Goal: Task Accomplishment & Management: Use online tool/utility

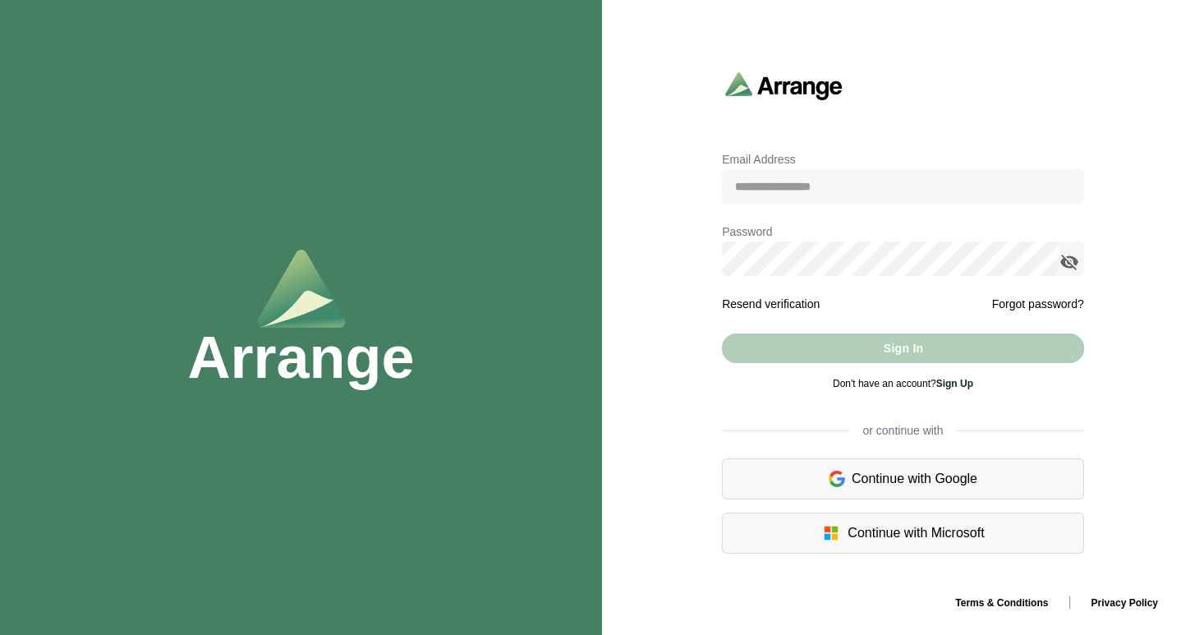
click at [768, 182] on input "email" at bounding box center [903, 186] width 362 height 34
type input "**********"
click at [1065, 265] on icon "appended action" at bounding box center [1069, 262] width 20 height 20
click at [1066, 265] on icon "appended action" at bounding box center [1069, 262] width 20 height 20
click at [954, 386] on link "Sign Up" at bounding box center [954, 383] width 37 height 11
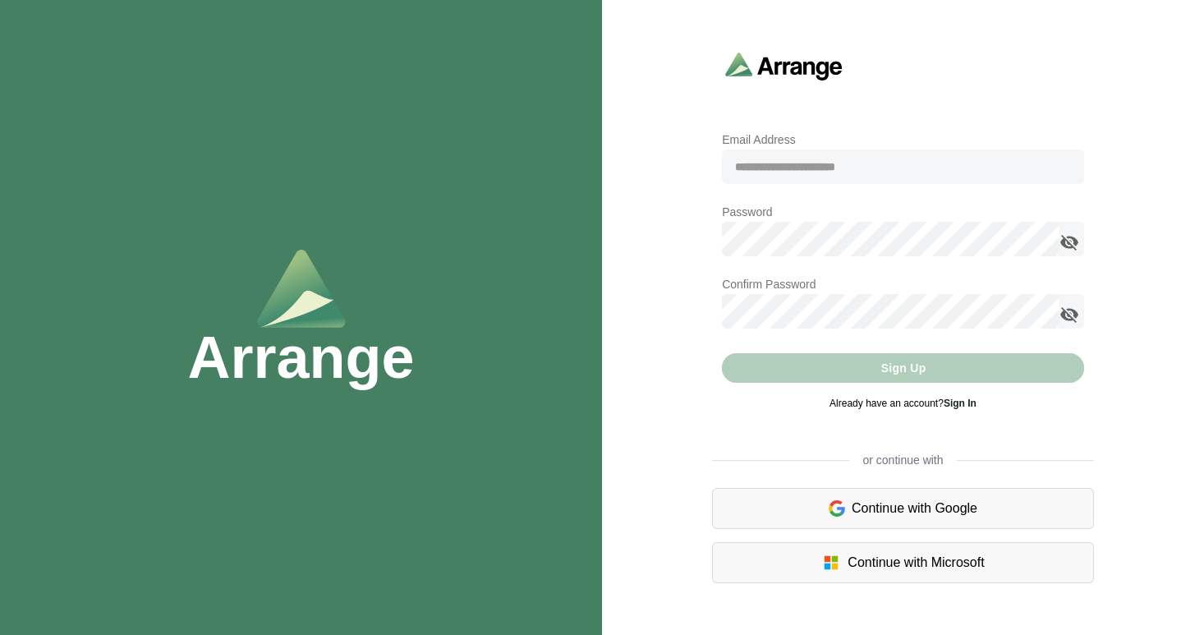
click at [796, 170] on input "email" at bounding box center [903, 166] width 362 height 34
type input "**********"
click at [1068, 246] on icon "appended action" at bounding box center [1069, 242] width 20 height 20
click at [1069, 244] on icon "appended action" at bounding box center [1069, 242] width 20 height 20
click at [1070, 243] on icon "appended action" at bounding box center [1069, 242] width 20 height 20
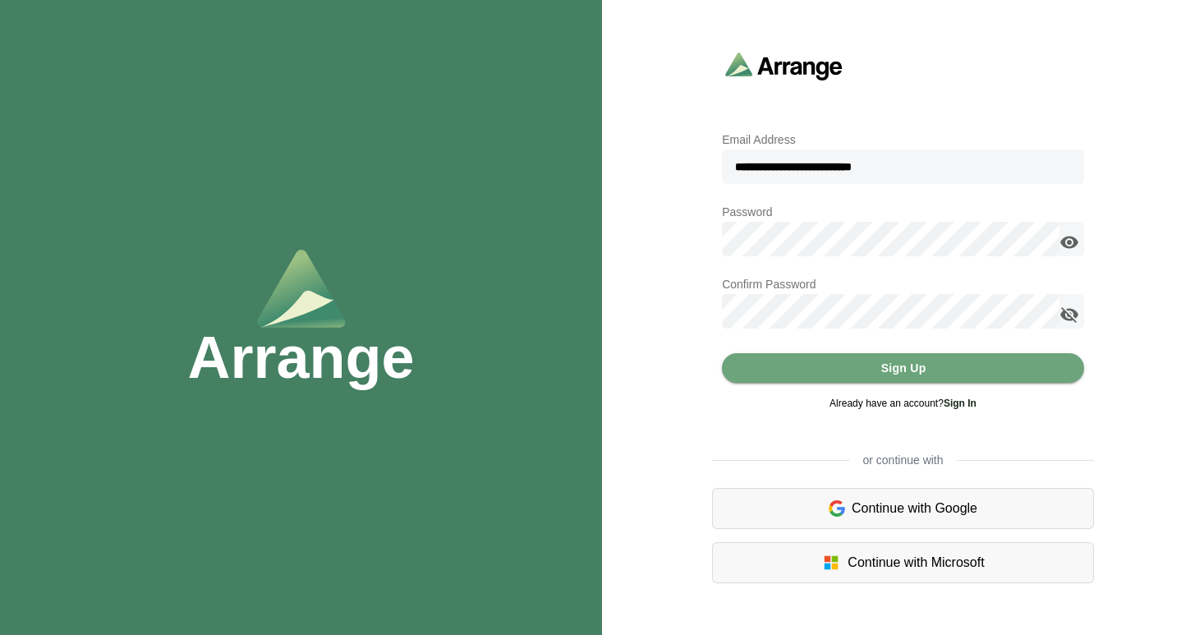
click at [1068, 314] on icon "appended action" at bounding box center [1069, 315] width 20 height 20
click at [1067, 314] on icon "appended action" at bounding box center [1069, 315] width 20 height 20
click at [841, 367] on button "Sign Up" at bounding box center [903, 368] width 362 height 30
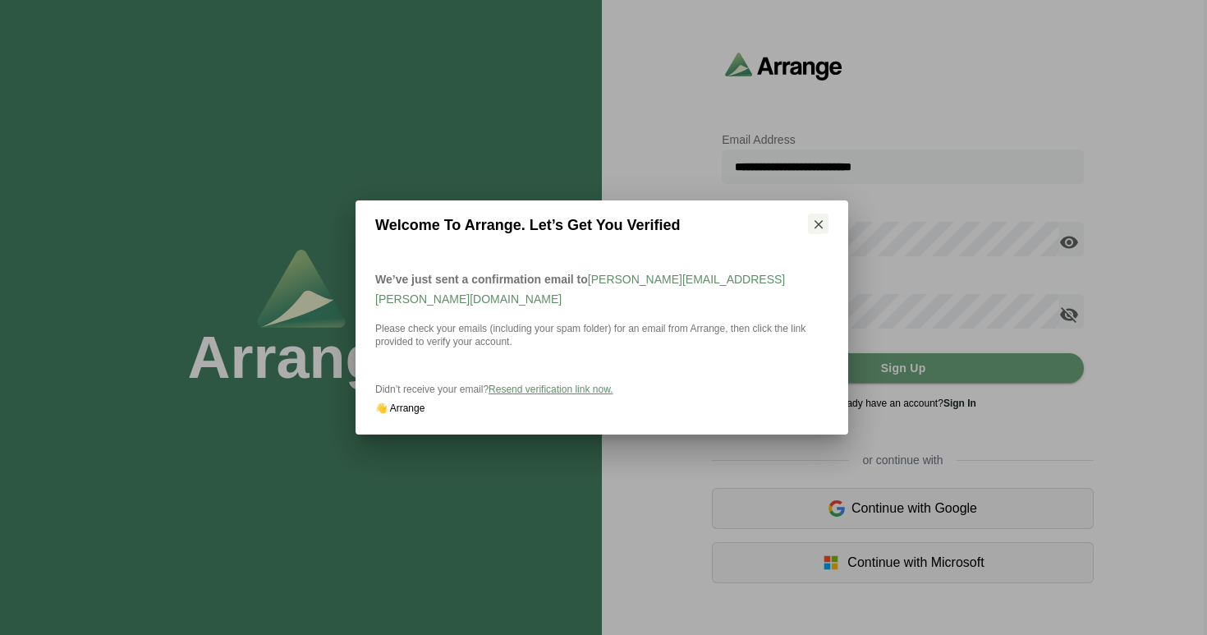
click at [549, 383] on span "Resend verification link now." at bounding box center [551, 388] width 124 height 11
click at [819, 232] on icon "button" at bounding box center [818, 224] width 15 height 15
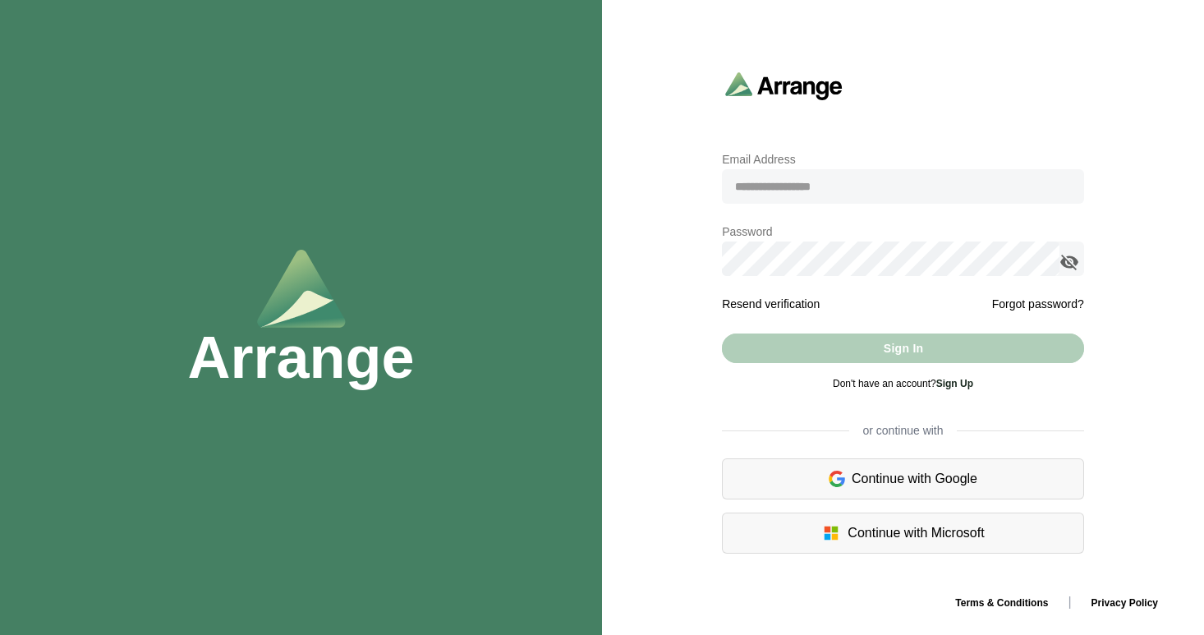
click at [808, 192] on input "email" at bounding box center [903, 186] width 362 height 34
type input "**********"
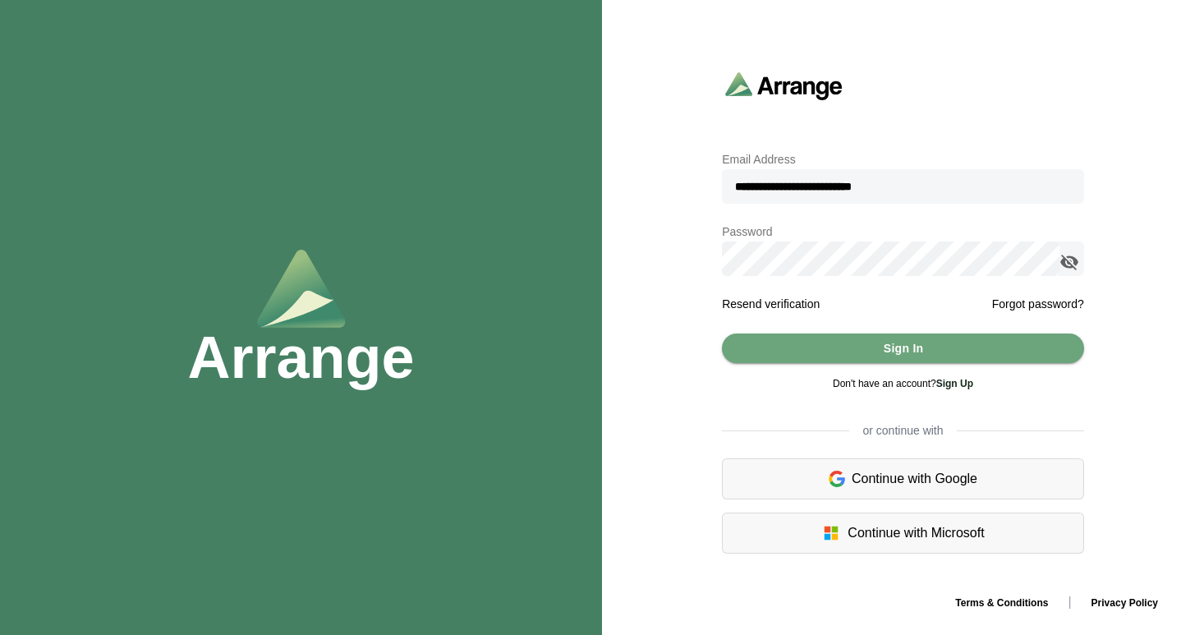
click at [1067, 262] on icon "appended action" at bounding box center [1069, 262] width 20 height 20
click at [856, 356] on button "Sign In" at bounding box center [903, 348] width 362 height 30
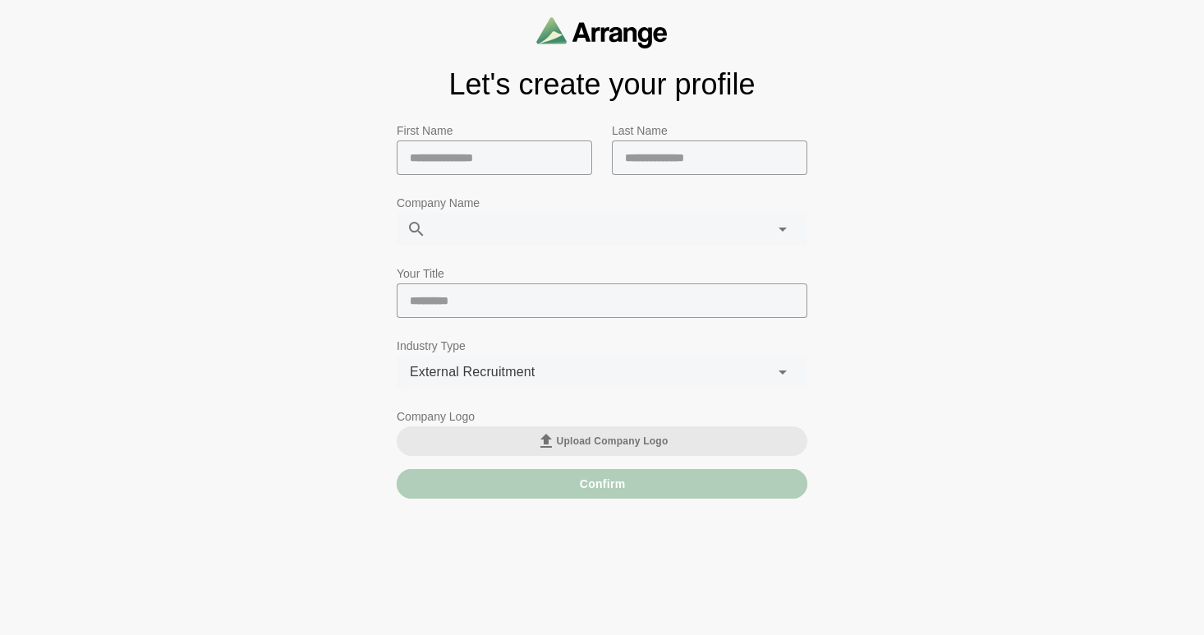
click at [1007, 425] on div "**********" at bounding box center [602, 254] width 1204 height 508
click at [511, 169] on input "text" at bounding box center [494, 157] width 195 height 34
type input "*"
type input "*****"
click at [645, 164] on input "text" at bounding box center [709, 157] width 195 height 34
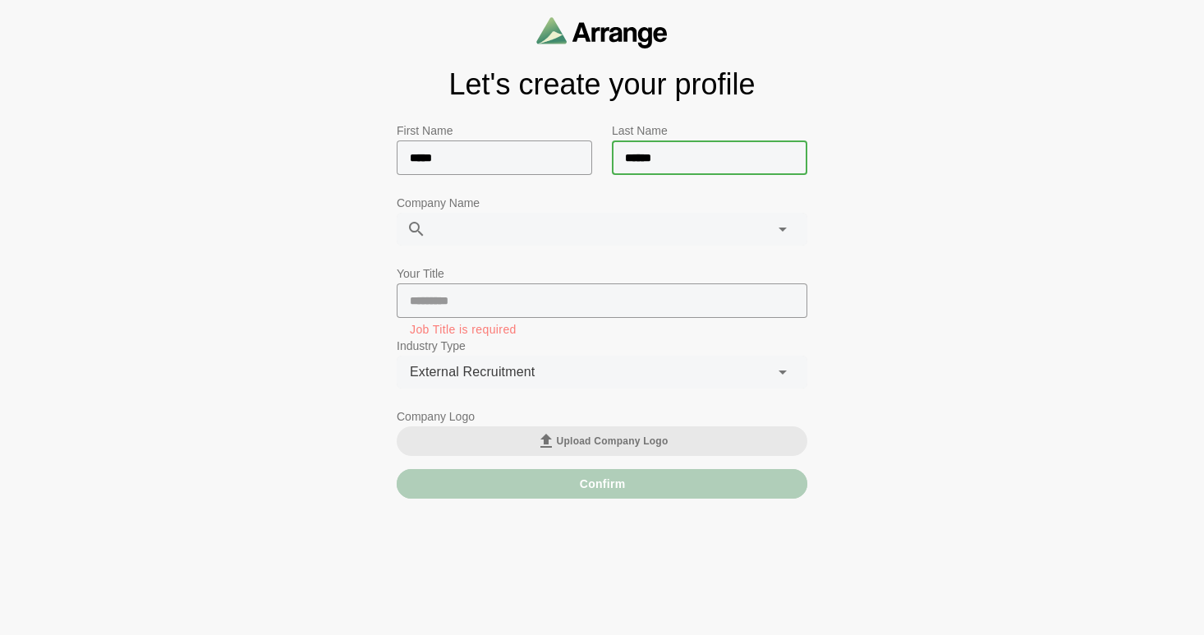
type input "******"
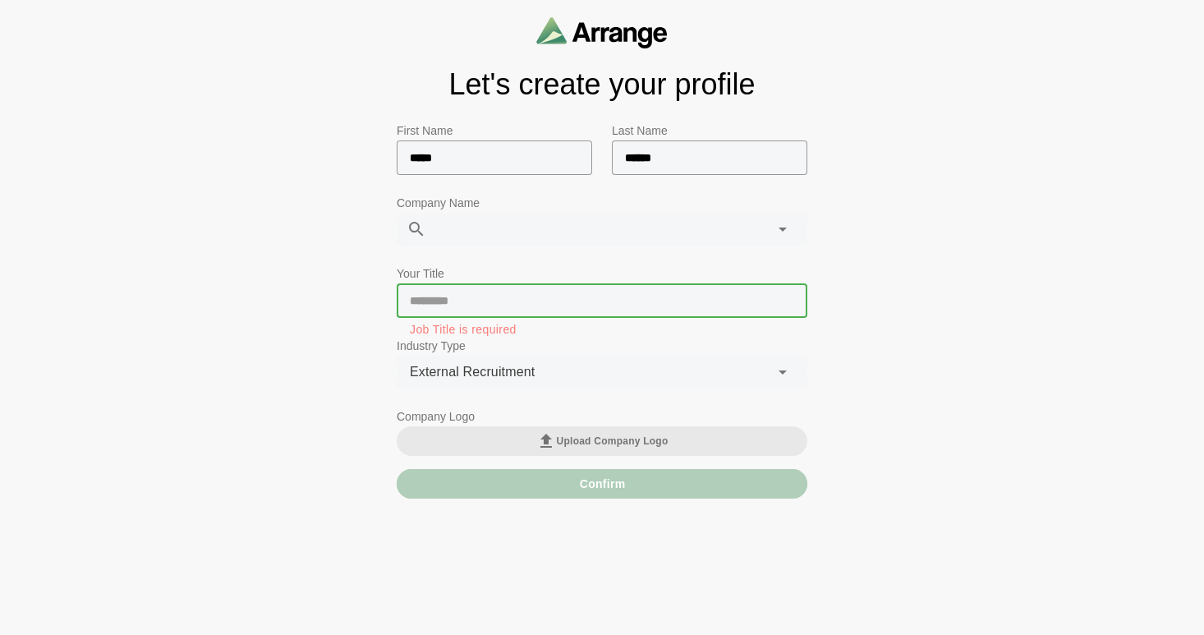
click at [477, 300] on input "text" at bounding box center [602, 300] width 411 height 34
type input "*"
type input "**********"
click at [497, 374] on span "External Recruitment" at bounding box center [472, 371] width 125 height 21
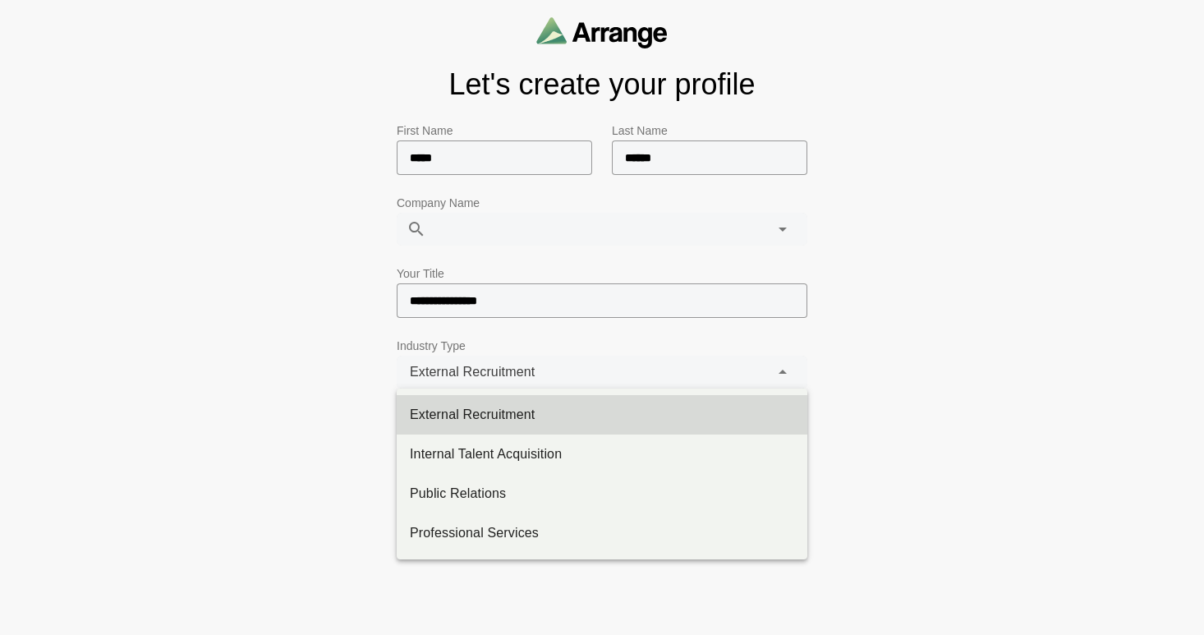
click at [497, 374] on span "External Recruitment" at bounding box center [472, 371] width 125 height 21
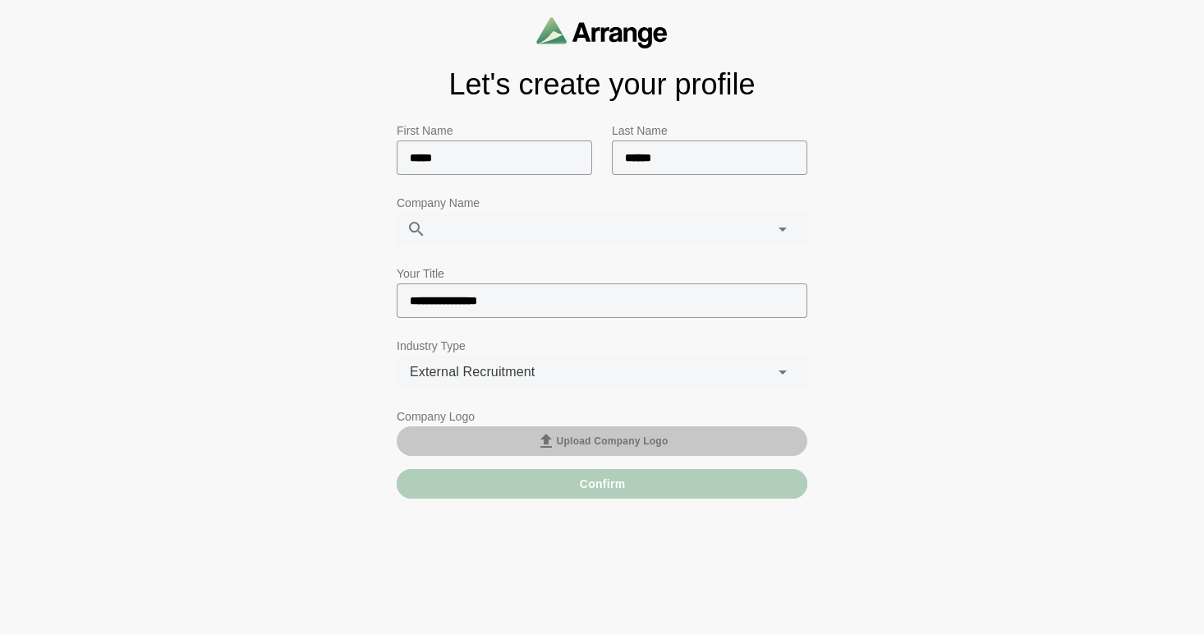
click at [533, 438] on button "Upload Company Logo" at bounding box center [602, 441] width 411 height 30
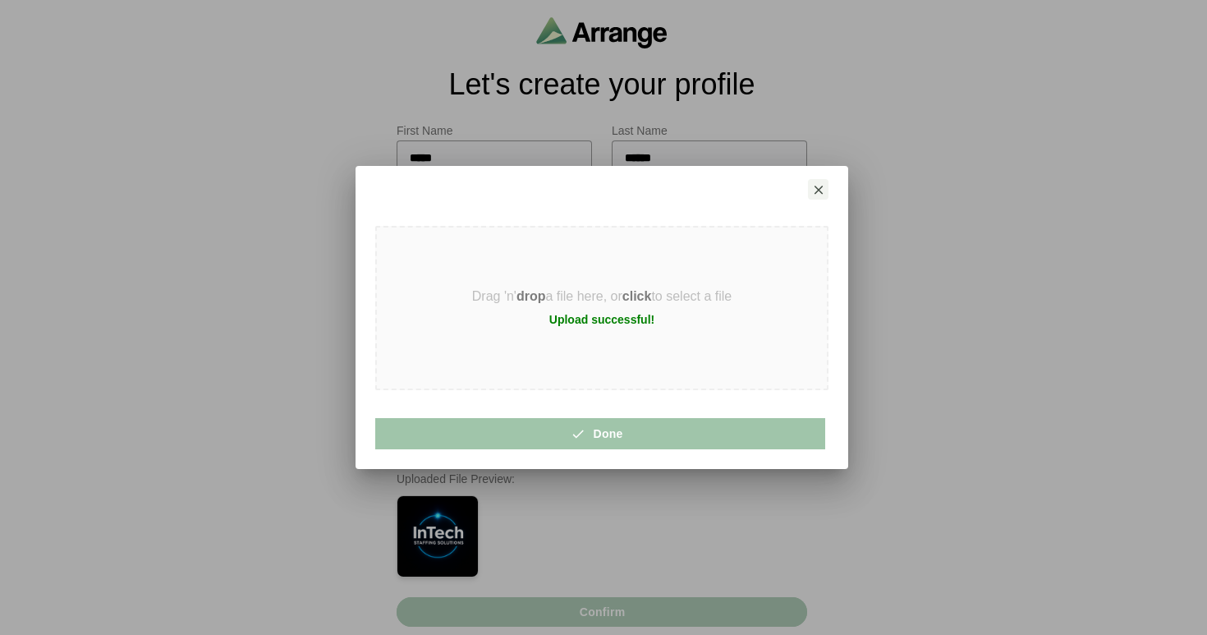
click at [603, 429] on span "Done" at bounding box center [599, 433] width 45 height 31
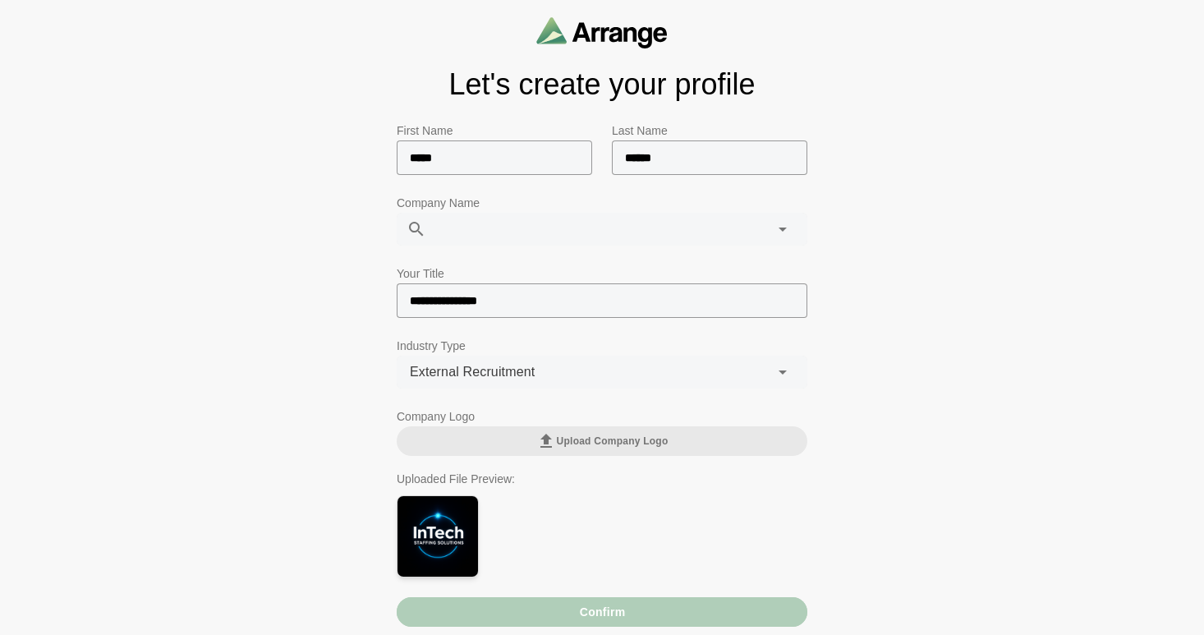
scroll to position [2, 0]
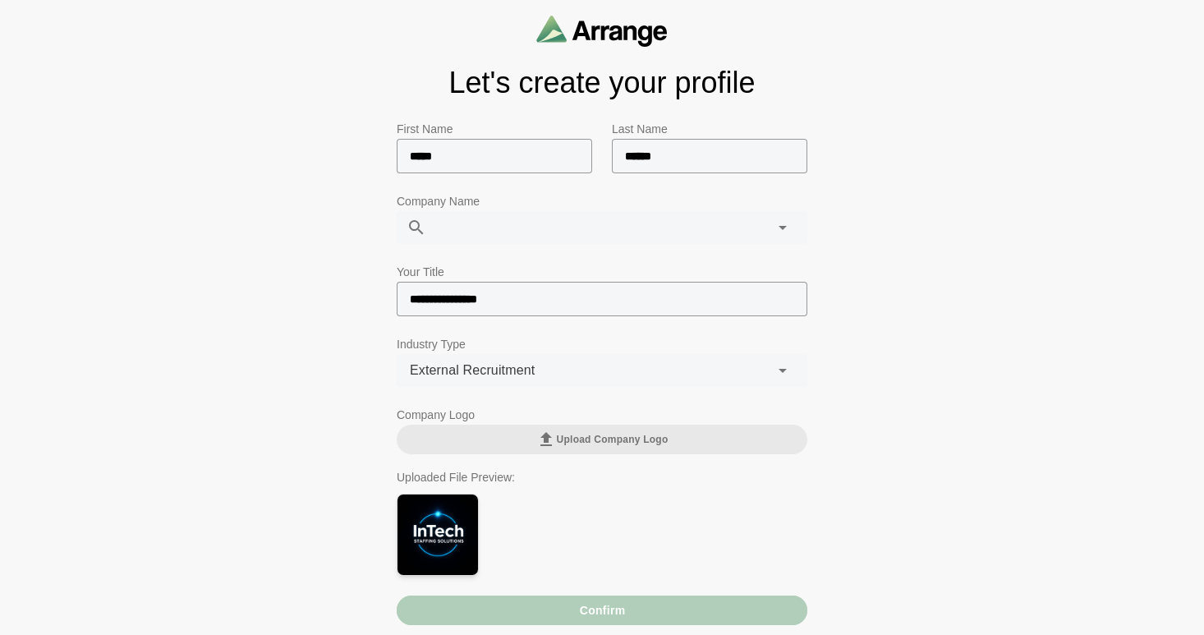
click at [599, 612] on div "Confirm" at bounding box center [602, 610] width 411 height 30
click at [570, 608] on div "Confirm" at bounding box center [602, 610] width 411 height 30
click at [571, 609] on div "Confirm" at bounding box center [602, 610] width 411 height 30
click at [693, 163] on input "******" at bounding box center [709, 156] width 195 height 34
click at [527, 312] on input "**********" at bounding box center [602, 299] width 411 height 34
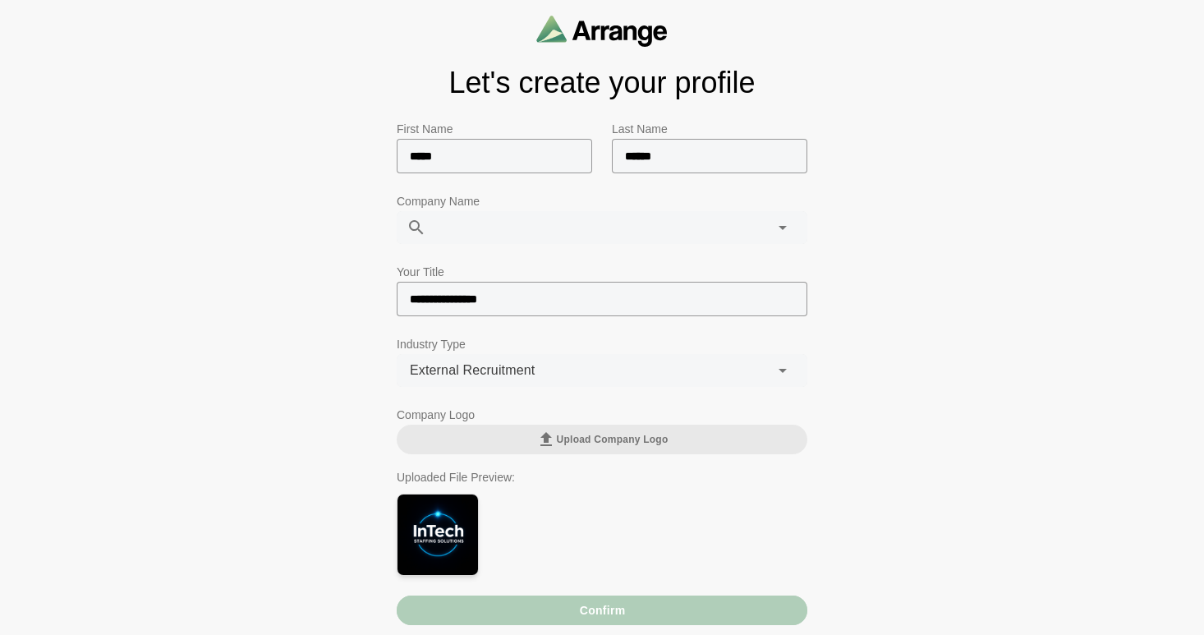
click at [600, 609] on div "Confirm" at bounding box center [602, 610] width 411 height 30
click at [442, 520] on div "View Full Image" at bounding box center [438, 534] width 82 height 82
click at [447, 533] on link "View Full Image" at bounding box center [437, 534] width 70 height 13
click at [626, 231] on div at bounding box center [584, 227] width 317 height 33
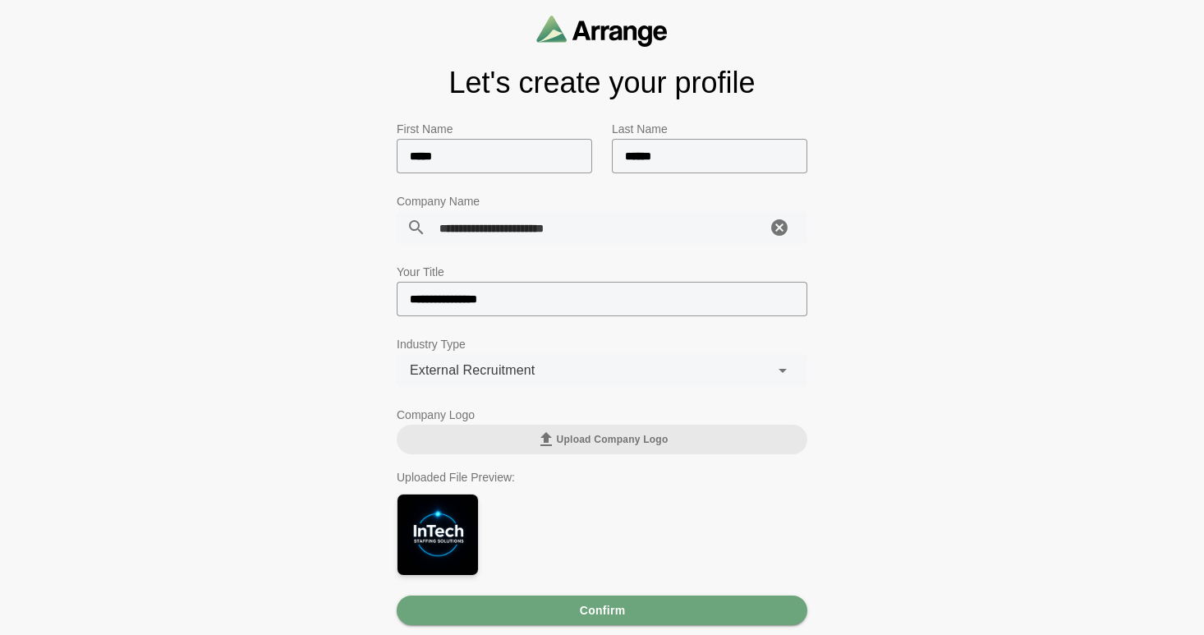
click at [543, 226] on span "InTech Staffing SOlutions" at bounding box center [514, 227] width 150 height 21
type input "**********"
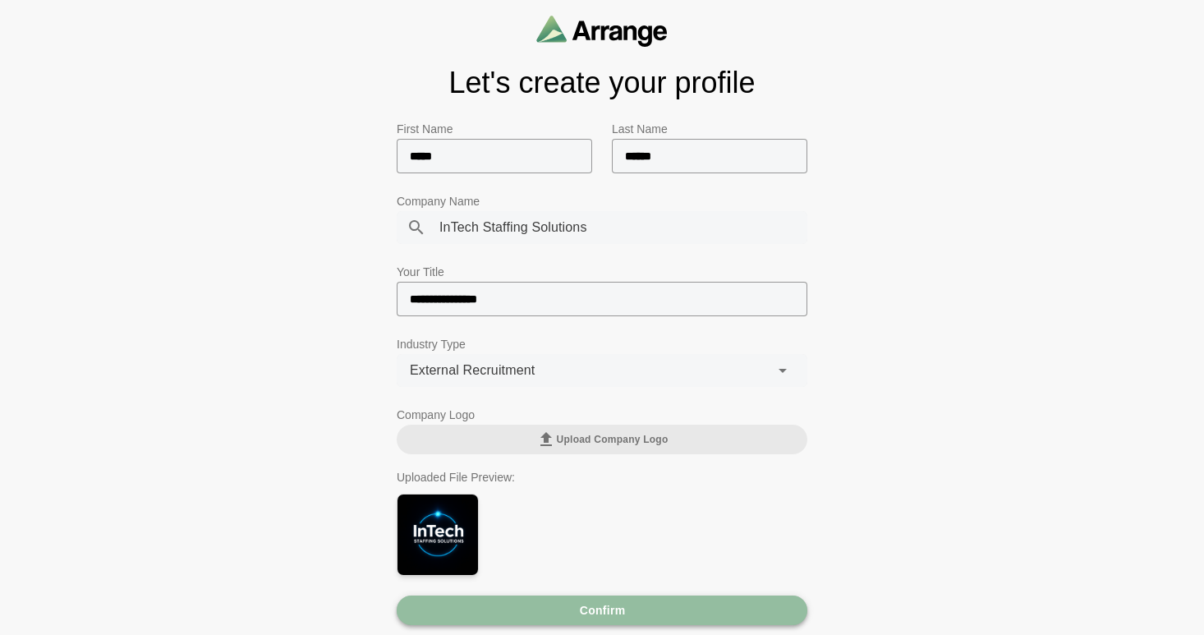
click at [619, 608] on span "Confirm" at bounding box center [602, 609] width 47 height 31
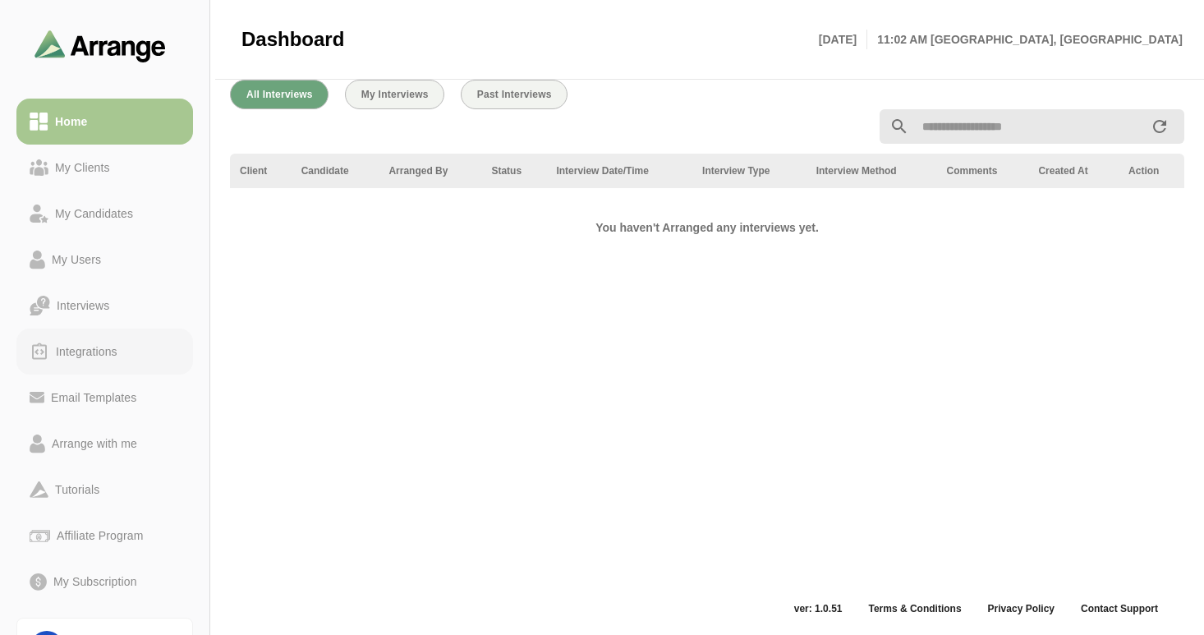
click at [91, 351] on div "Integrations" at bounding box center [86, 352] width 75 height 20
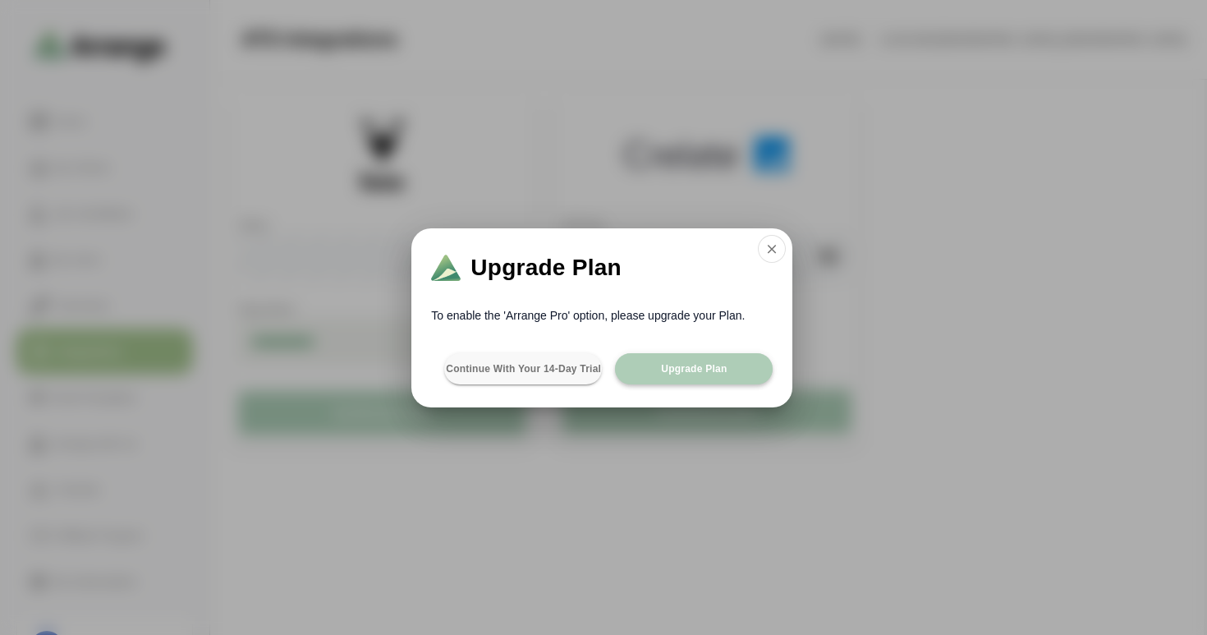
click at [654, 369] on button "Upgrade Plan" at bounding box center [694, 368] width 158 height 31
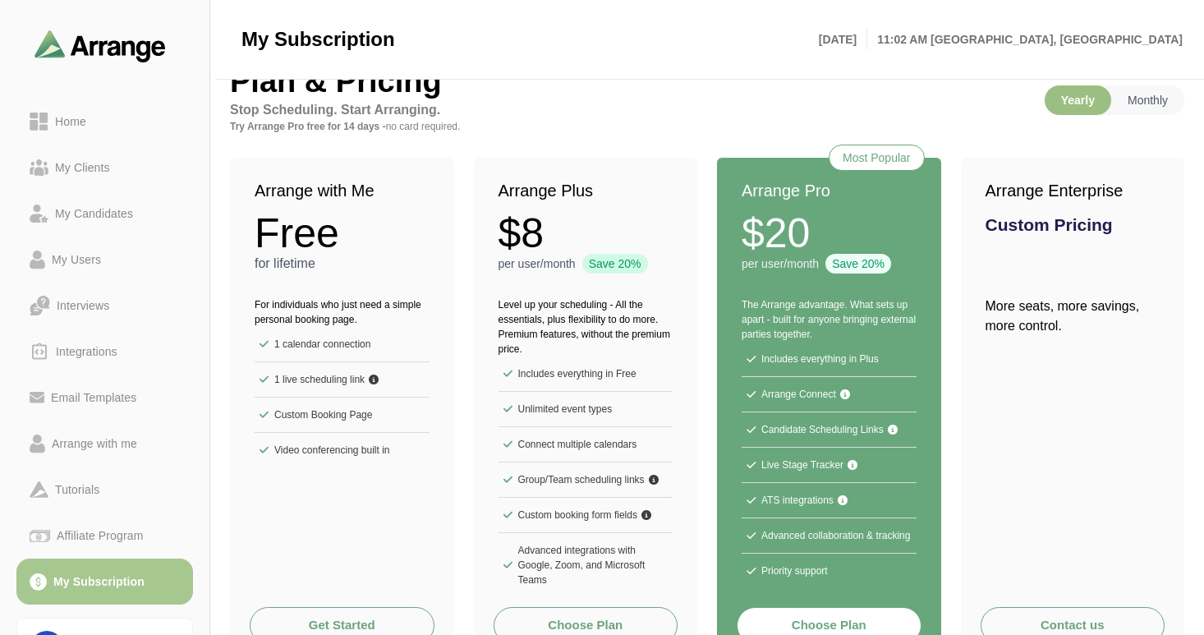
scroll to position [88, 0]
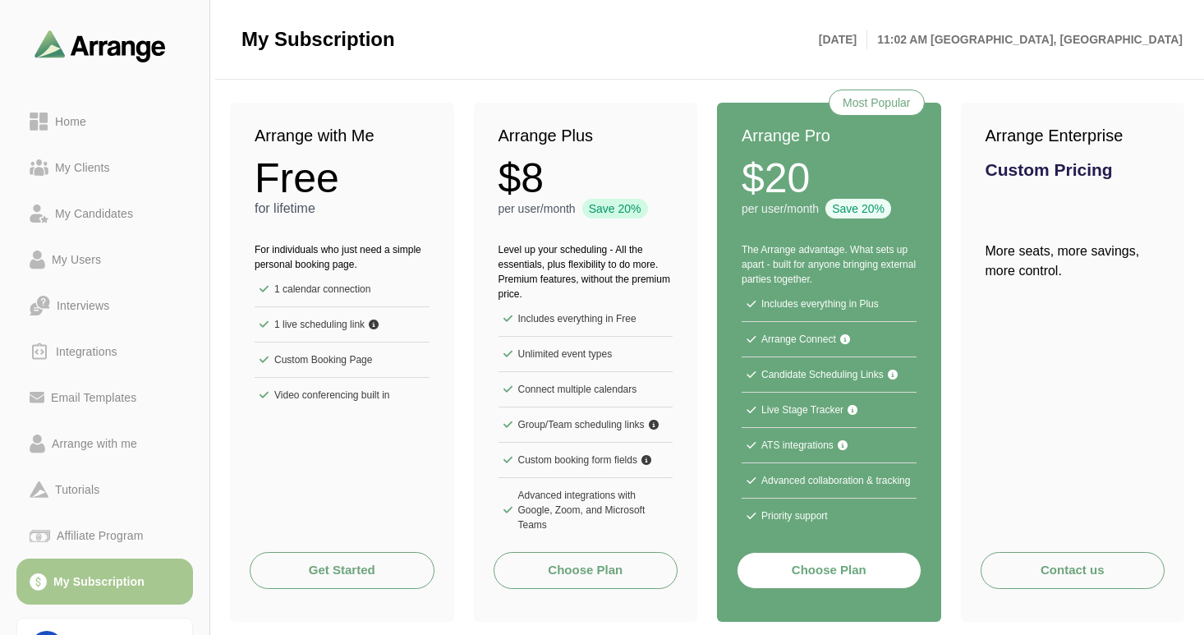
click at [801, 575] on button "Choose Plan" at bounding box center [829, 570] width 185 height 37
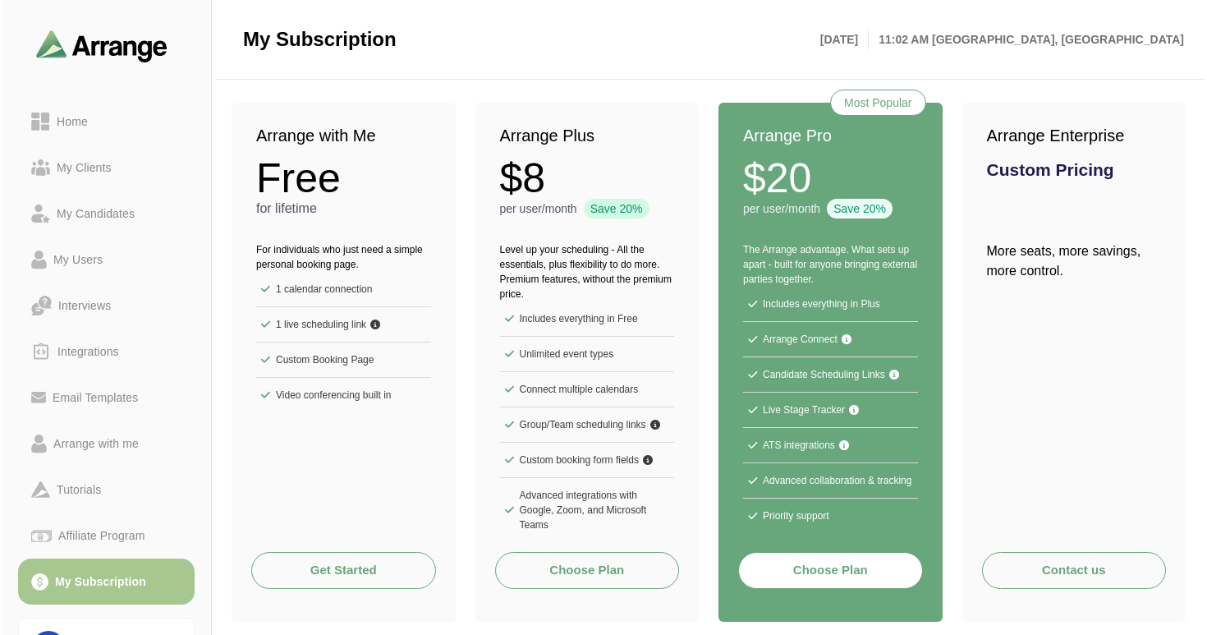
scroll to position [0, 0]
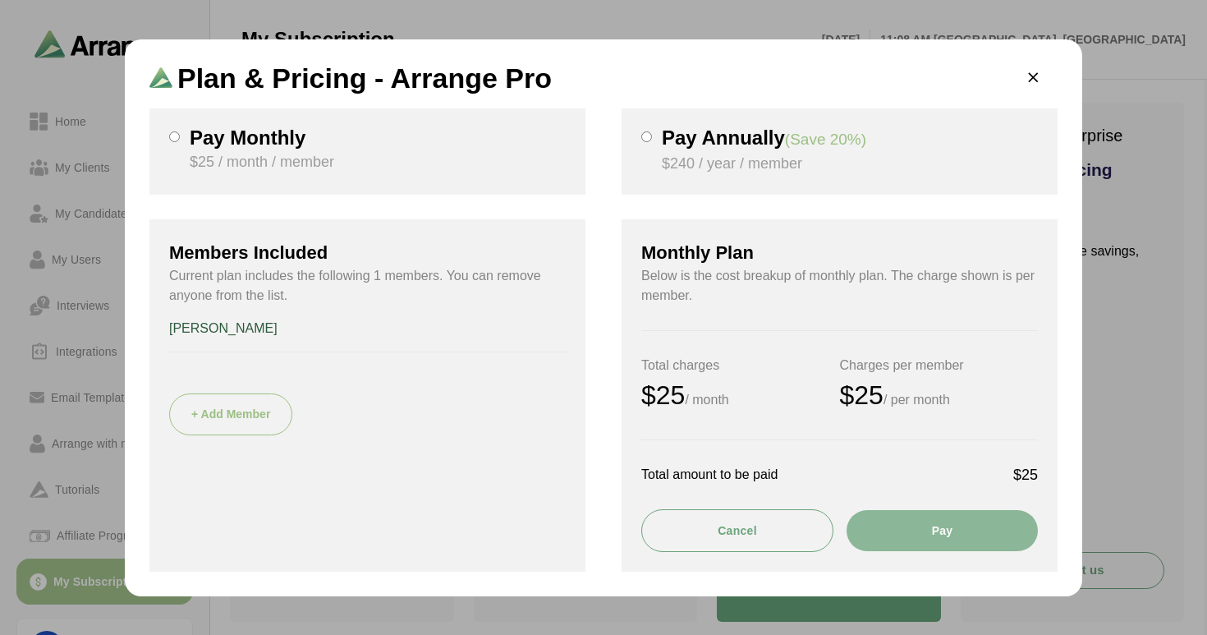
click at [923, 535] on button "Pay" at bounding box center [942, 530] width 191 height 41
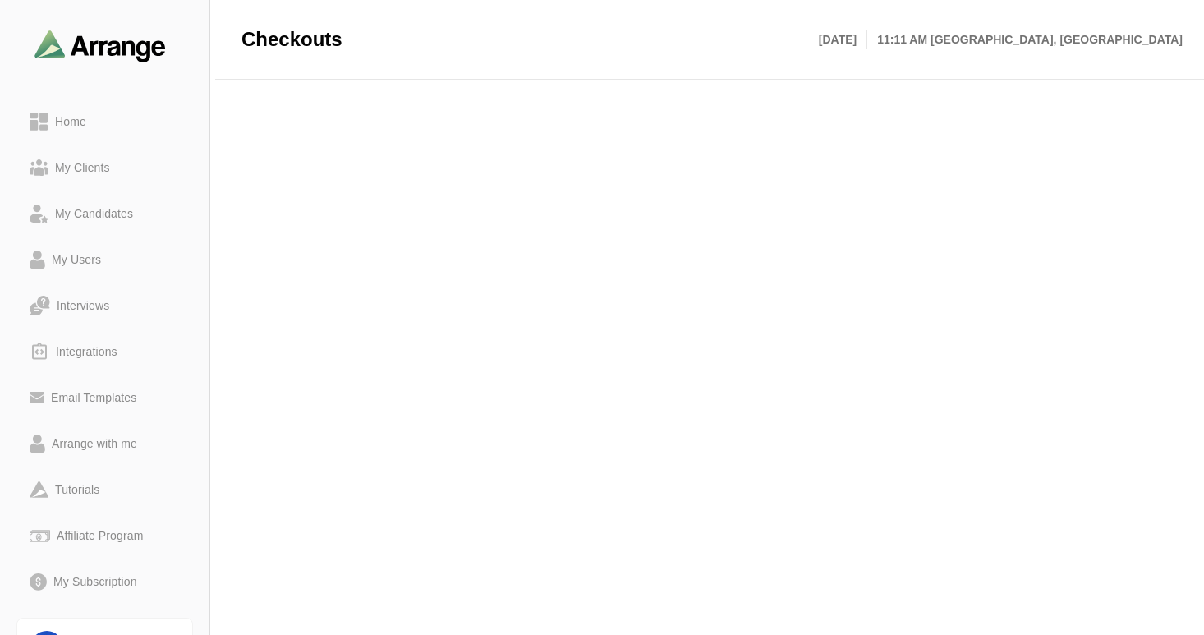
scroll to position [205, 0]
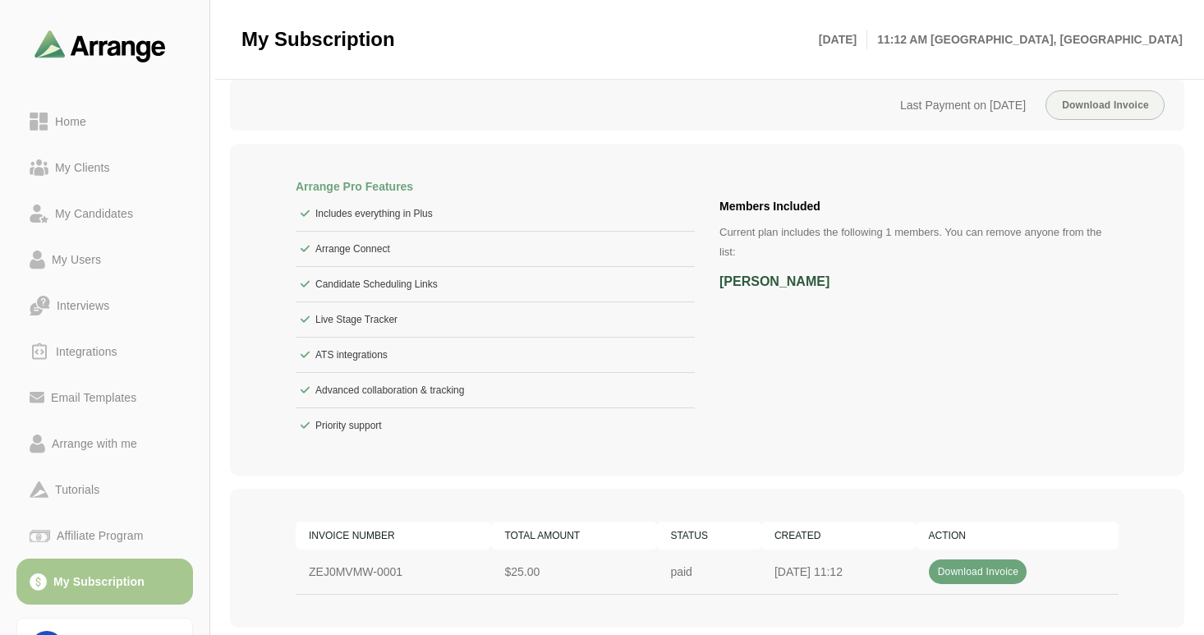
scroll to position [237, 0]
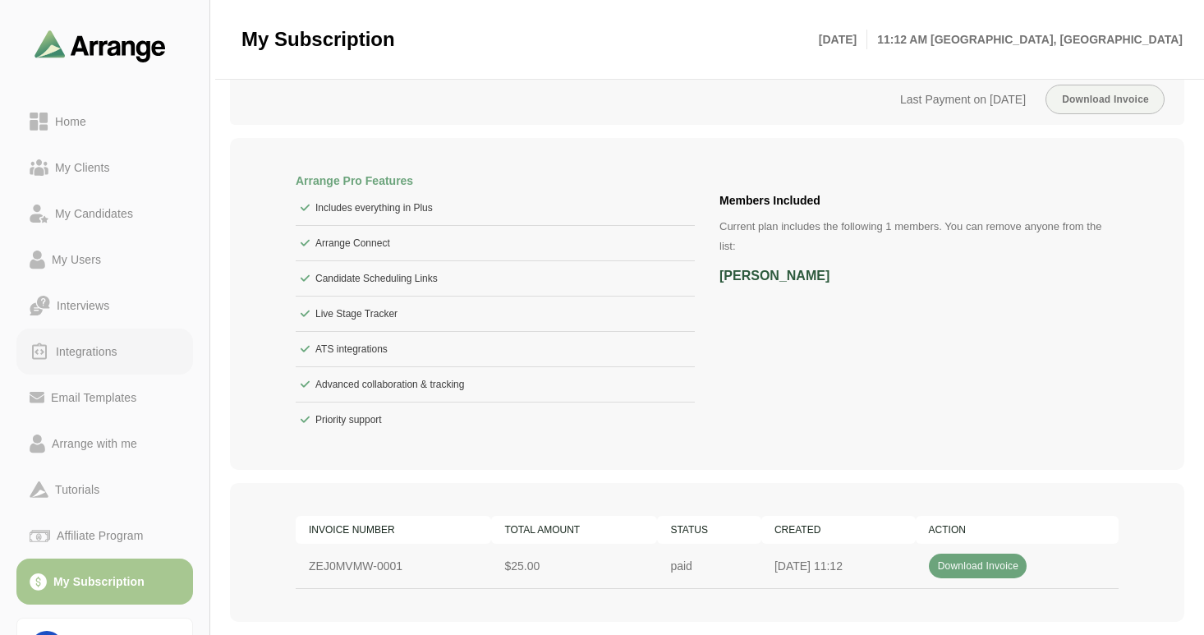
click at [97, 364] on link "Integrations" at bounding box center [104, 351] width 177 height 46
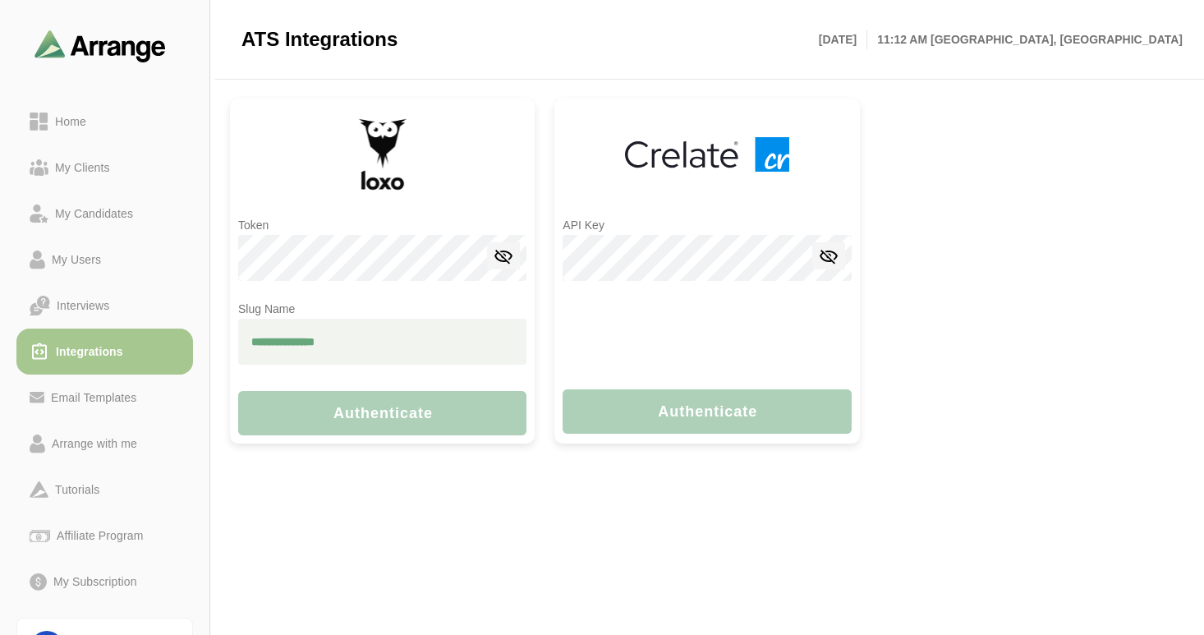
click at [285, 345] on input "text" at bounding box center [382, 342] width 288 height 46
click at [299, 330] on input "text" at bounding box center [382, 342] width 288 height 46
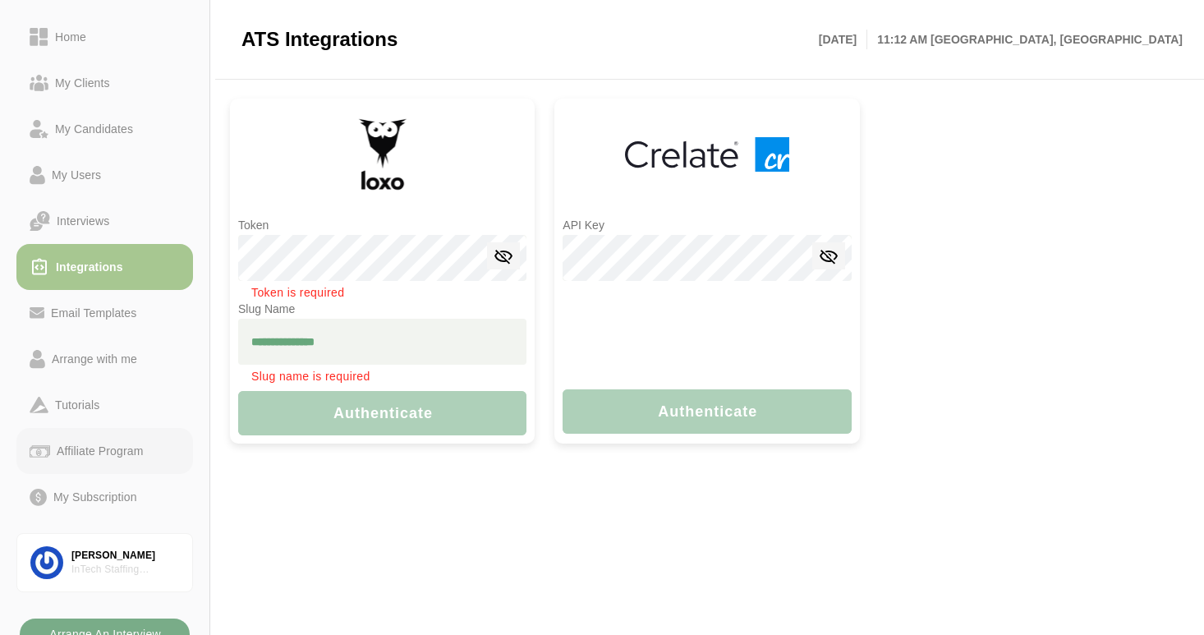
scroll to position [99, 0]
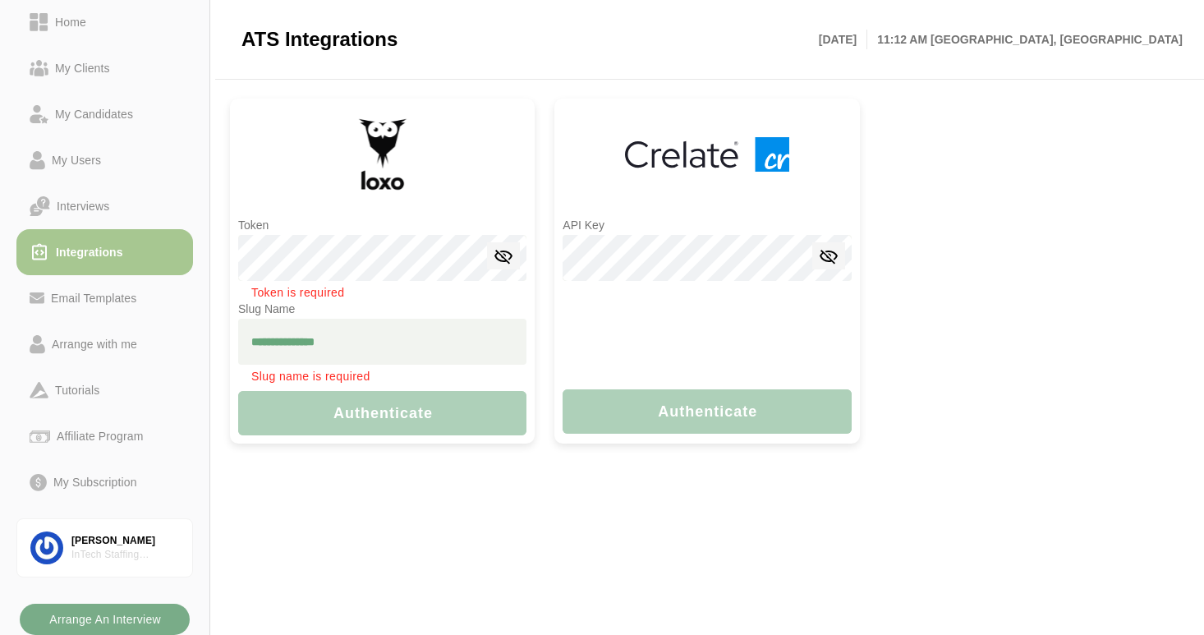
click at [322, 416] on div "Token Token is required Slug Name Slug name is required Authenticate" at bounding box center [382, 271] width 305 height 345
click at [284, 340] on input "text" at bounding box center [382, 342] width 288 height 46
click at [286, 335] on input "text" at bounding box center [382, 342] width 288 height 46
paste input "**********"
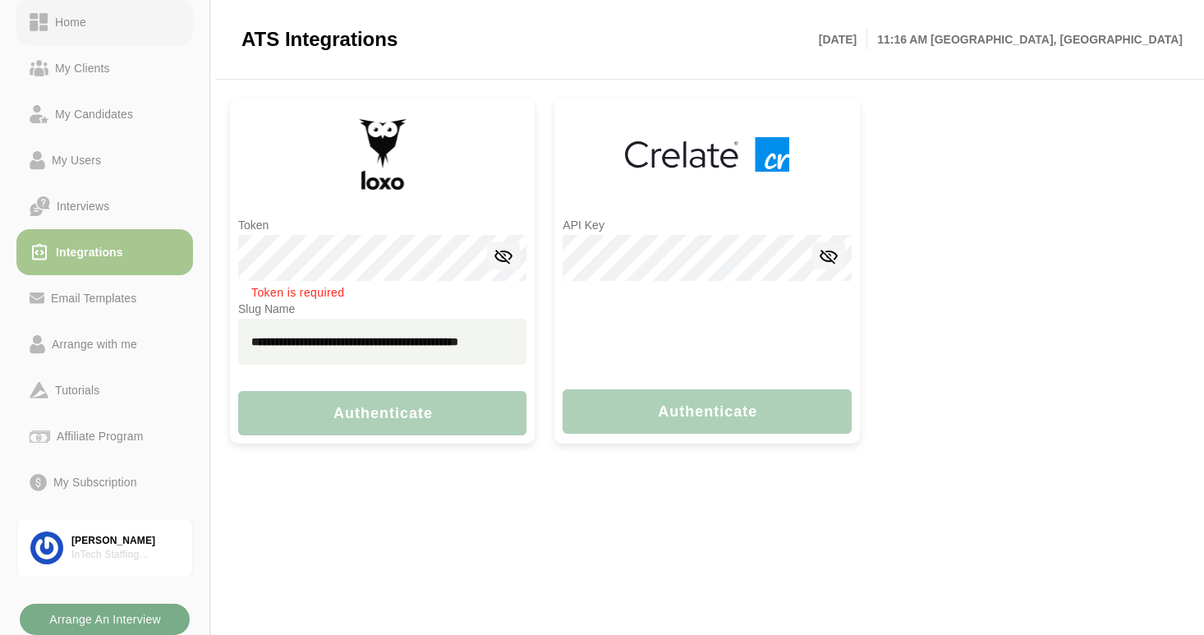
type input "**********"
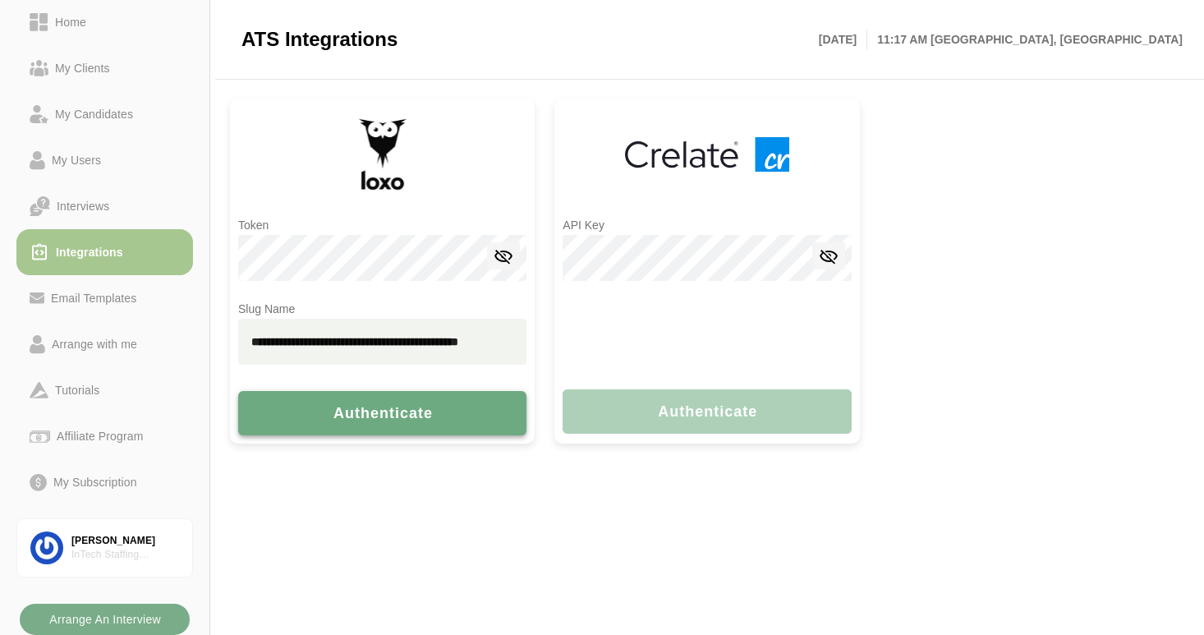
scroll to position [0, 0]
click at [367, 416] on span "Authenticate" at bounding box center [382, 413] width 101 height 17
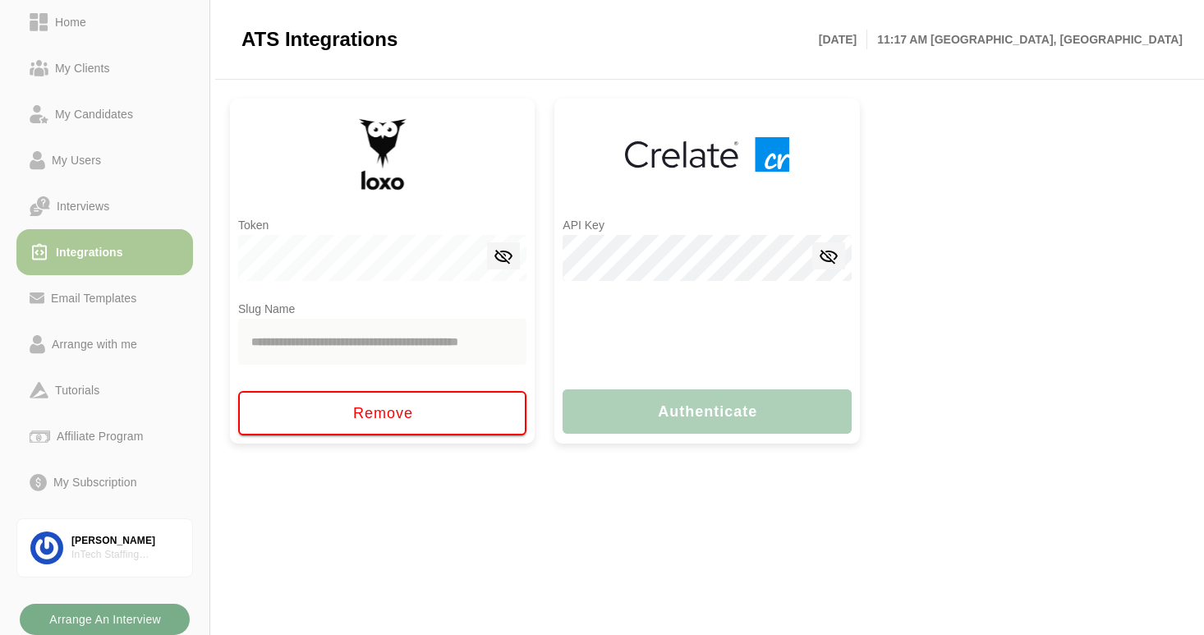
click at [88, 253] on div "Integrations" at bounding box center [89, 252] width 80 height 20
click at [95, 204] on div "Interviews" at bounding box center [83, 206] width 66 height 20
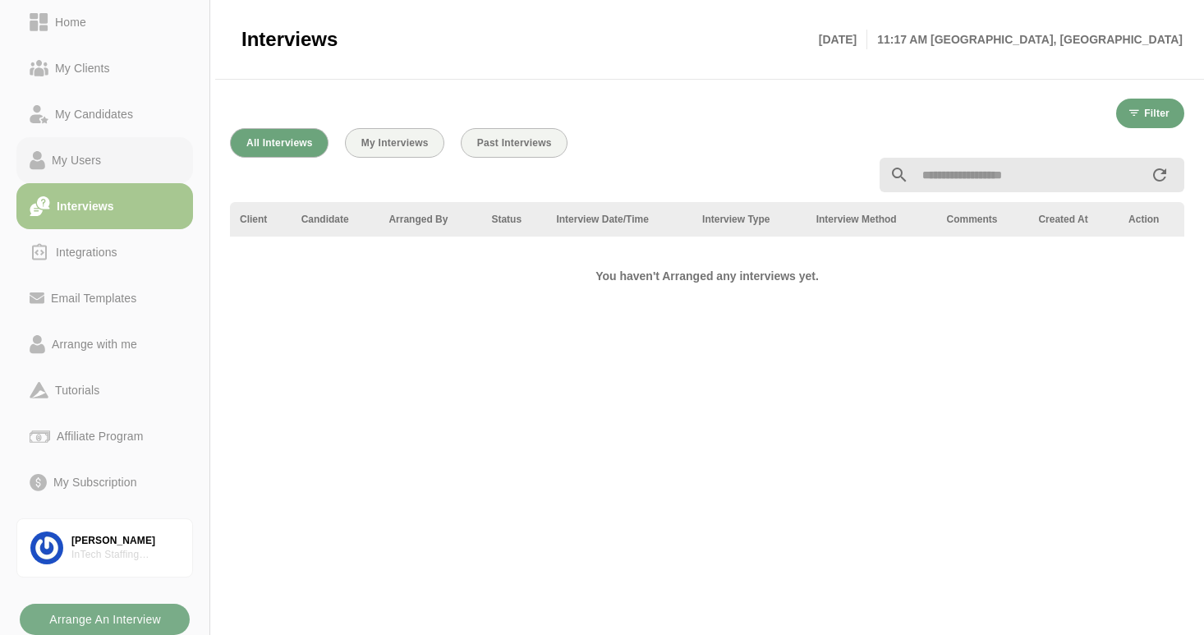
click at [91, 160] on div "My Users" at bounding box center [76, 160] width 62 height 20
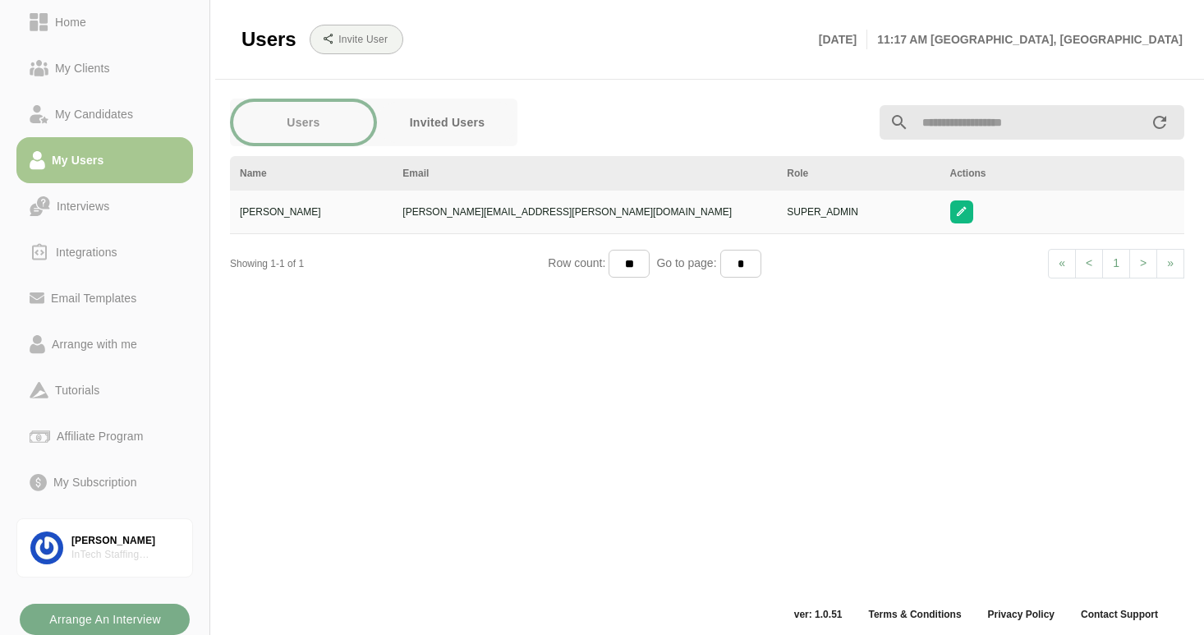
click at [451, 122] on button "Invited Users" at bounding box center [447, 122] width 140 height 41
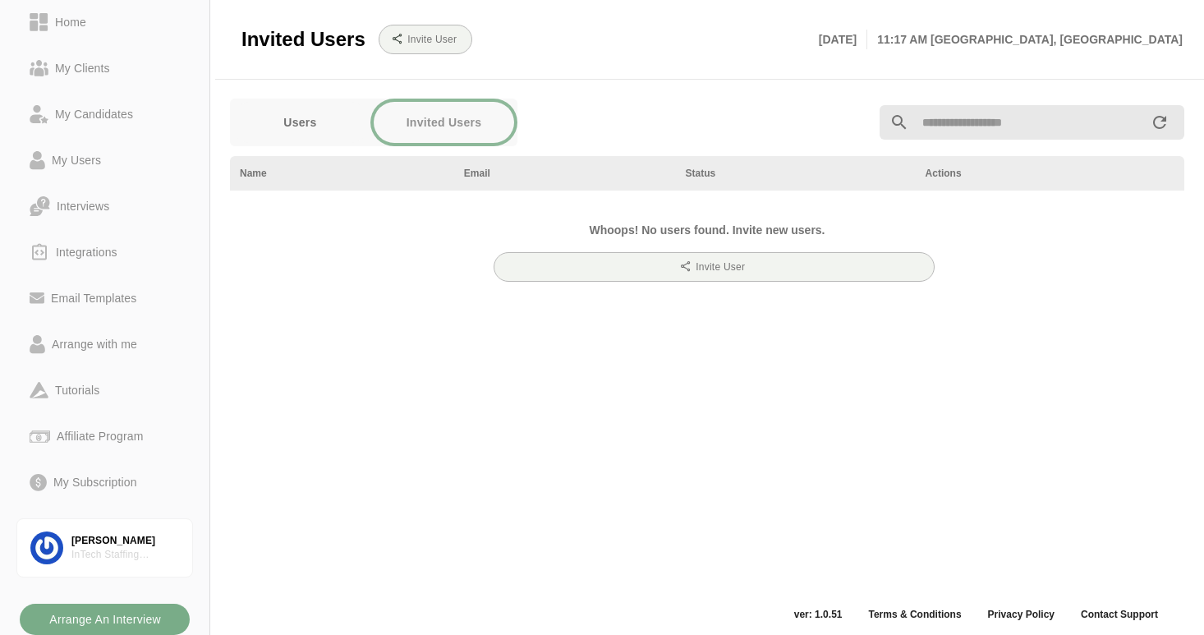
click at [302, 122] on button "Users" at bounding box center [300, 122] width 140 height 41
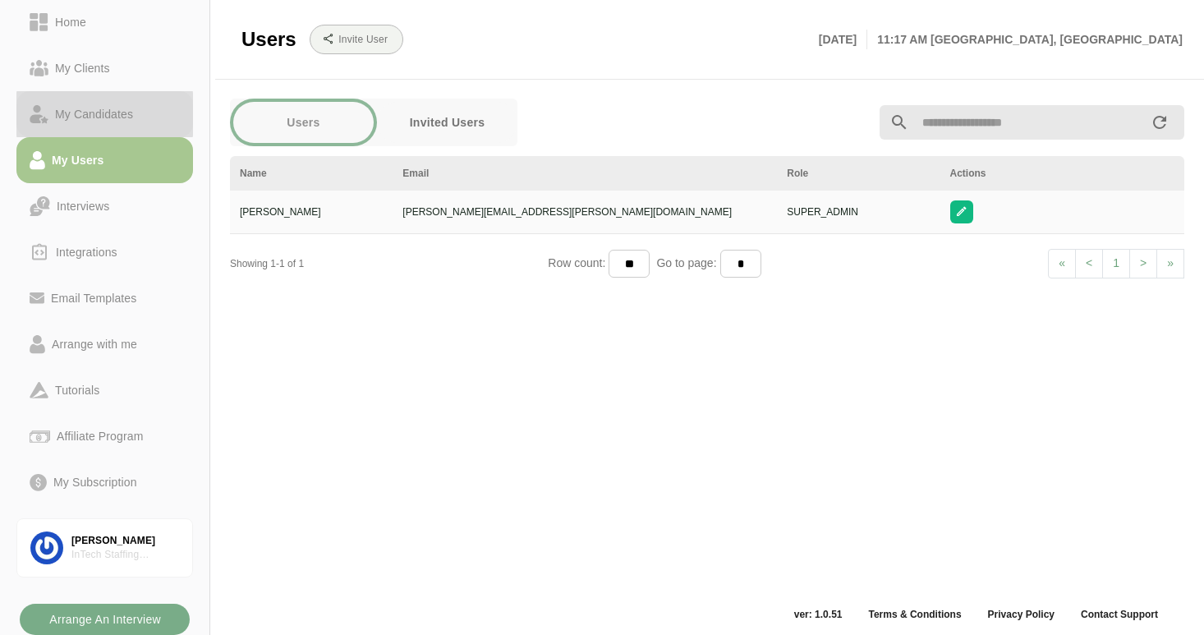
click at [77, 112] on div "My Candidates" at bounding box center [93, 114] width 91 height 20
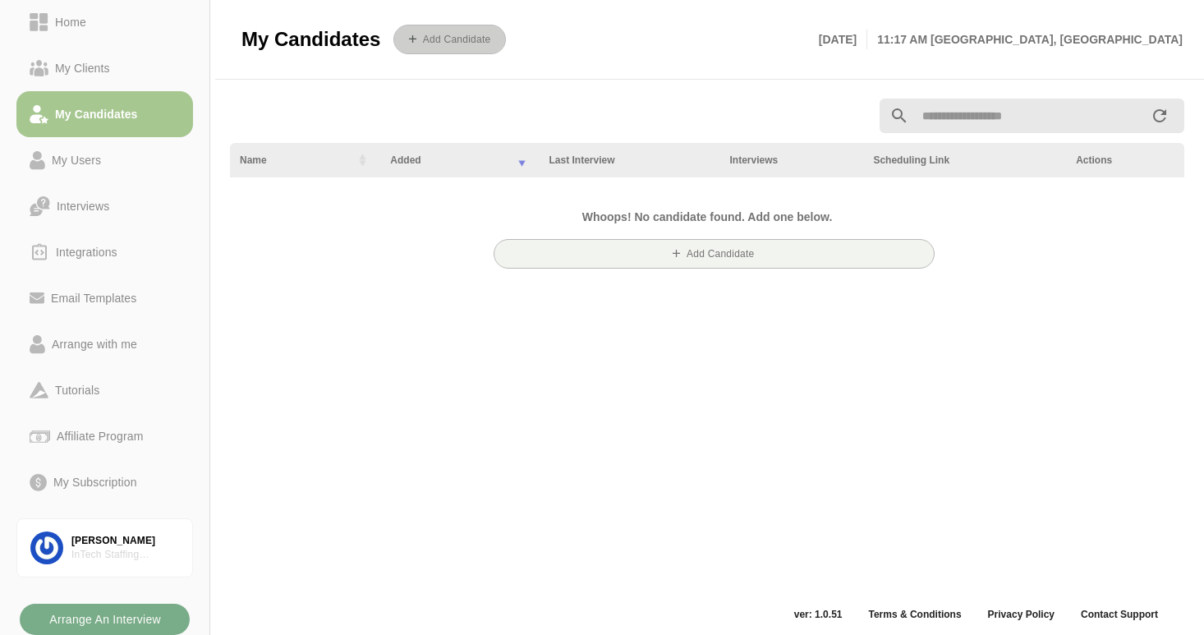
click at [416, 40] on icon "button" at bounding box center [415, 39] width 12 height 12
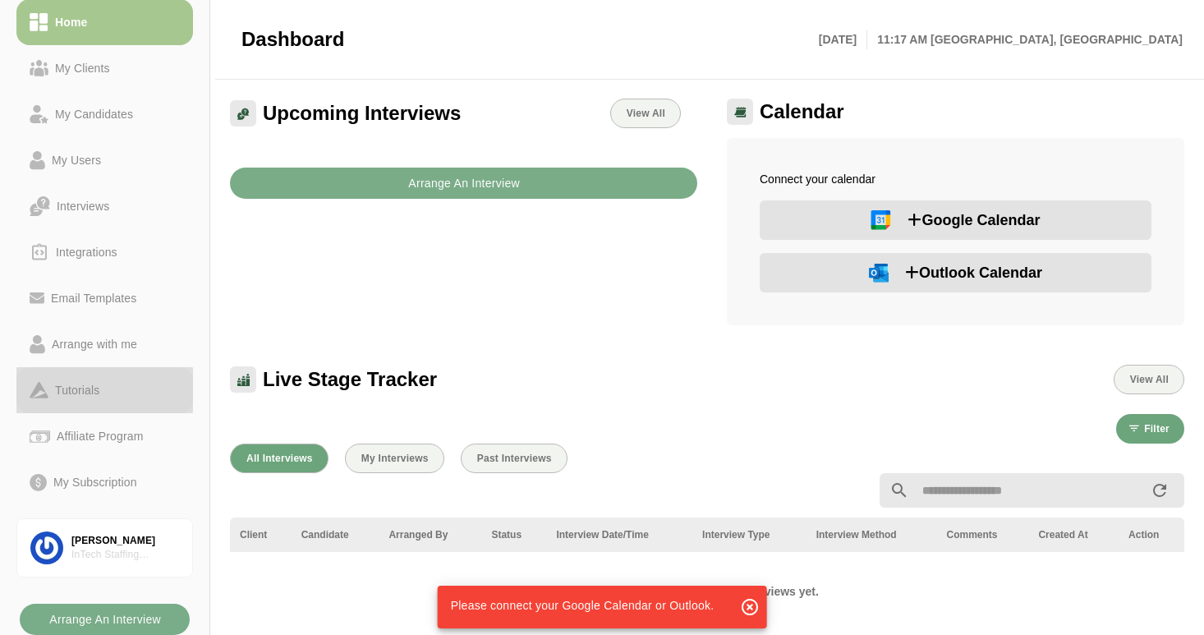
click at [86, 390] on div "Tutorials" at bounding box center [76, 390] width 57 height 20
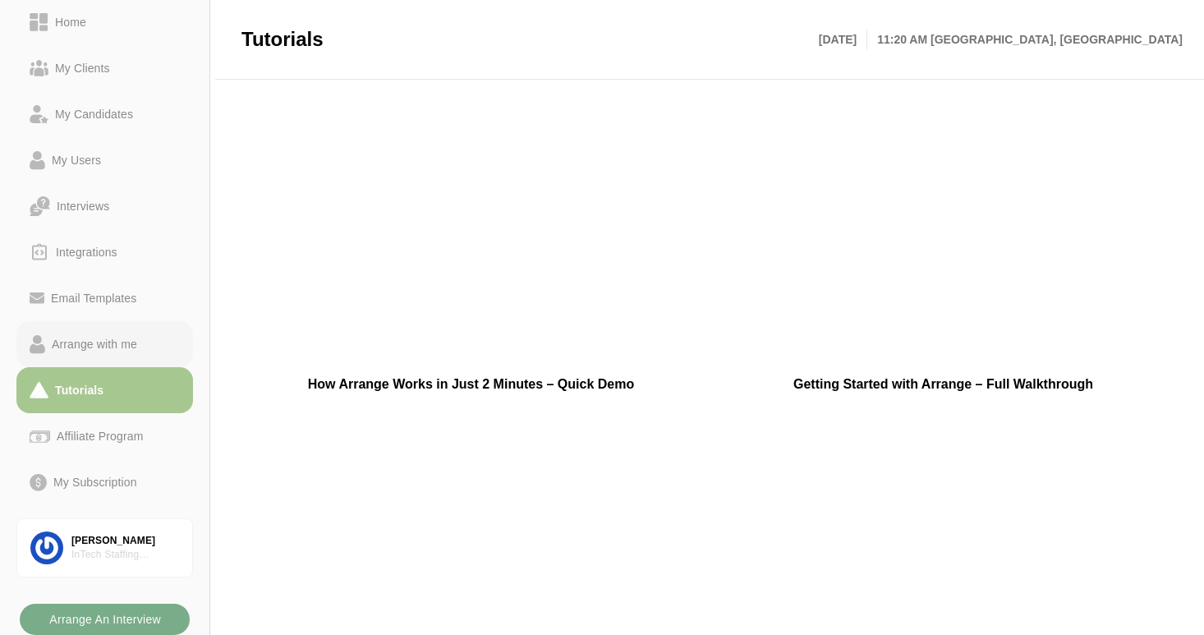
click at [98, 347] on div "Arrange with me" at bounding box center [94, 344] width 99 height 20
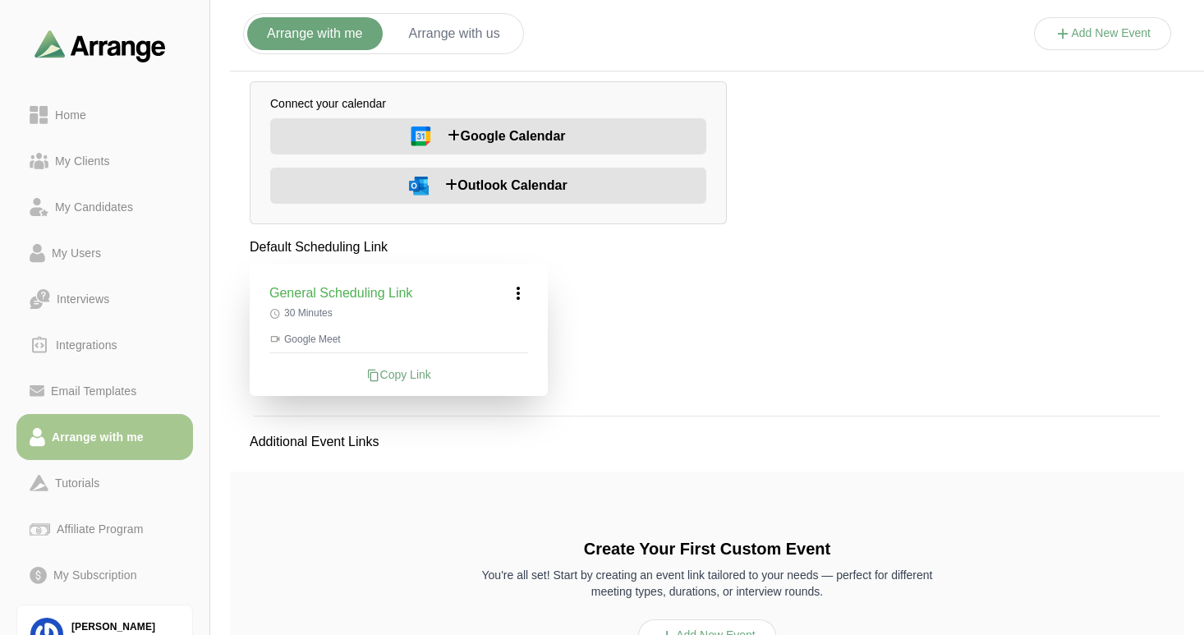
click at [414, 33] on button "Arrange with us" at bounding box center [454, 33] width 131 height 33
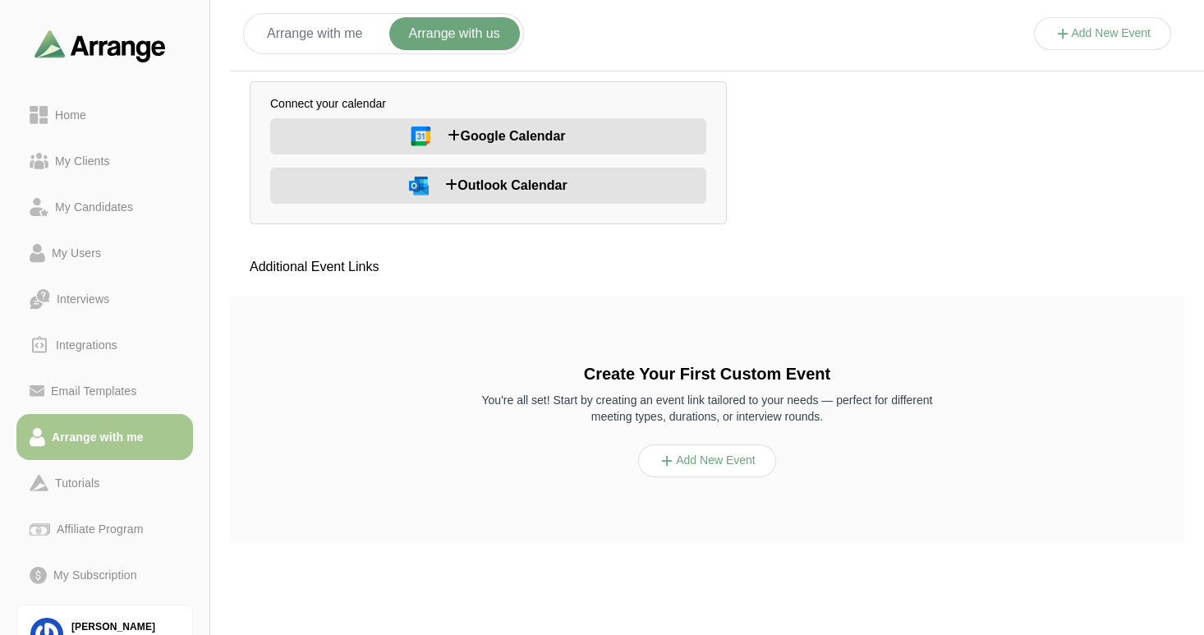
click at [312, 30] on button "Arrange with me" at bounding box center [314, 33] width 135 height 33
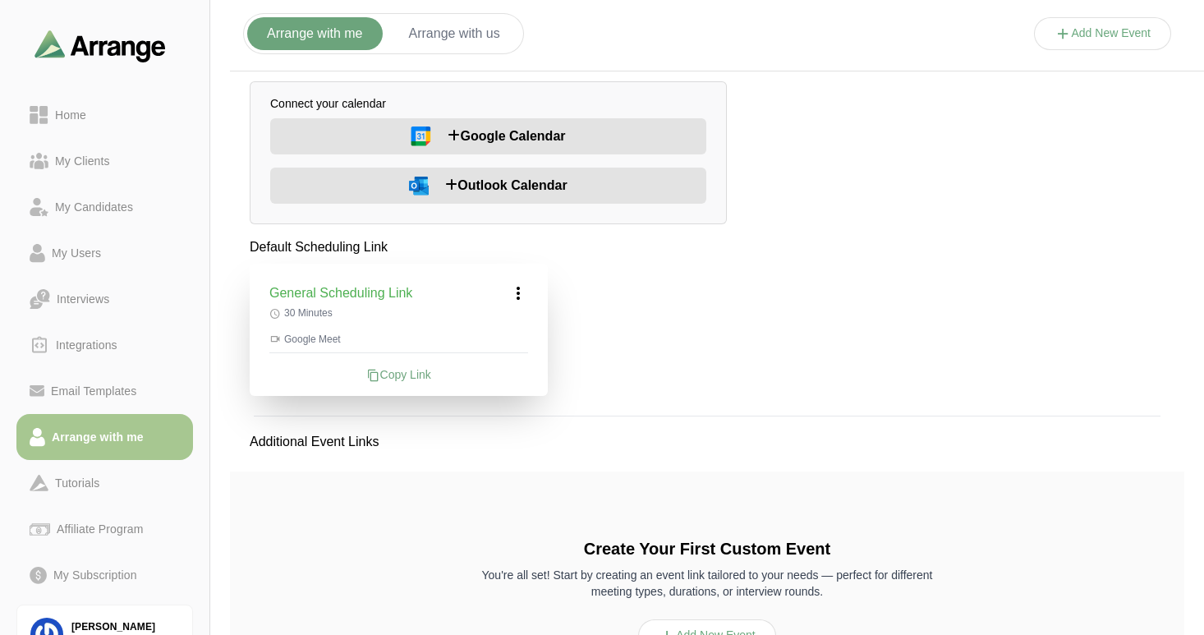
click at [425, 184] on img at bounding box center [419, 186] width 20 height 19
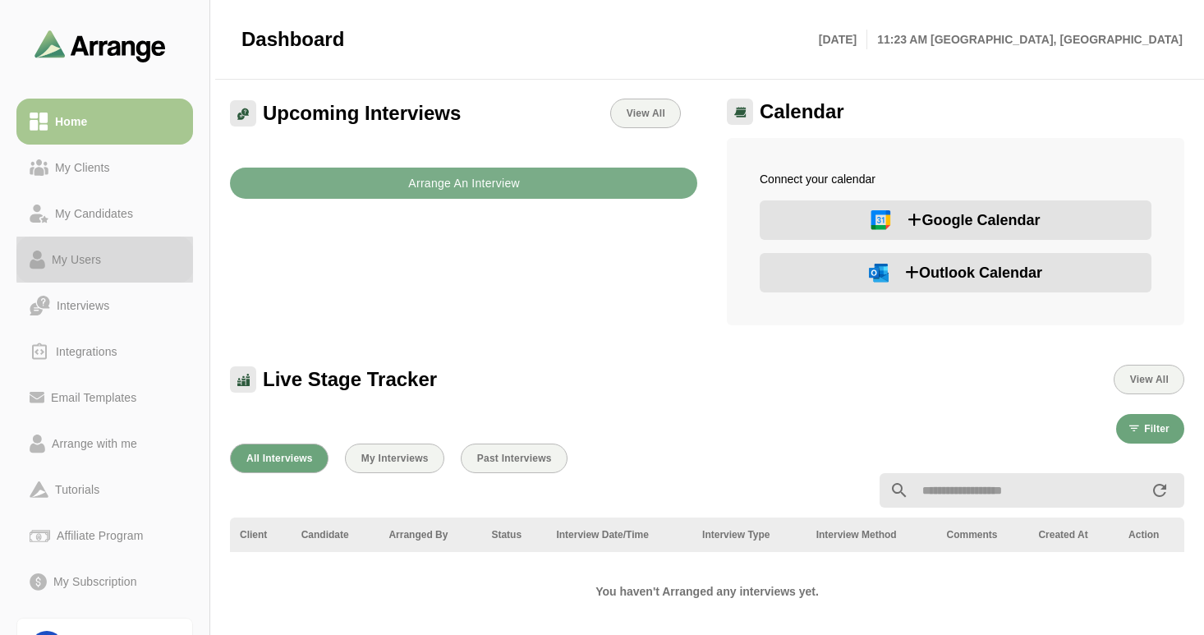
click at [97, 265] on div "My Users" at bounding box center [76, 260] width 62 height 20
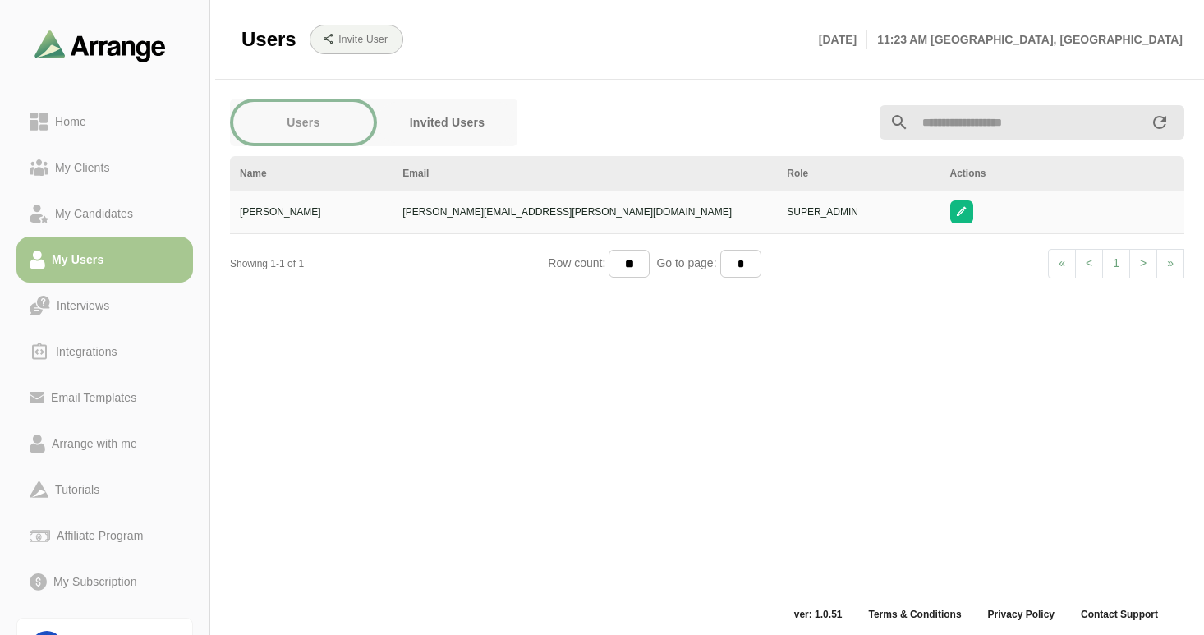
click at [449, 114] on button "Invited Users" at bounding box center [447, 122] width 140 height 41
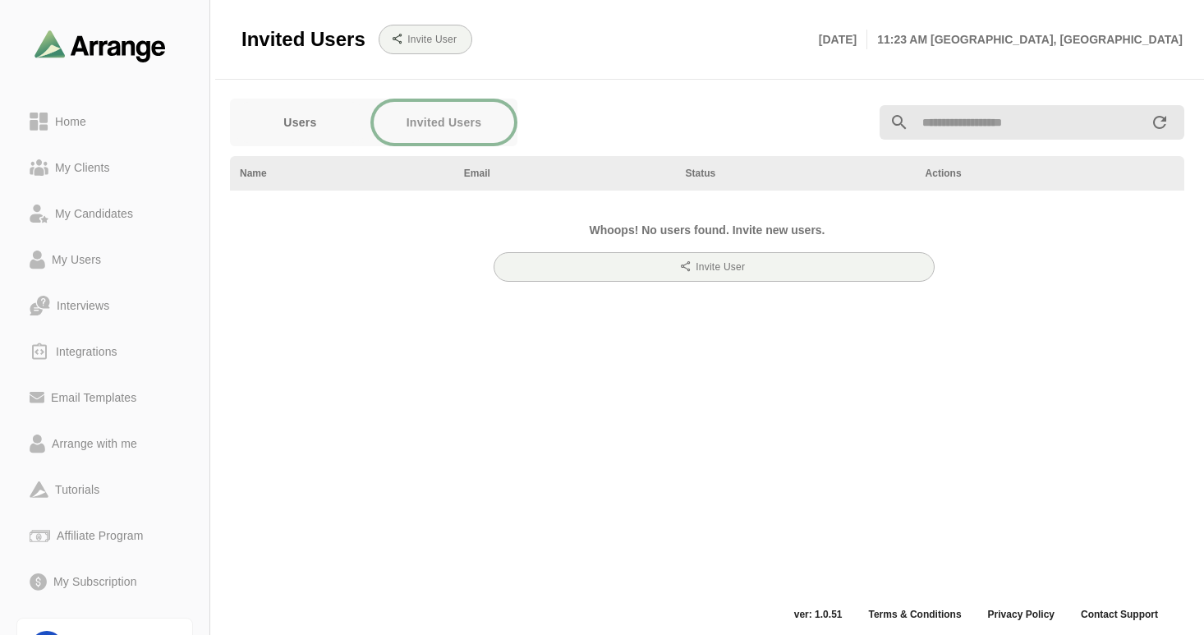
click at [300, 125] on button "Users" at bounding box center [300, 122] width 140 height 41
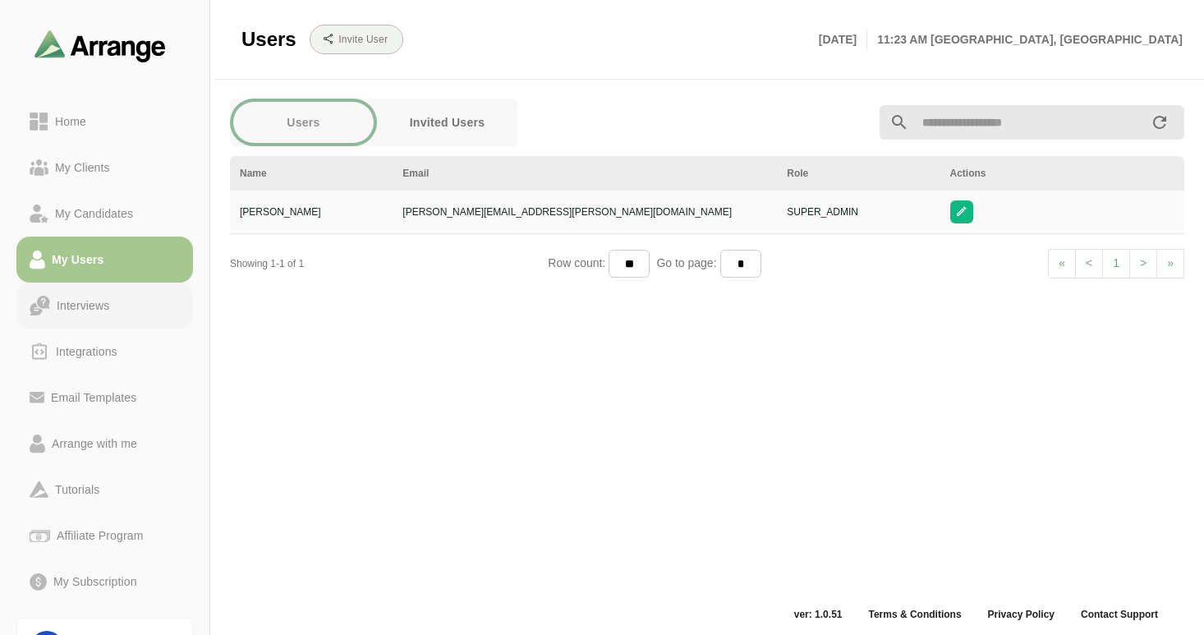
click at [94, 306] on div "Interviews" at bounding box center [83, 306] width 66 height 20
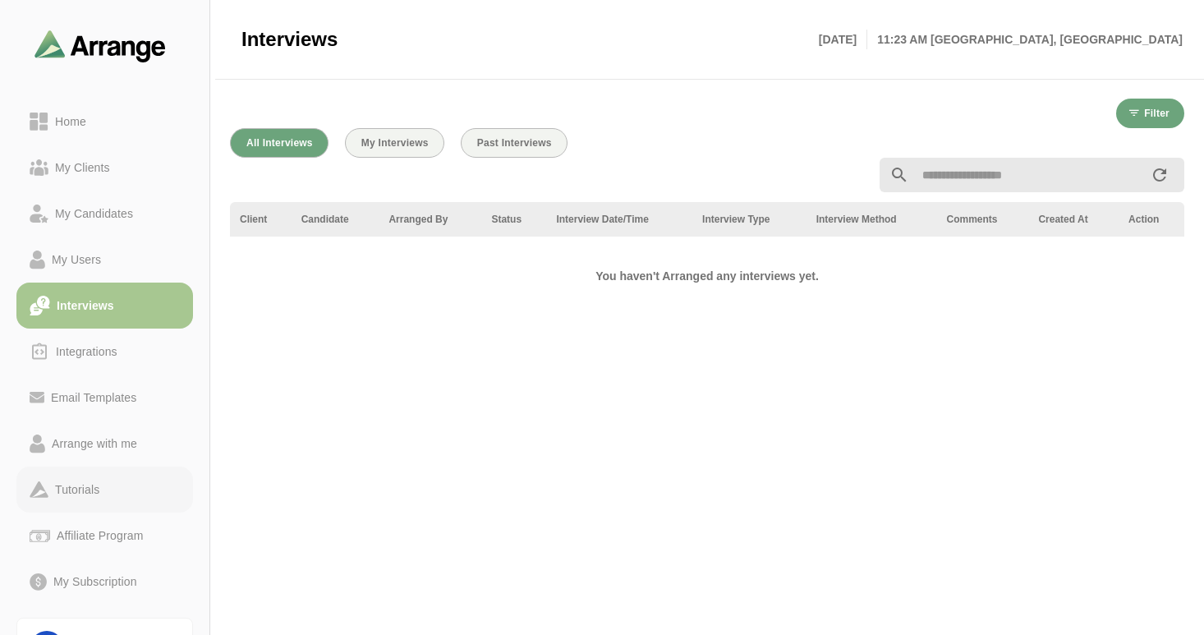
click at [80, 484] on div "Tutorials" at bounding box center [76, 490] width 57 height 20
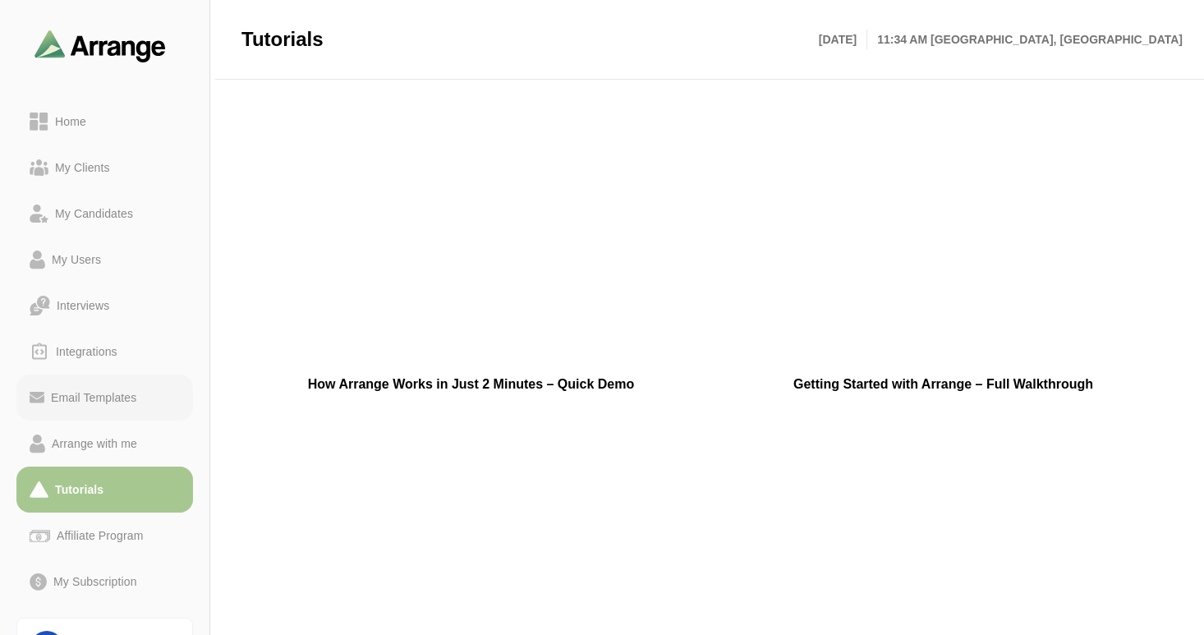
click at [108, 397] on div "Email Templates" at bounding box center [93, 398] width 99 height 20
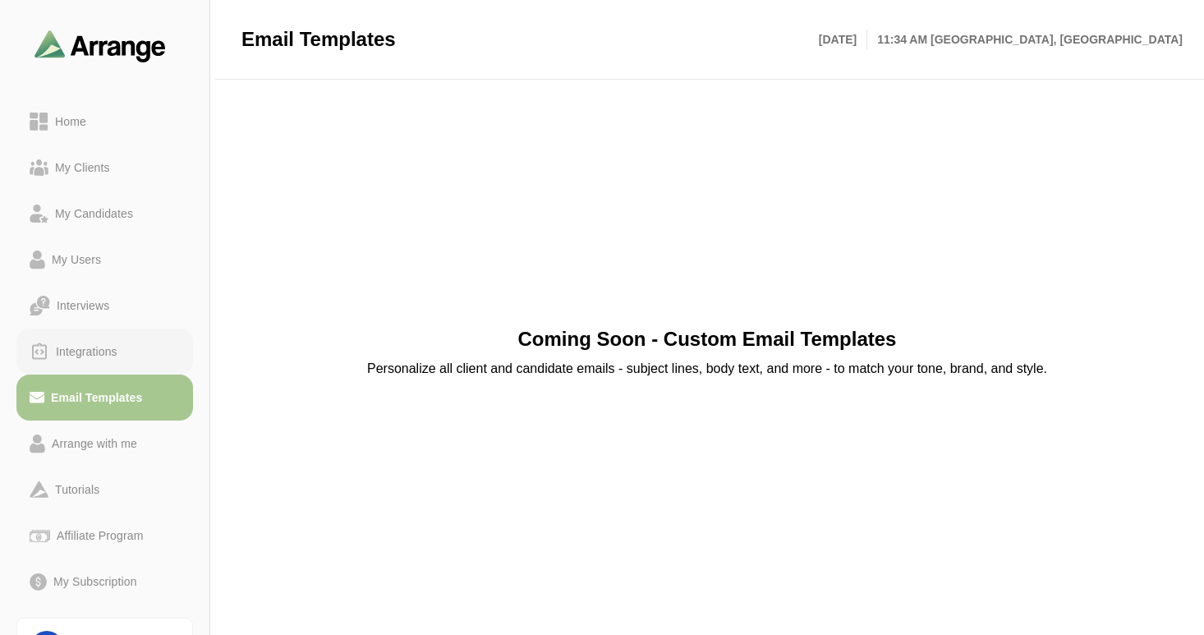
click at [84, 350] on div "Integrations" at bounding box center [86, 352] width 75 height 20
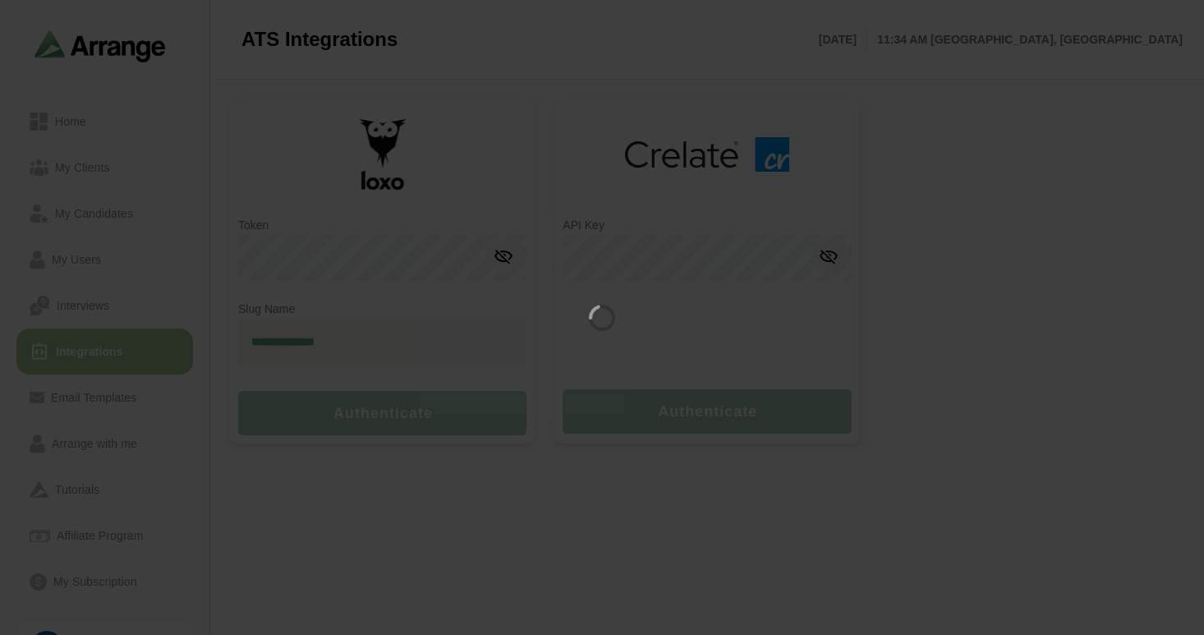
type input "**********"
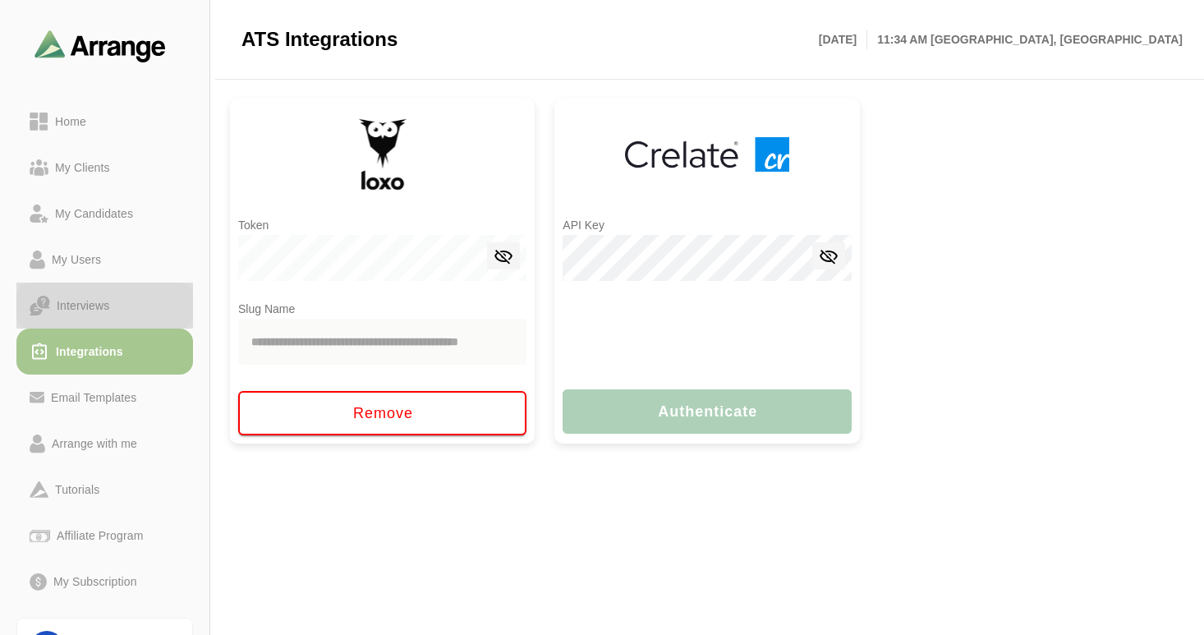
click at [85, 306] on div "Interviews" at bounding box center [83, 306] width 66 height 20
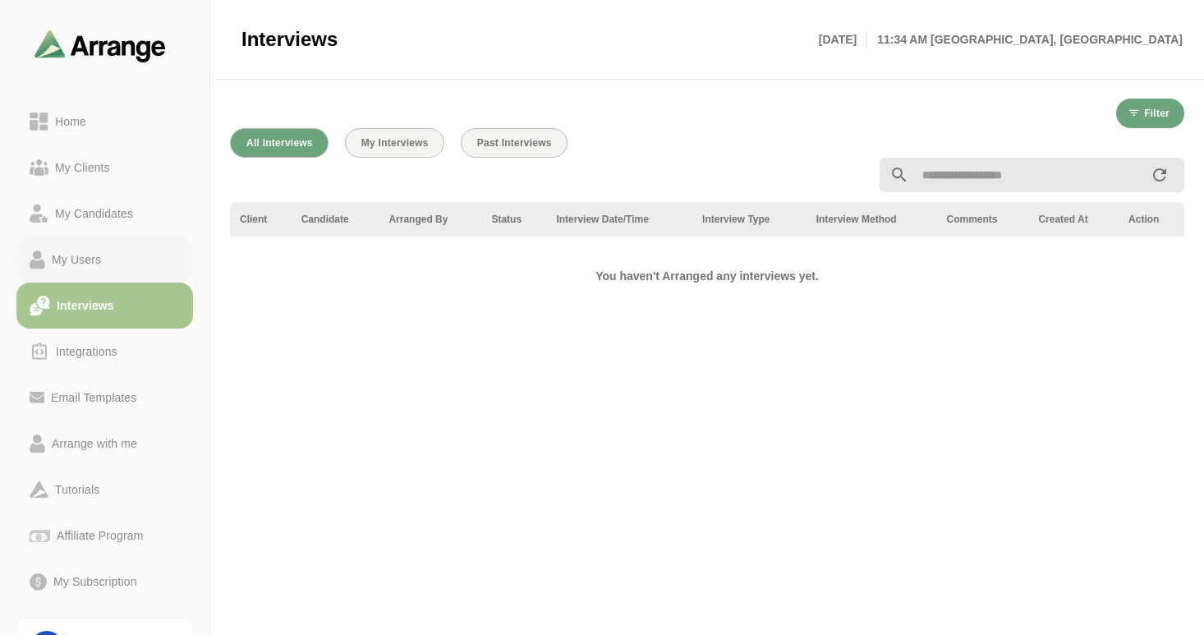
click at [66, 261] on div "My Users" at bounding box center [76, 260] width 62 height 20
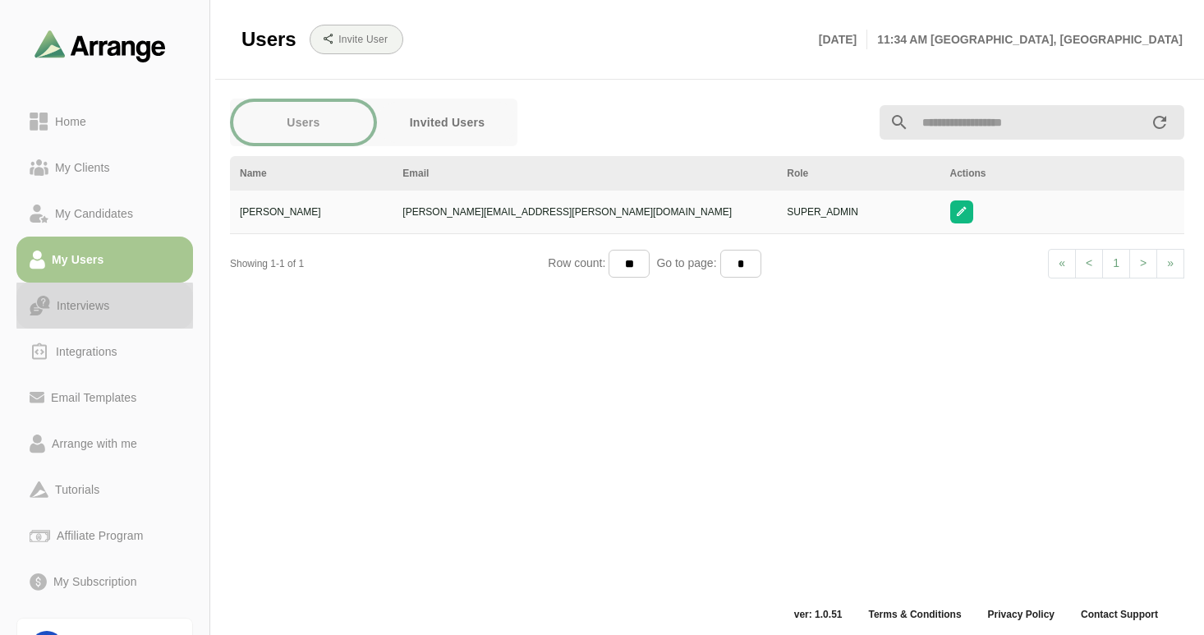
click at [85, 305] on div "Interviews" at bounding box center [83, 306] width 66 height 20
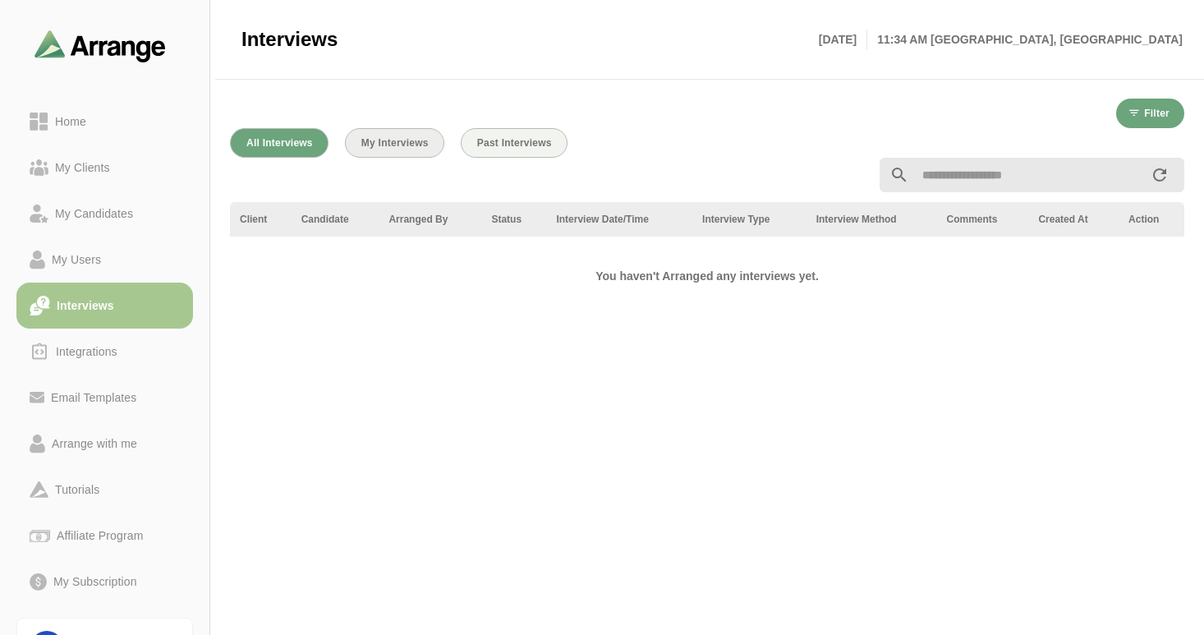
click at [380, 140] on span "My Interviews" at bounding box center [394, 142] width 68 height 11
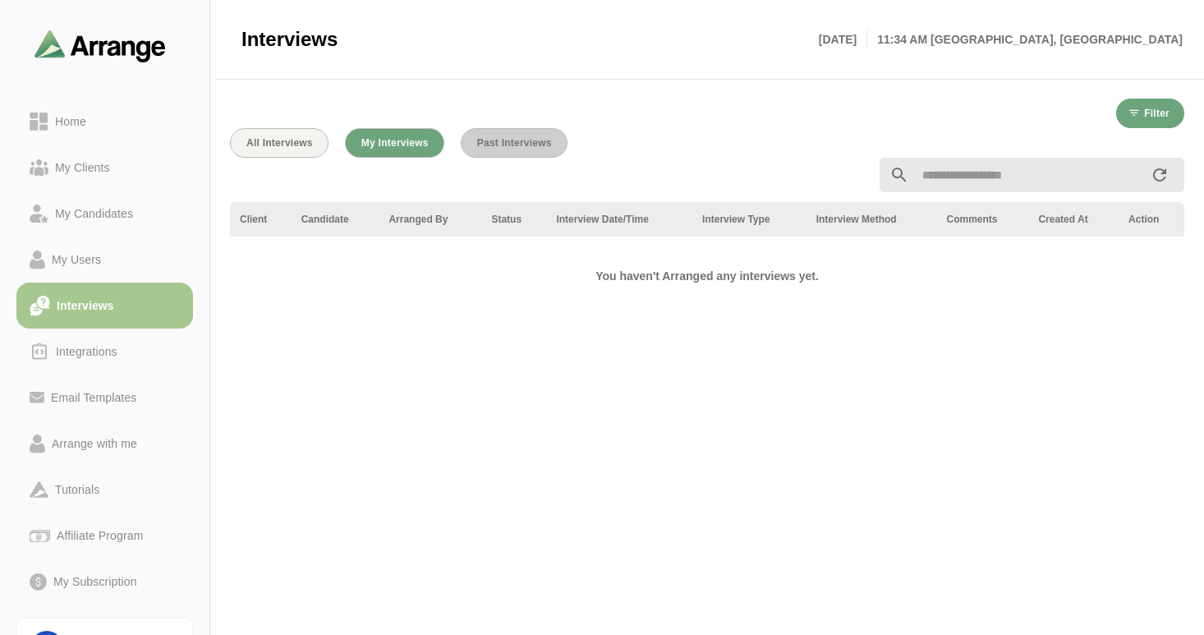
click at [504, 145] on span "Past Interviews" at bounding box center [514, 142] width 76 height 11
click at [274, 146] on div "All Interviews My Interviews Past Interviews Client Candidate Arranged By Statu…" at bounding box center [707, 376] width 974 height 516
click at [283, 142] on span "All Interviews" at bounding box center [279, 142] width 67 height 11
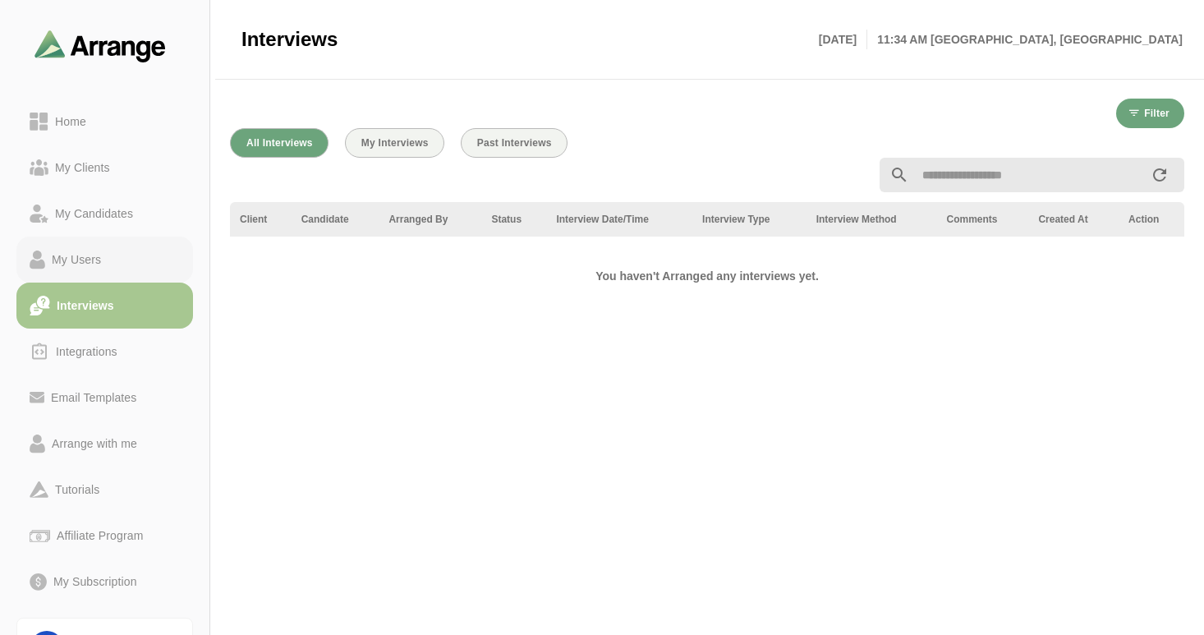
click at [67, 255] on div "My Users" at bounding box center [76, 260] width 62 height 20
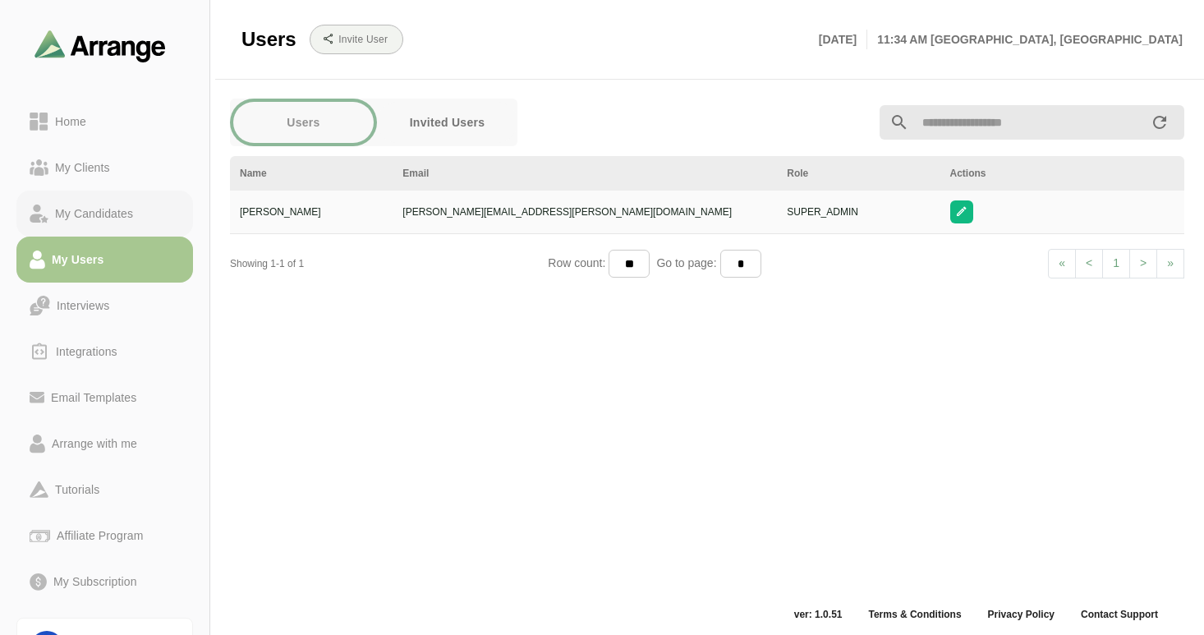
click at [98, 213] on div "My Candidates" at bounding box center [93, 214] width 91 height 20
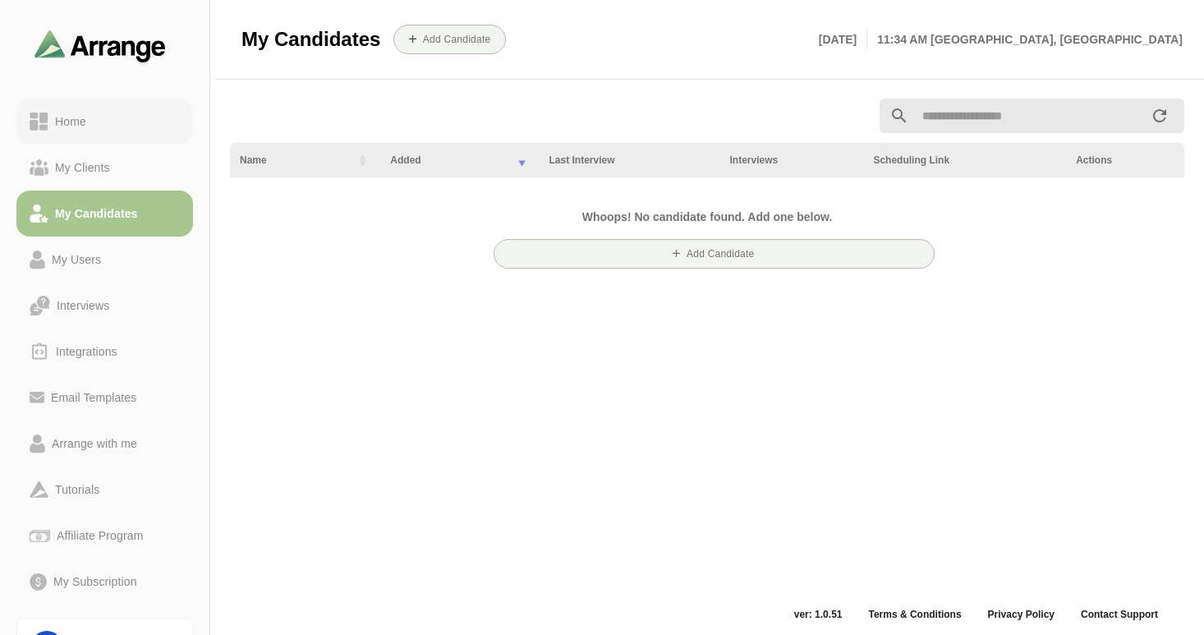
click at [76, 120] on div "Home" at bounding box center [70, 122] width 44 height 20
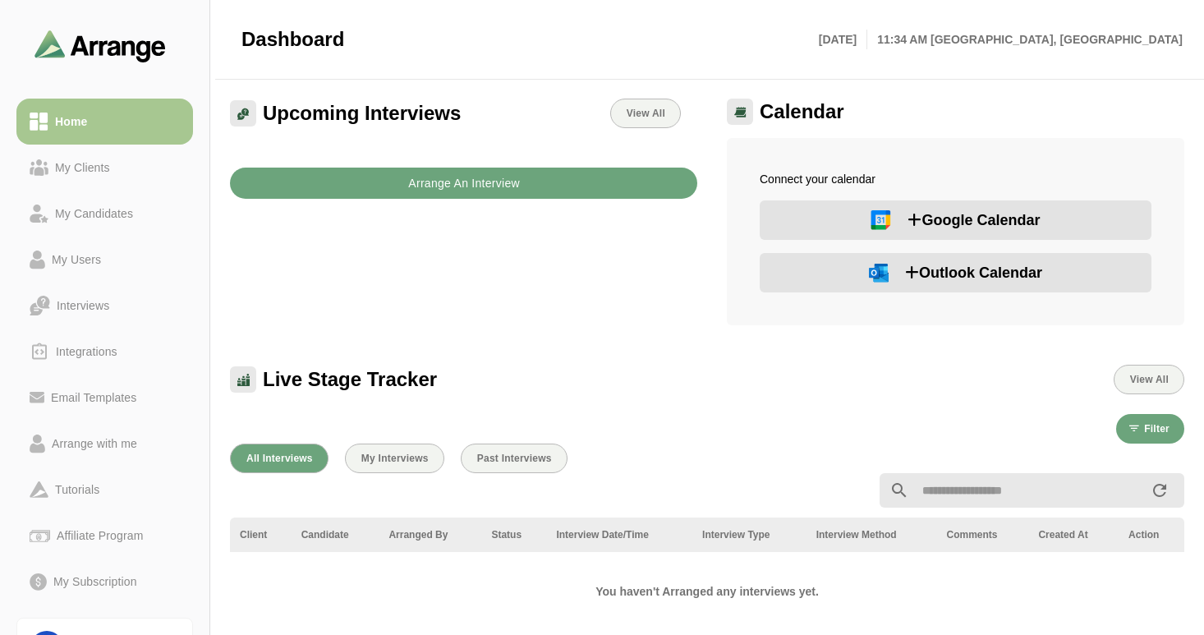
click at [452, 177] on b "Arrange An Interview" at bounding box center [463, 183] width 112 height 31
click at [386, 461] on span "My Interviews" at bounding box center [394, 457] width 68 height 11
click at [83, 351] on div "Integrations" at bounding box center [86, 352] width 75 height 20
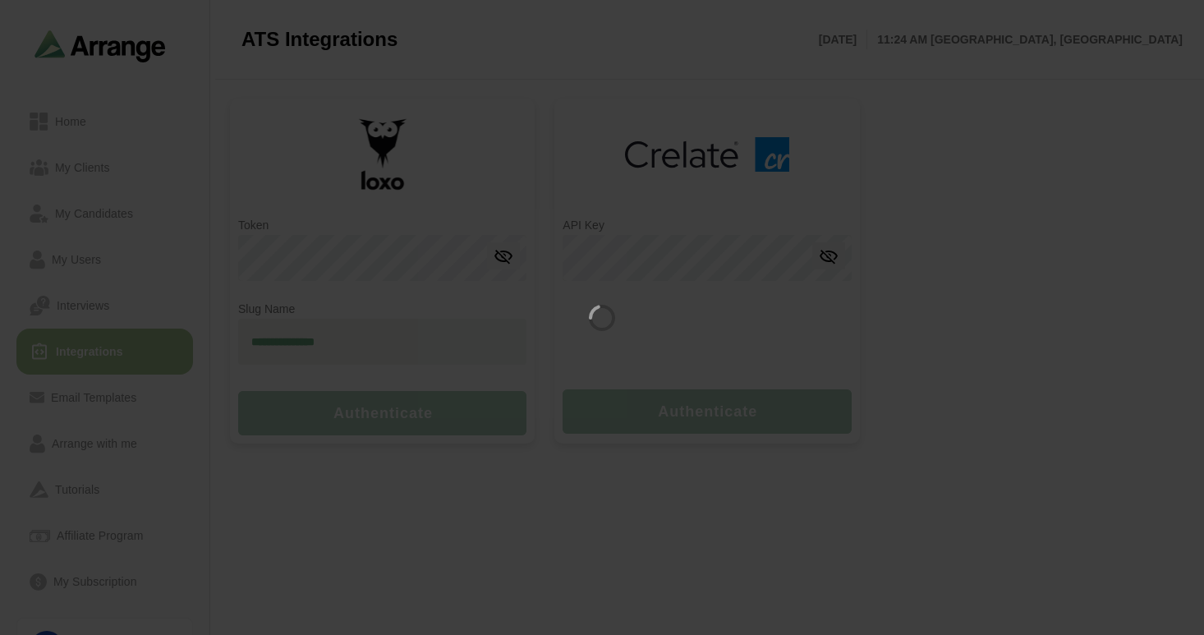
type input "**********"
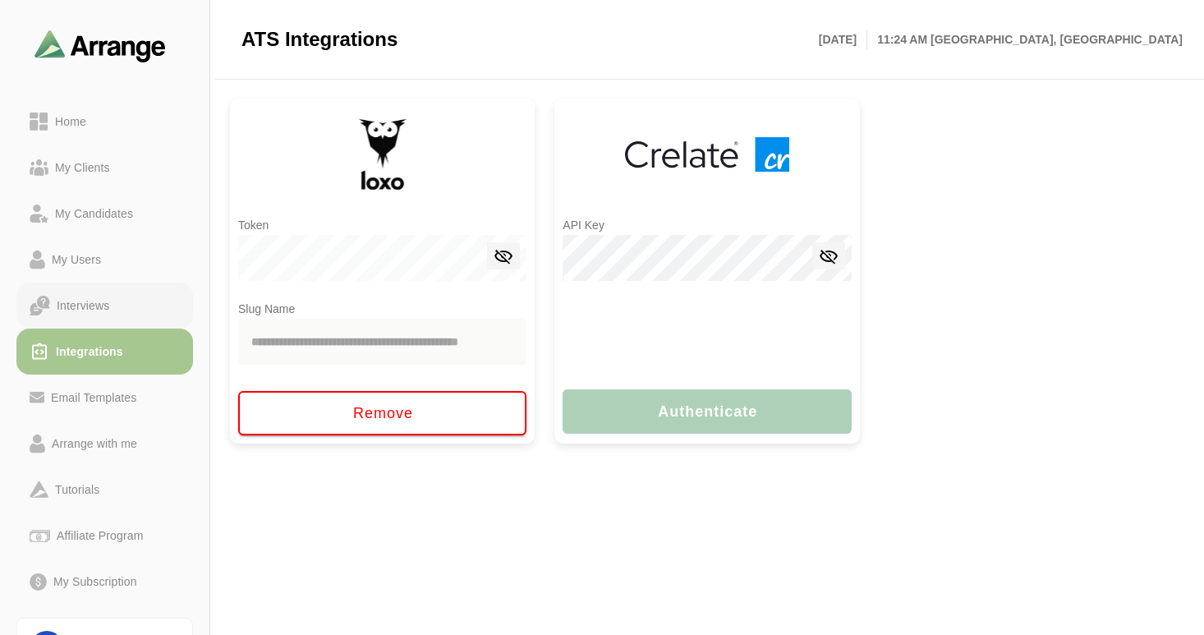
click at [74, 305] on div "Interviews" at bounding box center [83, 306] width 66 height 20
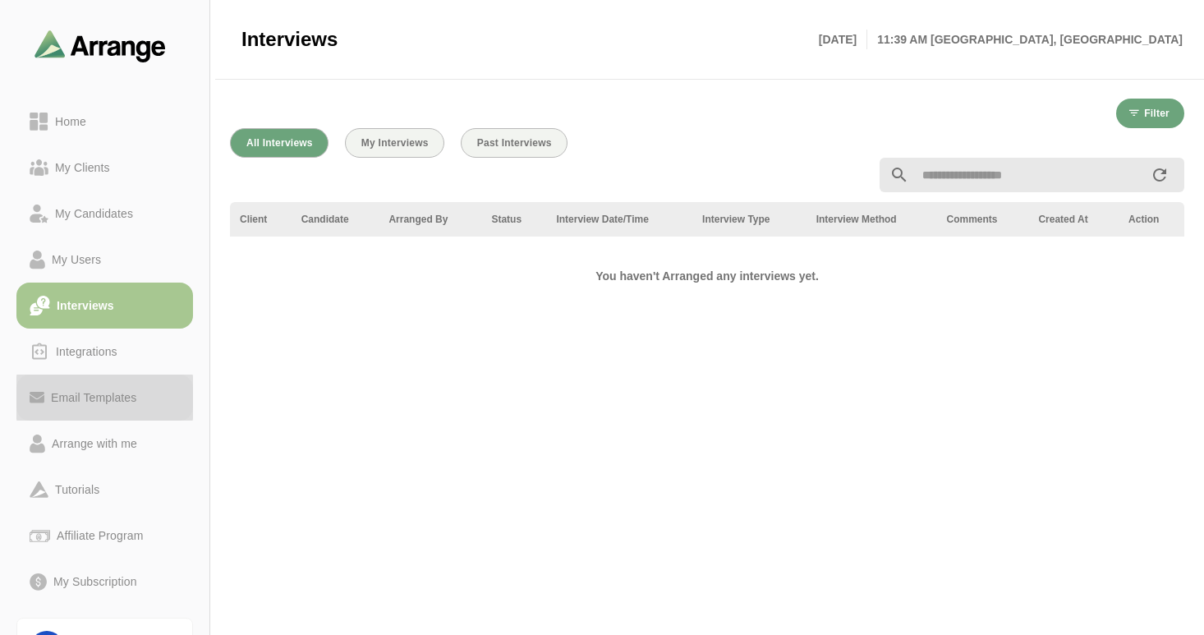
click at [100, 402] on div "Email Templates" at bounding box center [93, 398] width 99 height 20
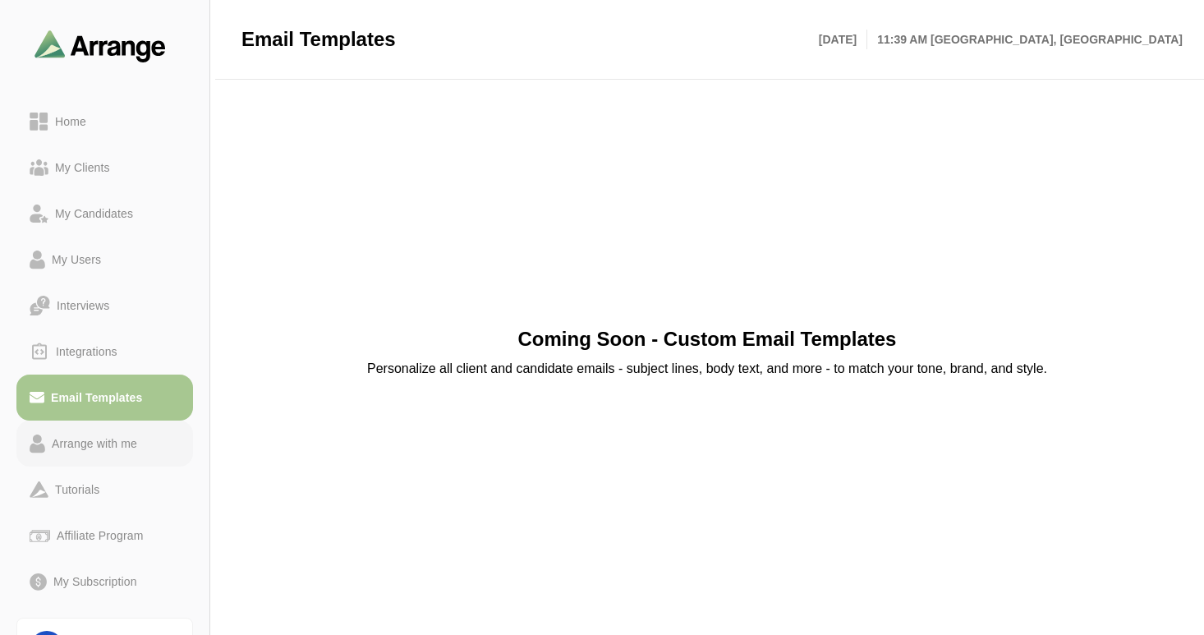
click at [99, 438] on div "Arrange with me" at bounding box center [94, 444] width 99 height 20
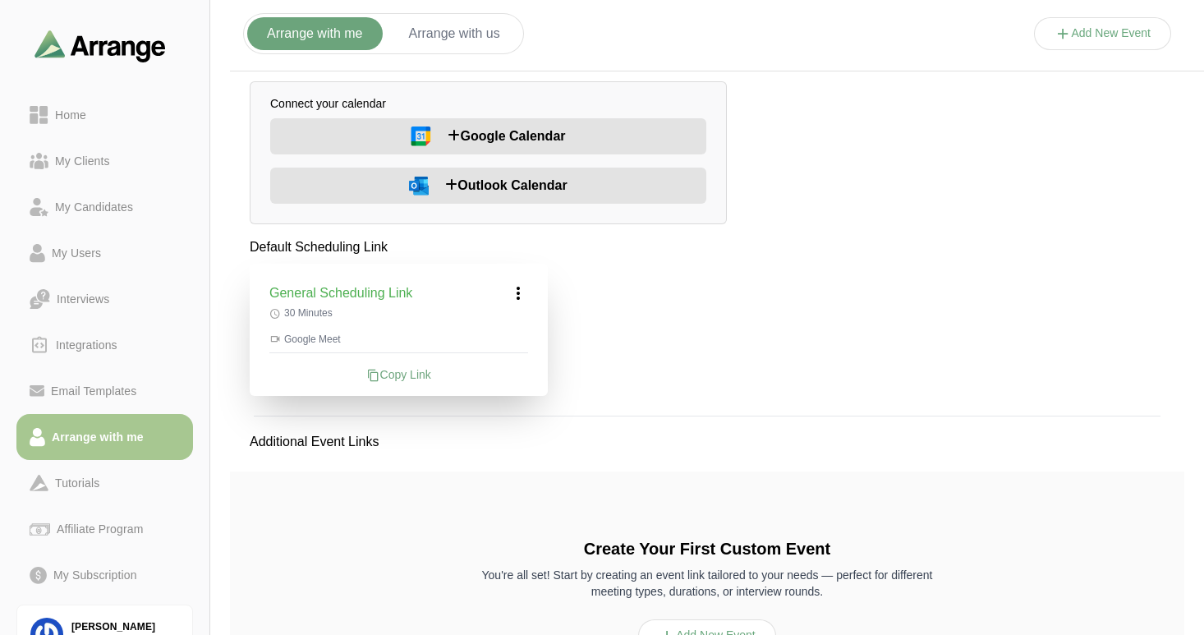
click at [521, 294] on icon at bounding box center [518, 293] width 20 height 20
click at [488, 335] on icon at bounding box center [486, 338] width 17 height 17
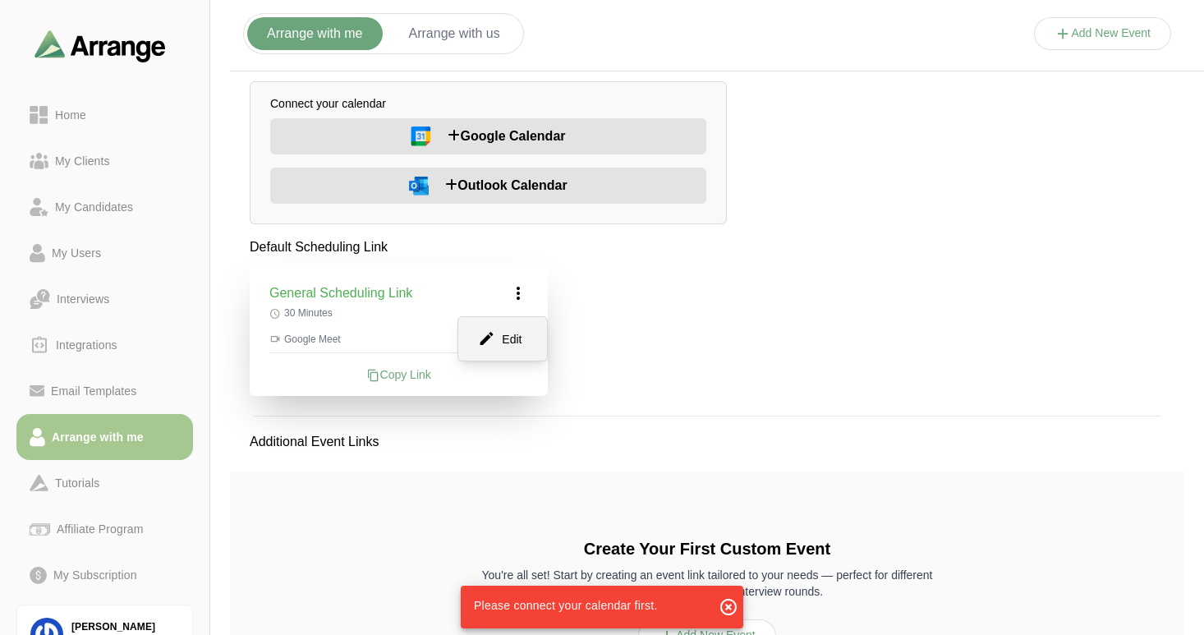
click at [764, 294] on div "Default Scheduling Link General Scheduling Link Edit 30 Minutes Google Meet Cop…" at bounding box center [707, 483] width 954 height 493
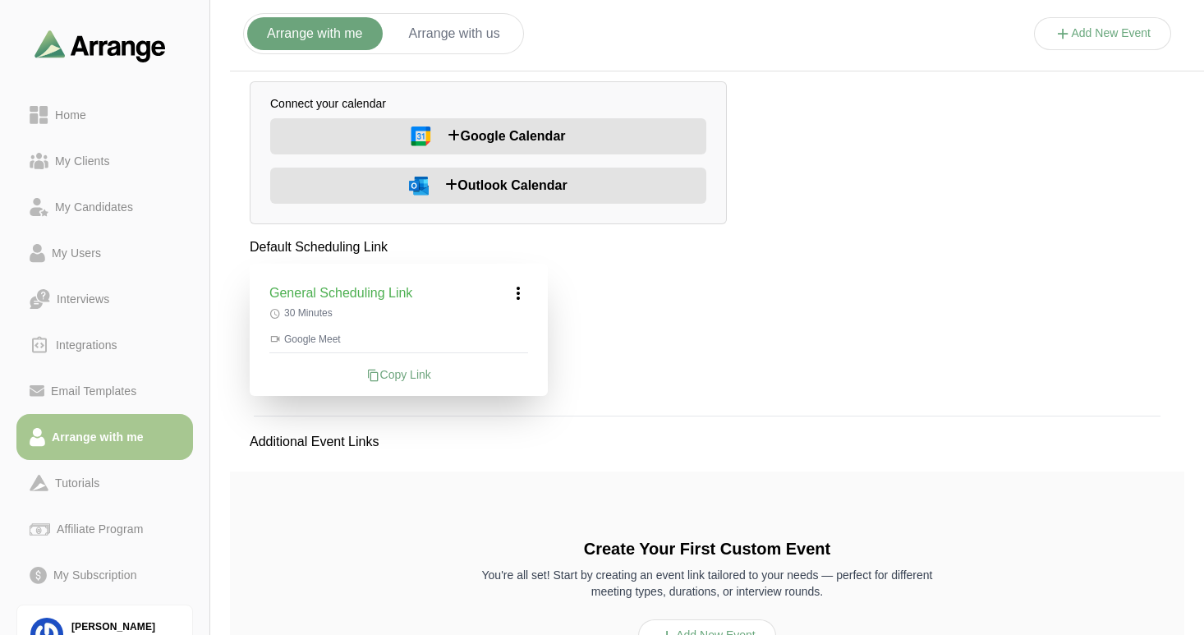
click at [648, 331] on div "Default Scheduling Link General Scheduling Link 30 Minutes Google Meet Copy Lin…" at bounding box center [707, 483] width 954 height 493
click at [477, 181] on span "Outlook Calendar" at bounding box center [506, 186] width 122 height 20
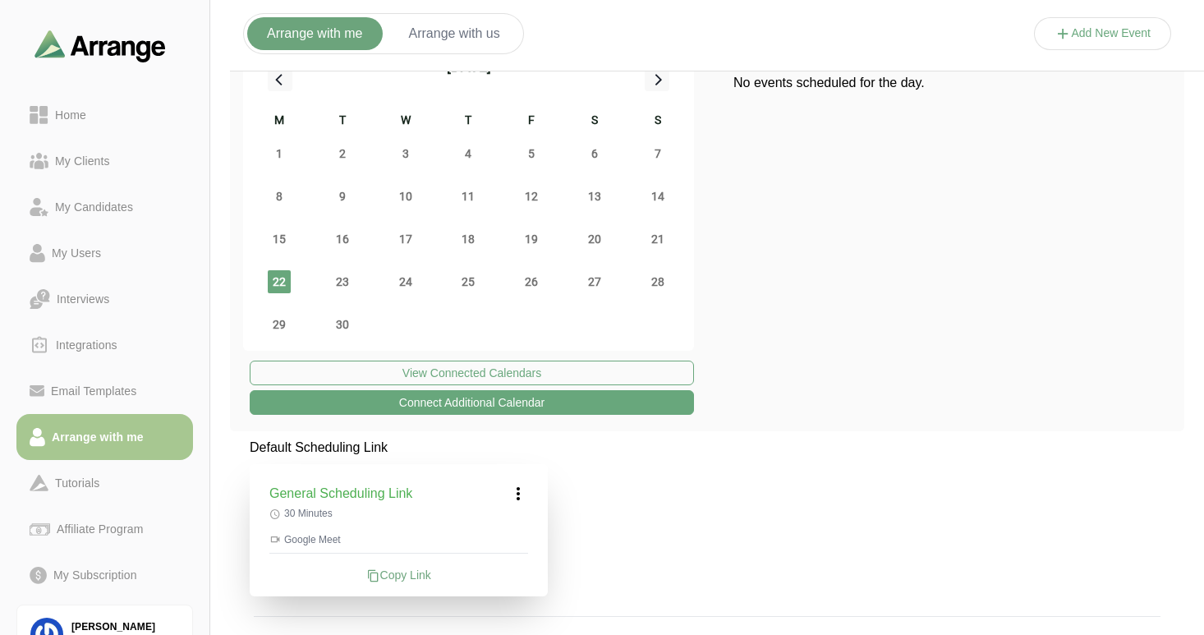
scroll to position [342, 0]
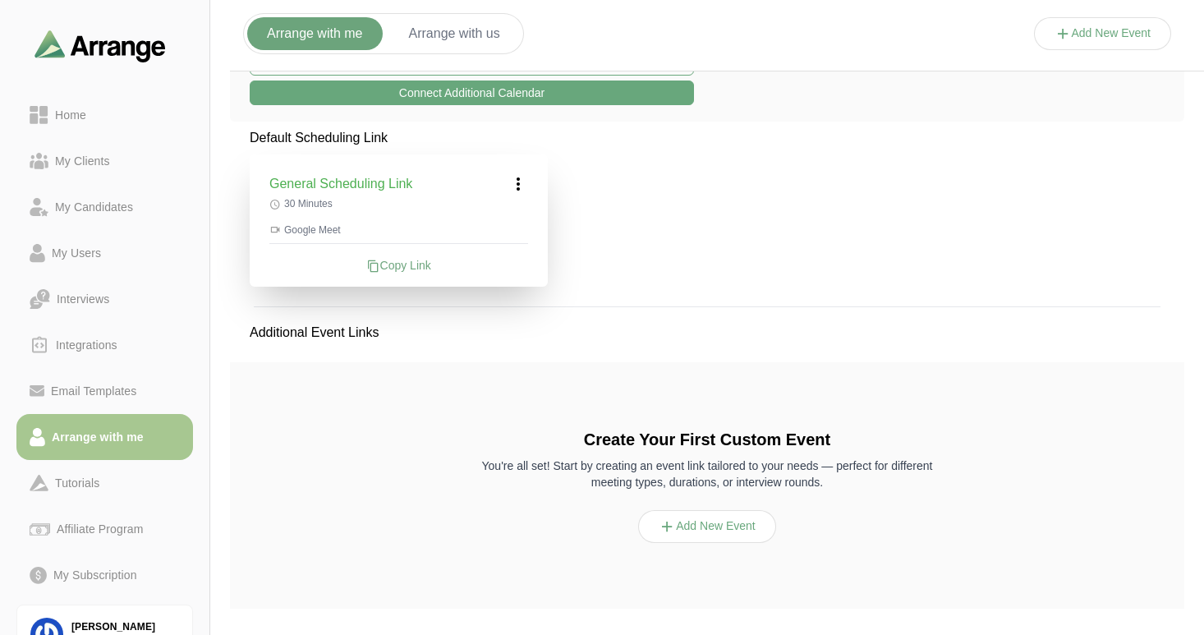
click at [514, 187] on icon at bounding box center [518, 184] width 20 height 20
click at [496, 227] on div "Edit" at bounding box center [503, 229] width 76 height 30
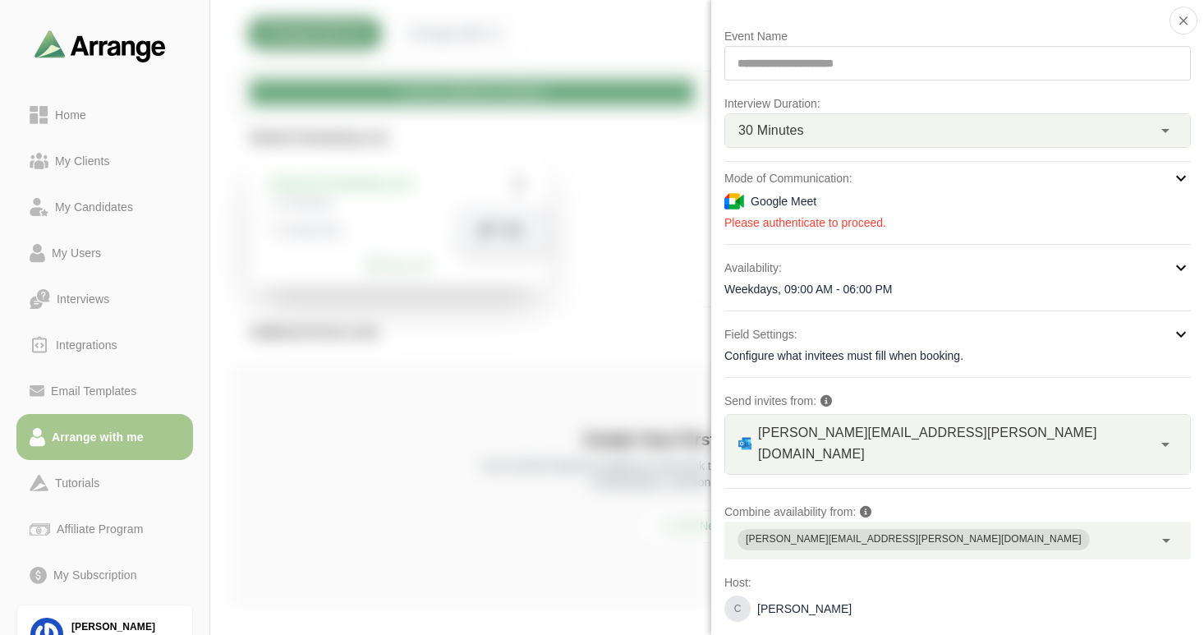
click at [1173, 181] on icon at bounding box center [1181, 178] width 20 height 20
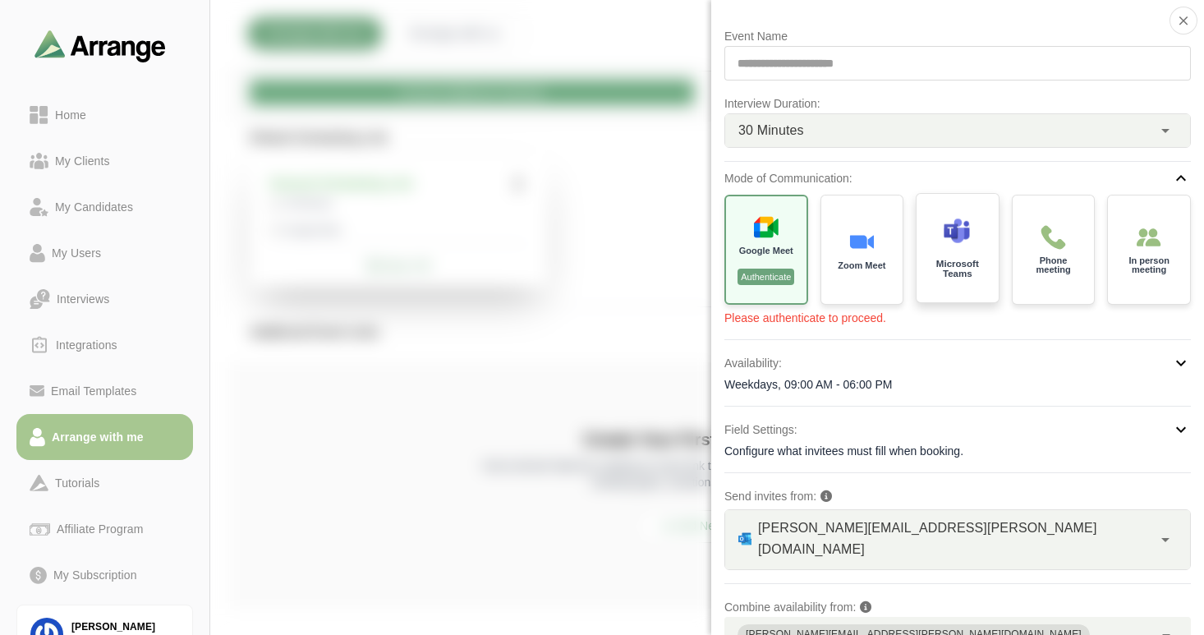
click at [948, 256] on div "Microsoft Teams" at bounding box center [958, 248] width 86 height 114
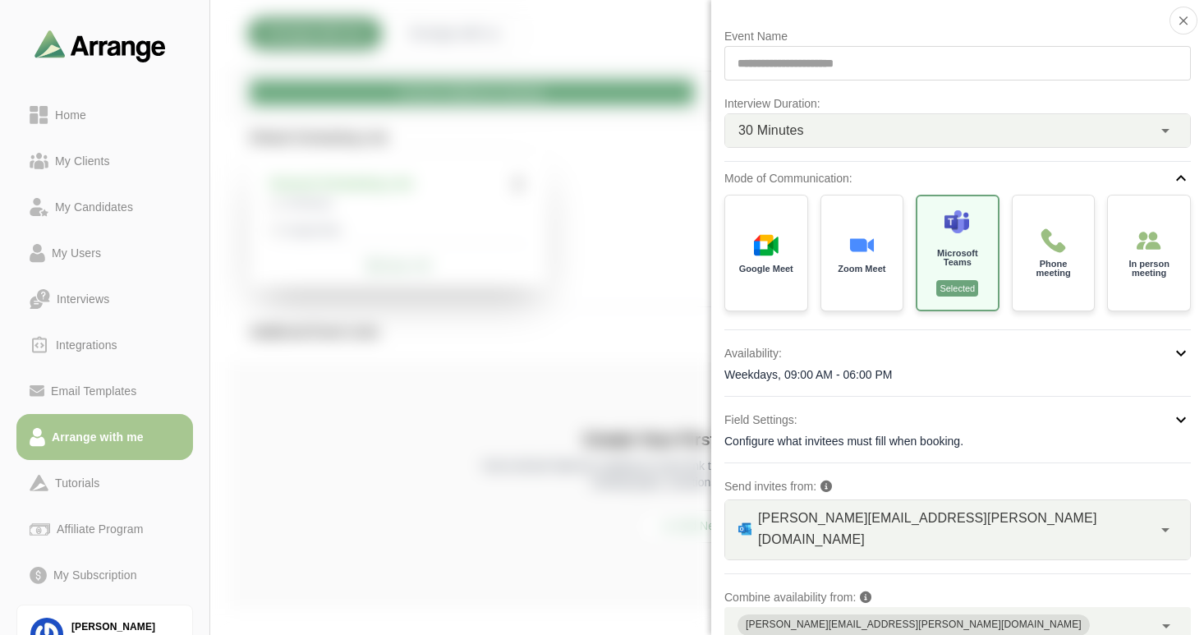
scroll to position [3, 0]
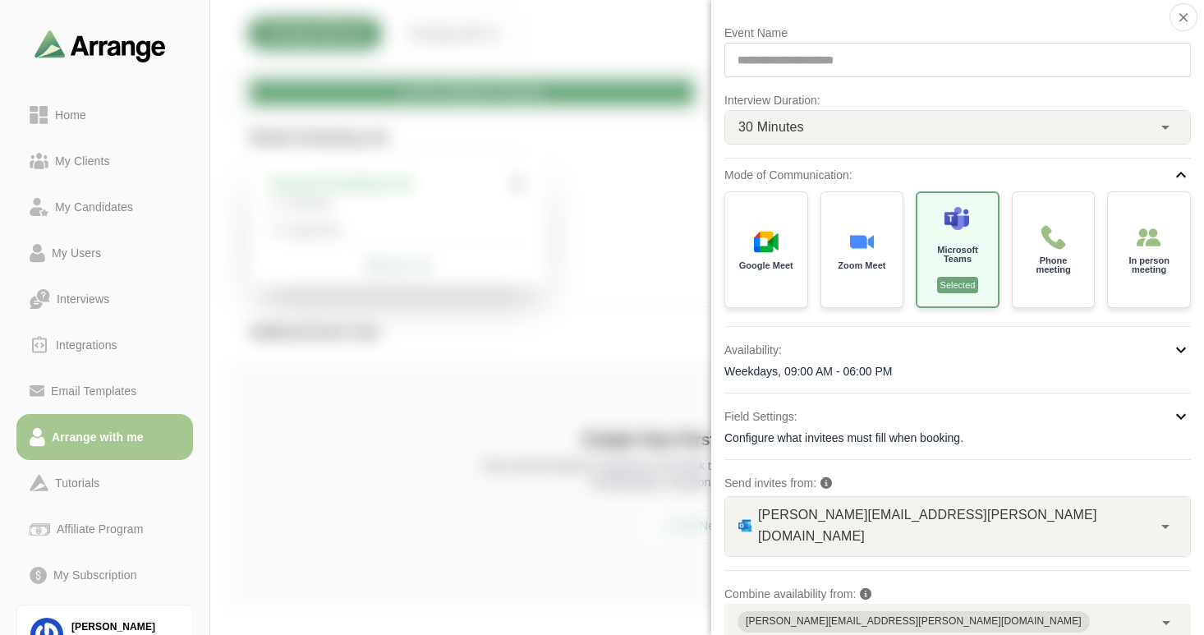
click at [1173, 355] on icon at bounding box center [1181, 350] width 20 height 20
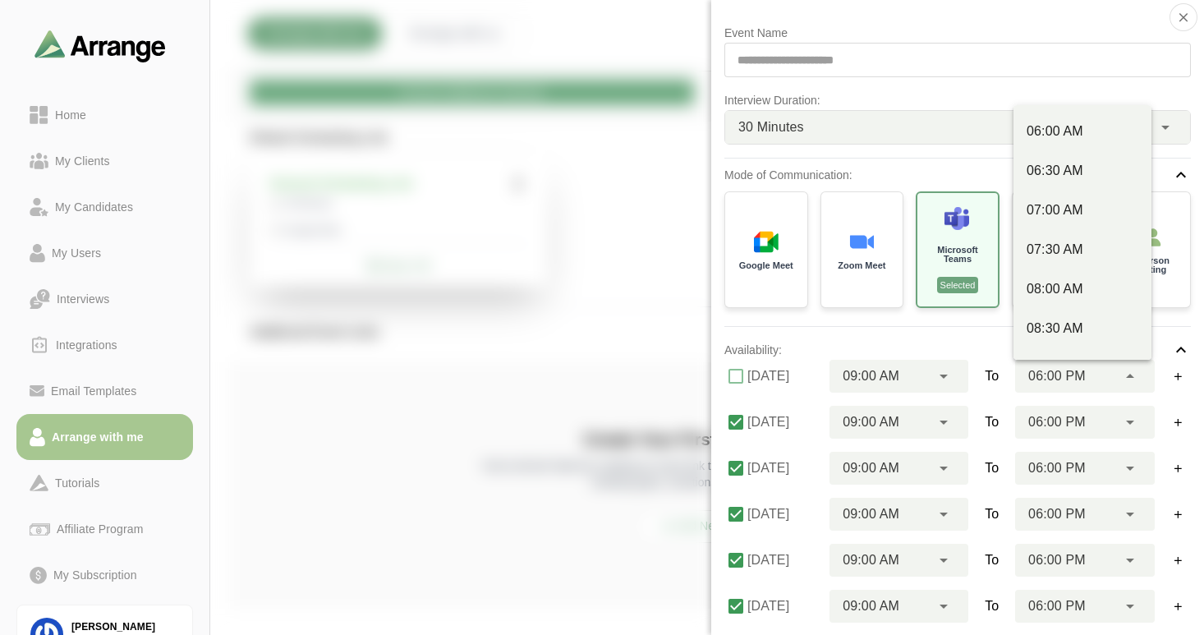
click at [1129, 377] on icon at bounding box center [1130, 376] width 20 height 20
click at [1056, 122] on div "08:00 PM" at bounding box center [1082, 128] width 112 height 20
type input "********"
click at [1126, 425] on icon at bounding box center [1130, 422] width 20 height 20
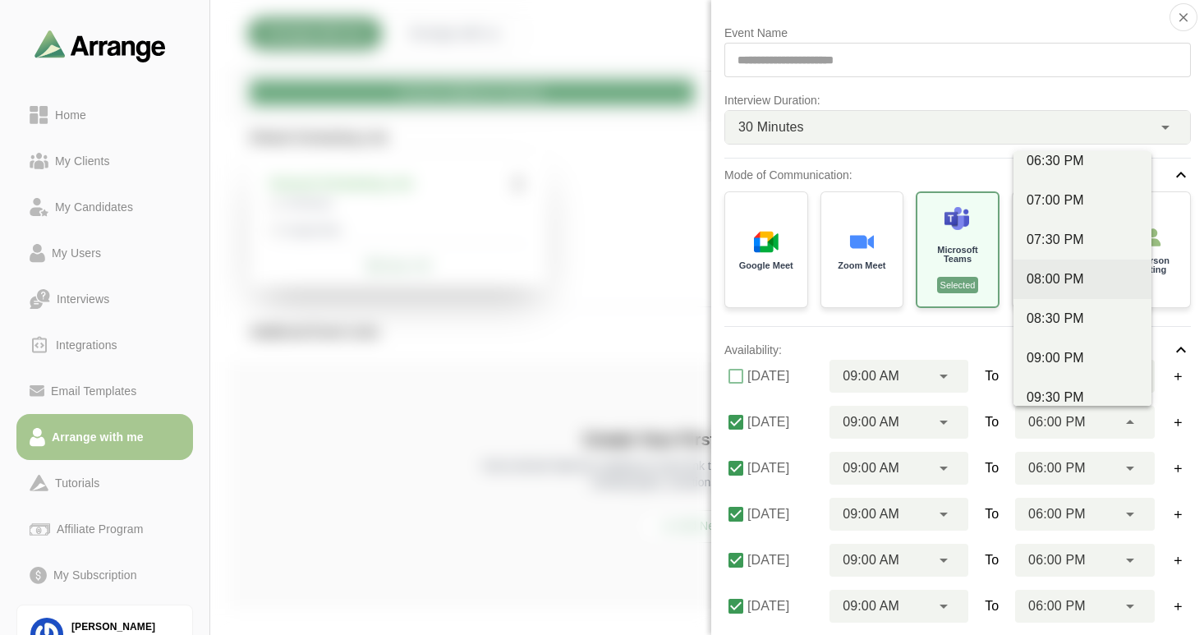
scroll to position [964, 0]
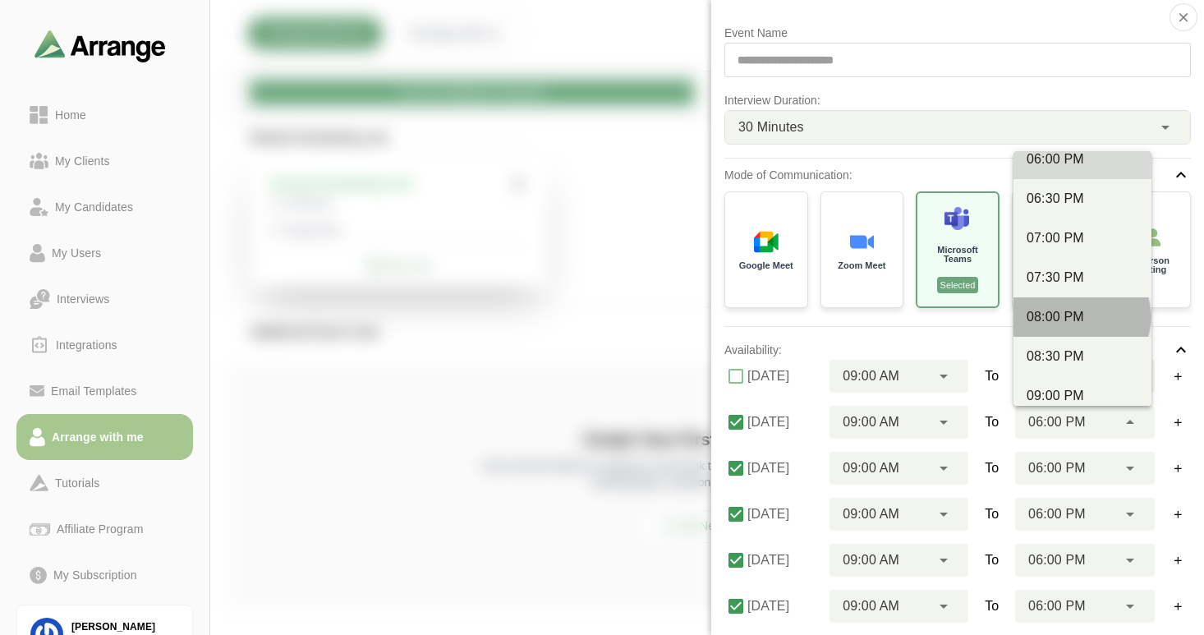
click at [1066, 320] on div "08:00 PM" at bounding box center [1082, 317] width 112 height 20
type input "********"
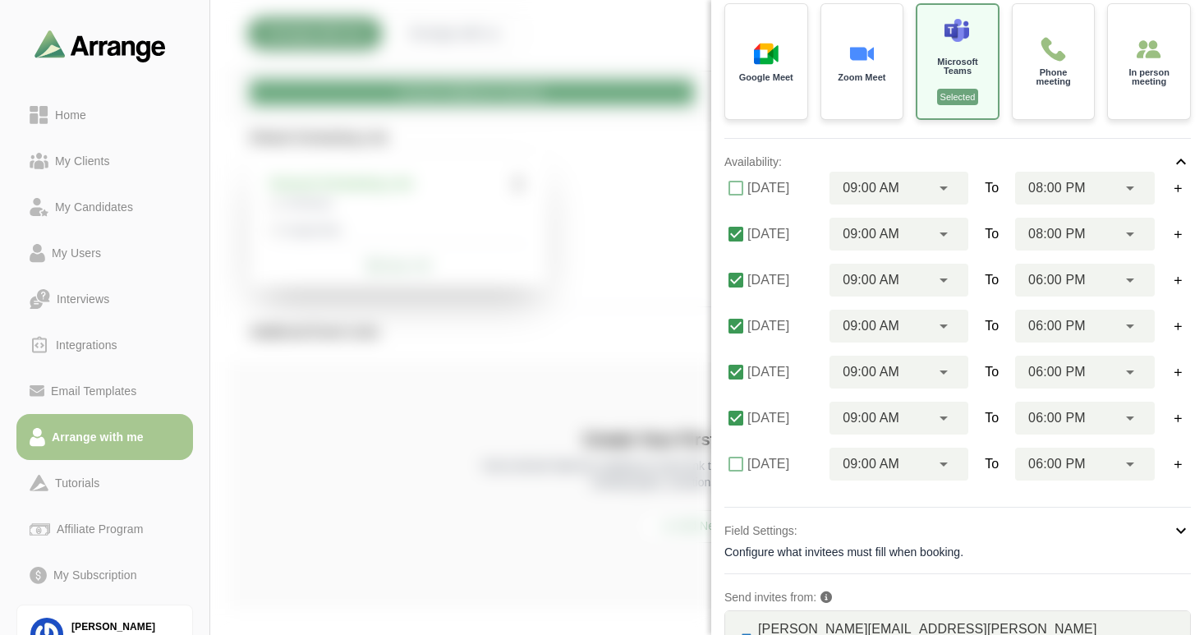
scroll to position [223, 0]
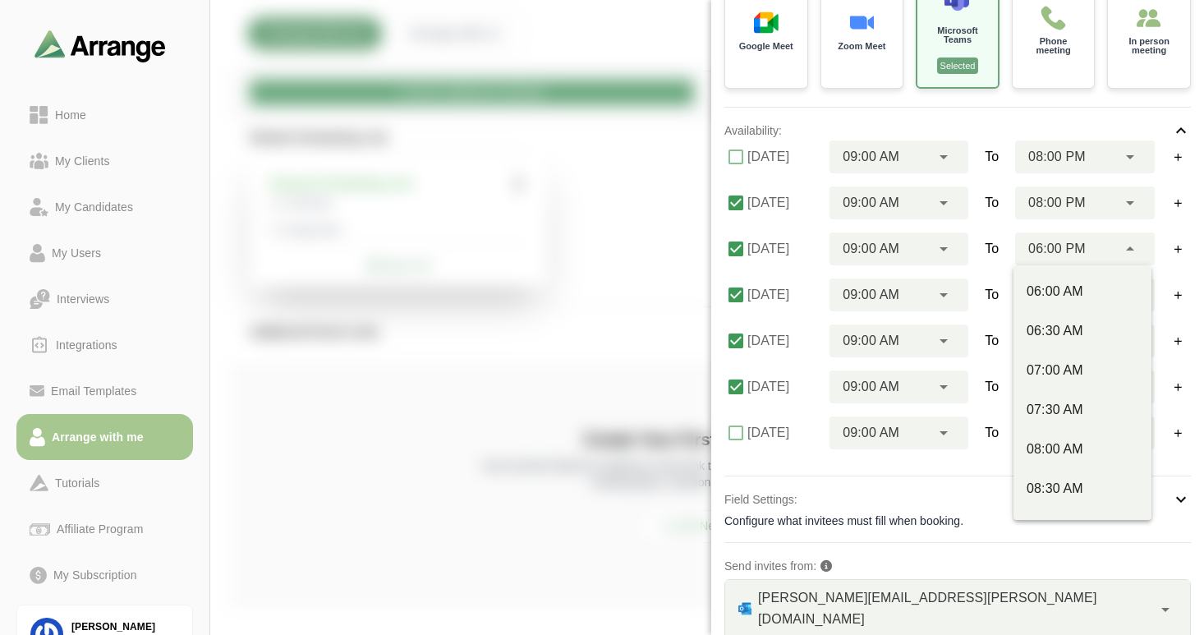
click at [1127, 250] on icon at bounding box center [1130, 249] width 20 height 20
click at [1060, 287] on div "08:00 PM" at bounding box center [1082, 285] width 112 height 20
type input "********"
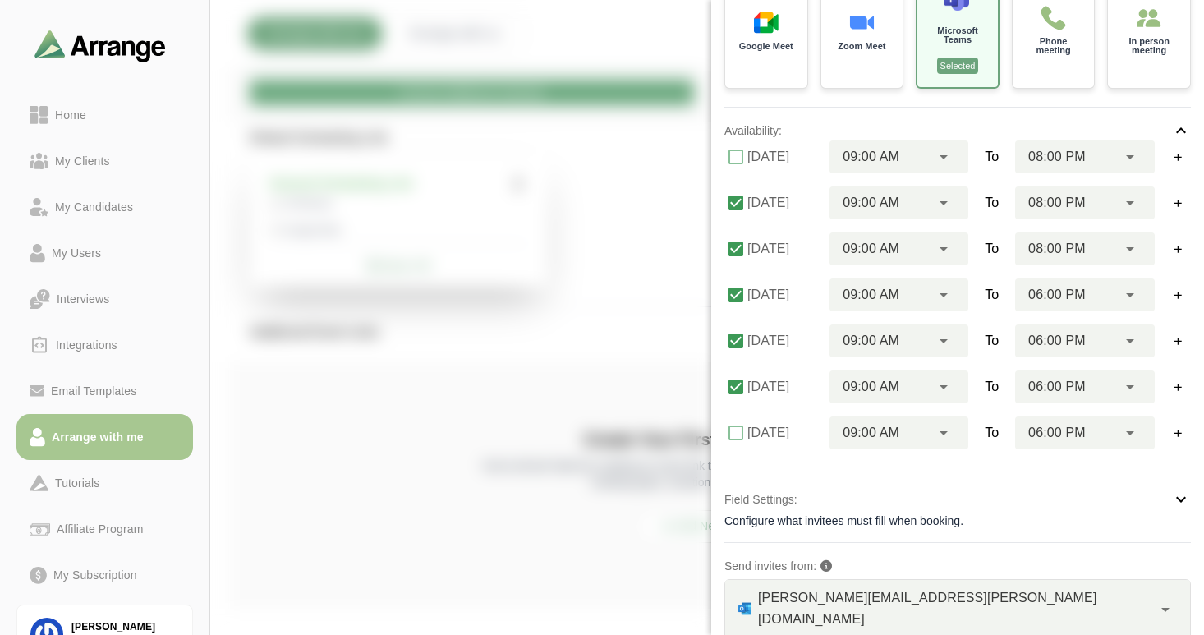
click at [1106, 294] on div "06:00 PM ********" at bounding box center [1066, 294] width 102 height 33
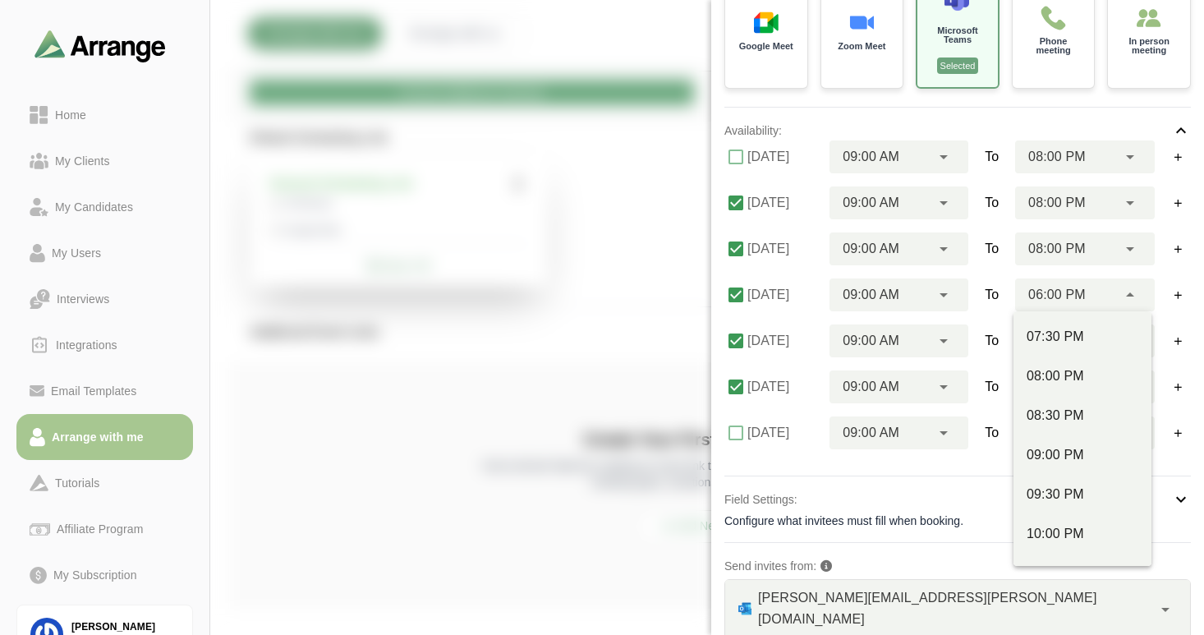
scroll to position [1090, 0]
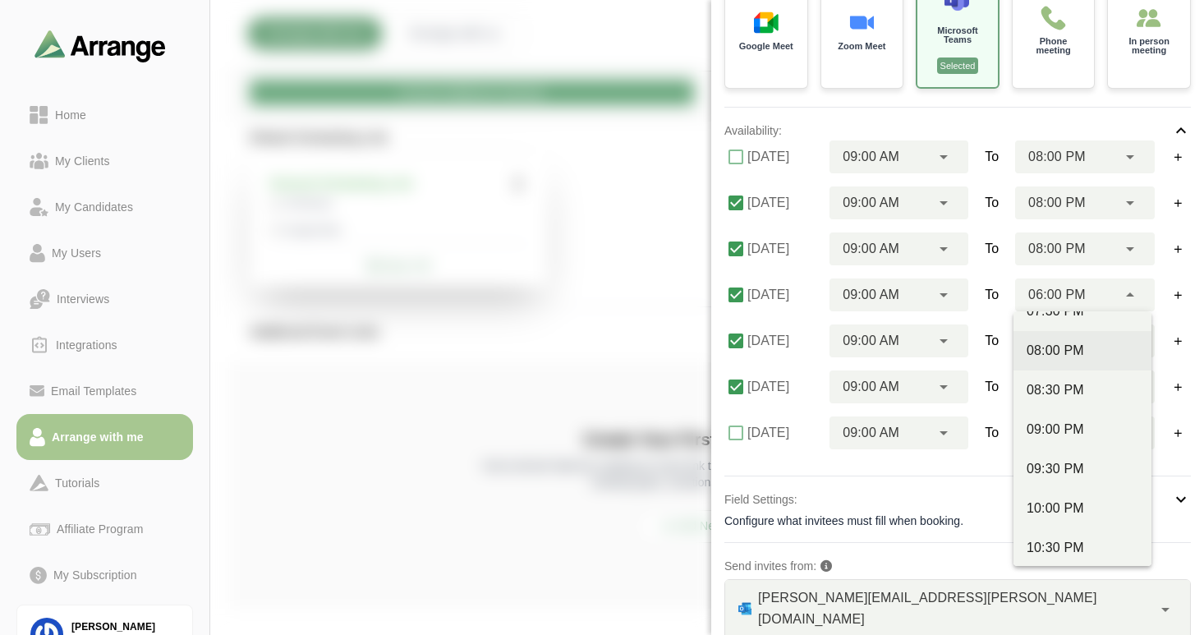
click at [1065, 353] on div "08:00 PM" at bounding box center [1082, 351] width 112 height 20
type input "********"
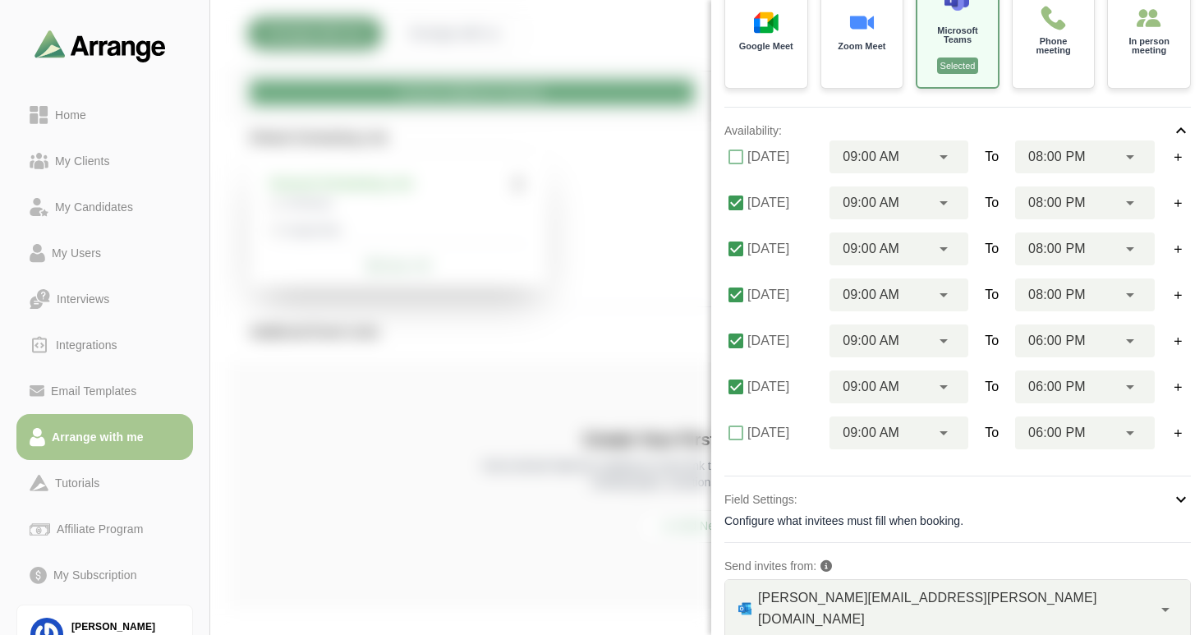
click at [1120, 388] on icon at bounding box center [1130, 387] width 20 height 20
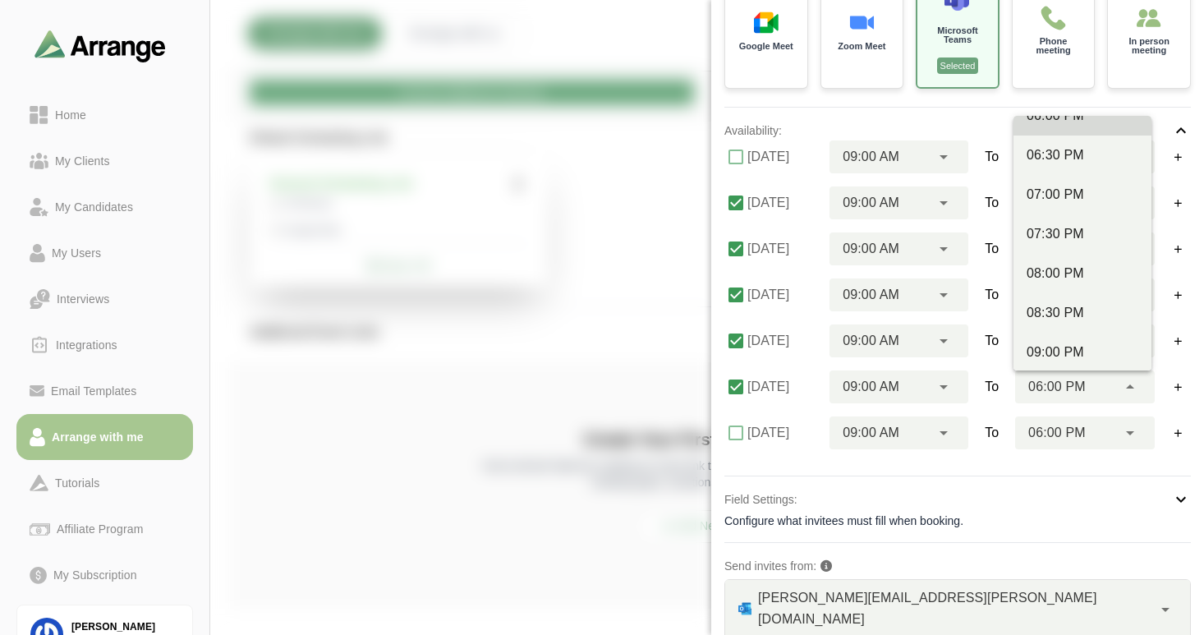
scroll to position [973, 0]
click at [1068, 266] on div "08:00 PM" at bounding box center [1082, 273] width 112 height 20
type input "********"
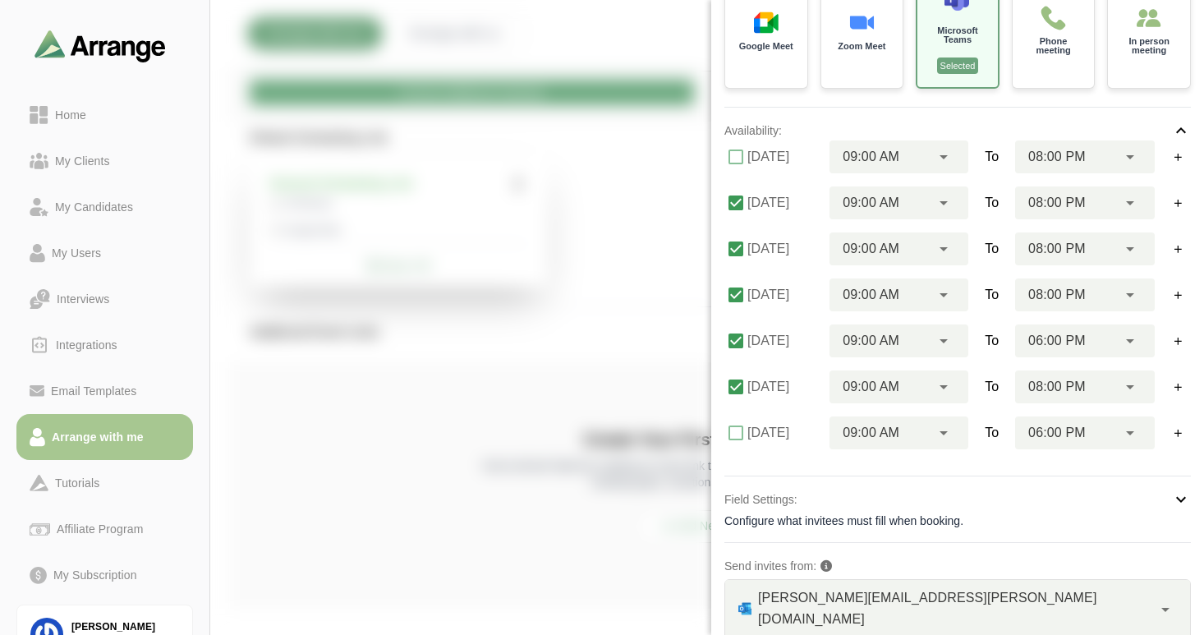
click at [1070, 339] on span "06:00 PM" at bounding box center [1056, 340] width 57 height 21
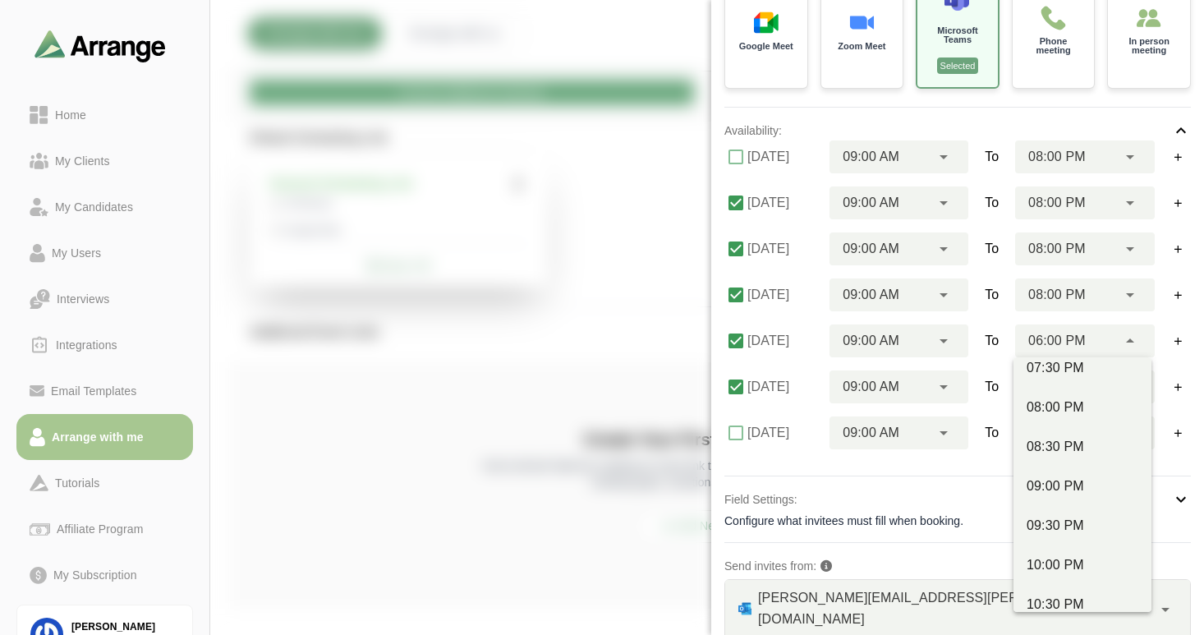
scroll to position [1112, 0]
click at [1059, 381] on div "08:00 PM" at bounding box center [1082, 375] width 112 height 20
type input "********"
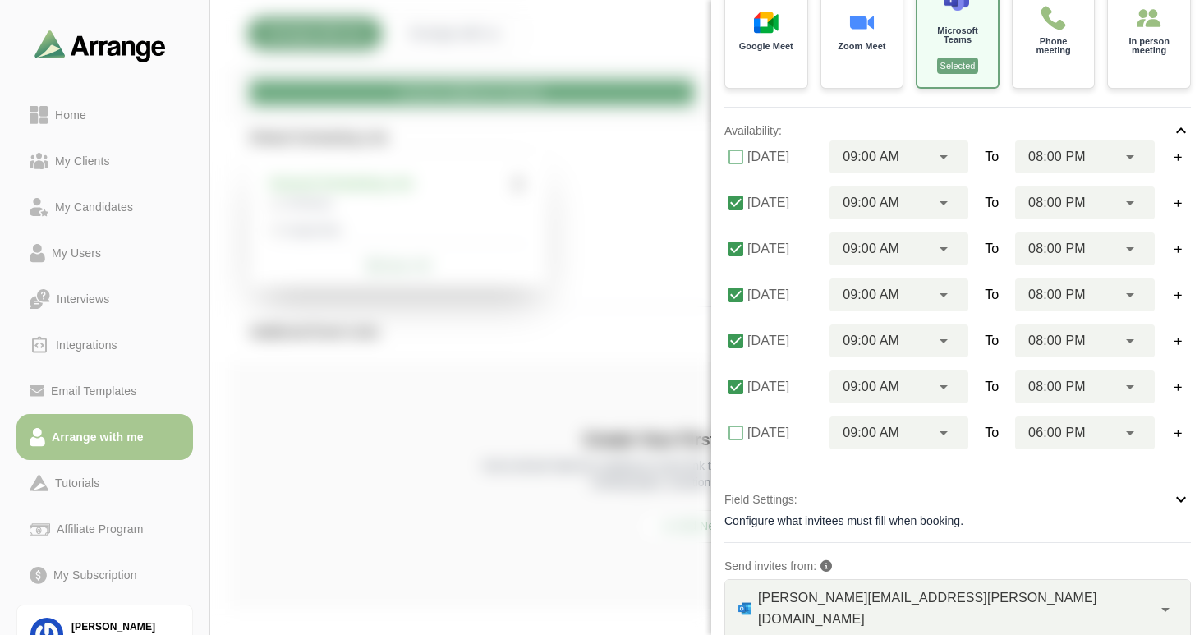
click at [934, 291] on icon at bounding box center [944, 295] width 20 height 20
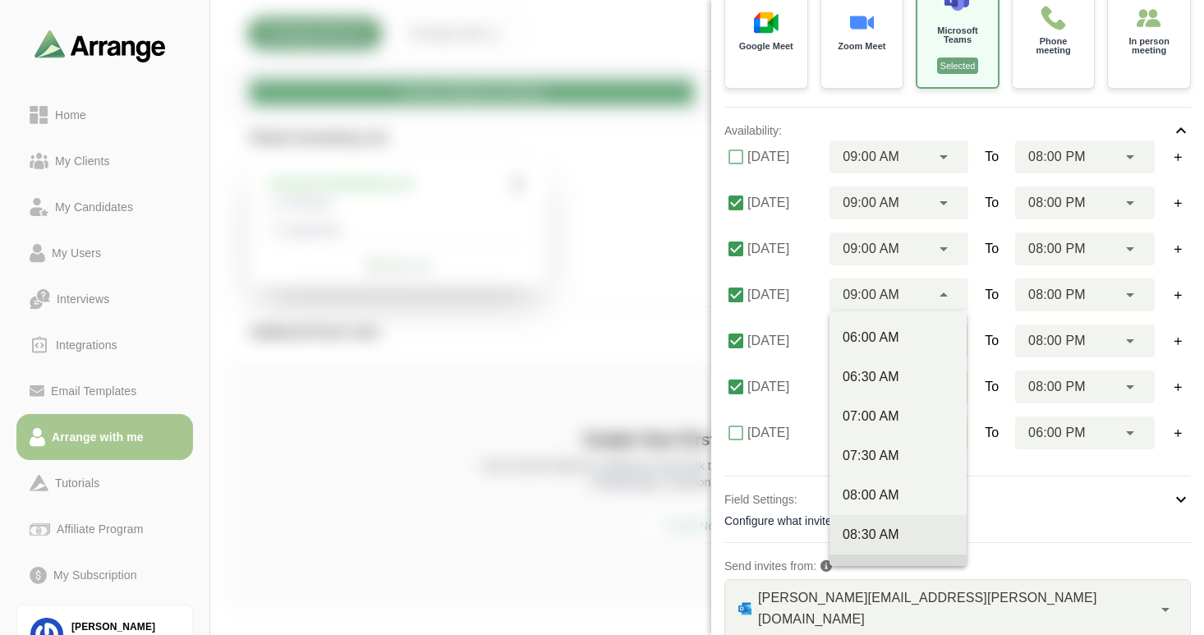
click at [880, 530] on div "08:30 AM" at bounding box center [897, 535] width 111 height 20
type input "********"
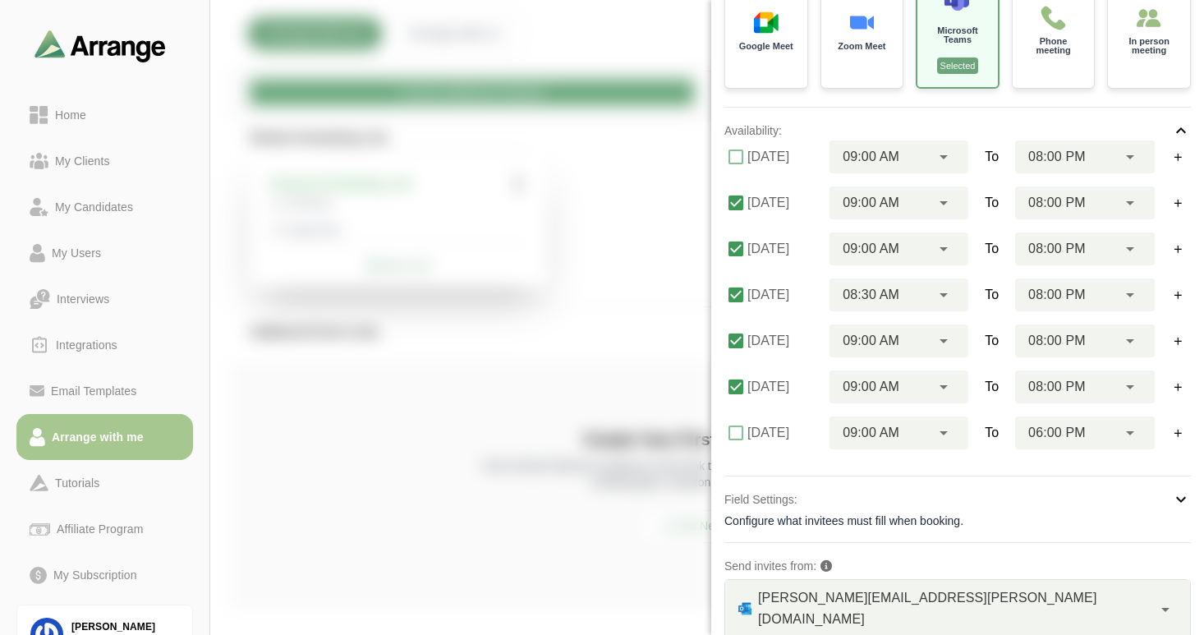
click at [939, 335] on icon at bounding box center [944, 341] width 20 height 20
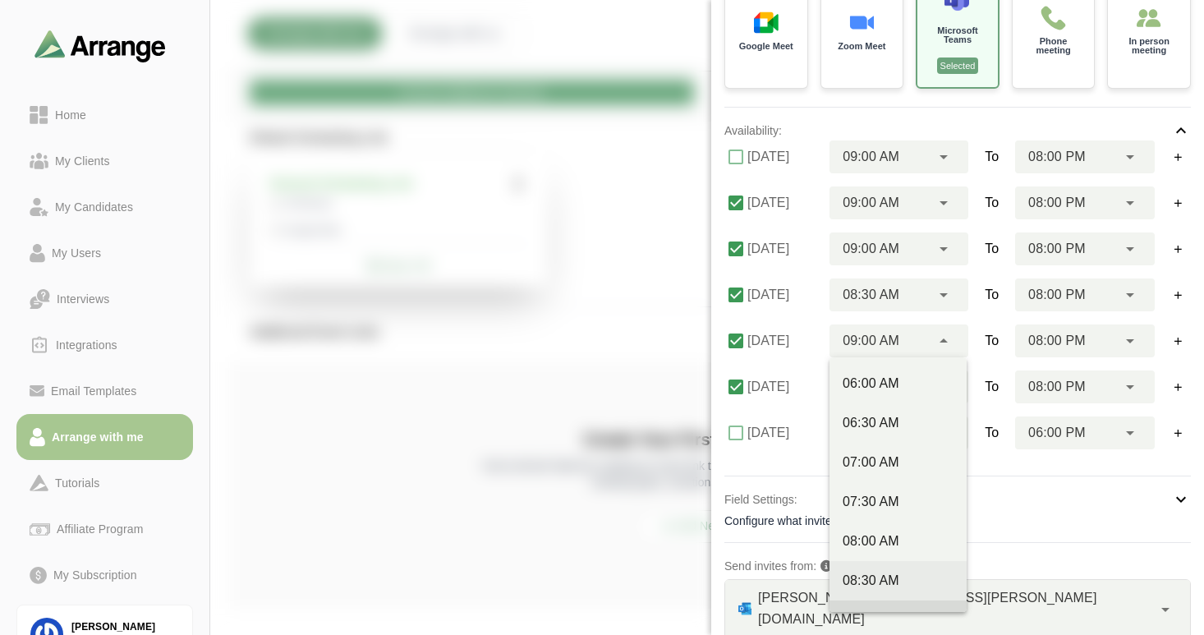
click at [881, 574] on div "08:30 AM" at bounding box center [897, 581] width 111 height 20
type input "********"
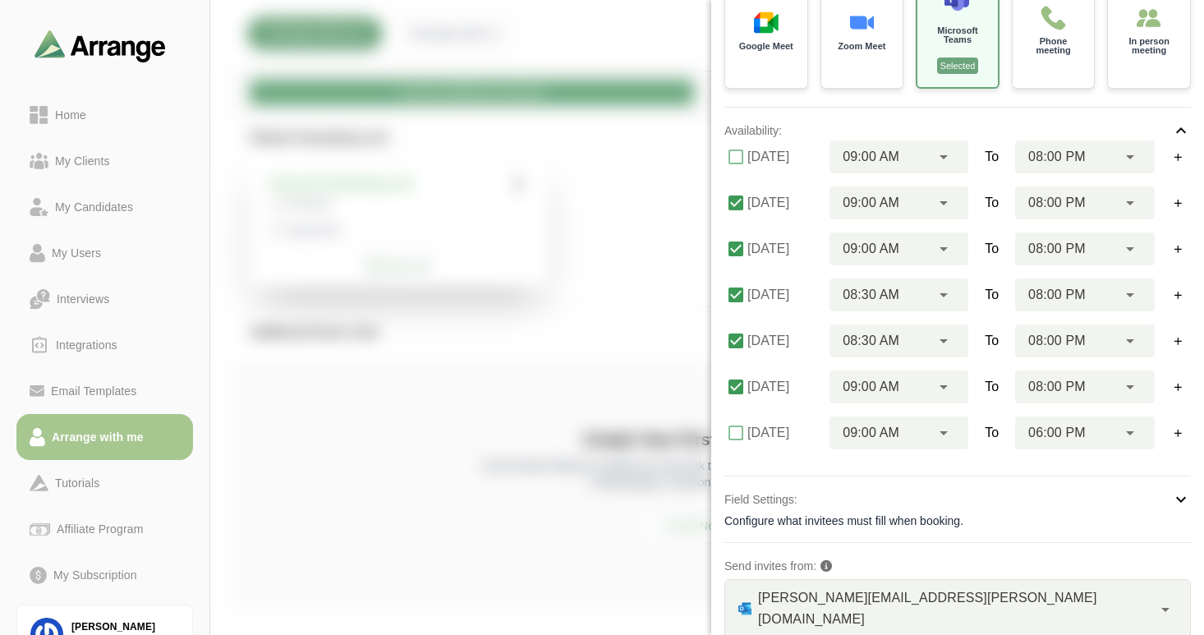
click at [939, 385] on icon at bounding box center [944, 387] width 20 height 20
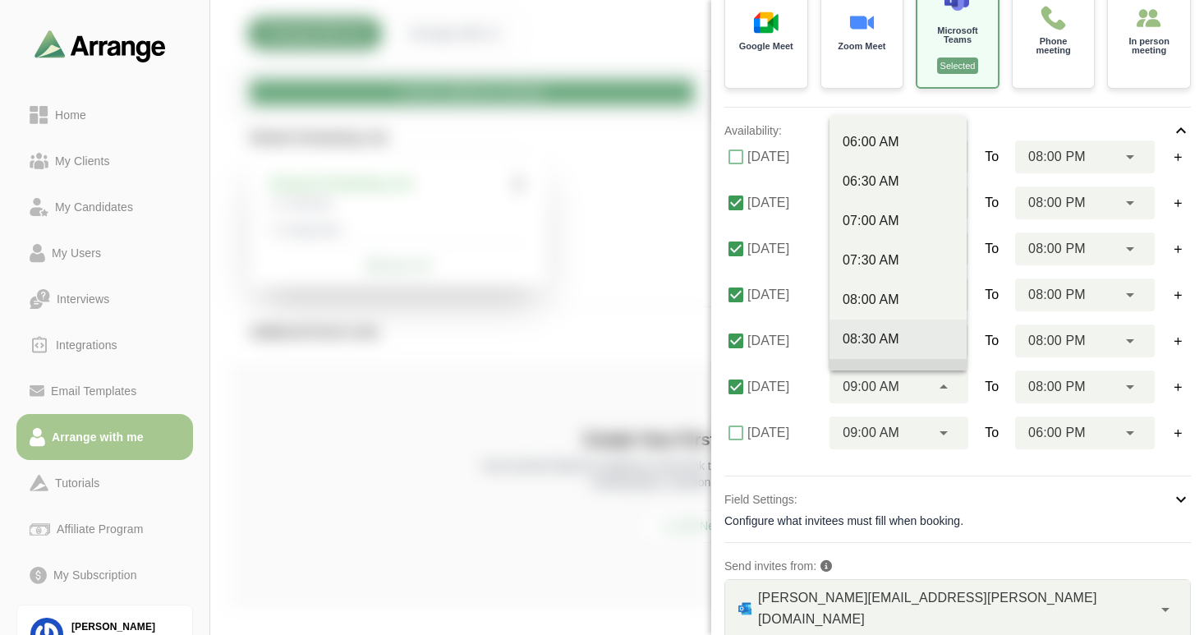
click at [913, 339] on div "08:30 AM" at bounding box center [897, 339] width 111 height 20
type input "********"
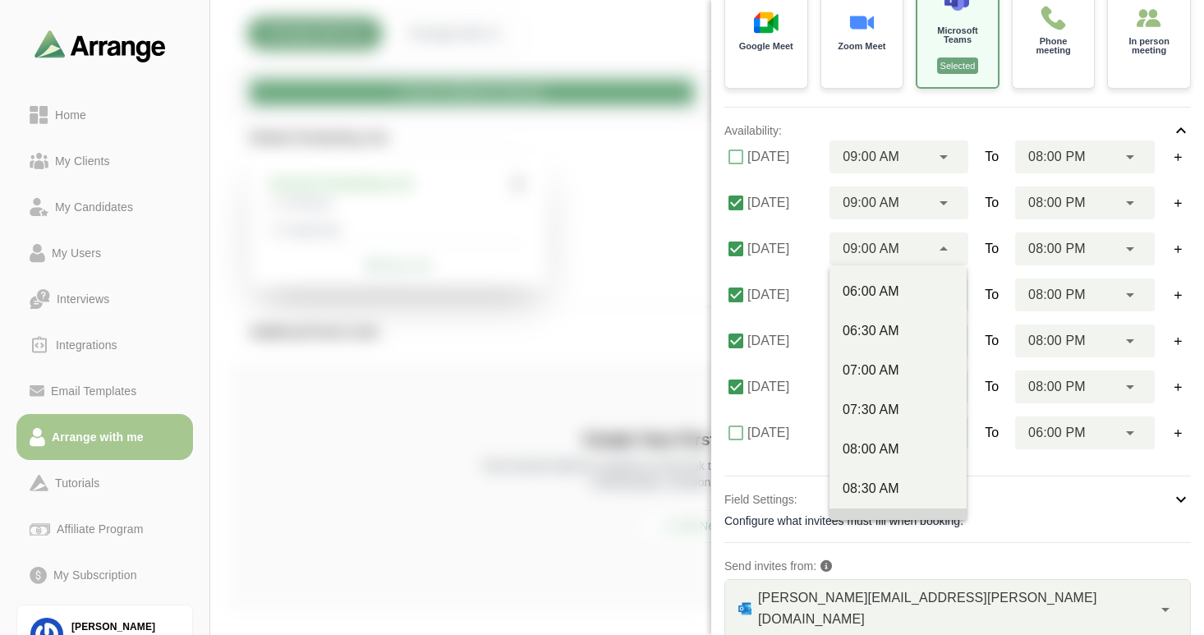
click at [945, 246] on icon at bounding box center [944, 249] width 20 height 20
click at [887, 480] on div "08:30 AM" at bounding box center [897, 485] width 111 height 20
type input "********"
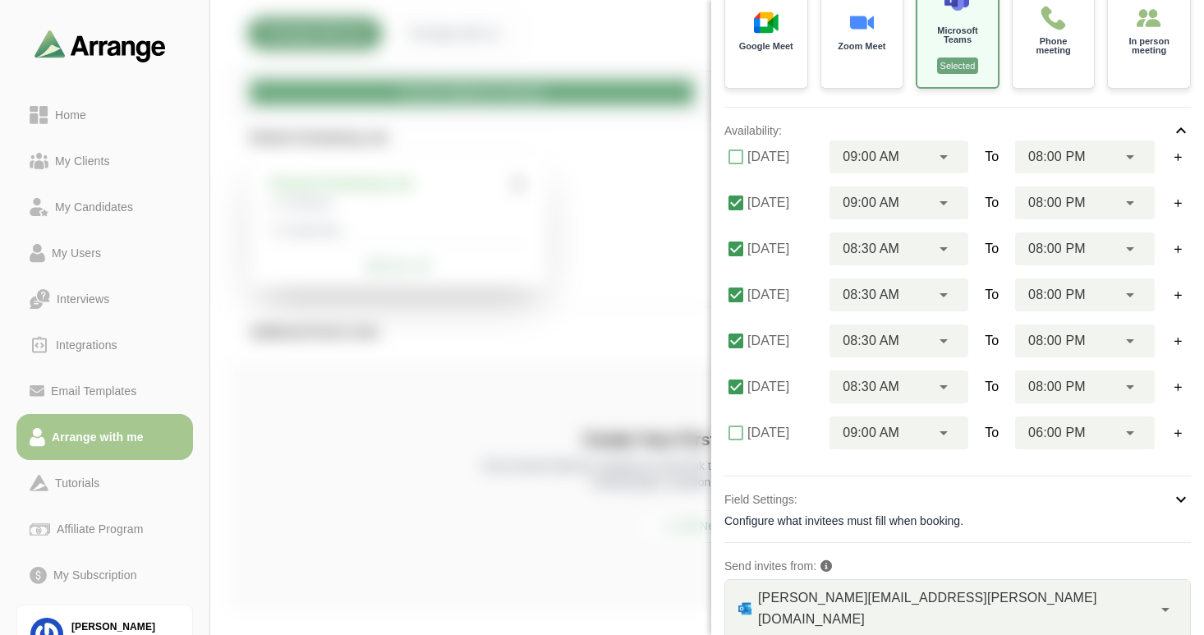
click at [916, 201] on div "09:00 AM ********" at bounding box center [879, 202] width 101 height 33
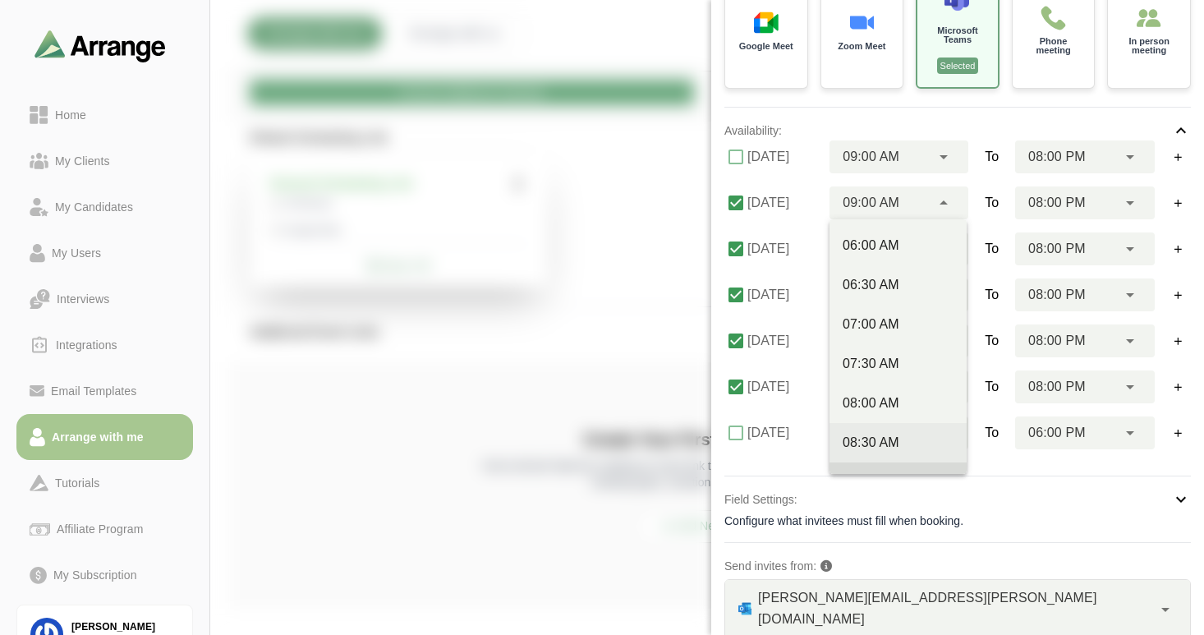
click at [883, 434] on div "08:30 AM" at bounding box center [897, 443] width 111 height 20
type input "********"
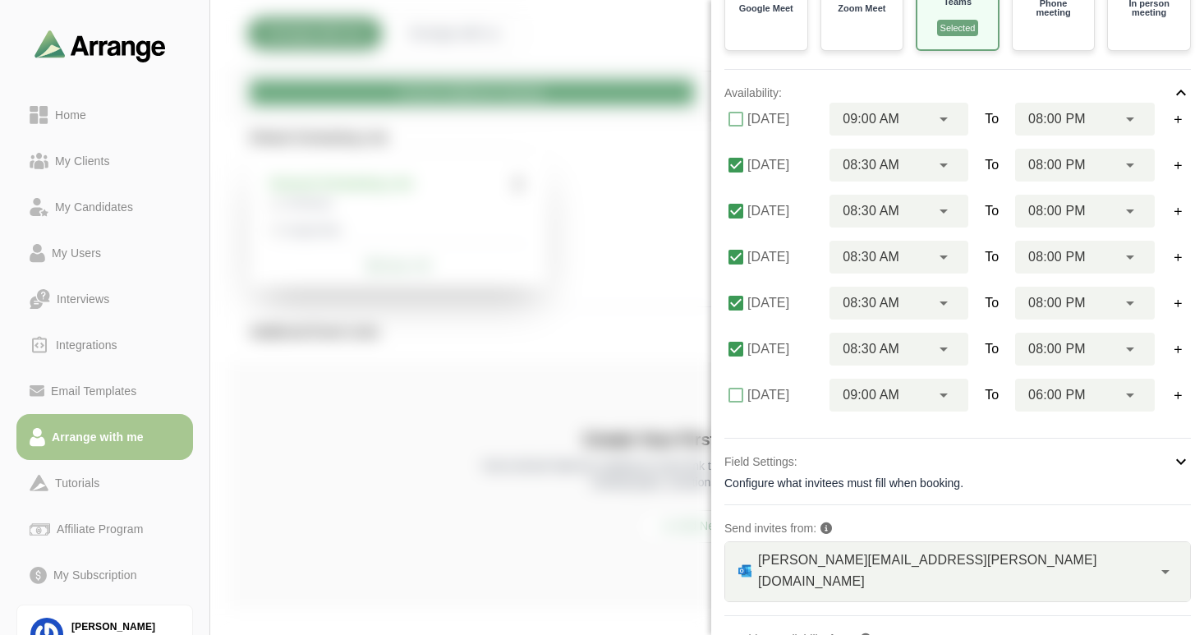
scroll to position [411, 0]
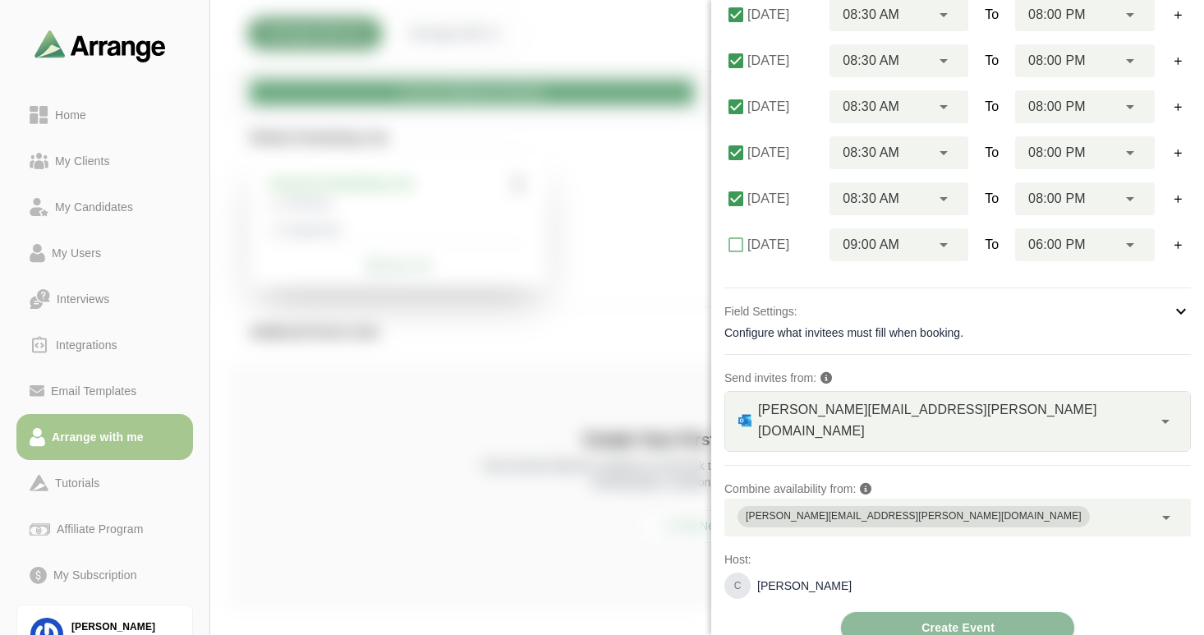
click at [1179, 314] on icon at bounding box center [1181, 311] width 20 height 20
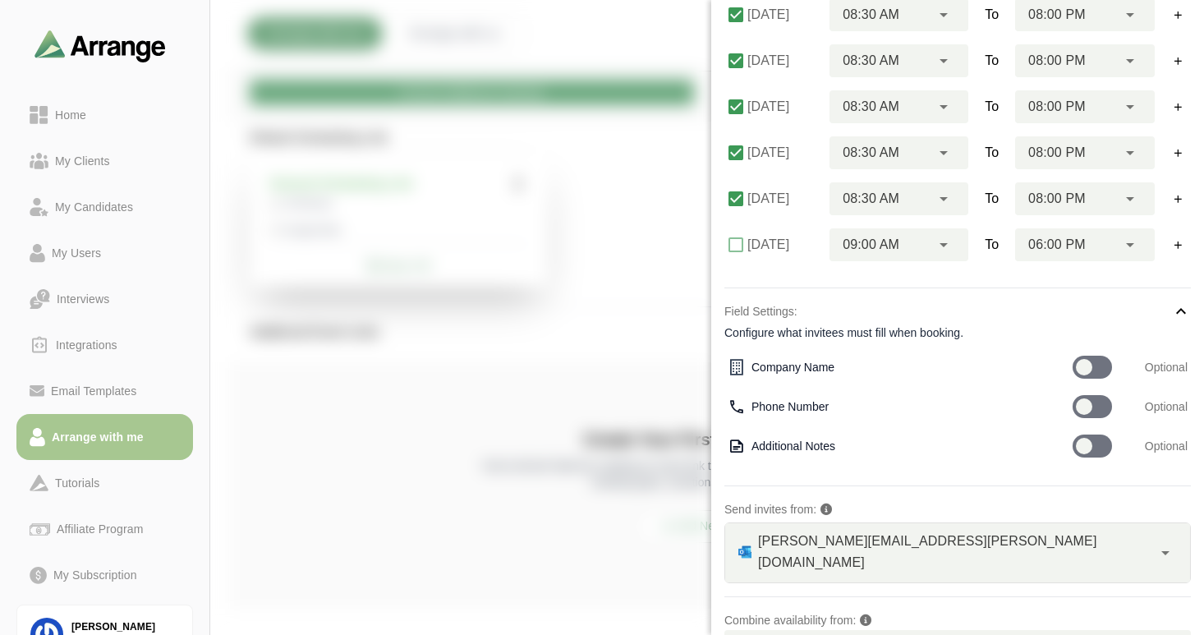
click at [1097, 367] on div at bounding box center [1091, 367] width 39 height 23
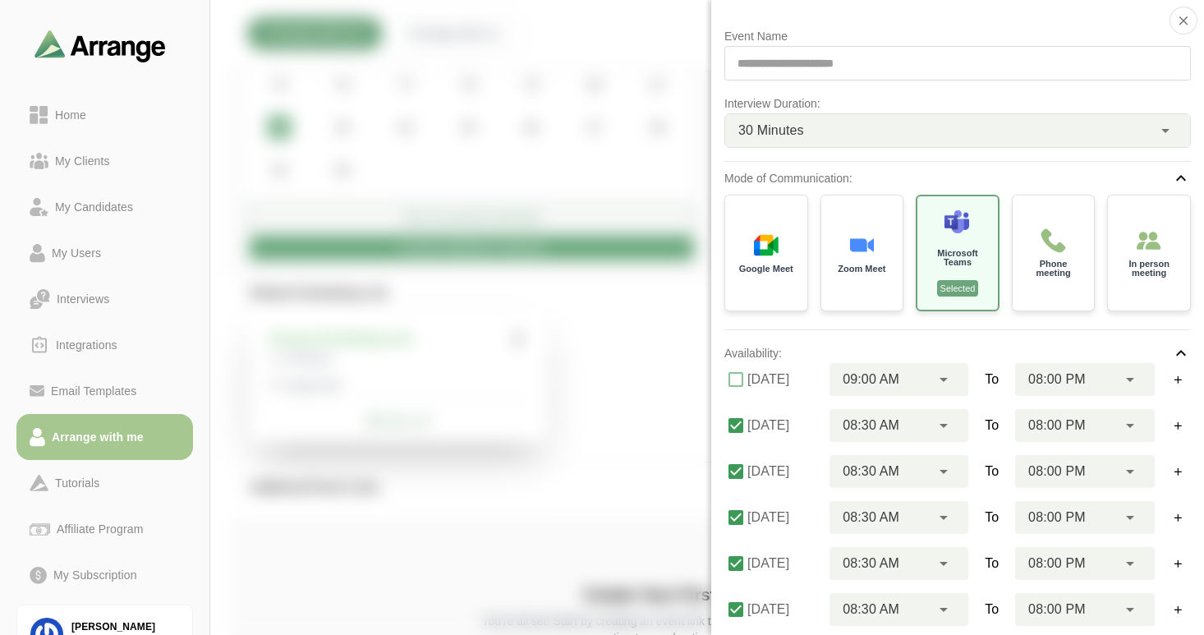
scroll to position [0, 0]
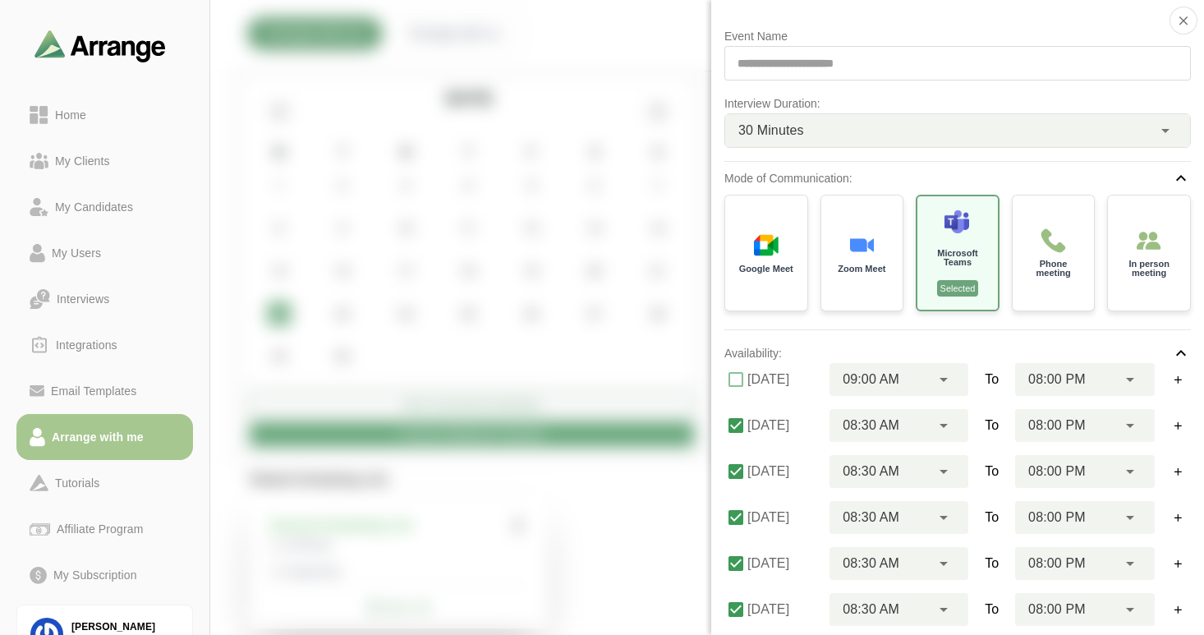
click at [876, 59] on div "**********" at bounding box center [957, 63] width 466 height 34
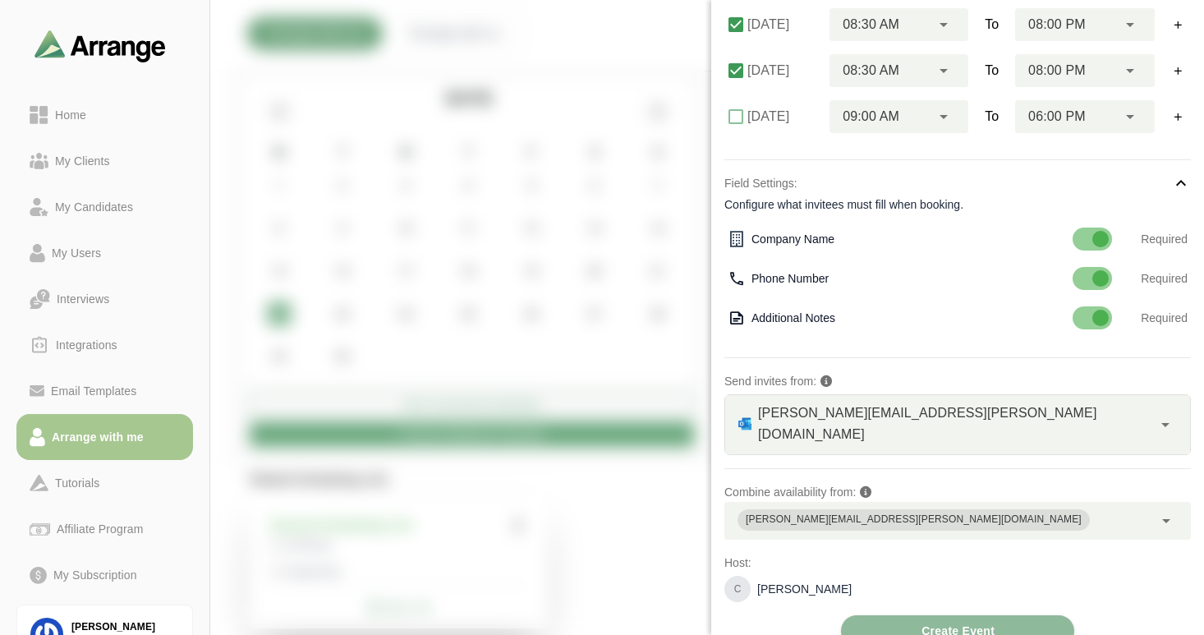
scroll to position [542, 0]
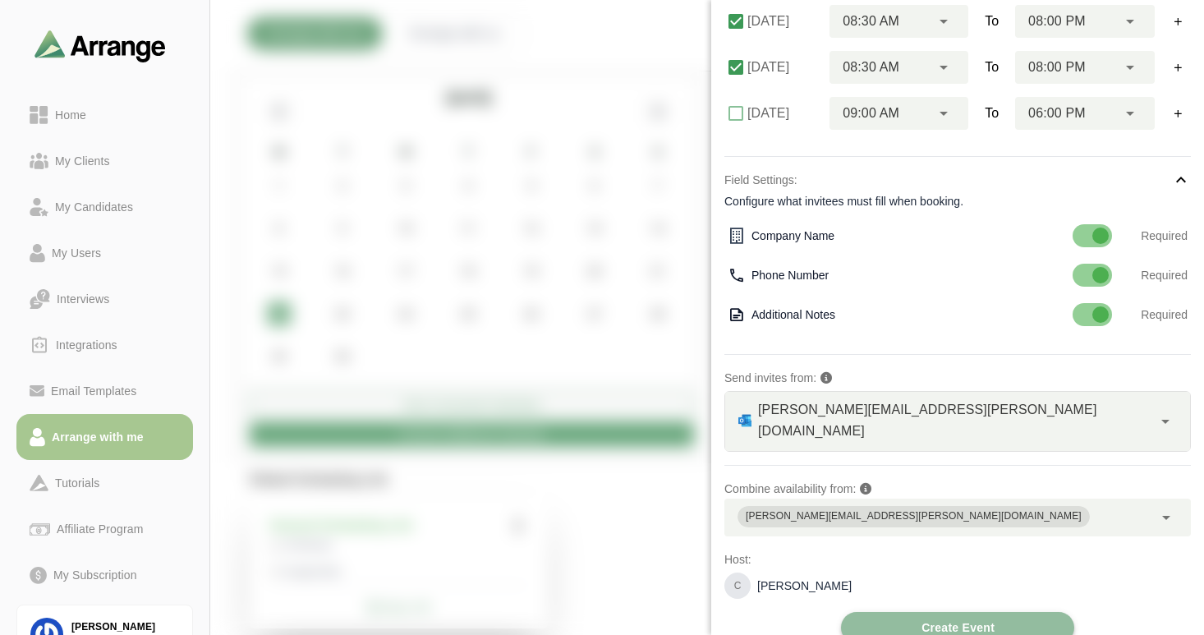
click at [938, 612] on span "Create Event" at bounding box center [957, 627] width 74 height 31
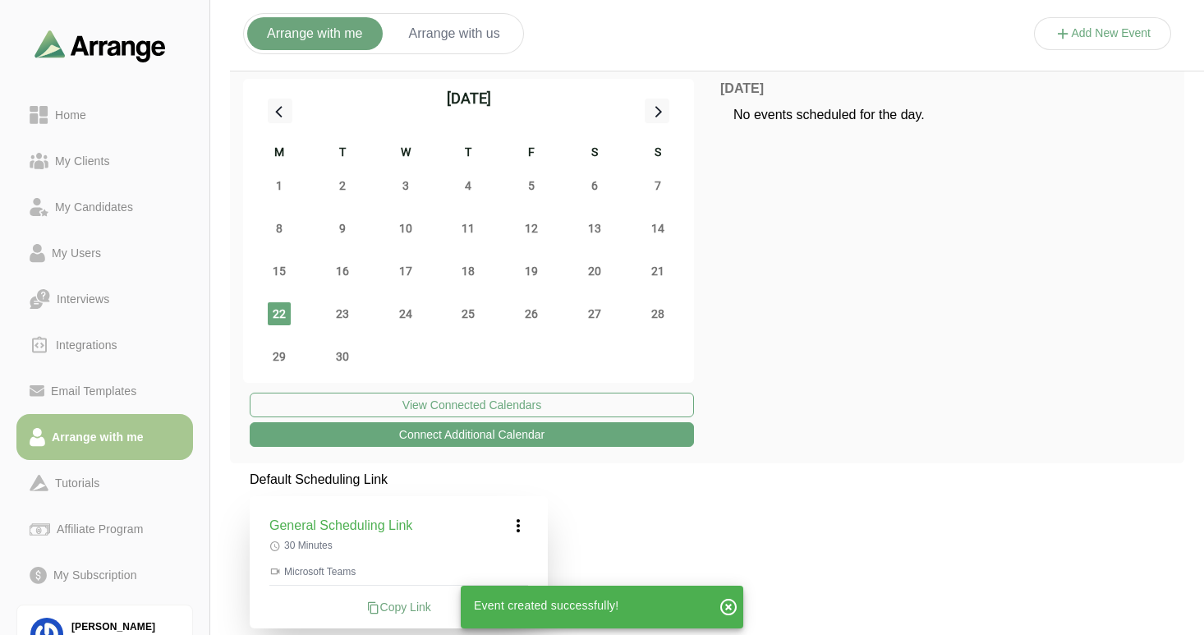
scroll to position [234, 0]
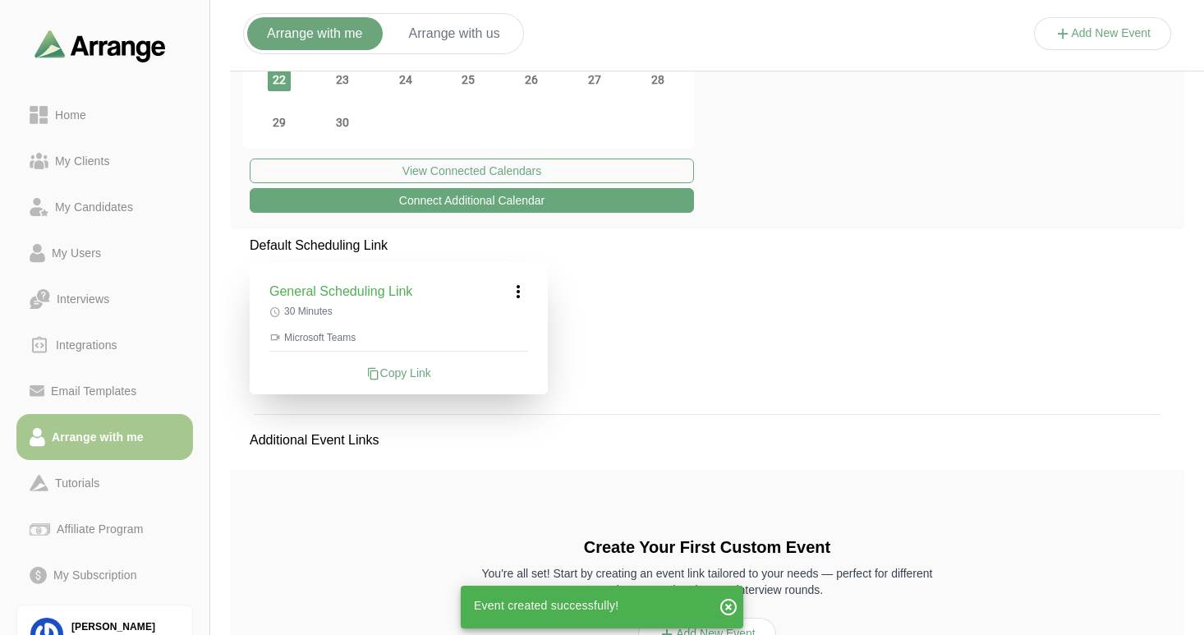
click at [379, 373] on div "Copy Link" at bounding box center [398, 373] width 259 height 16
click at [729, 605] on icon "button" at bounding box center [728, 607] width 20 height 20
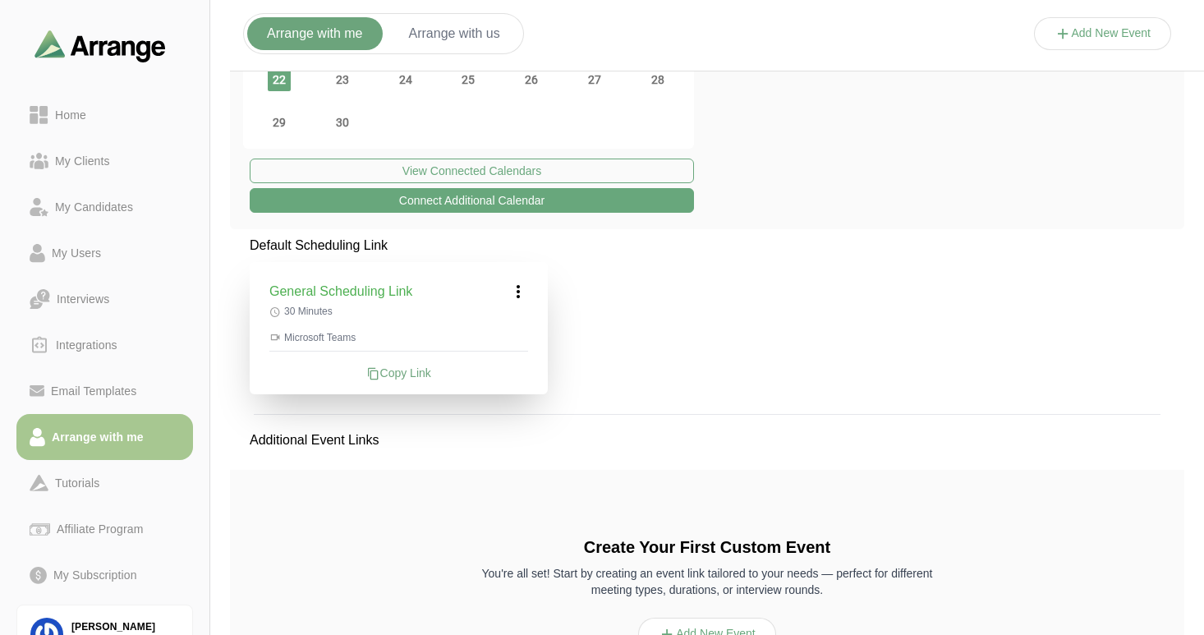
click at [416, 371] on div "Copy Link" at bounding box center [398, 373] width 259 height 16
click at [516, 289] on icon at bounding box center [518, 292] width 20 height 20
click at [507, 328] on div "Edit" at bounding box center [503, 337] width 76 height 30
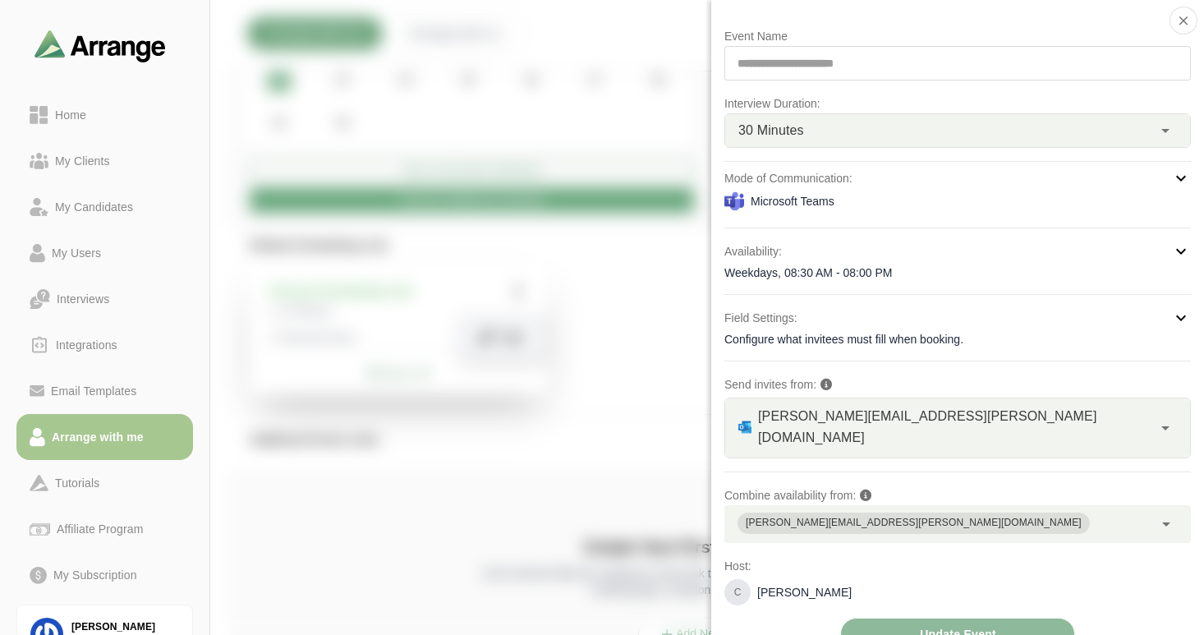
click at [1176, 176] on icon at bounding box center [1181, 178] width 20 height 20
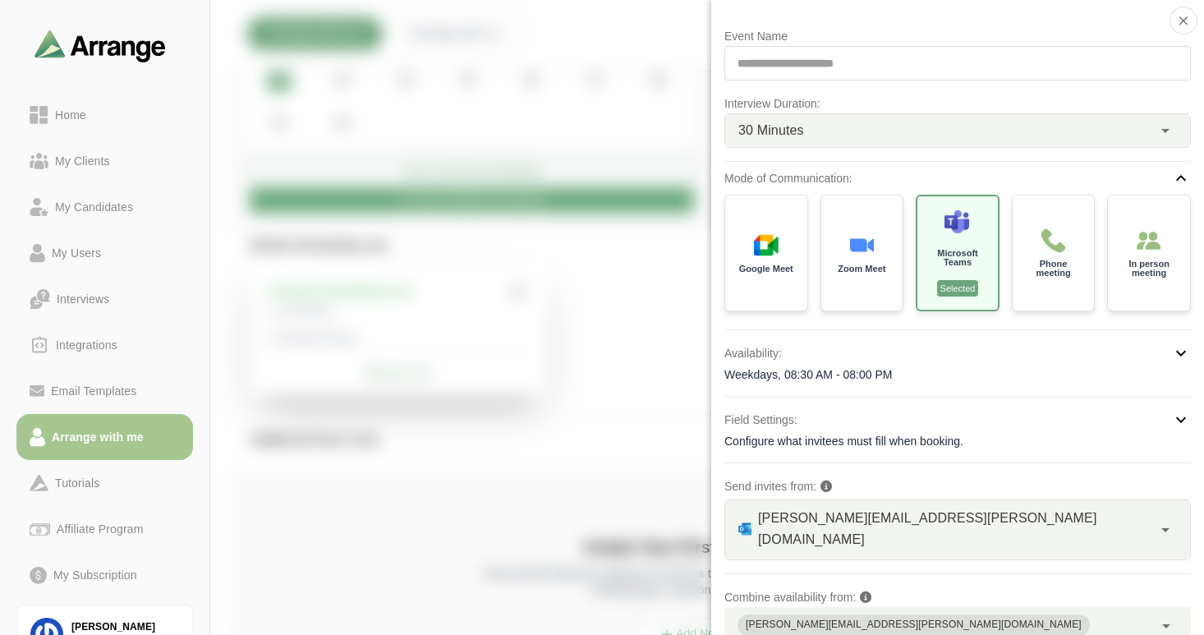
click at [1175, 177] on icon at bounding box center [1181, 178] width 20 height 20
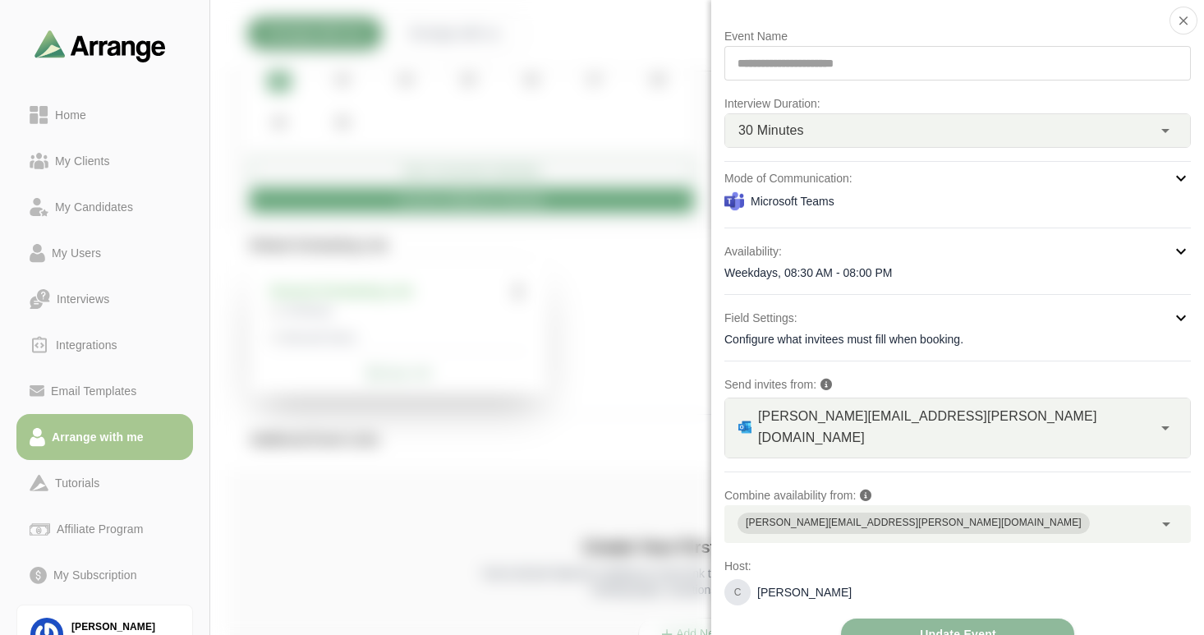
click at [1172, 180] on icon at bounding box center [1181, 178] width 20 height 20
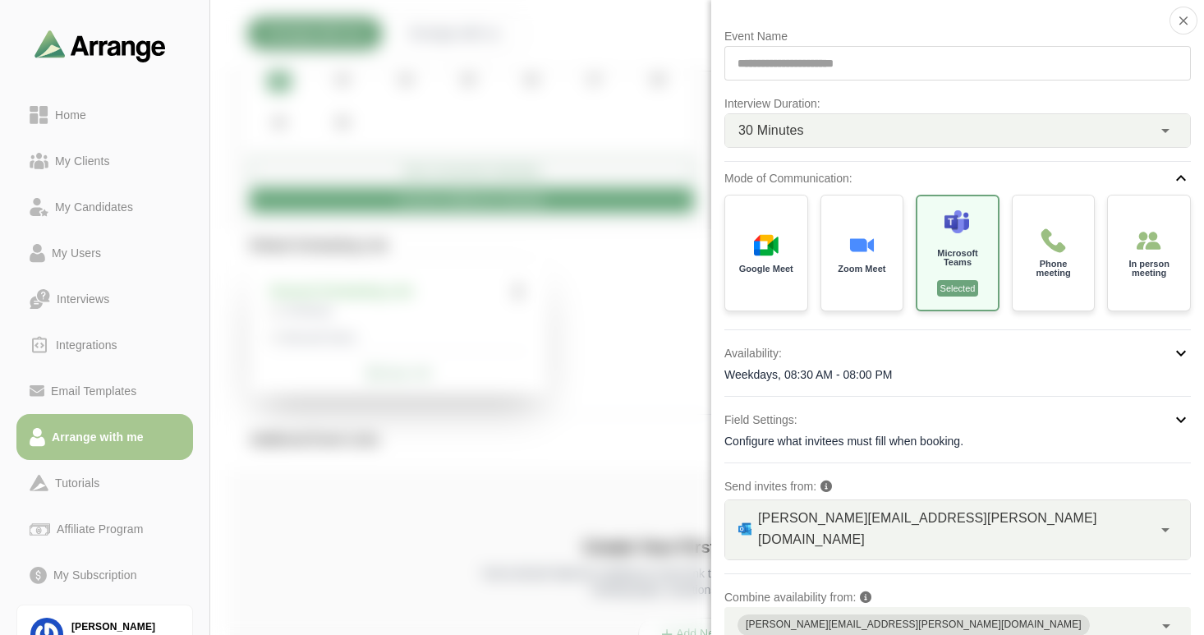
click at [1178, 175] on icon at bounding box center [1181, 178] width 20 height 20
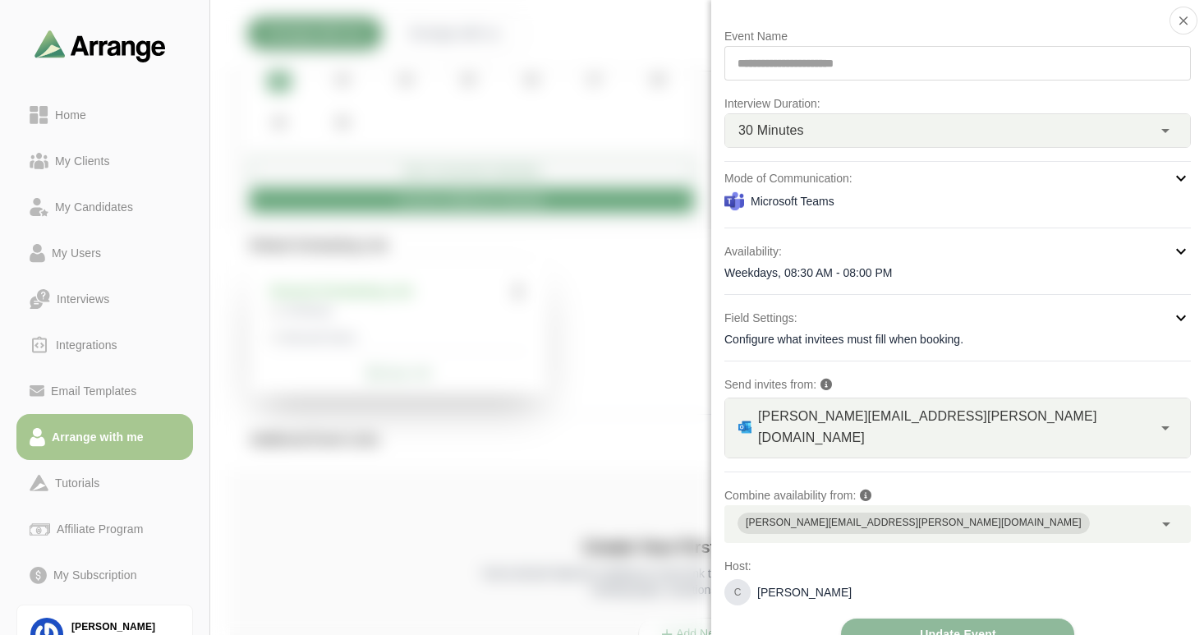
click at [1034, 50] on div at bounding box center [1103, 50] width 138 height 0
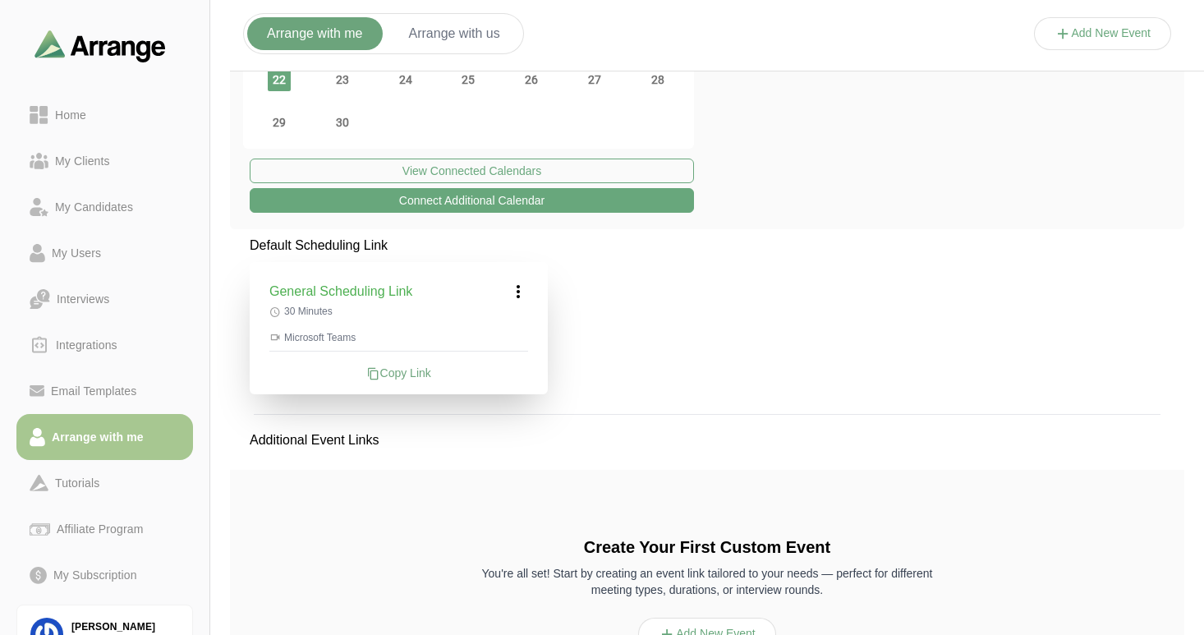
click at [272, 439] on p "Additional Event Links" at bounding box center [314, 440] width 168 height 59
click at [521, 294] on icon at bounding box center [518, 292] width 20 height 20
click at [505, 325] on div "Edit" at bounding box center [503, 337] width 76 height 30
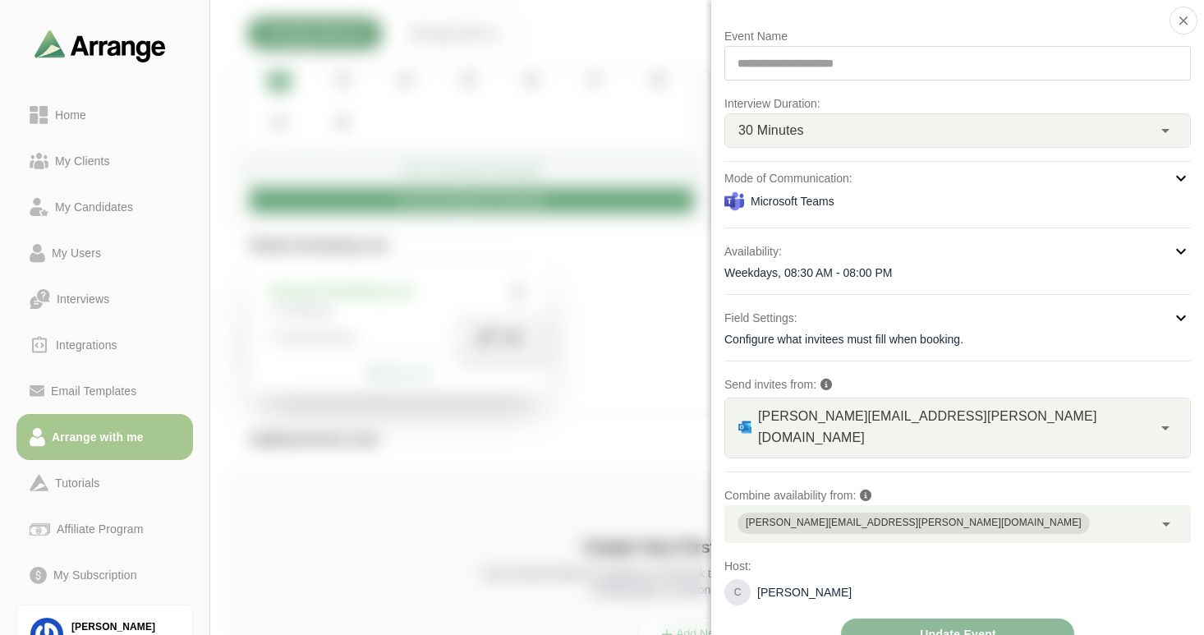
click at [838, 57] on div "**********" at bounding box center [957, 63] width 466 height 34
click at [1034, 50] on div at bounding box center [1103, 50] width 138 height 0
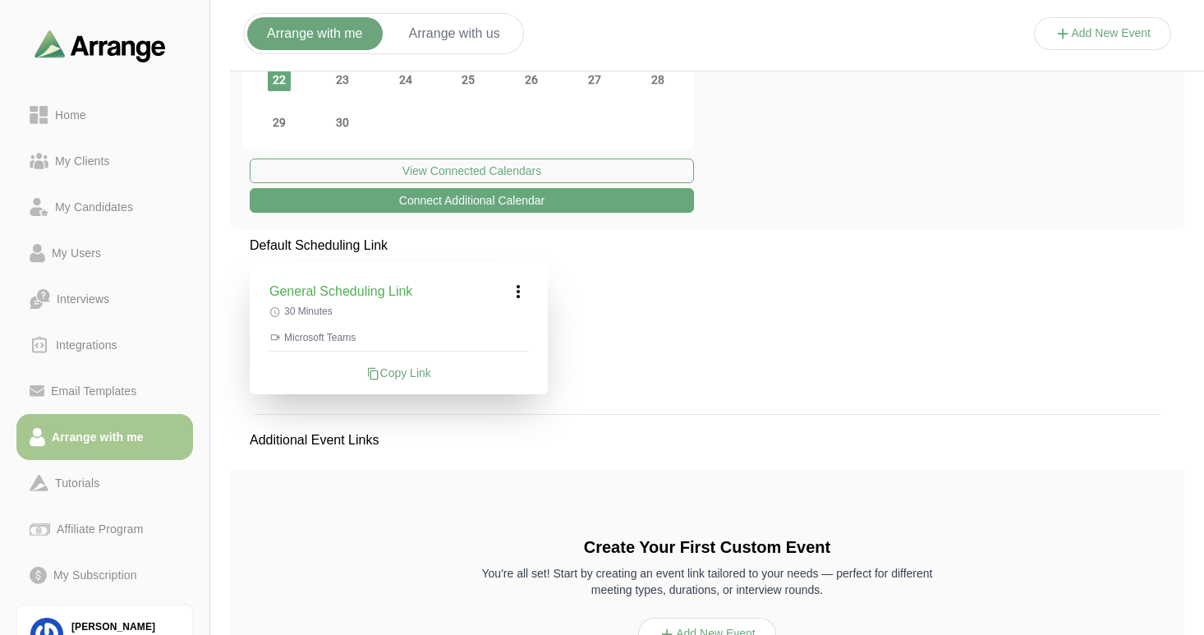
click at [1062, 34] on icon at bounding box center [1062, 33] width 17 height 17
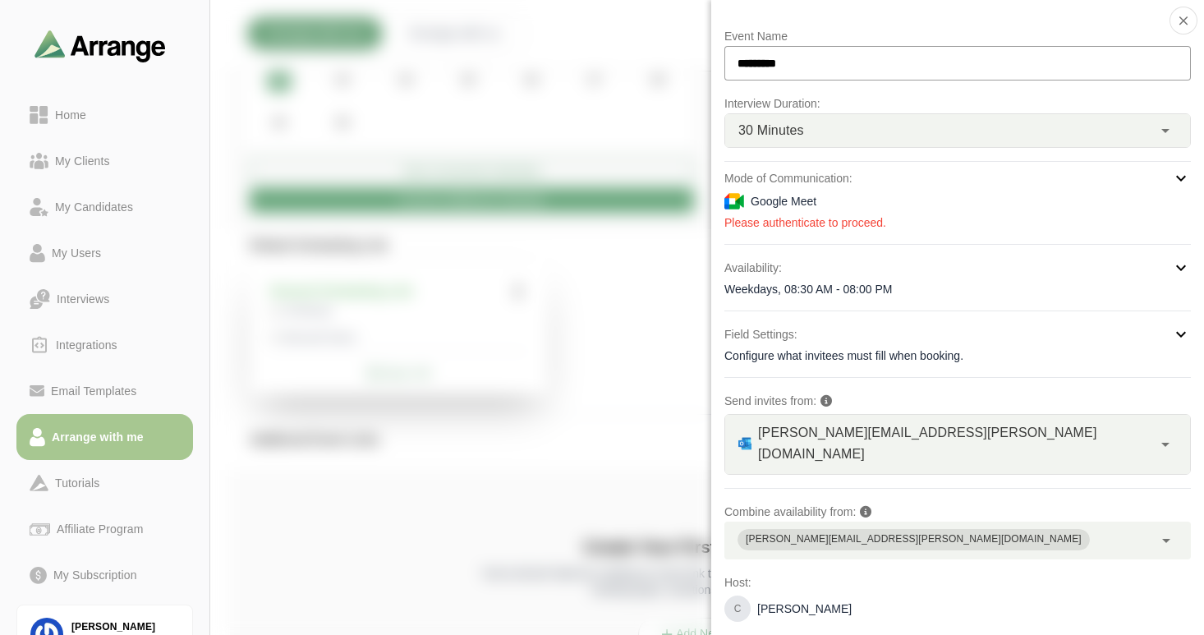
click at [825, 67] on input "*********" at bounding box center [957, 63] width 466 height 34
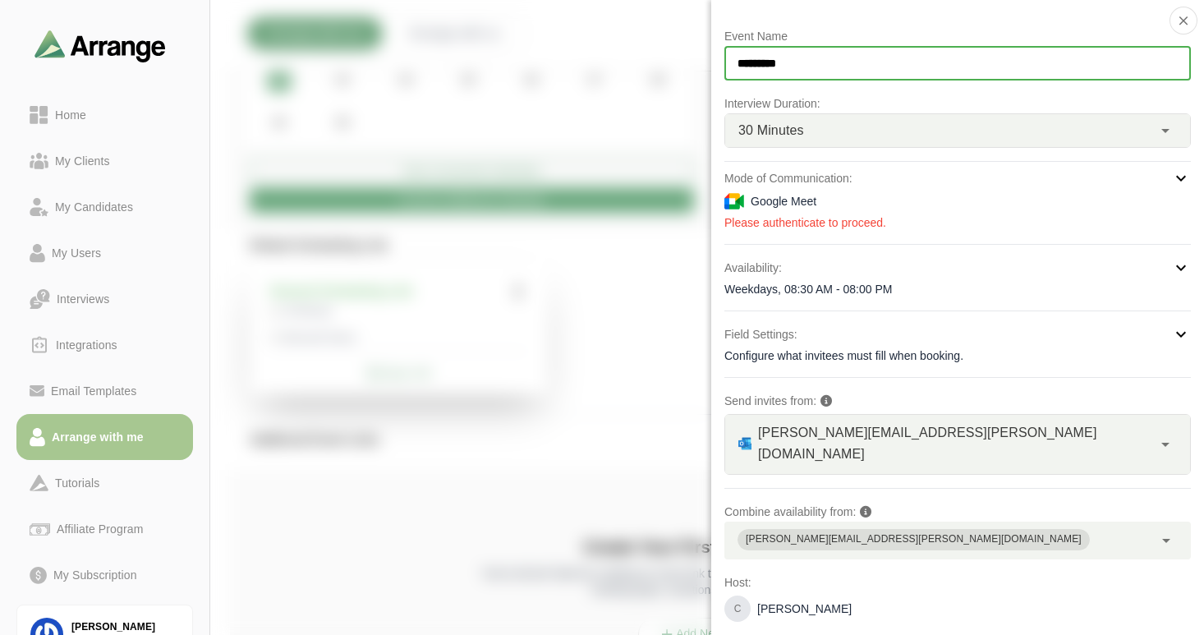
drag, startPoint x: 825, startPoint y: 67, endPoint x: 741, endPoint y: 69, distance: 83.8
click at [741, 69] on input "*********" at bounding box center [957, 63] width 466 height 34
type input "**********"
click at [1163, 337] on div "Field Settings:" at bounding box center [957, 334] width 466 height 20
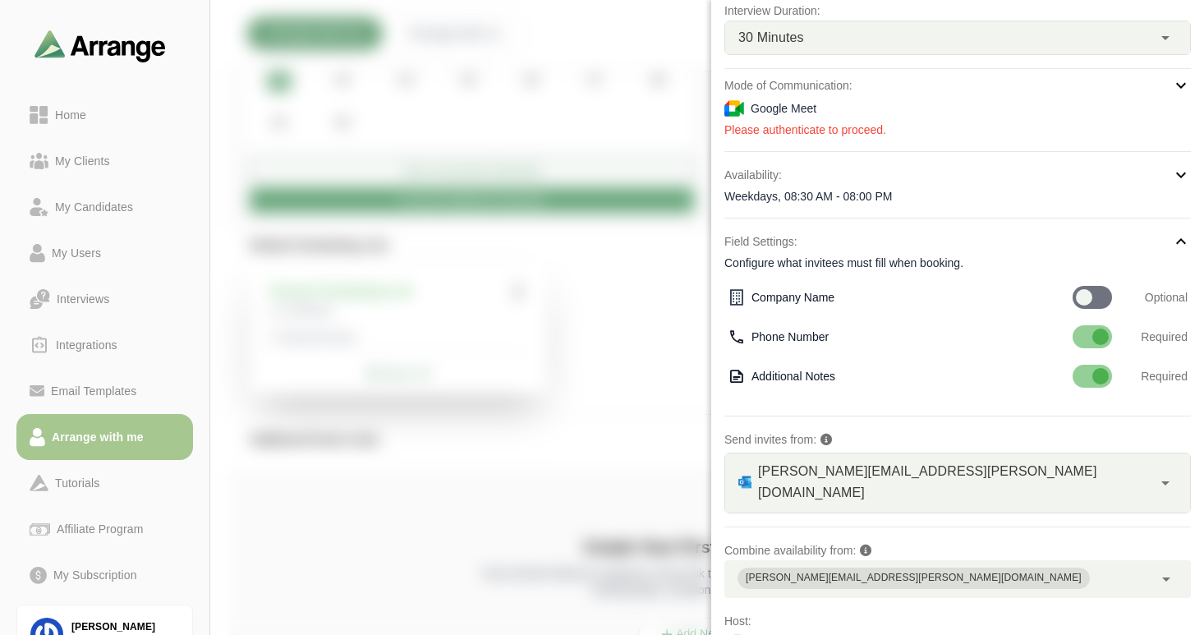
scroll to position [0, 0]
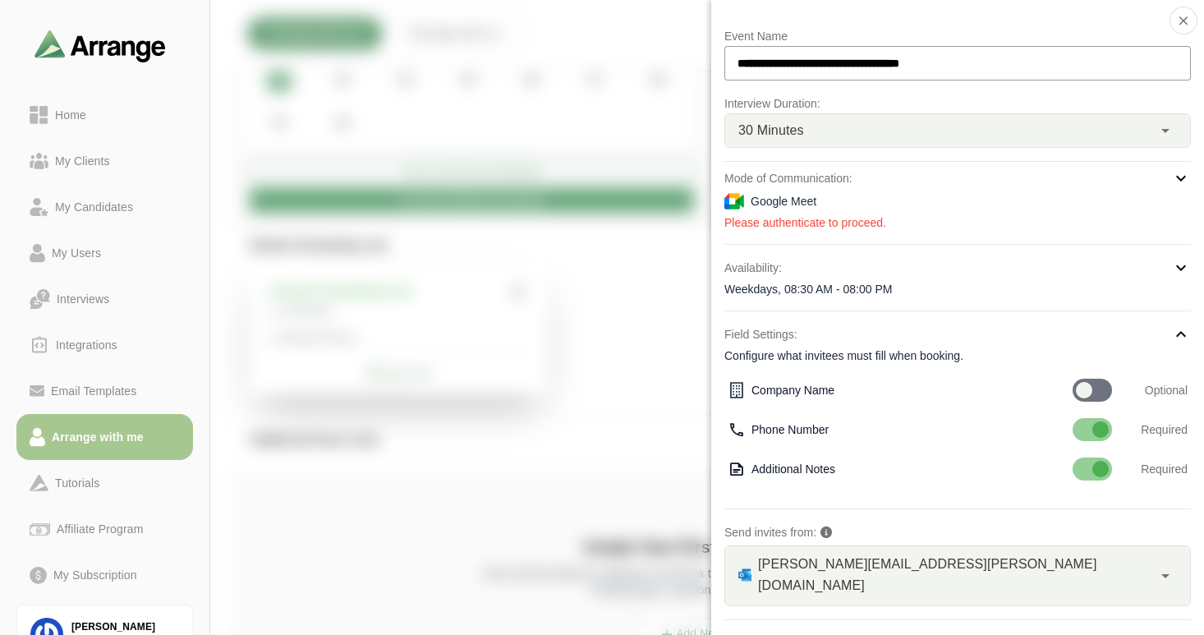
click at [870, 231] on div "**********" at bounding box center [957, 411] width 466 height 771
click at [1173, 185] on icon at bounding box center [1181, 178] width 20 height 20
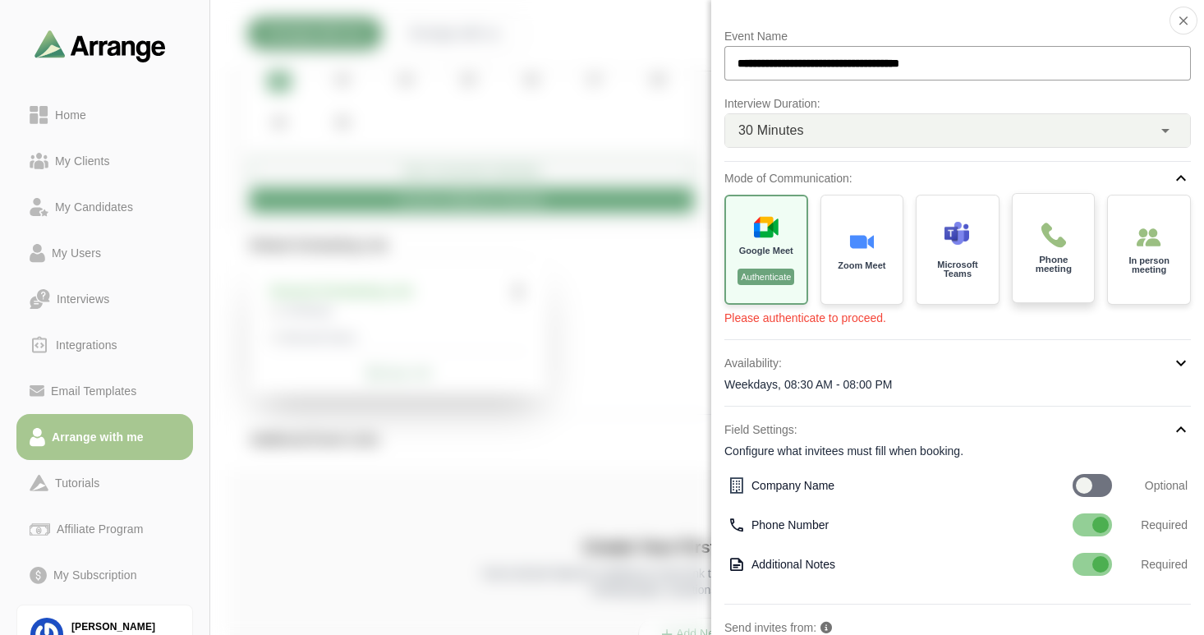
click at [1057, 252] on div "Phone meeting" at bounding box center [1053, 248] width 86 height 114
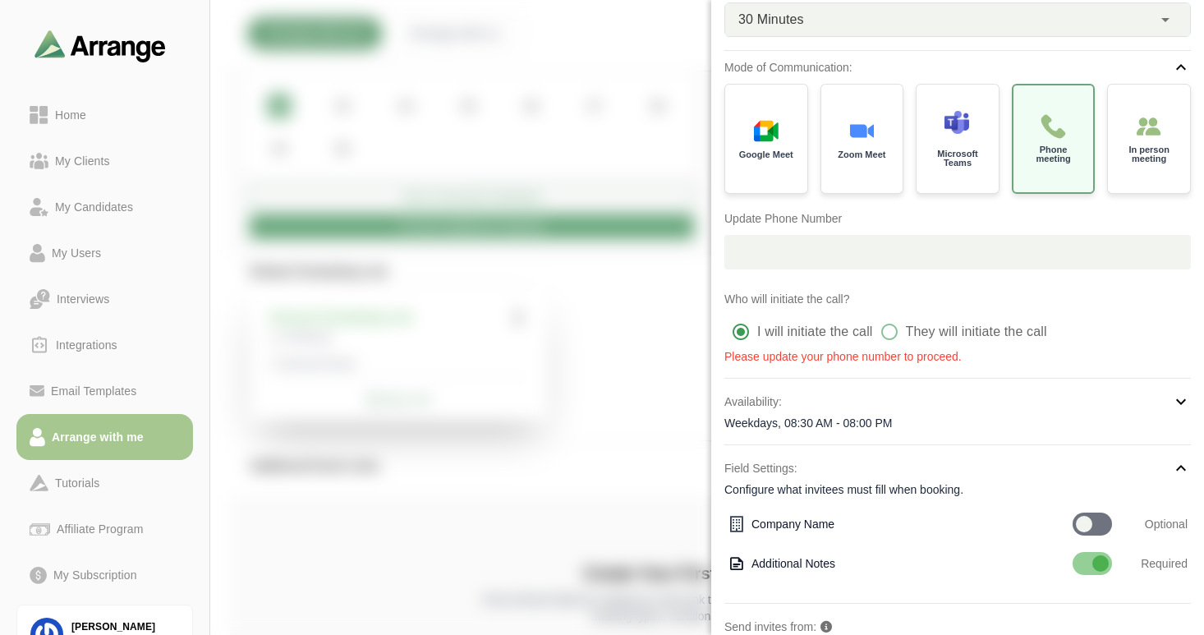
scroll to position [112, 0]
click at [782, 353] on p "Please update your phone number to proceed." at bounding box center [957, 354] width 466 height 16
click at [778, 355] on p "Please update your phone number to proceed." at bounding box center [957, 354] width 466 height 16
click at [779, 354] on p "Please update your phone number to proceed." at bounding box center [957, 354] width 466 height 16
click at [888, 360] on p "Please update your phone number to proceed." at bounding box center [957, 354] width 466 height 16
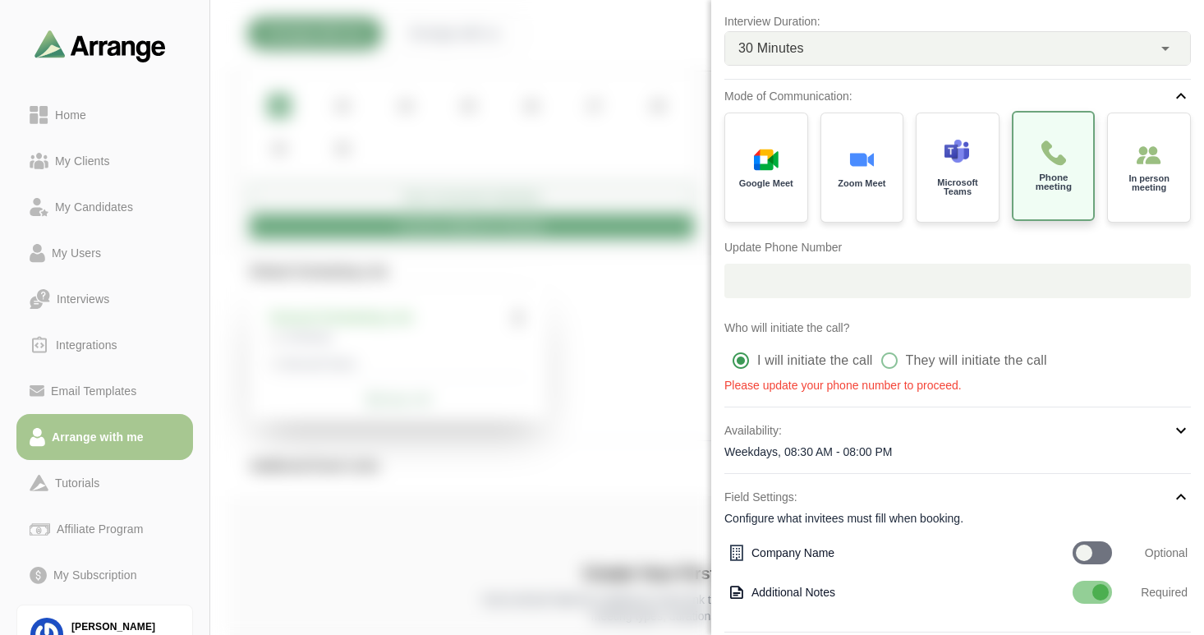
scroll to position [0, 0]
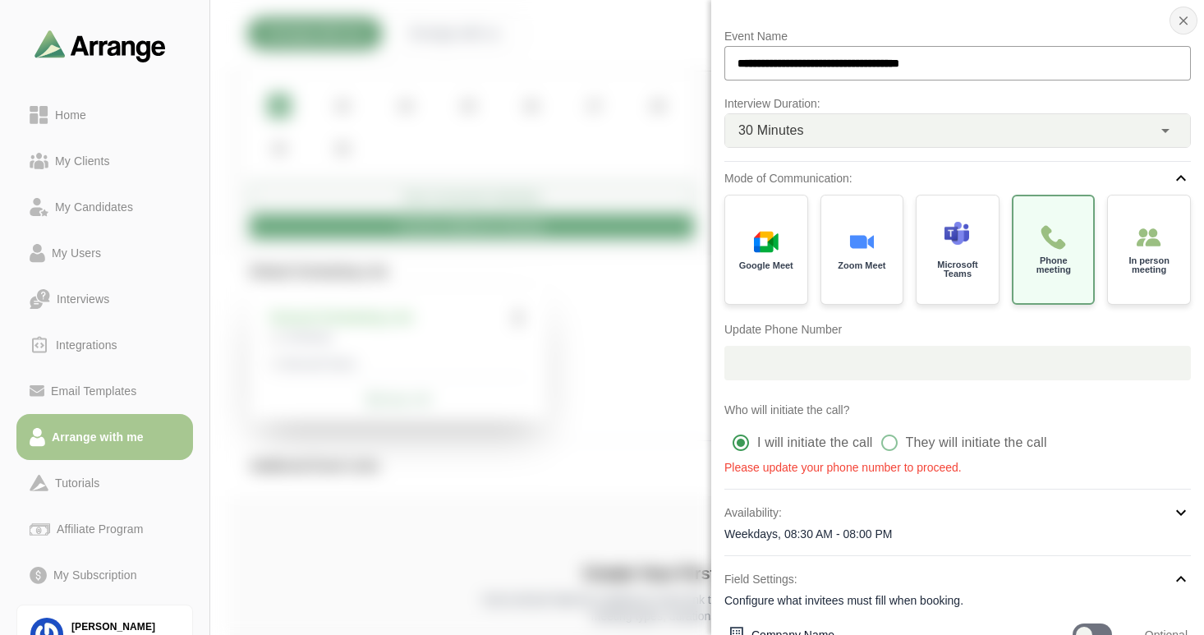
click at [1180, 24] on icon "button" at bounding box center [1183, 20] width 15 height 15
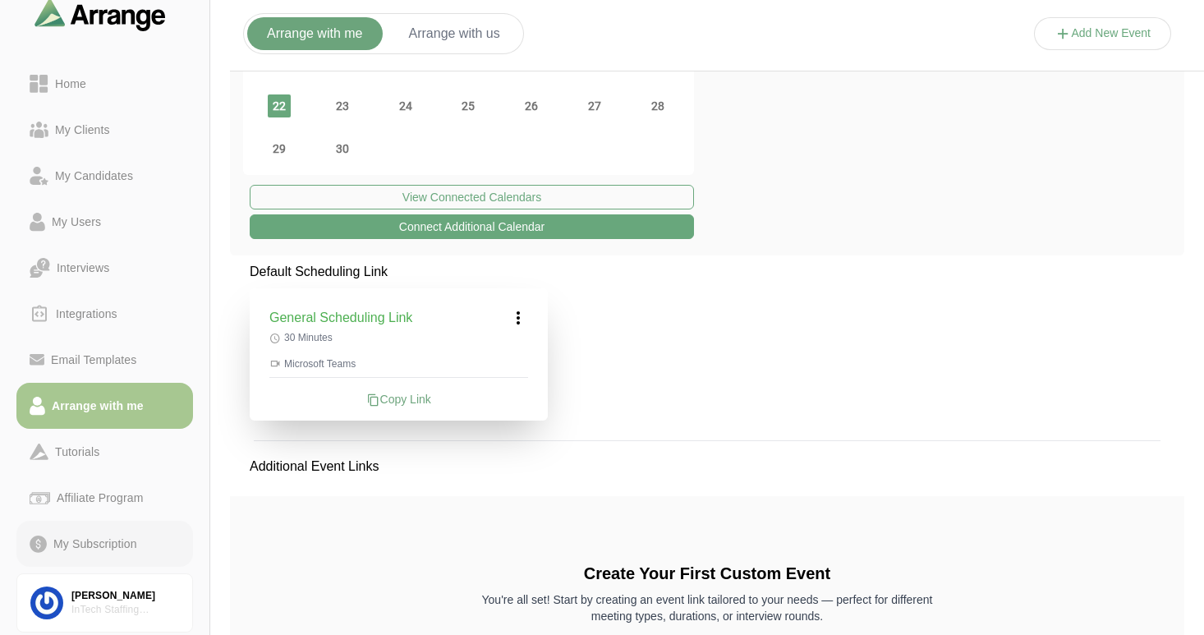
scroll to position [67, 0]
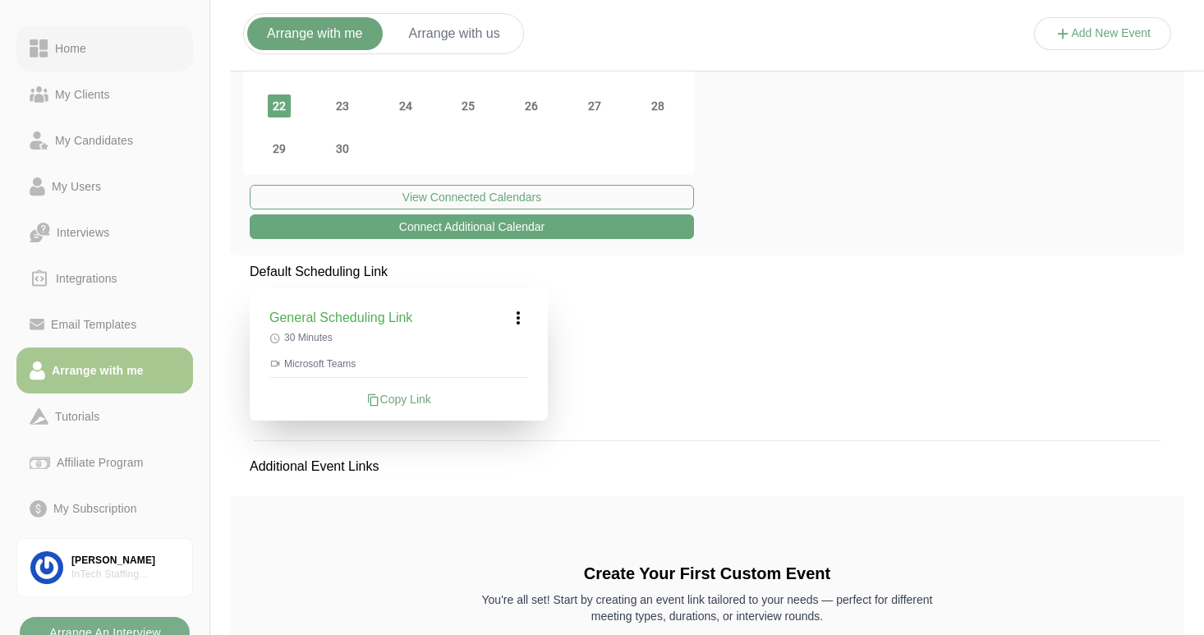
click at [65, 49] on div "Home" at bounding box center [70, 49] width 44 height 20
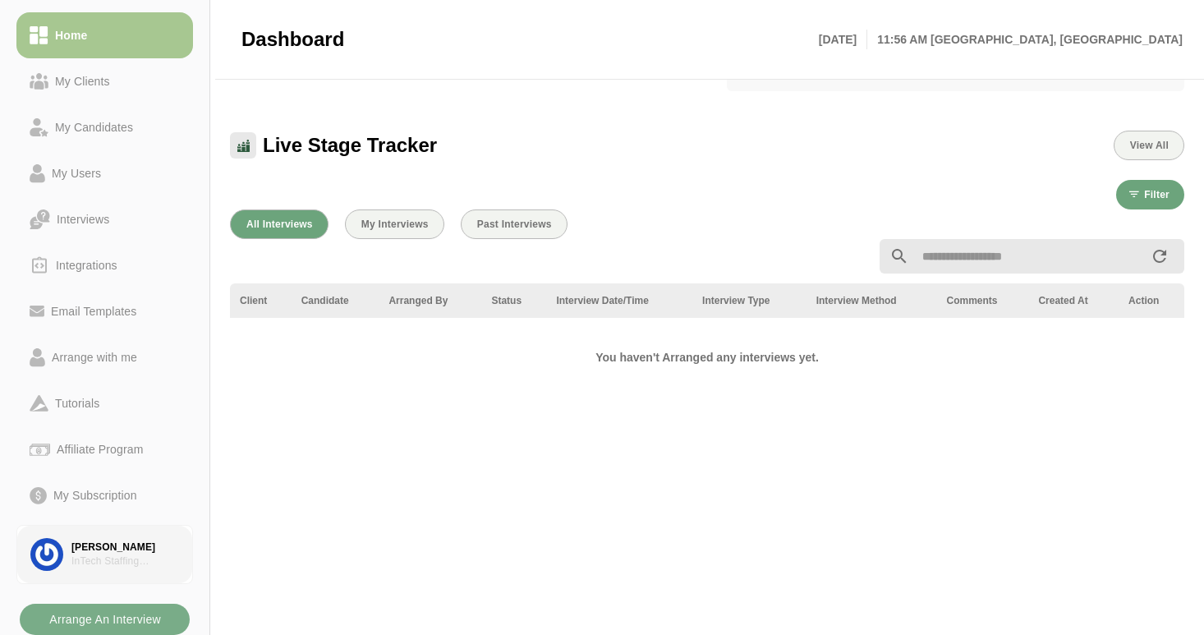
scroll to position [236, 0]
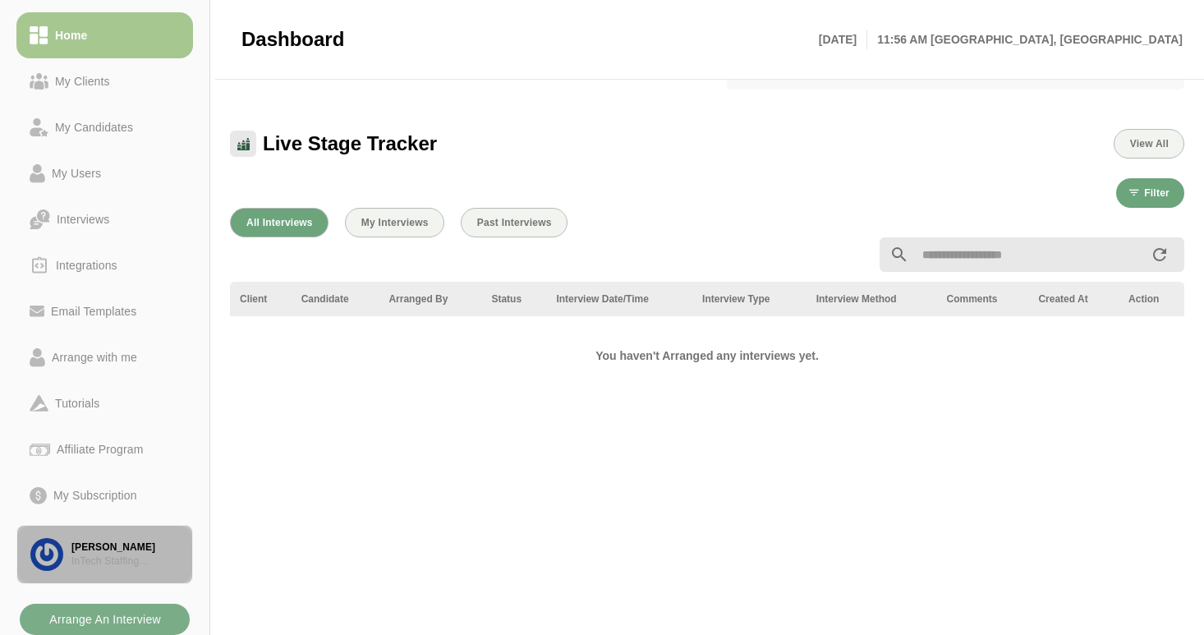
click at [52, 554] on img at bounding box center [46, 554] width 33 height 33
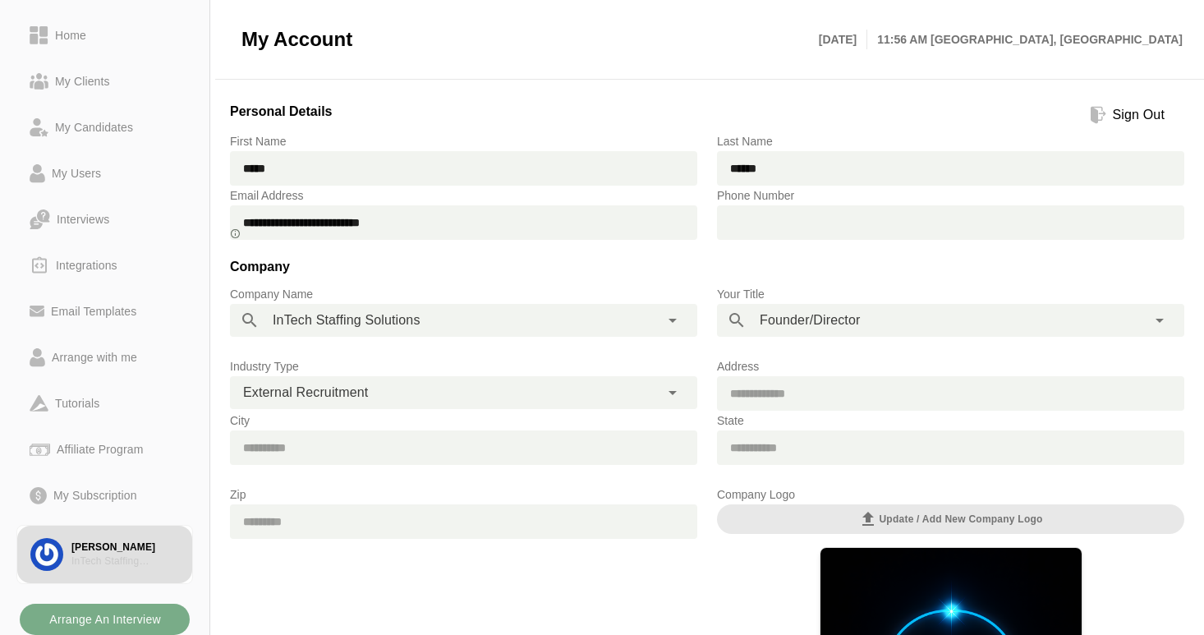
click at [789, 218] on input "text" at bounding box center [965, 222] width 438 height 34
type input "*"
click at [734, 219] on span "+1" at bounding box center [731, 221] width 29 height 33
click at [741, 217] on span "+1" at bounding box center [731, 221] width 29 height 33
click at [734, 218] on span "+1" at bounding box center [731, 221] width 29 height 33
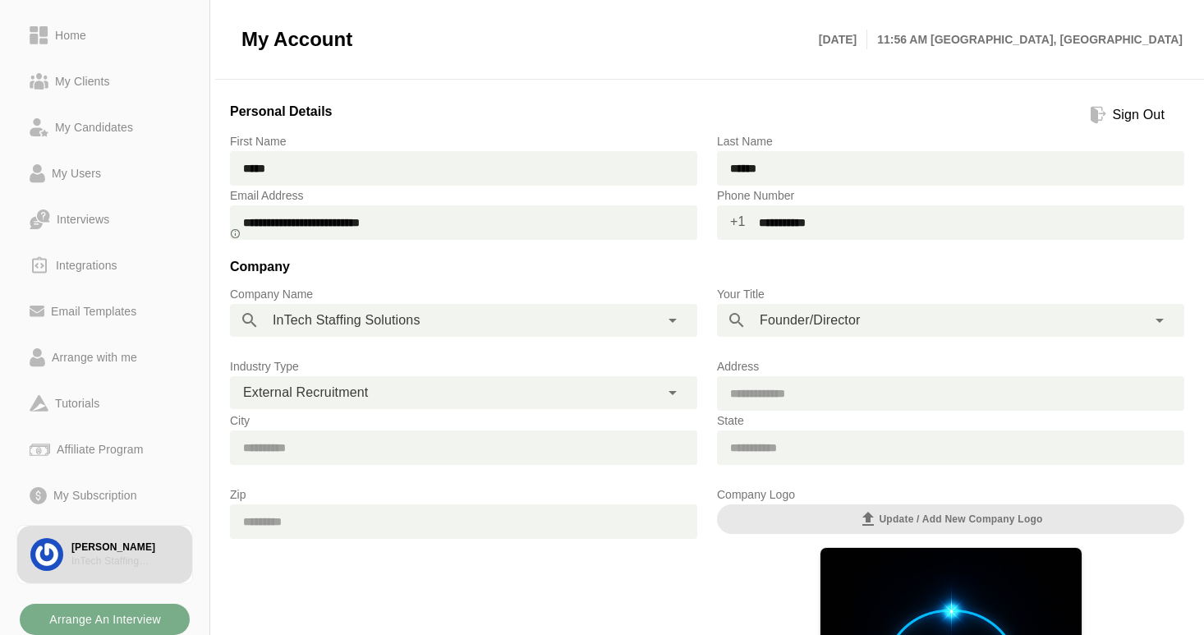
click at [736, 220] on span "+1" at bounding box center [731, 221] width 29 height 33
type input "**********"
click at [498, 320] on div "**********" at bounding box center [446, 320] width 374 height 33
click at [404, 454] on input "text" at bounding box center [463, 447] width 467 height 34
type input "******"
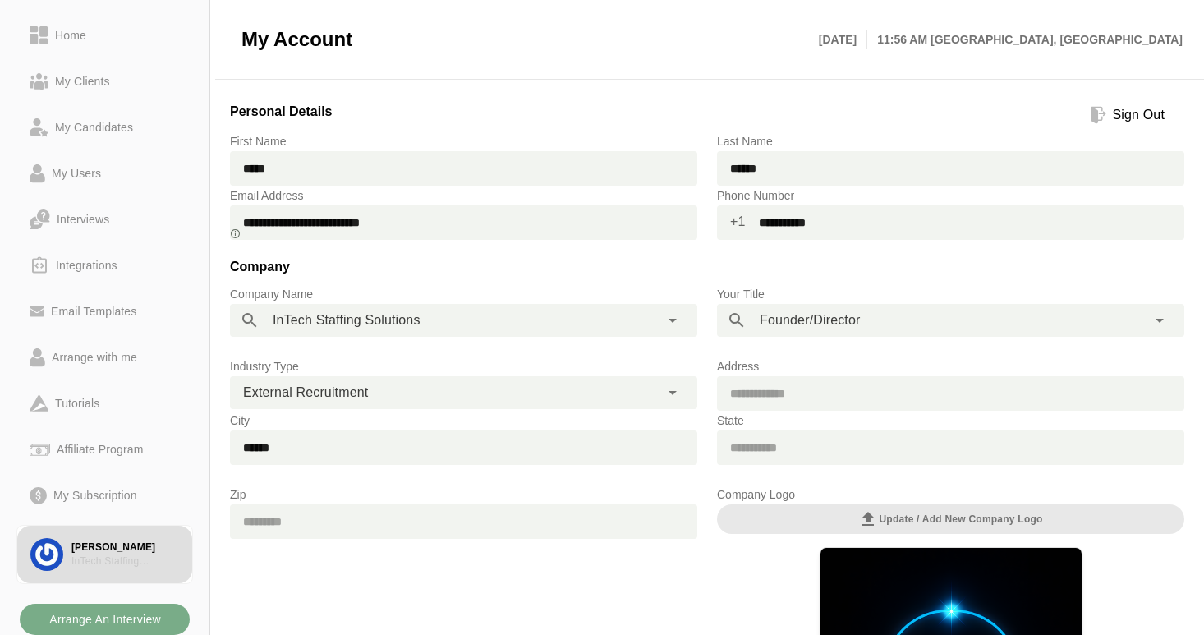
click at [452, 507] on input "text" at bounding box center [463, 521] width 467 height 34
click at [273, 516] on input "********" at bounding box center [463, 521] width 467 height 34
type input "********"
click at [746, 388] on input "text" at bounding box center [950, 393] width 467 height 34
type input "**********"
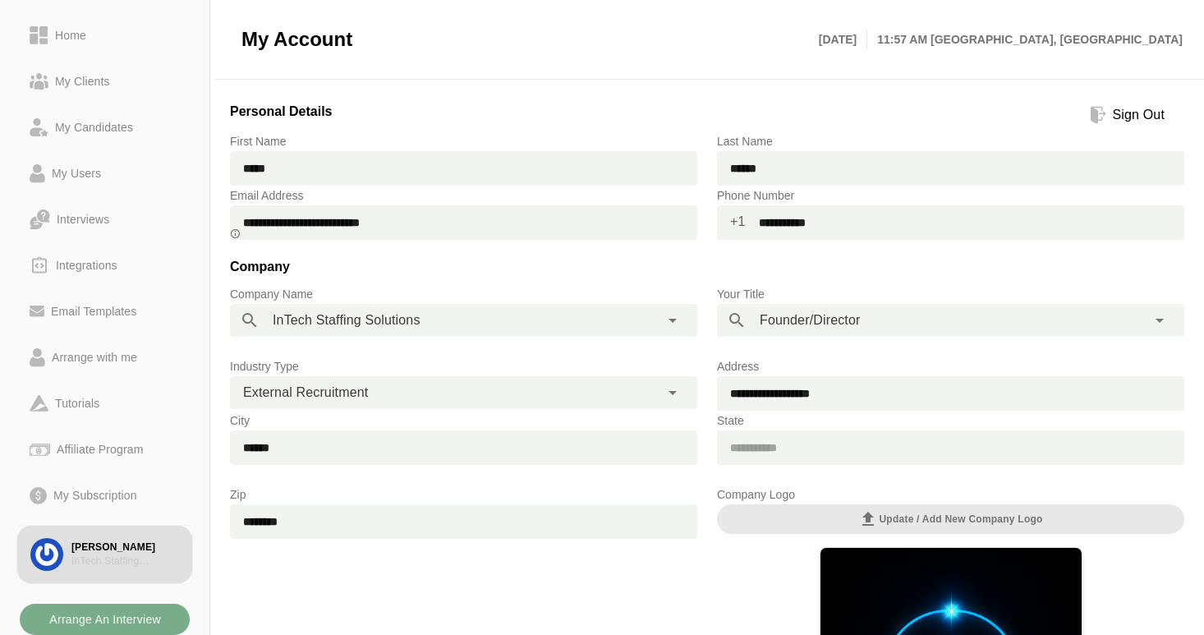
click at [755, 443] on input "text" at bounding box center [950, 447] width 467 height 34
type input "******"
click at [737, 218] on span "+1" at bounding box center [731, 221] width 29 height 33
click at [734, 225] on span "+1" at bounding box center [731, 221] width 29 height 33
click at [735, 222] on span "+1" at bounding box center [731, 221] width 29 height 33
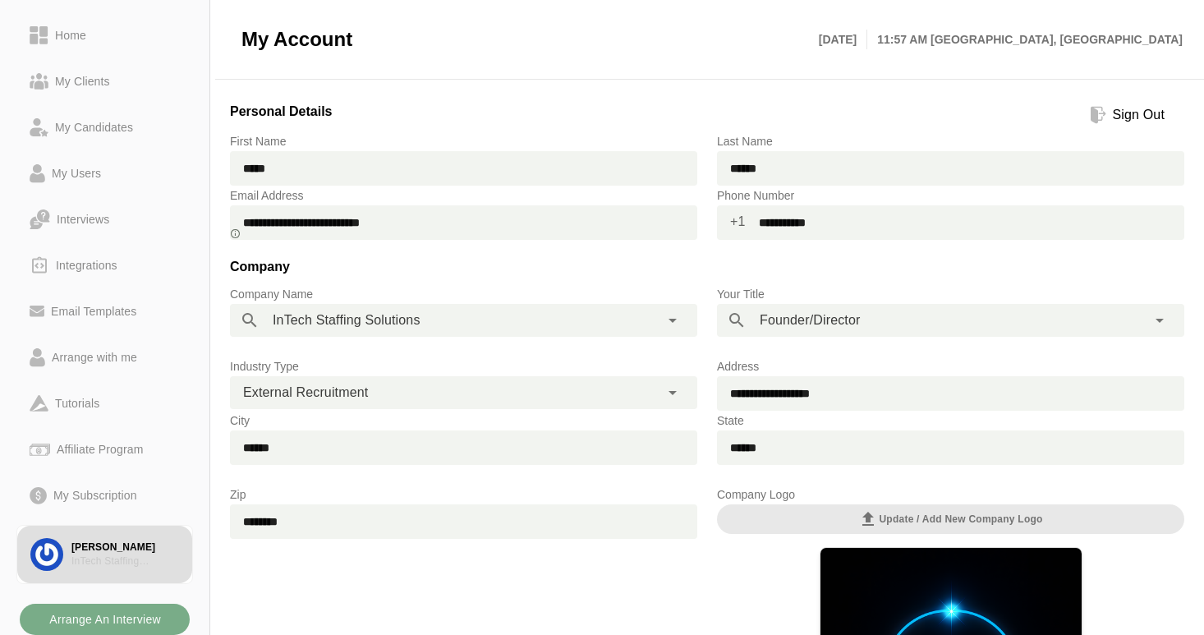
click at [735, 222] on span "+1" at bounding box center [731, 221] width 29 height 33
click at [765, 223] on input "**********" at bounding box center [965, 222] width 438 height 34
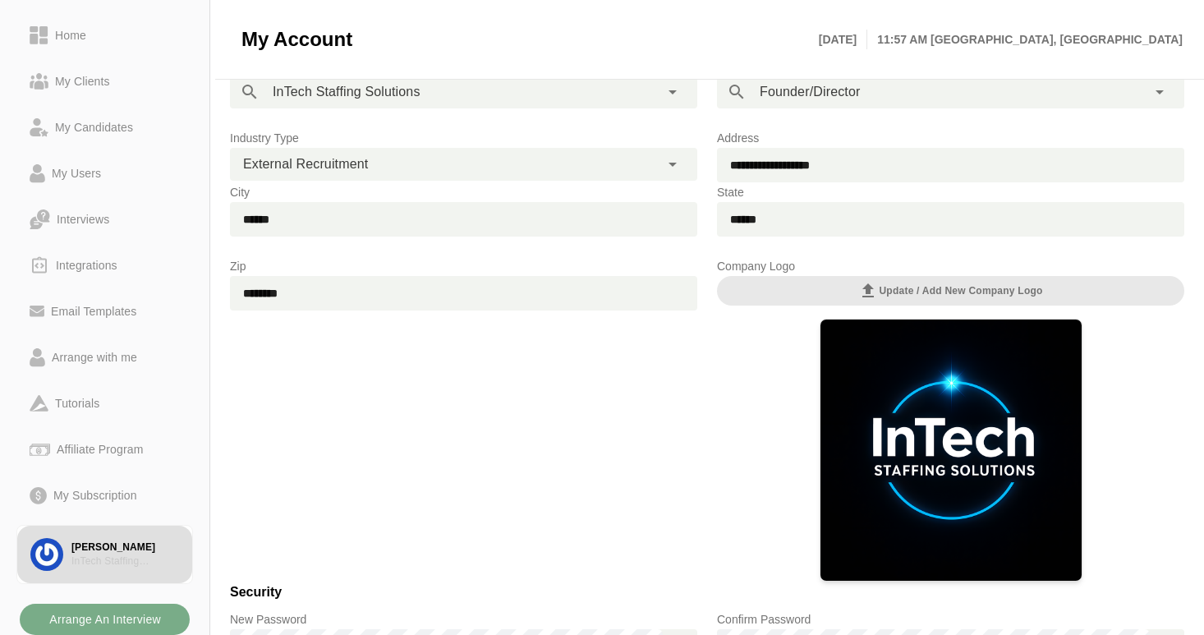
scroll to position [400, 0]
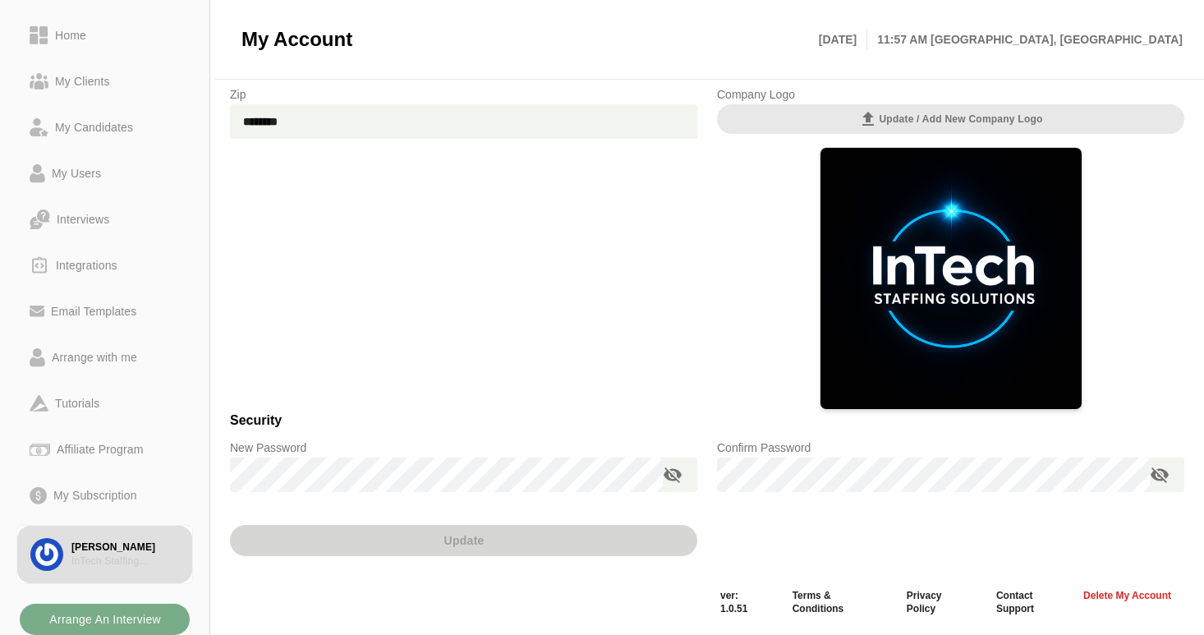
click at [852, 536] on div "Update" at bounding box center [707, 544] width 974 height 84
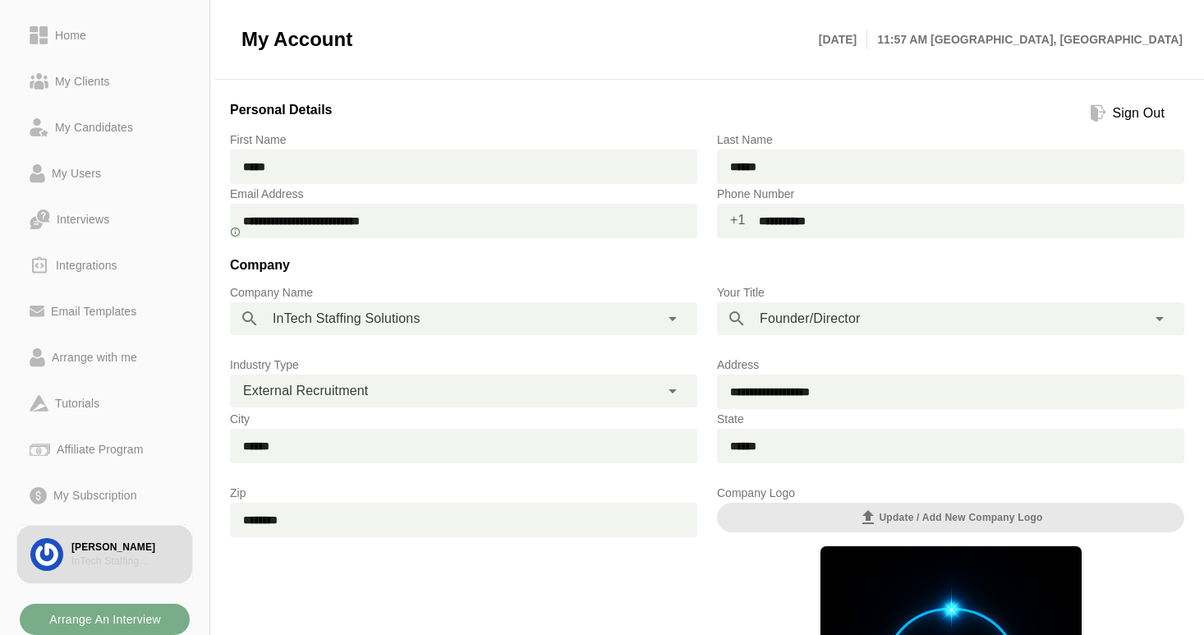
scroll to position [0, 0]
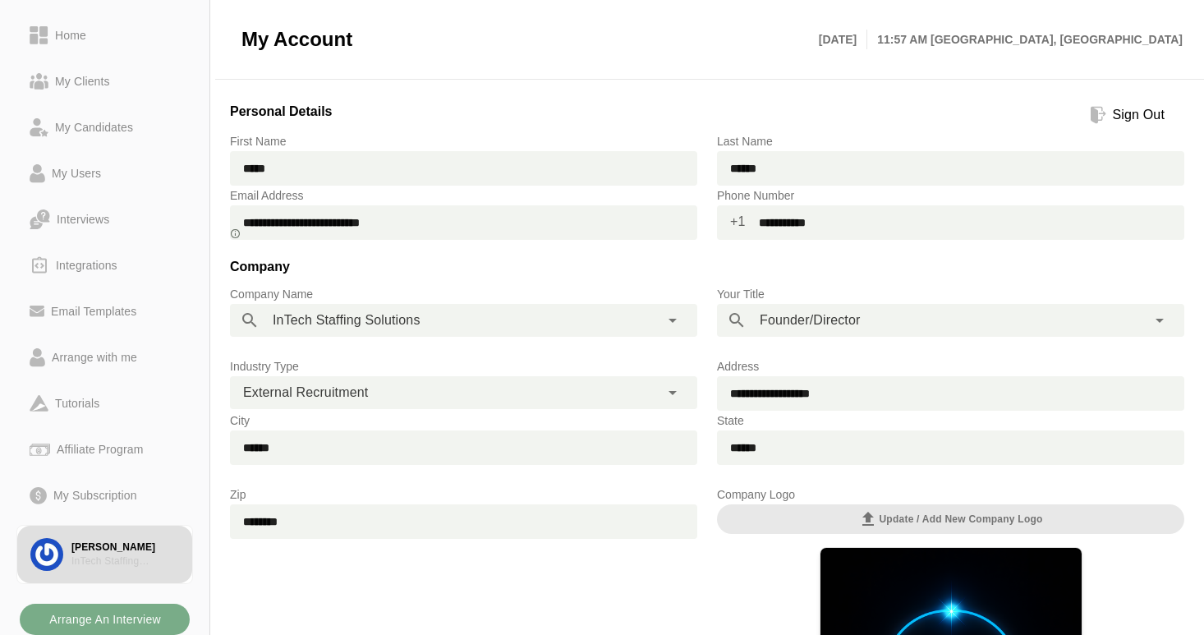
click at [764, 221] on input "**********" at bounding box center [965, 222] width 438 height 34
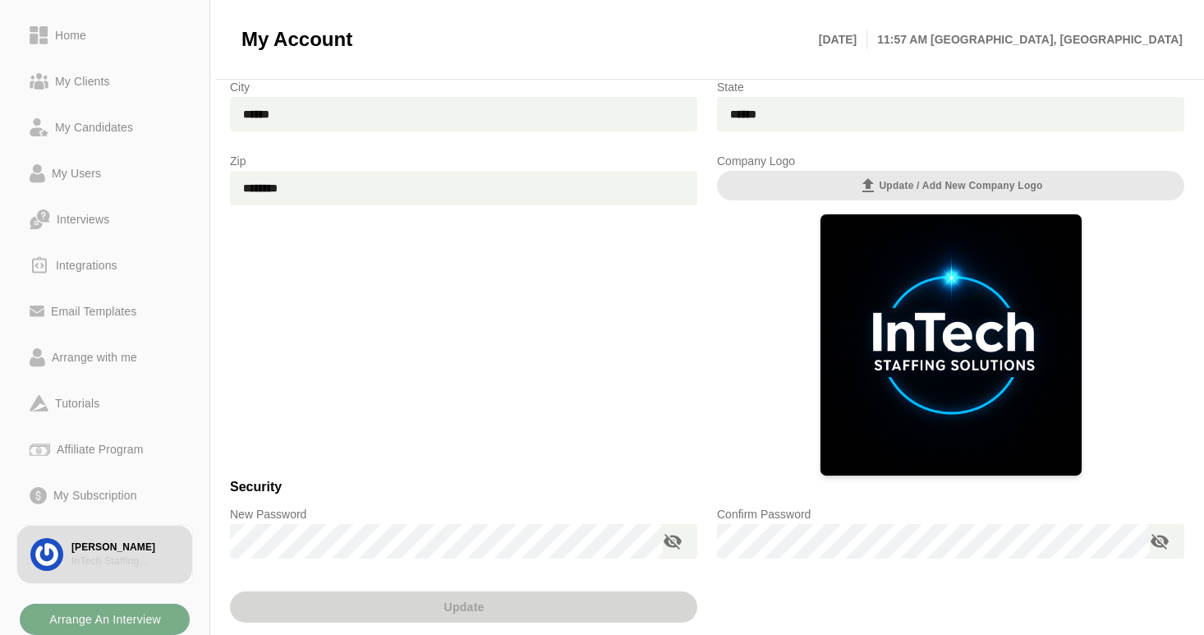
scroll to position [400, 0]
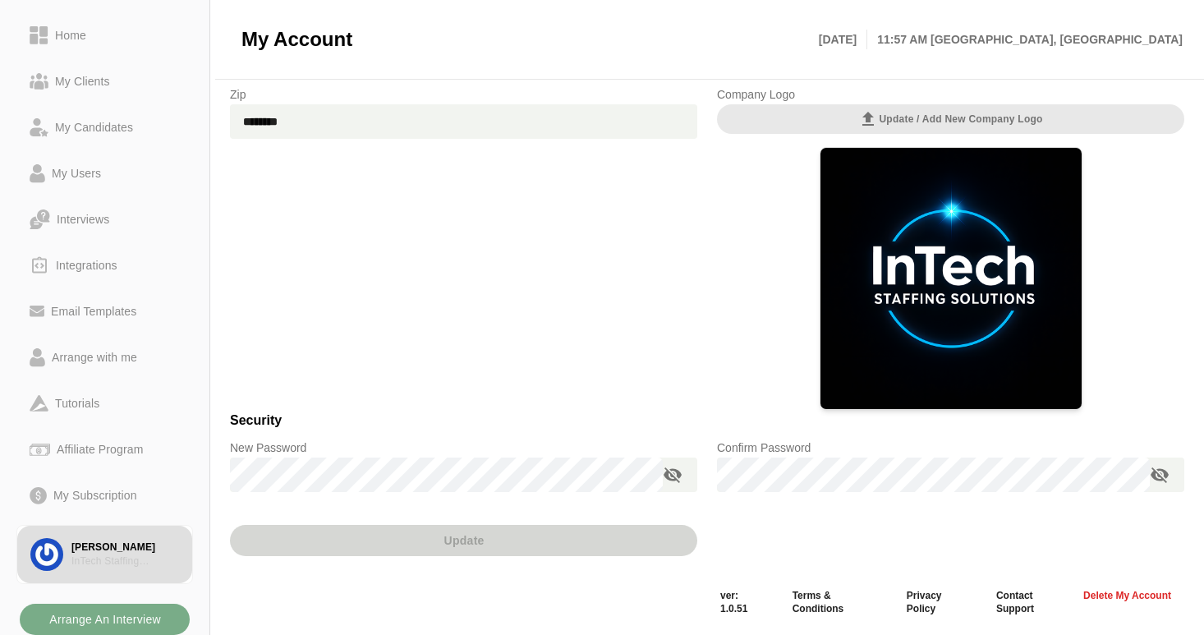
type input "**********"
click at [594, 297] on div "Zip ********" at bounding box center [463, 247] width 487 height 345
click at [561, 548] on div "Update" at bounding box center [463, 544] width 487 height 84
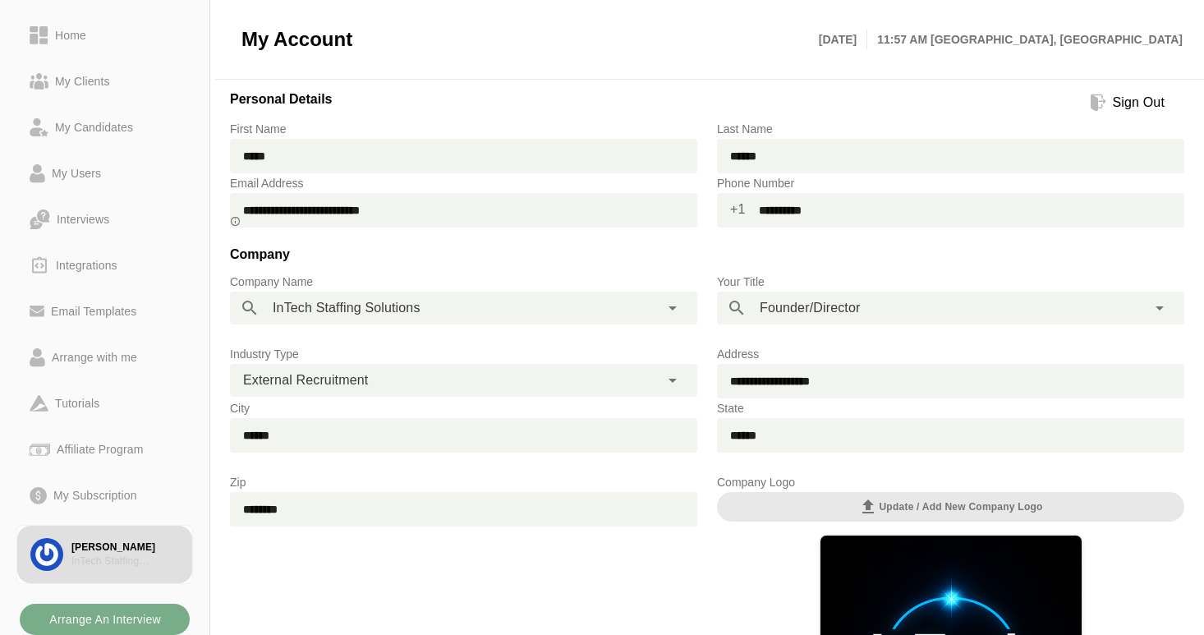
scroll to position [0, 0]
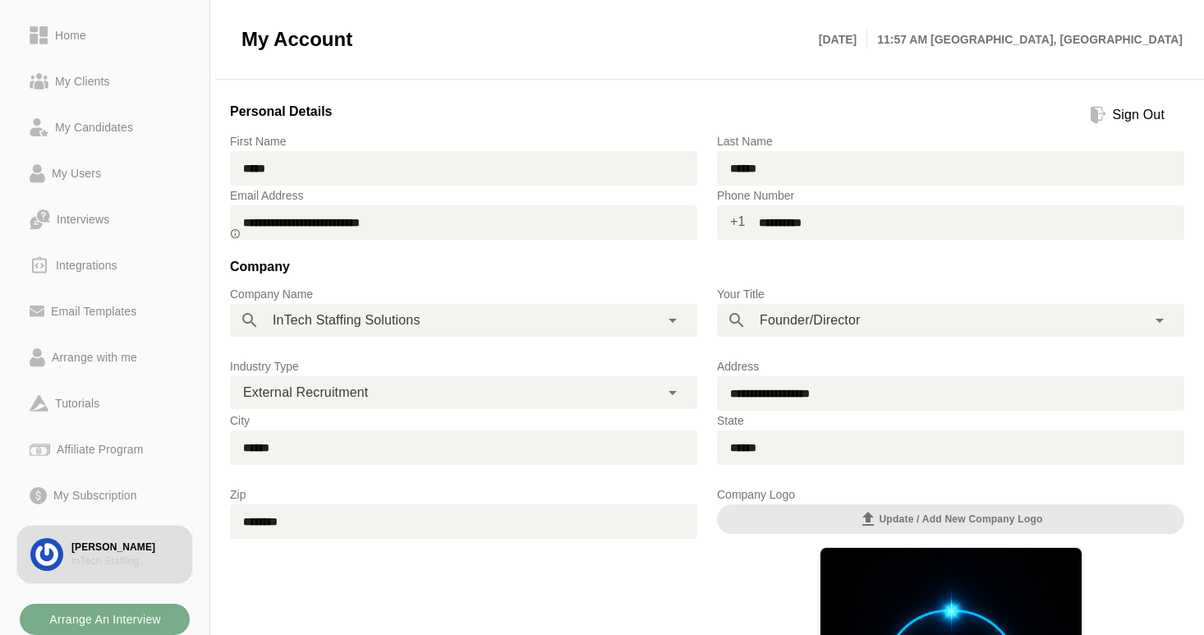
click at [735, 222] on span "+1" at bounding box center [731, 221] width 29 height 33
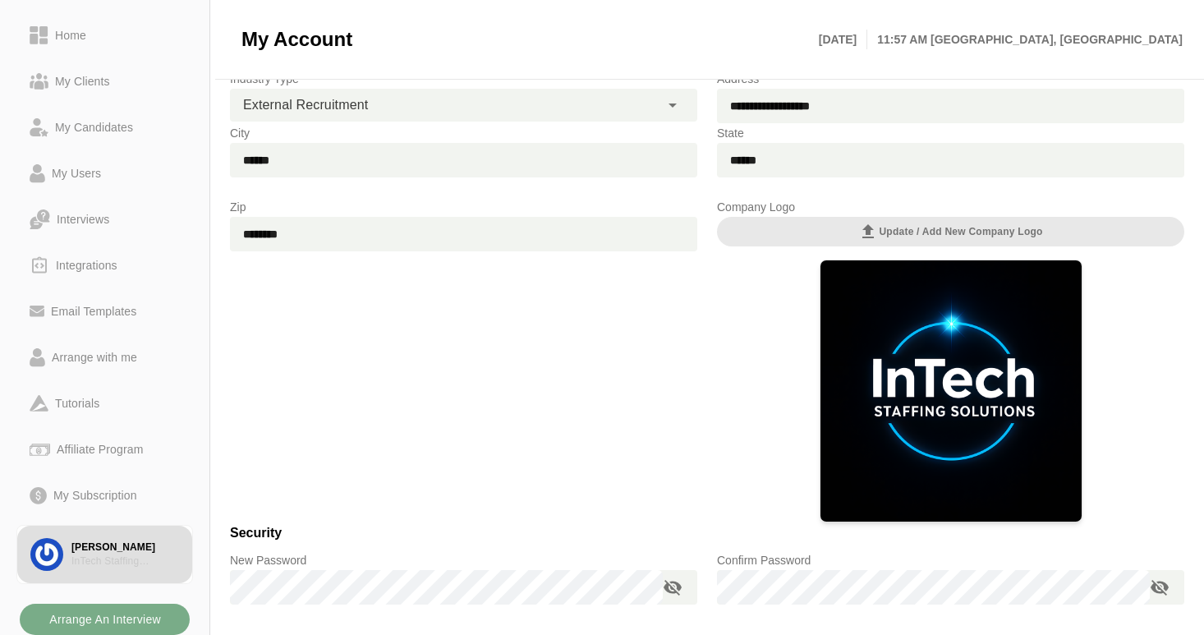
scroll to position [400, 0]
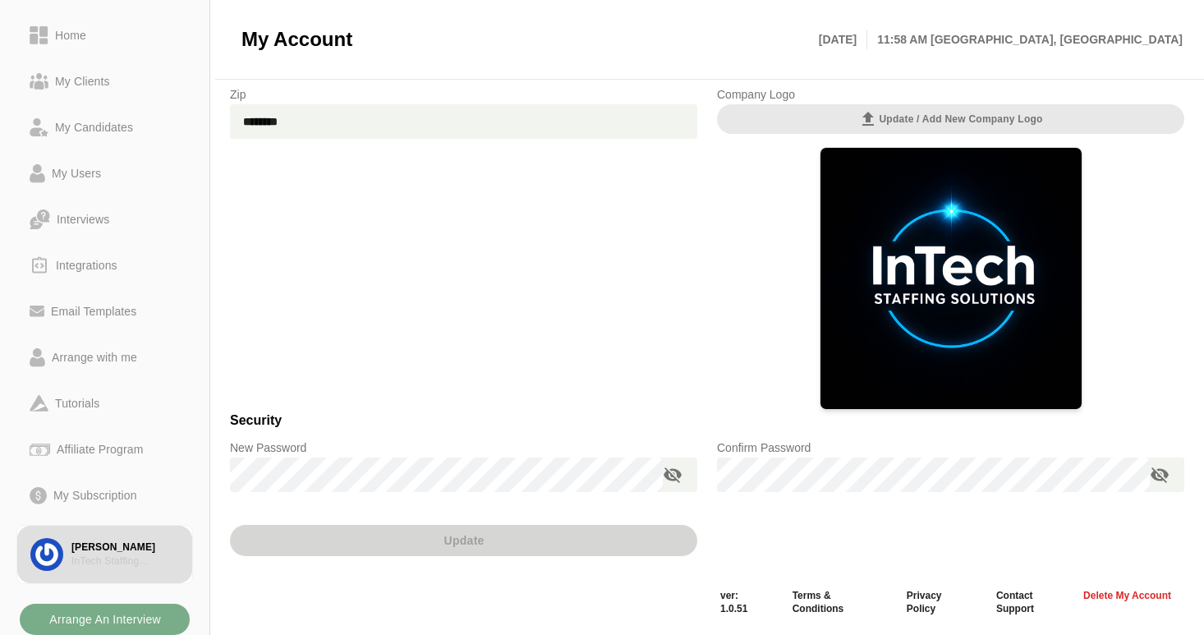
click at [561, 340] on div "Zip ********" at bounding box center [463, 247] width 487 height 345
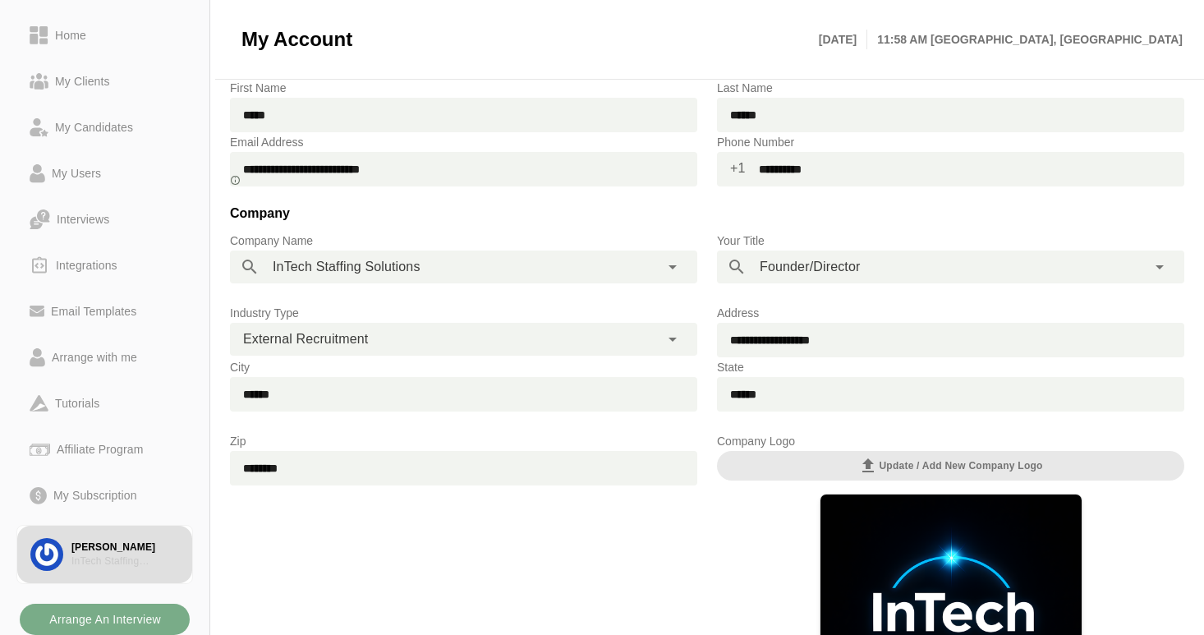
scroll to position [0, 0]
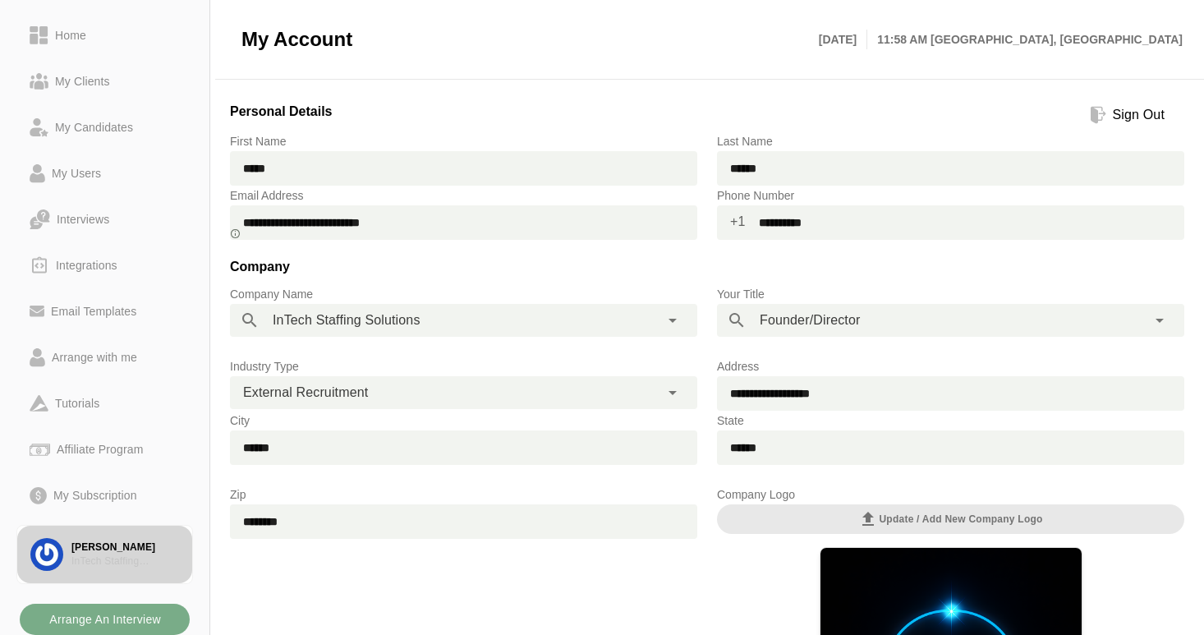
click at [85, 554] on div "InTech Staffing Solutions" at bounding box center [125, 561] width 108 height 14
click at [86, 555] on div "InTech Staffing Solutions" at bounding box center [125, 561] width 108 height 14
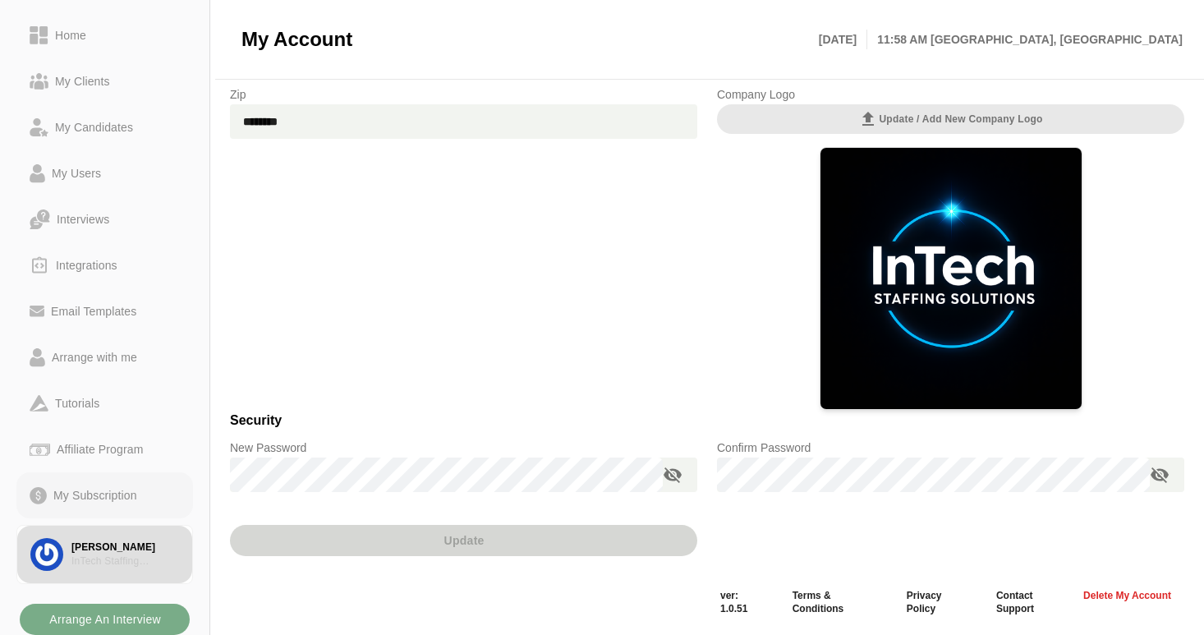
click at [87, 501] on div "My Subscription" at bounding box center [95, 495] width 97 height 20
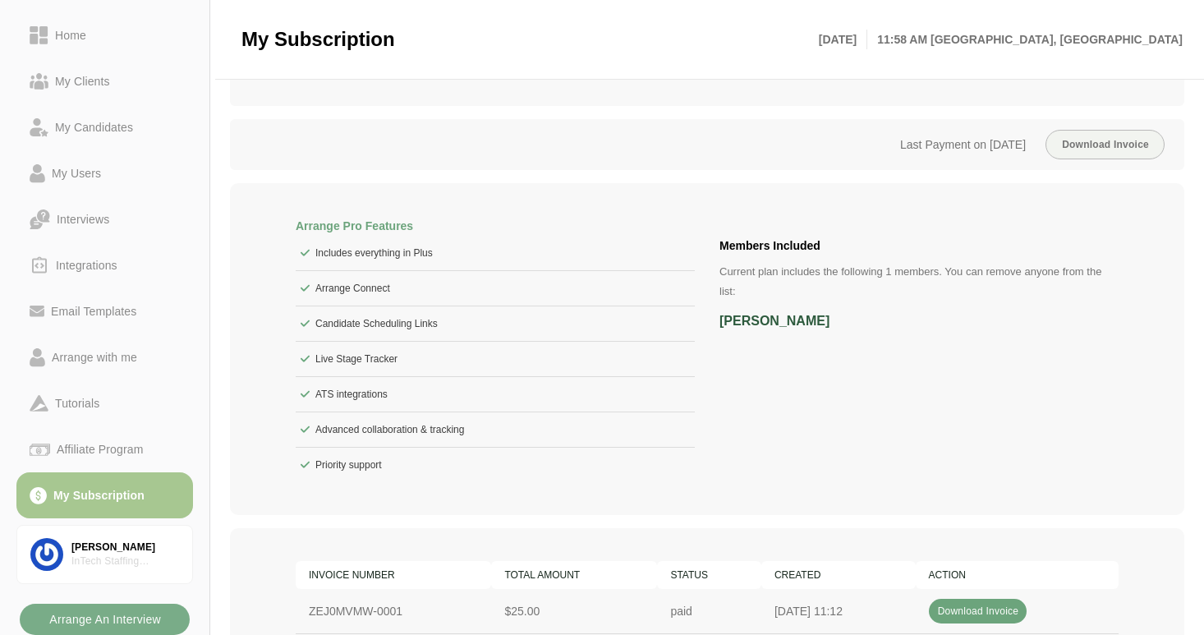
scroll to position [237, 0]
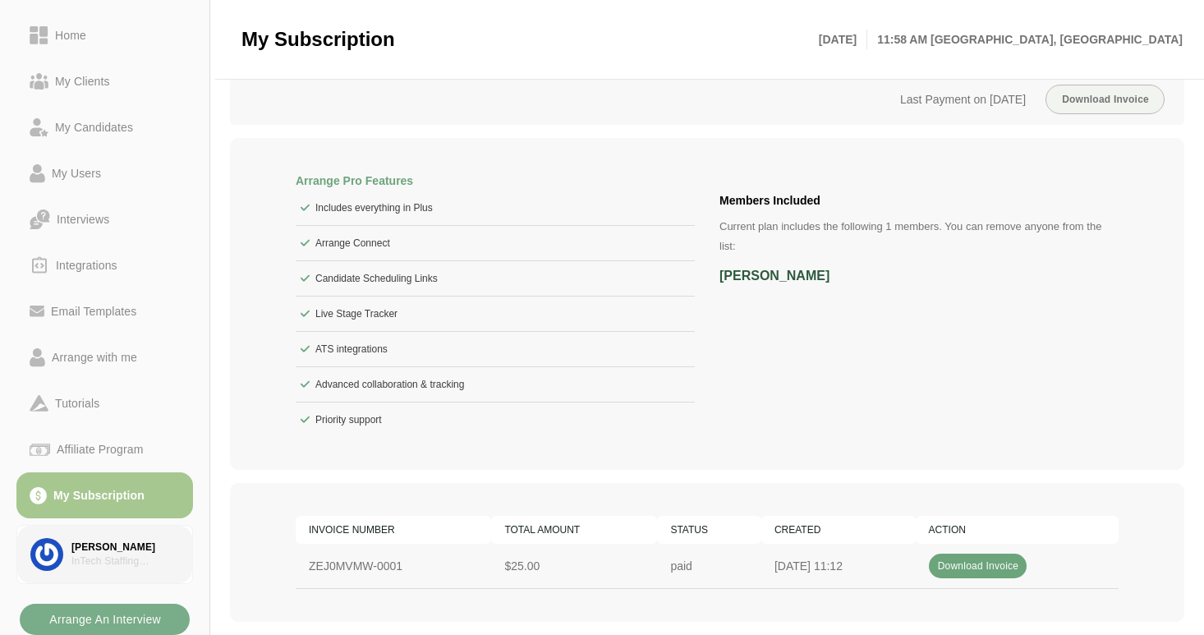
click at [110, 553] on div "[PERSON_NAME]" at bounding box center [125, 547] width 108 height 14
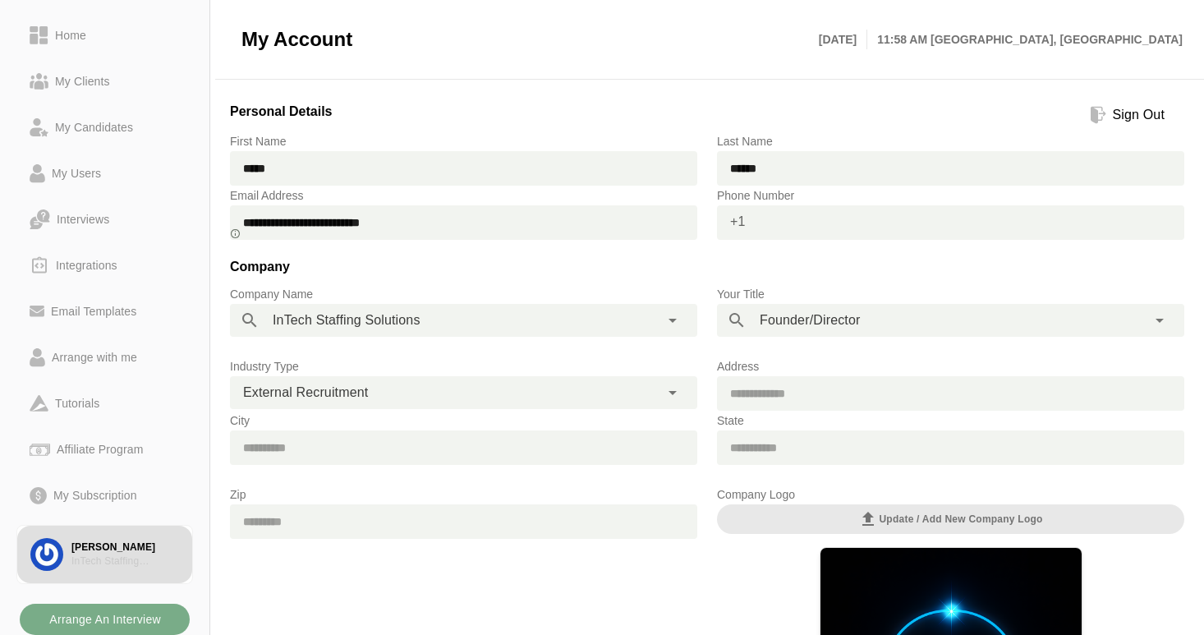
click at [768, 224] on input "text" at bounding box center [965, 222] width 438 height 34
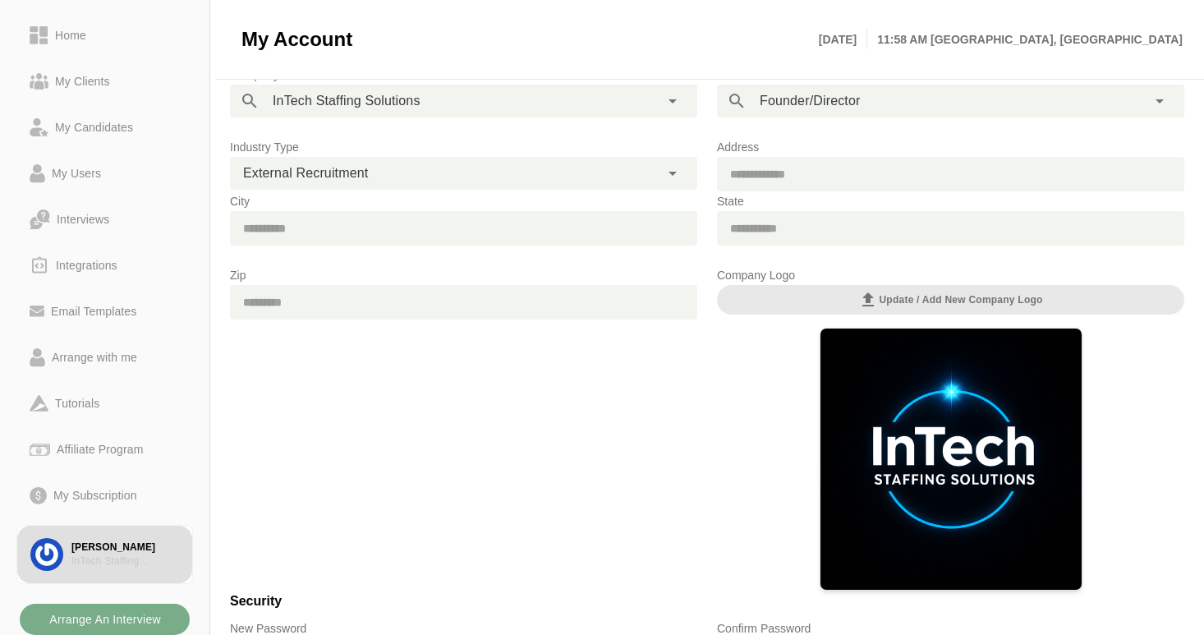
scroll to position [400, 0]
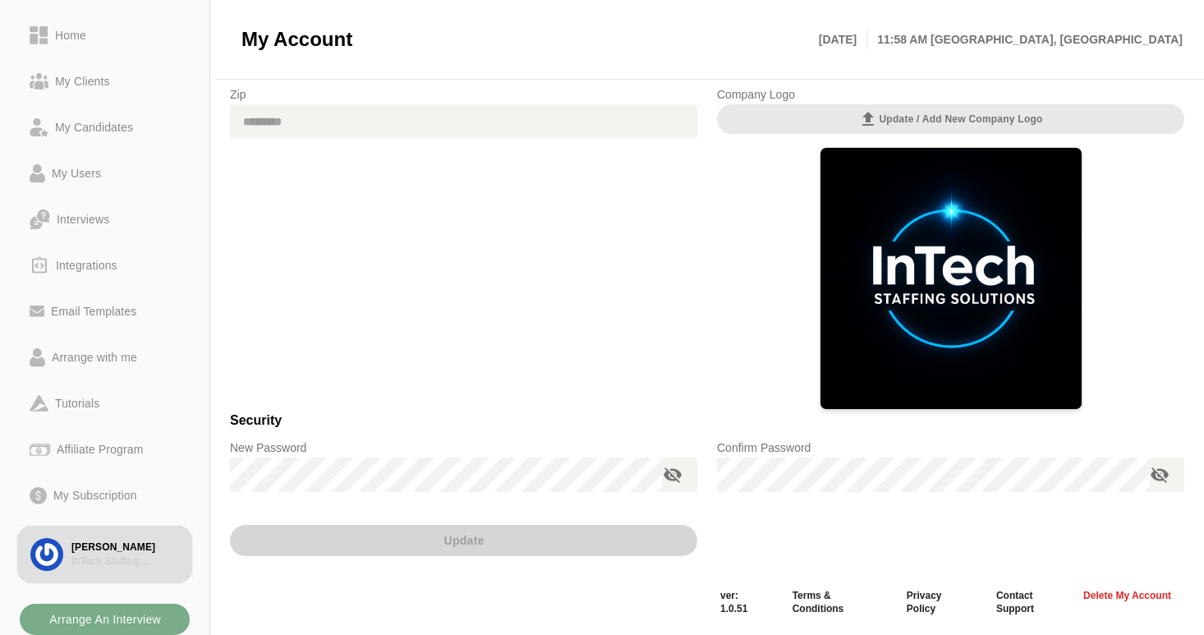
type input "**********"
click at [382, 539] on div "Update" at bounding box center [463, 544] width 487 height 84
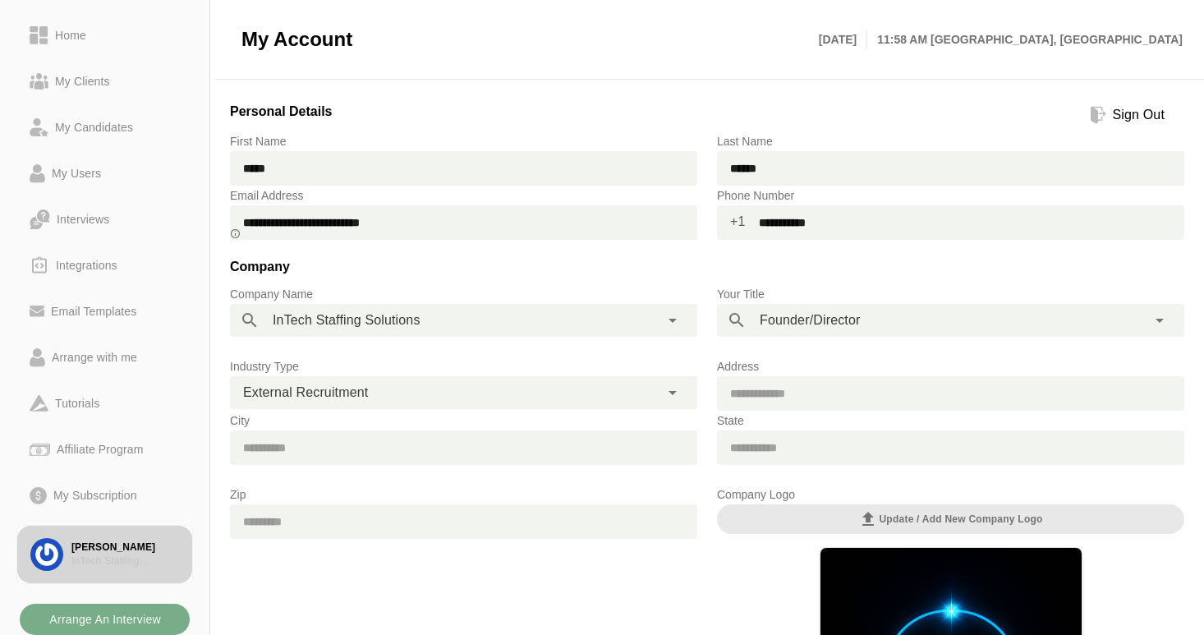
click at [109, 548] on div "[PERSON_NAME]" at bounding box center [125, 547] width 108 height 14
click at [48, 547] on img at bounding box center [46, 554] width 33 height 33
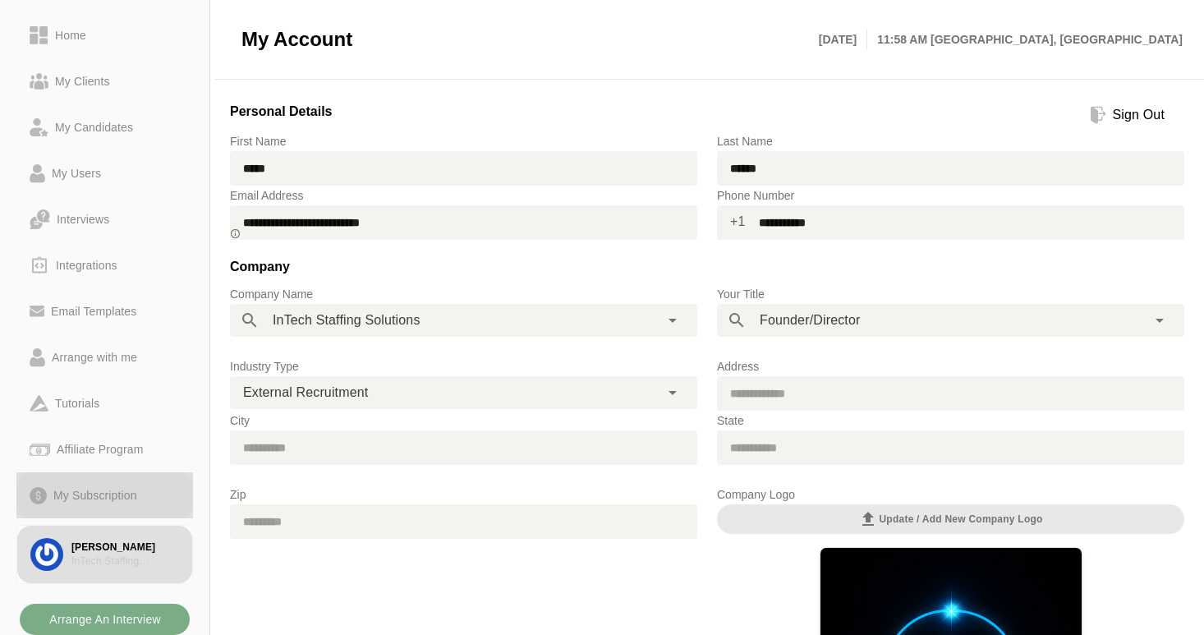
click at [69, 491] on div "My Subscription" at bounding box center [95, 495] width 97 height 20
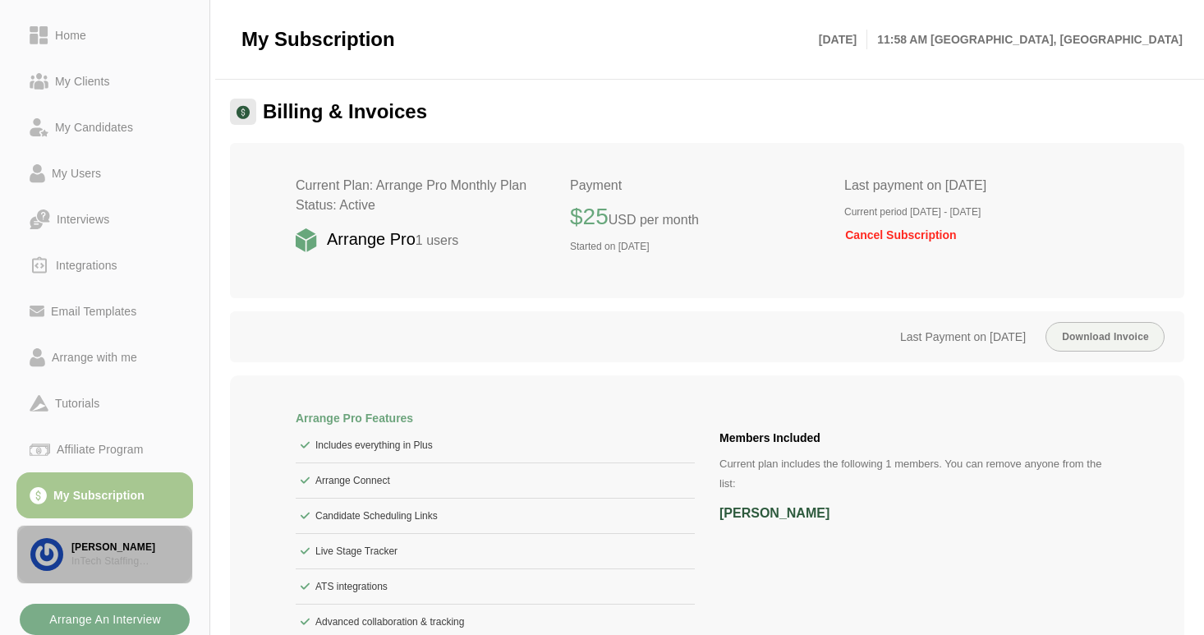
click at [99, 549] on div "[PERSON_NAME]" at bounding box center [125, 547] width 108 height 14
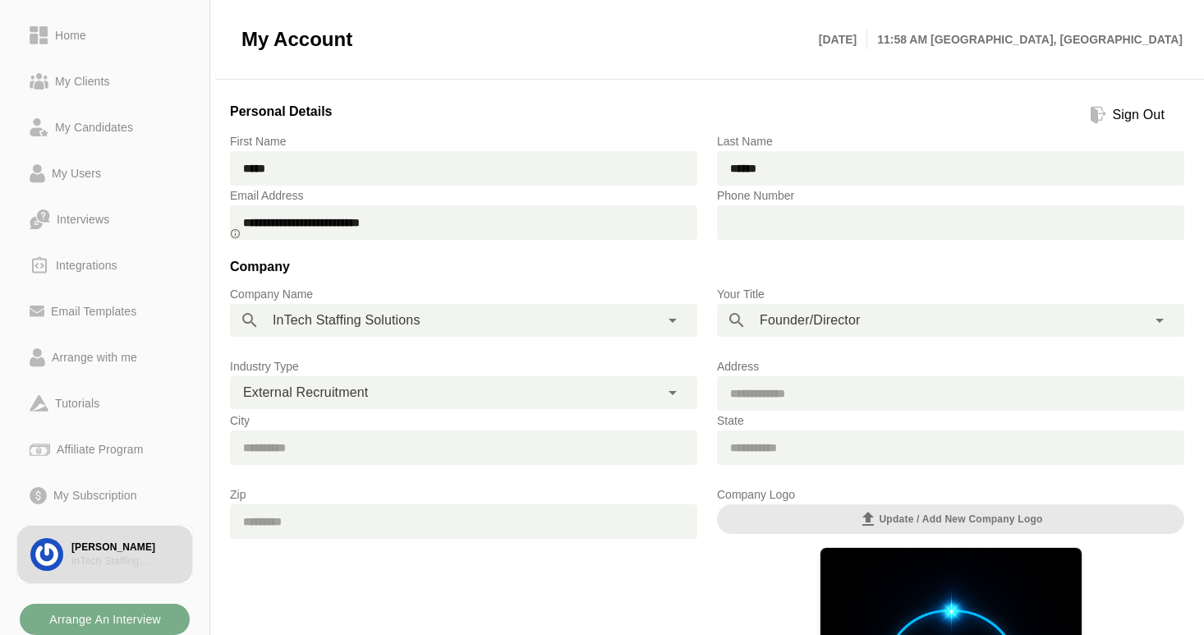
click at [802, 218] on input "text" at bounding box center [965, 222] width 438 height 34
click at [738, 223] on span "+1" at bounding box center [731, 221] width 29 height 33
click at [737, 223] on span "+1" at bounding box center [731, 221] width 29 height 33
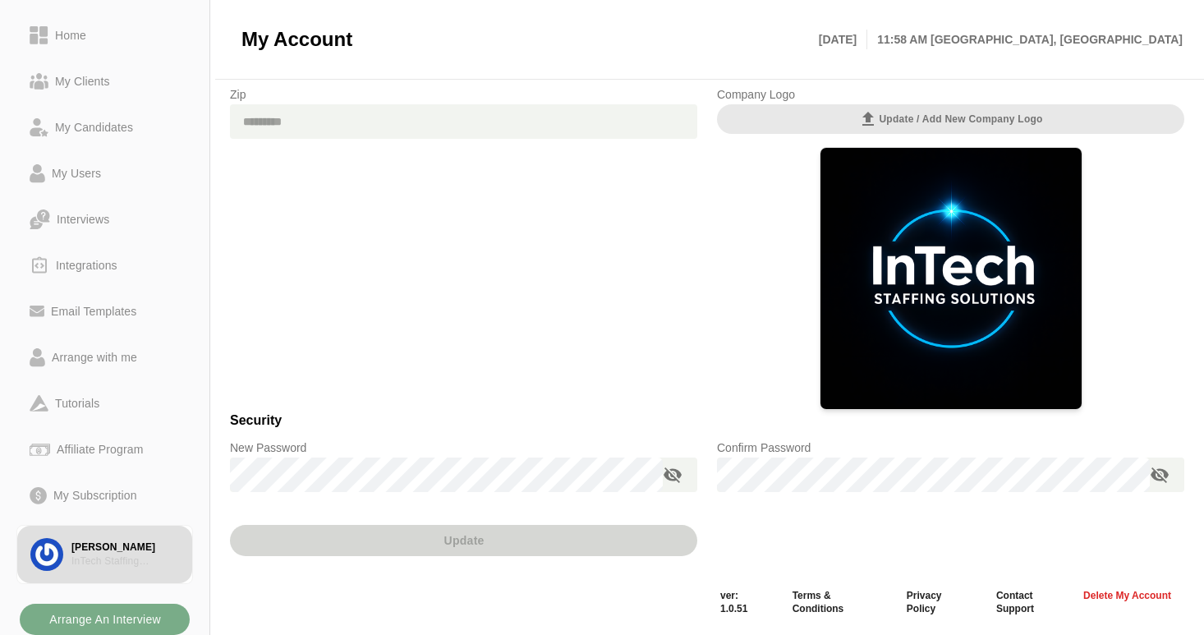
type input "**********"
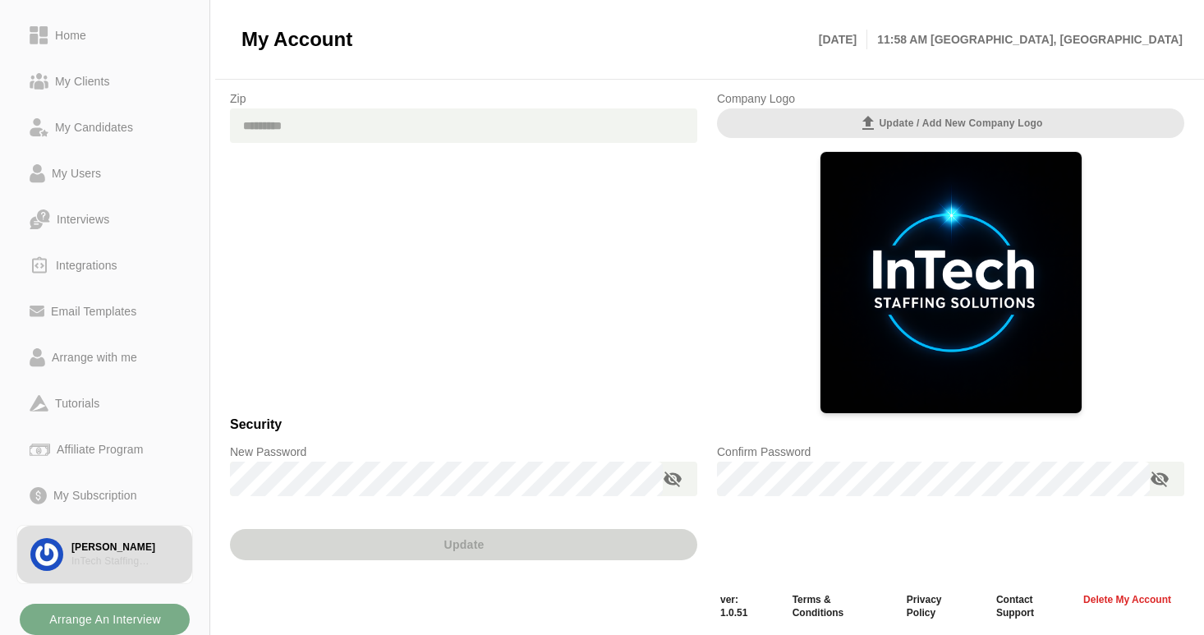
scroll to position [0, 0]
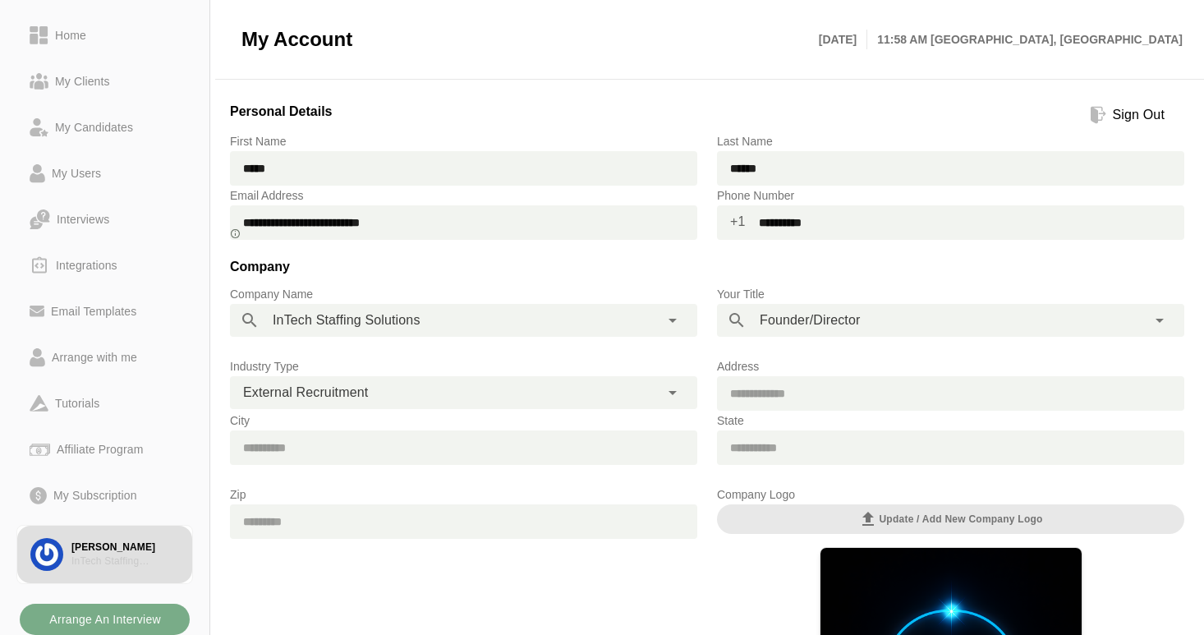
drag, startPoint x: 857, startPoint y: 223, endPoint x: 758, endPoint y: 221, distance: 99.4
click at [758, 221] on input "**********" at bounding box center [965, 222] width 438 height 34
type input "**********"
click at [757, 259] on h3 "Company" at bounding box center [707, 270] width 954 height 28
click at [734, 221] on span "+1" at bounding box center [731, 221] width 29 height 33
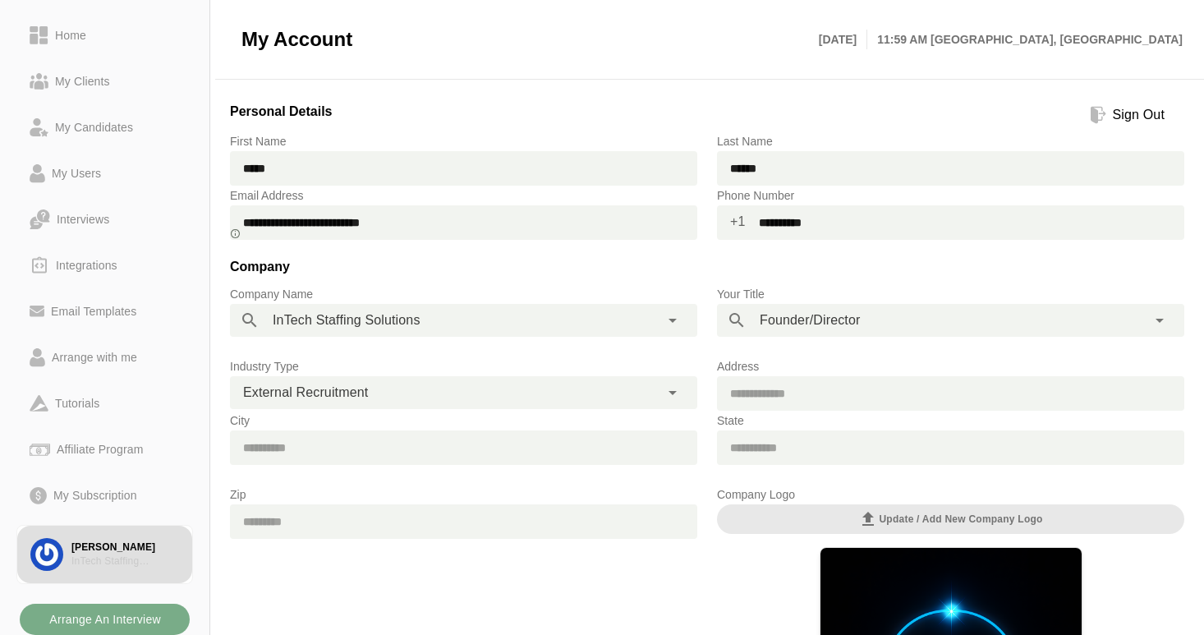
click at [834, 222] on input "**********" at bounding box center [965, 222] width 438 height 34
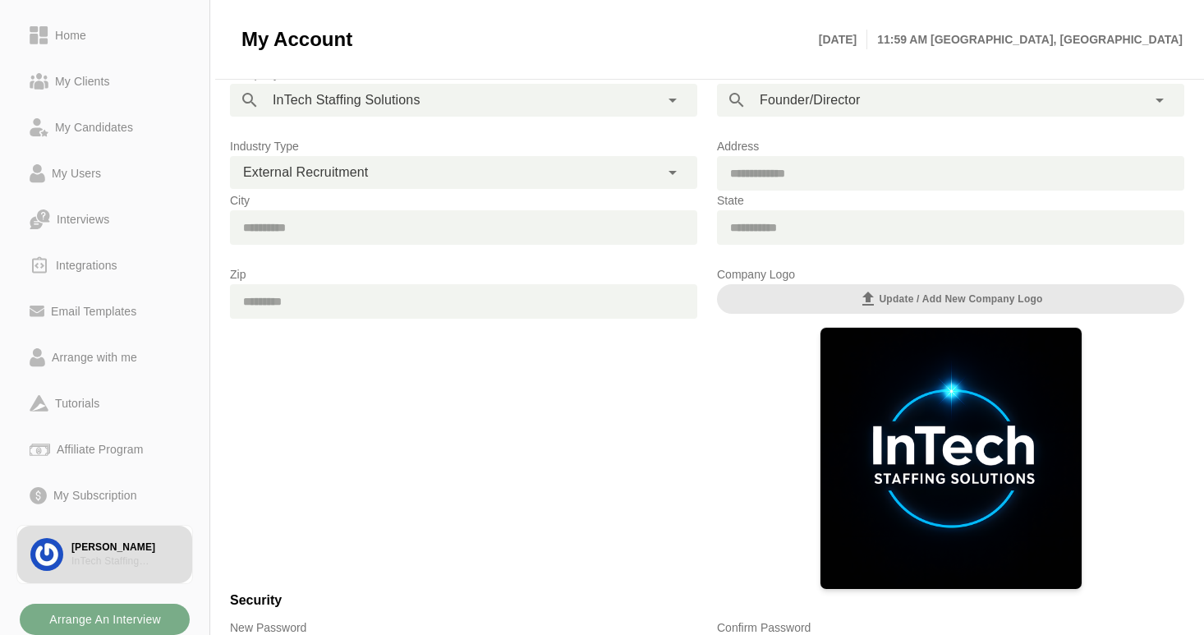
scroll to position [400, 0]
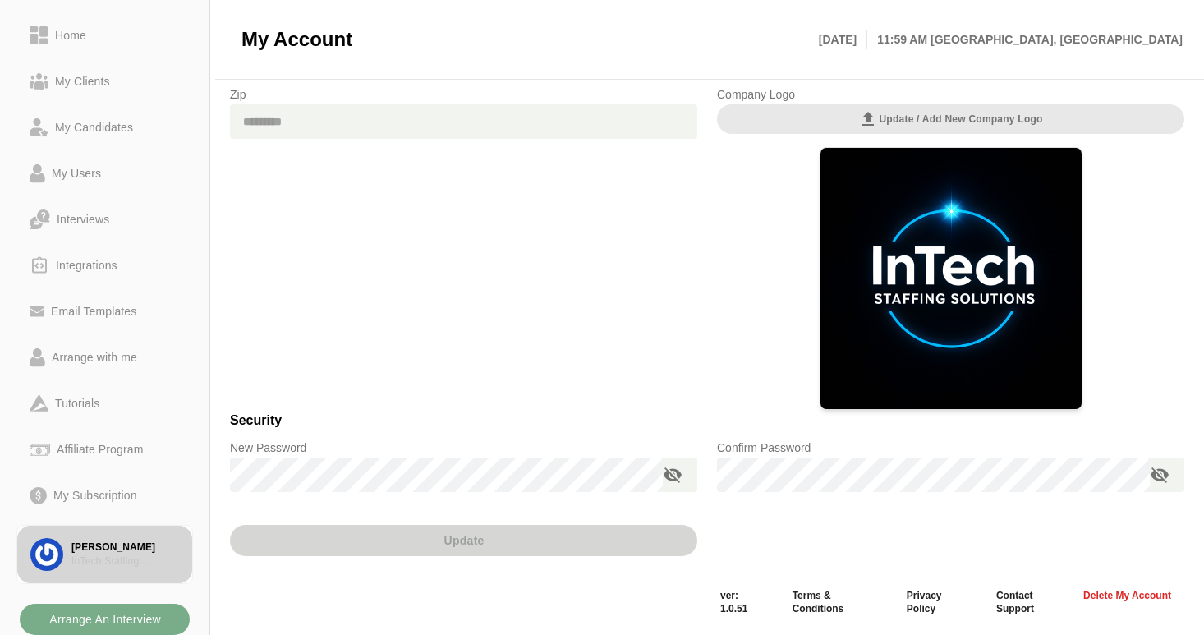
click at [103, 544] on div "[PERSON_NAME]" at bounding box center [125, 547] width 108 height 14
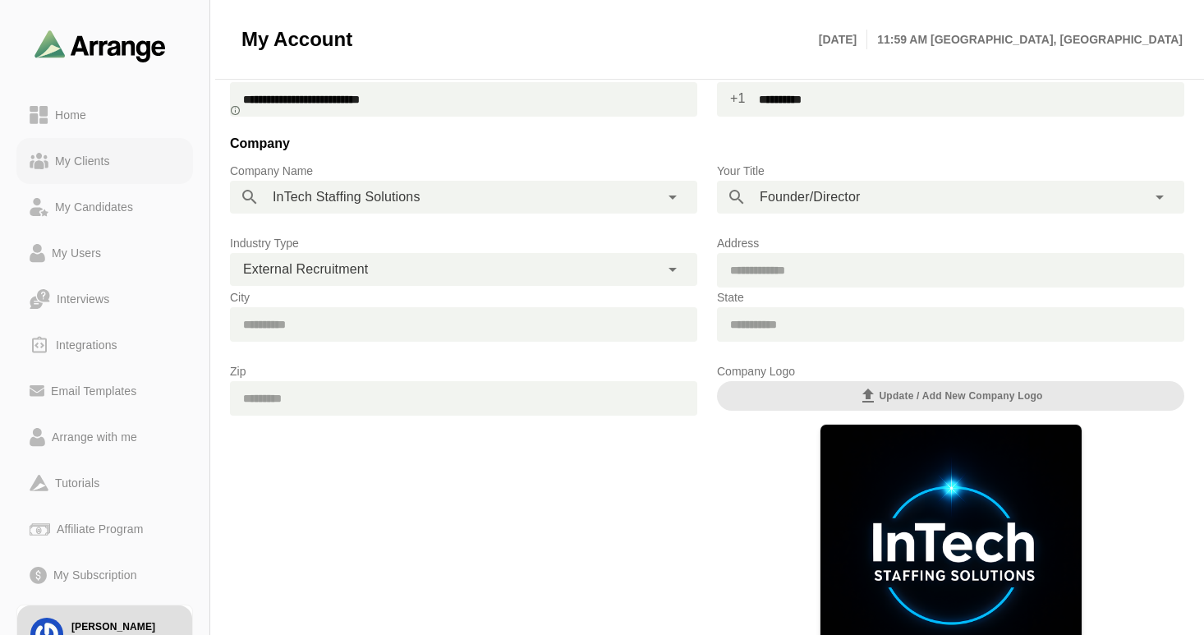
scroll to position [115, 0]
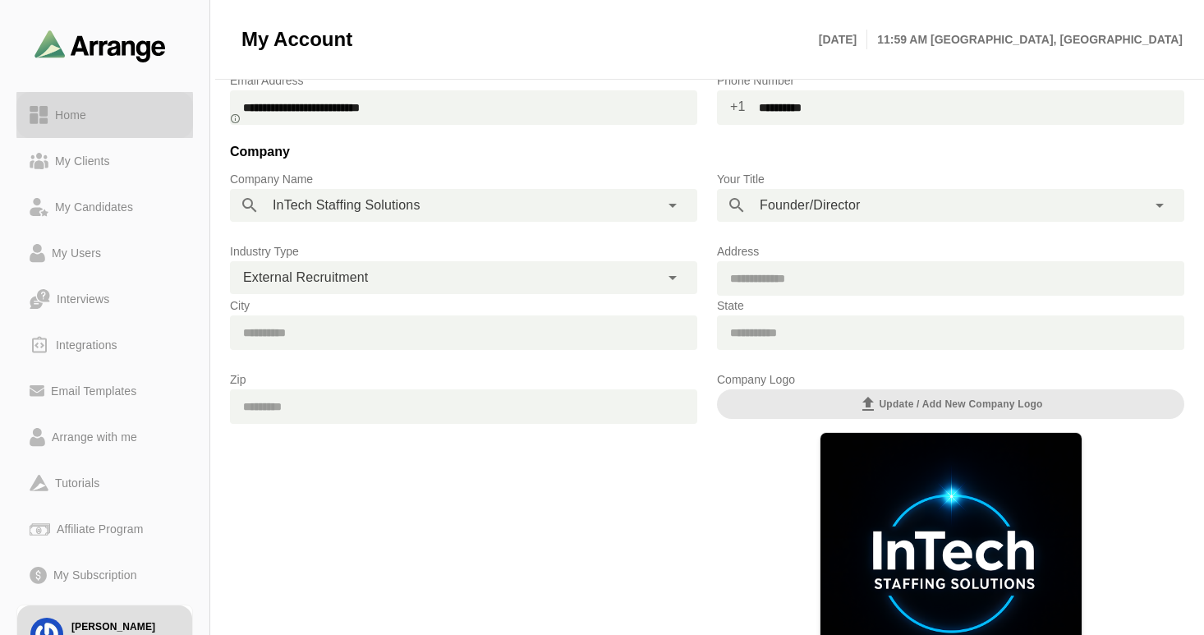
click at [68, 114] on div "Home" at bounding box center [70, 115] width 44 height 20
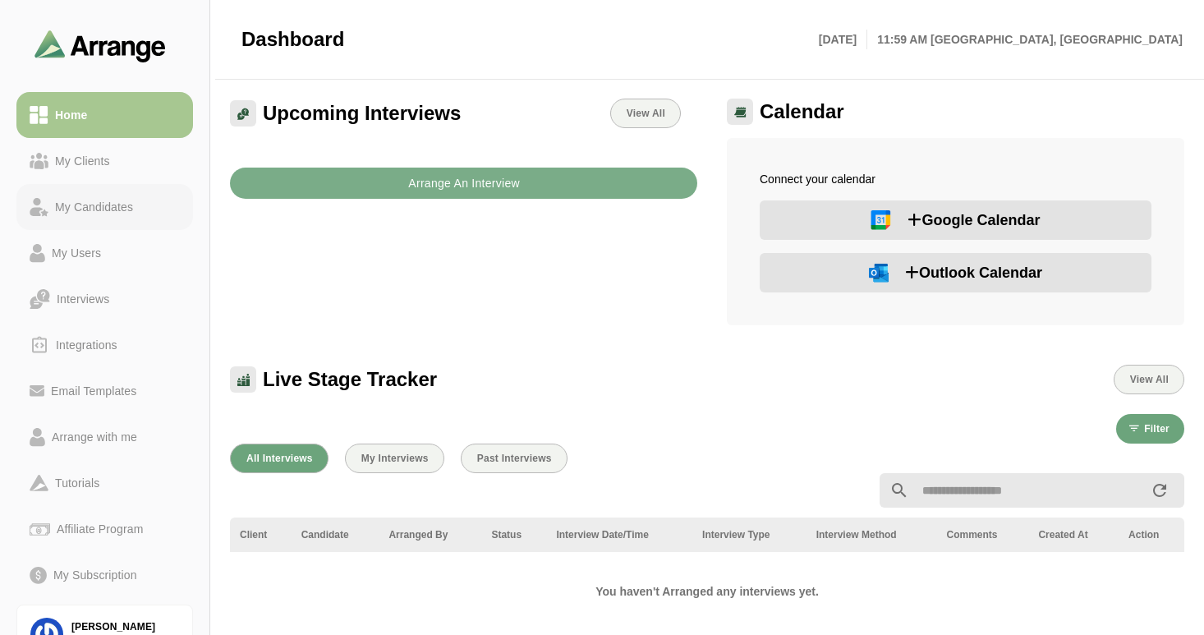
click at [113, 200] on div "My Candidates" at bounding box center [93, 207] width 91 height 20
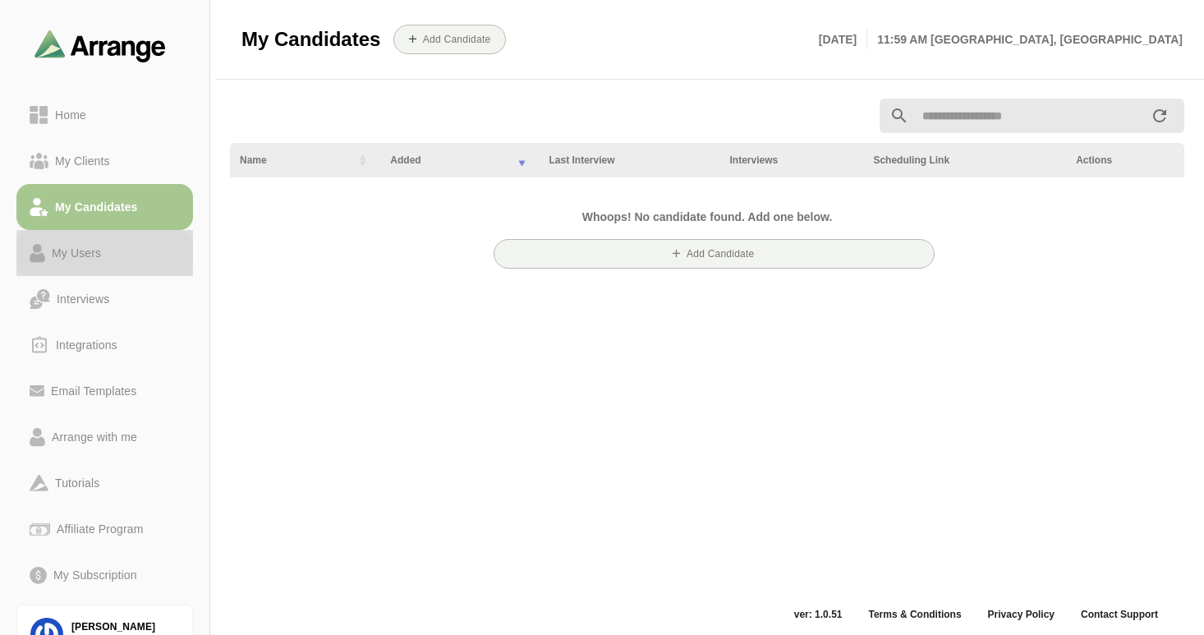
click at [89, 254] on div "My Users" at bounding box center [76, 253] width 62 height 20
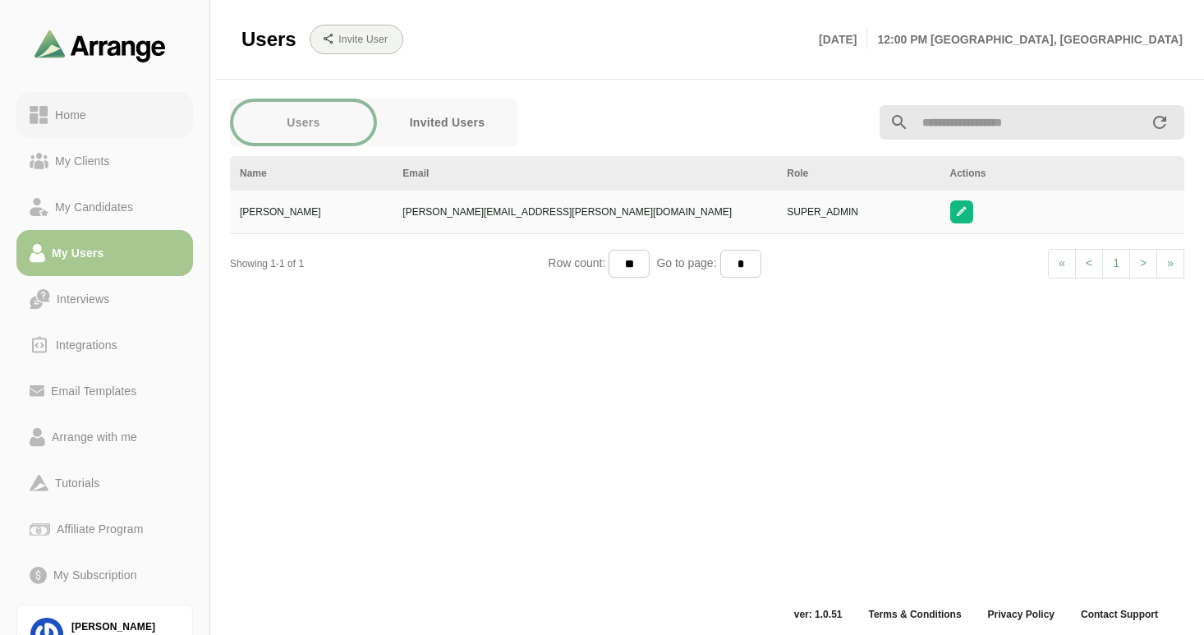
click at [78, 115] on div "Home" at bounding box center [70, 115] width 44 height 20
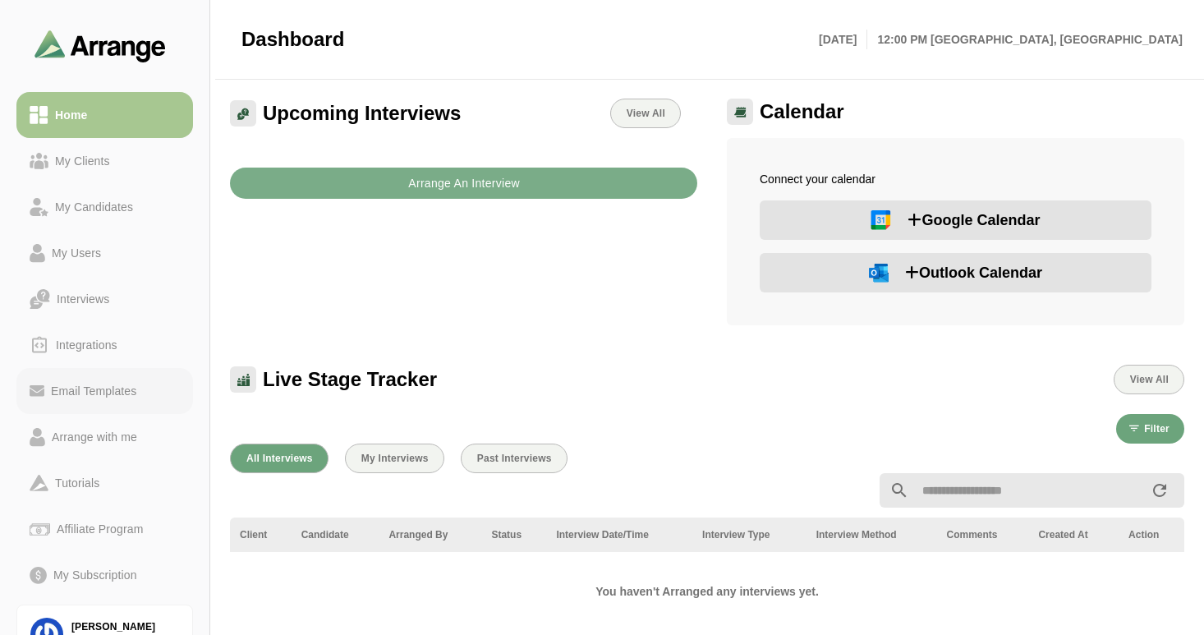
click at [77, 390] on div "Email Templates" at bounding box center [93, 391] width 99 height 20
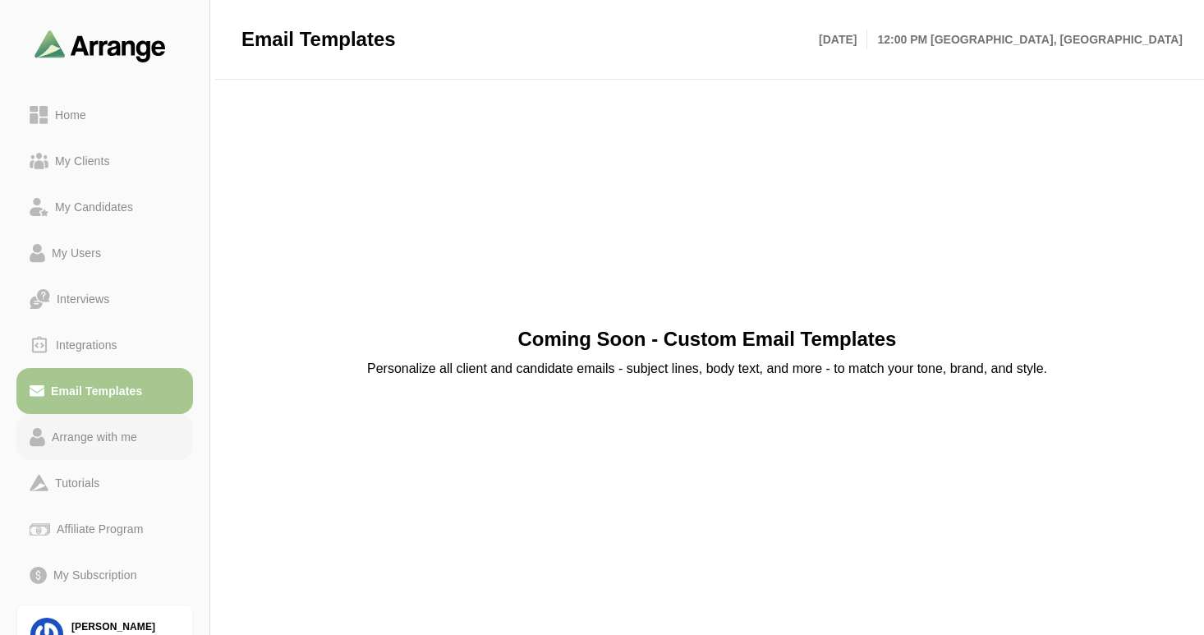
click at [132, 441] on div "Arrange with me" at bounding box center [94, 437] width 99 height 20
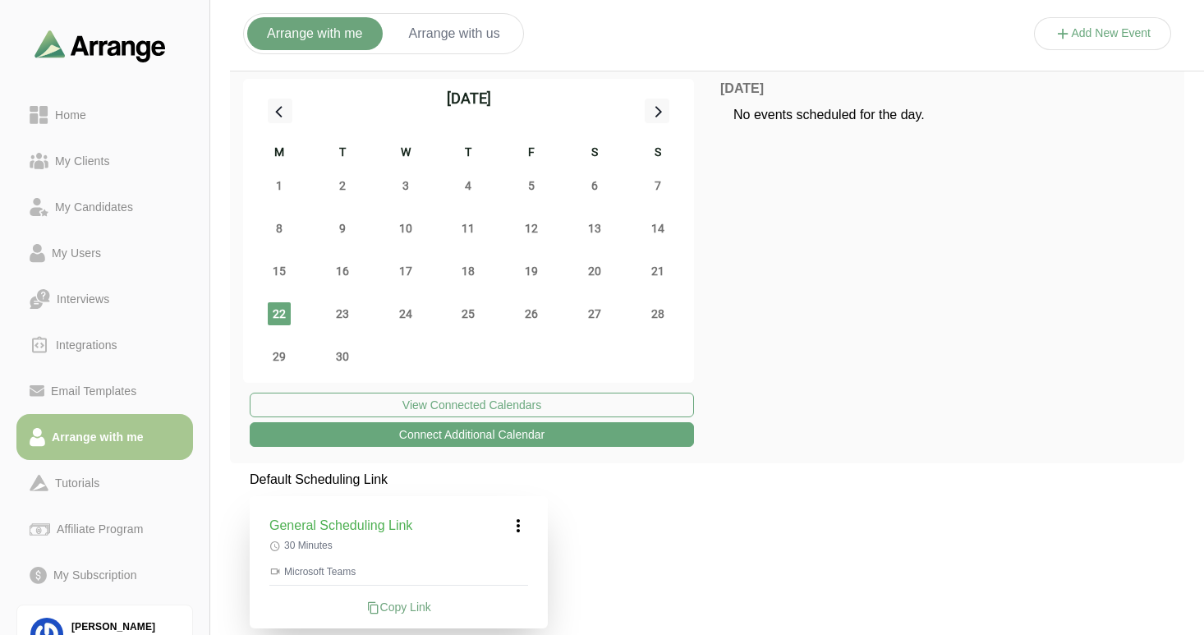
click at [462, 39] on button "Arrange with us" at bounding box center [454, 33] width 131 height 33
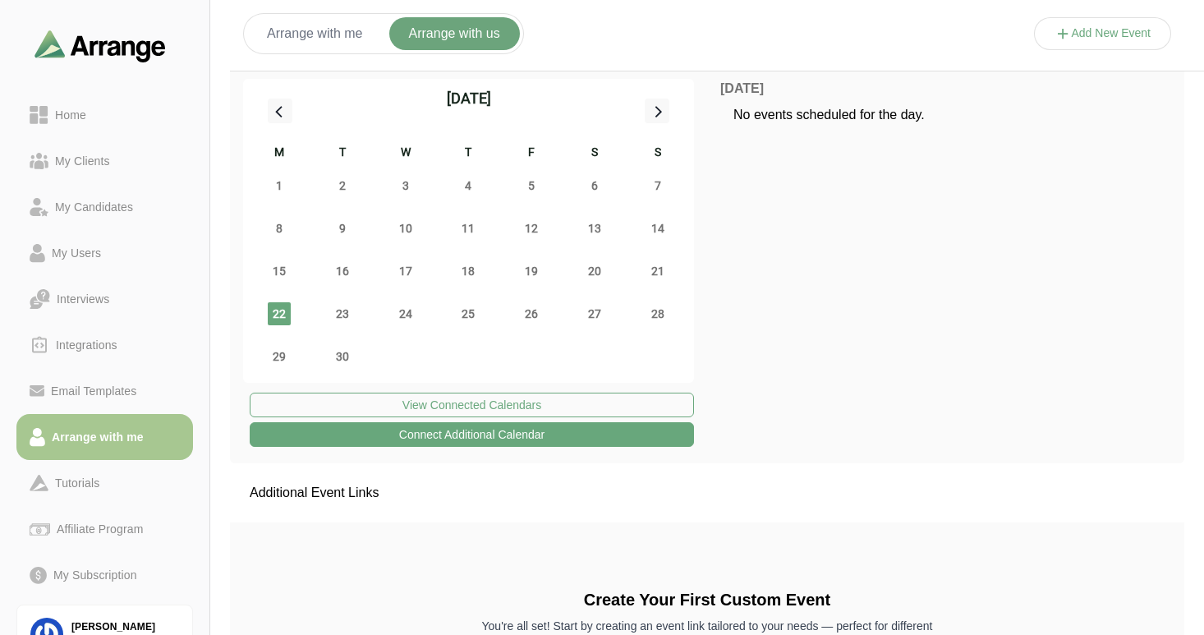
click at [332, 39] on button "Arrange with me" at bounding box center [314, 33] width 135 height 33
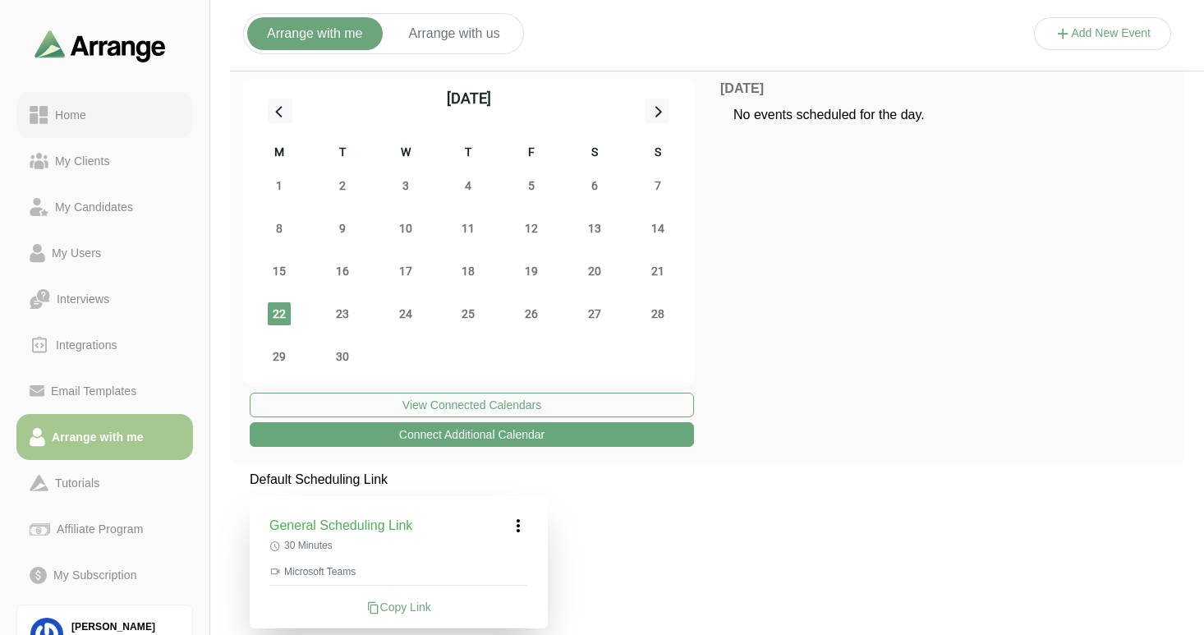
click at [71, 115] on div "Home" at bounding box center [70, 115] width 44 height 20
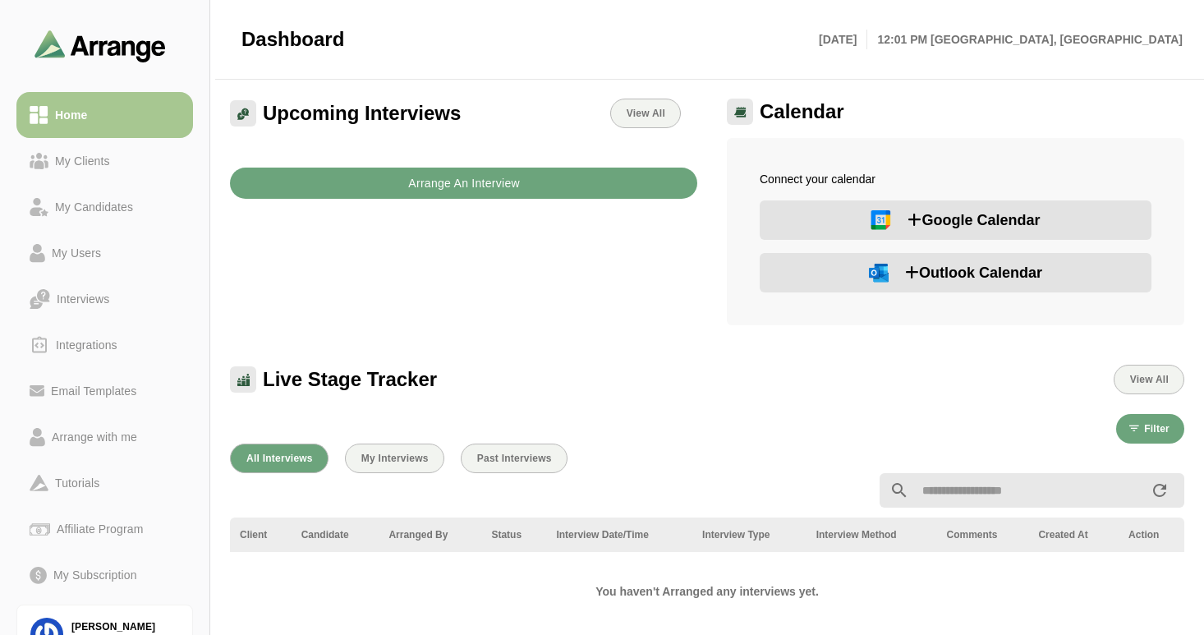
click at [436, 181] on b "Arrange An Interview" at bounding box center [463, 183] width 112 height 31
click at [822, 268] on button "Outlook Calendar" at bounding box center [956, 272] width 392 height 39
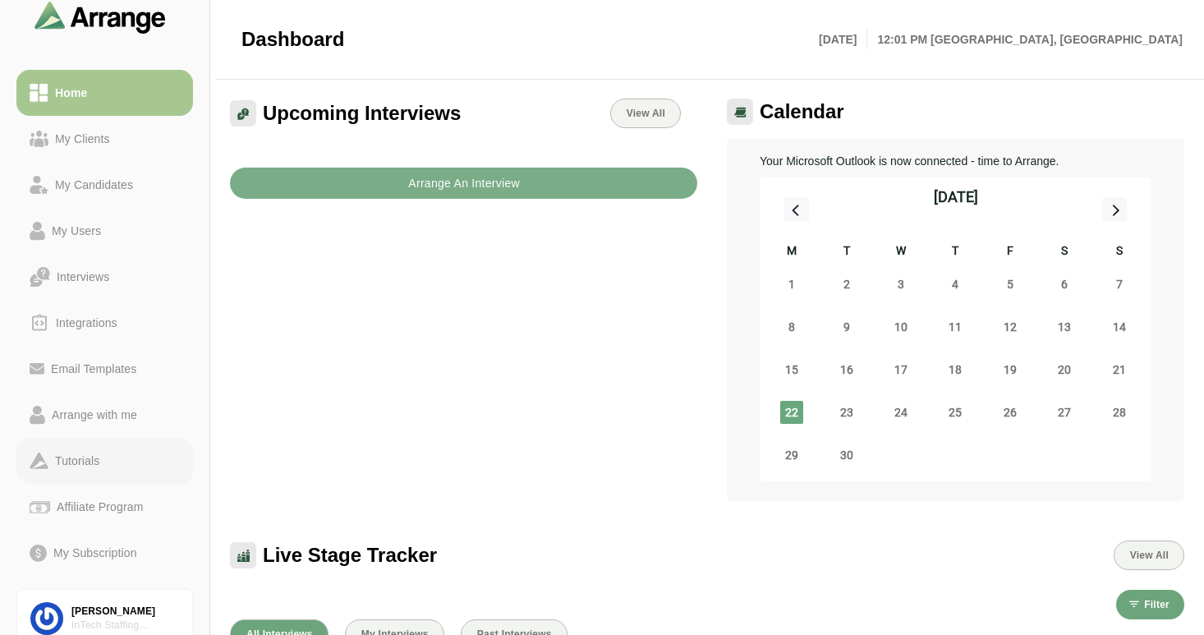
scroll to position [99, 0]
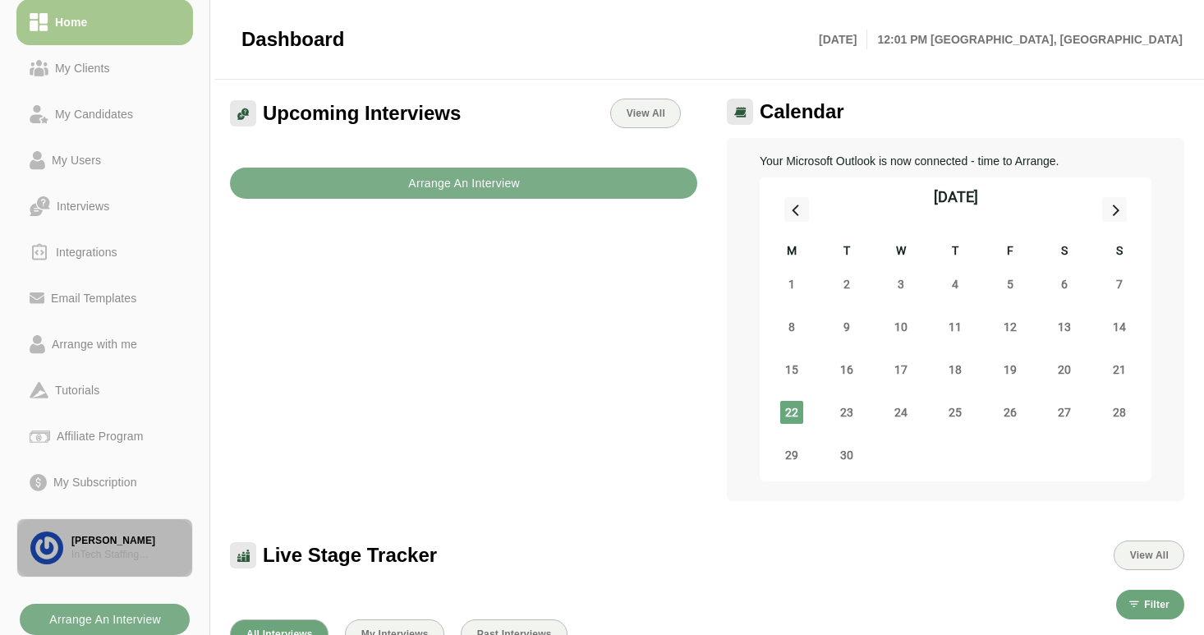
click at [92, 544] on div "[PERSON_NAME]" at bounding box center [125, 541] width 108 height 14
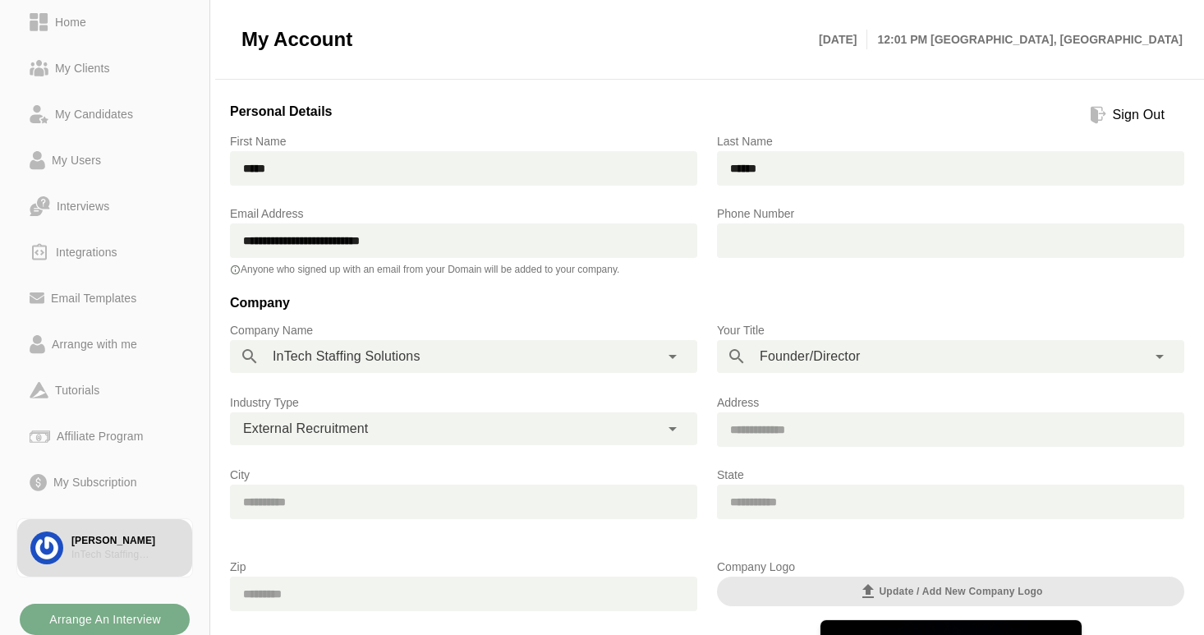
click at [799, 235] on input "text" at bounding box center [965, 240] width 438 height 34
click at [759, 241] on input "**********" at bounding box center [965, 240] width 438 height 34
type input "**********"
drag, startPoint x: 853, startPoint y: 241, endPoint x: 746, endPoint y: 238, distance: 107.6
click at [746, 238] on input "**********" at bounding box center [965, 240] width 438 height 34
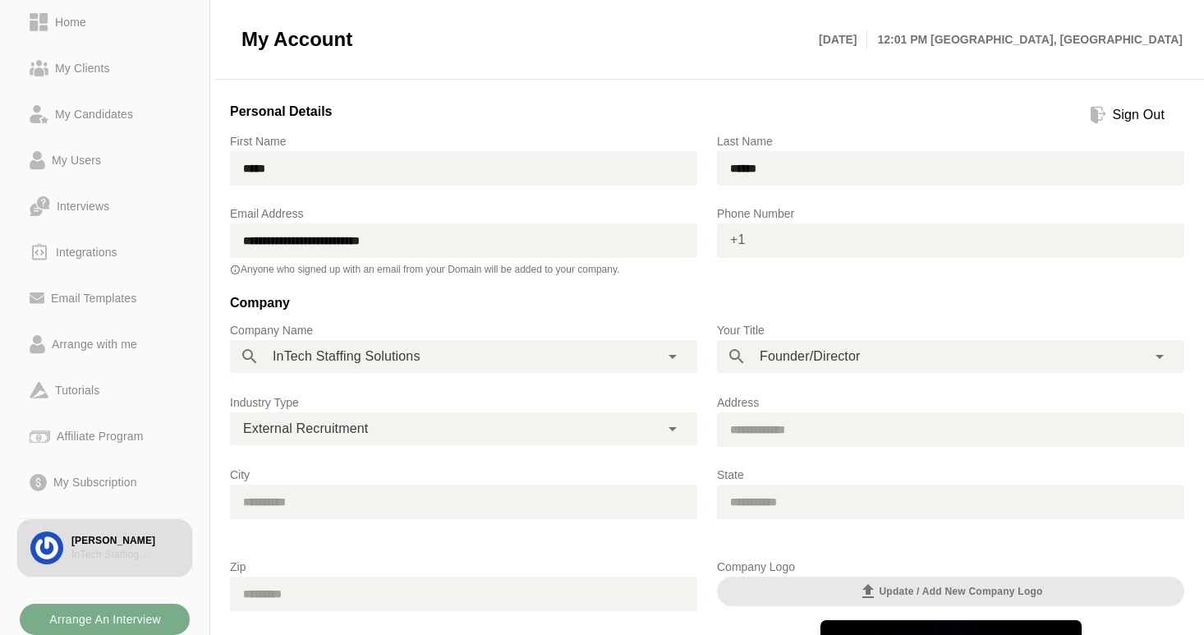
click at [734, 238] on span "+1" at bounding box center [731, 239] width 29 height 33
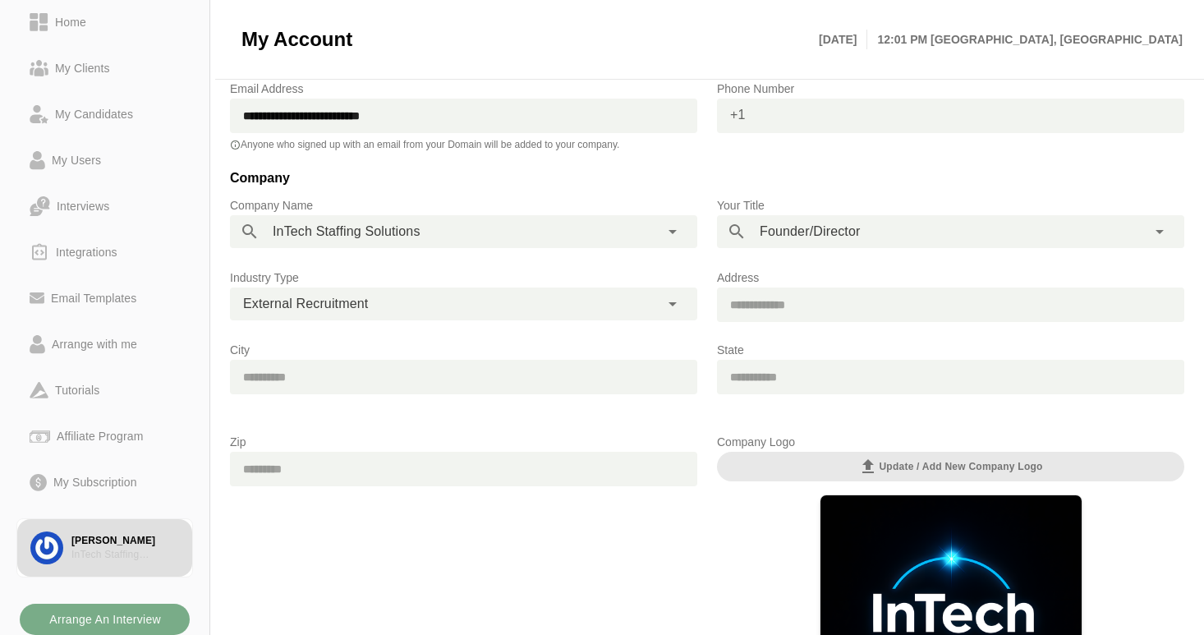
scroll to position [156, 0]
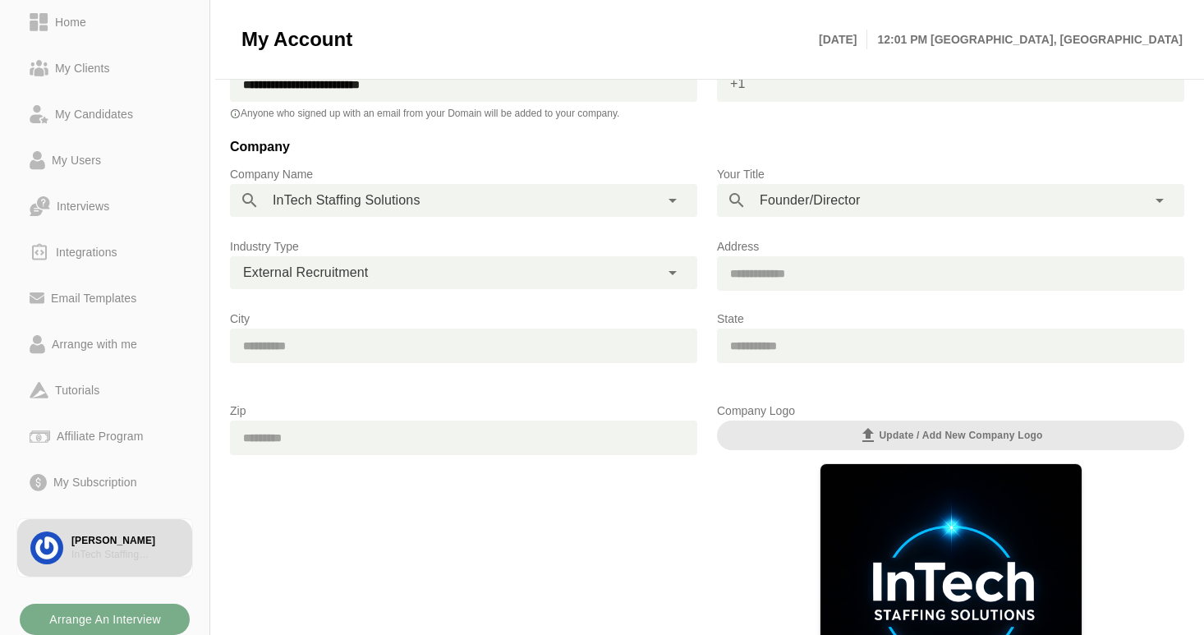
click at [322, 438] on input "text" at bounding box center [463, 437] width 467 height 34
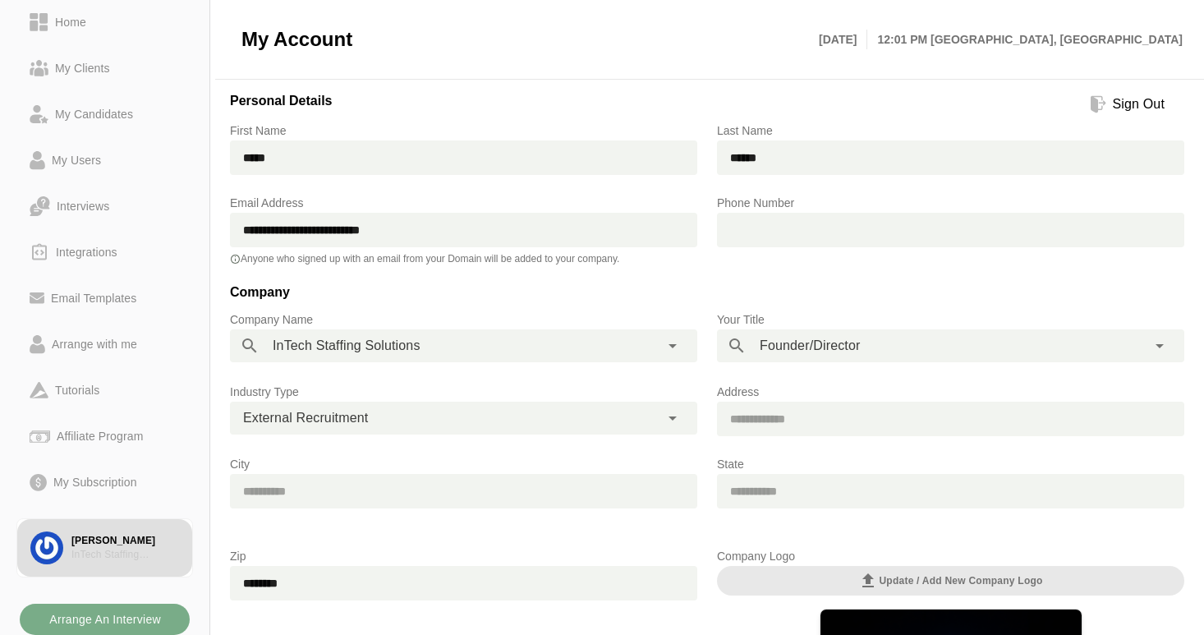
scroll to position [39, 0]
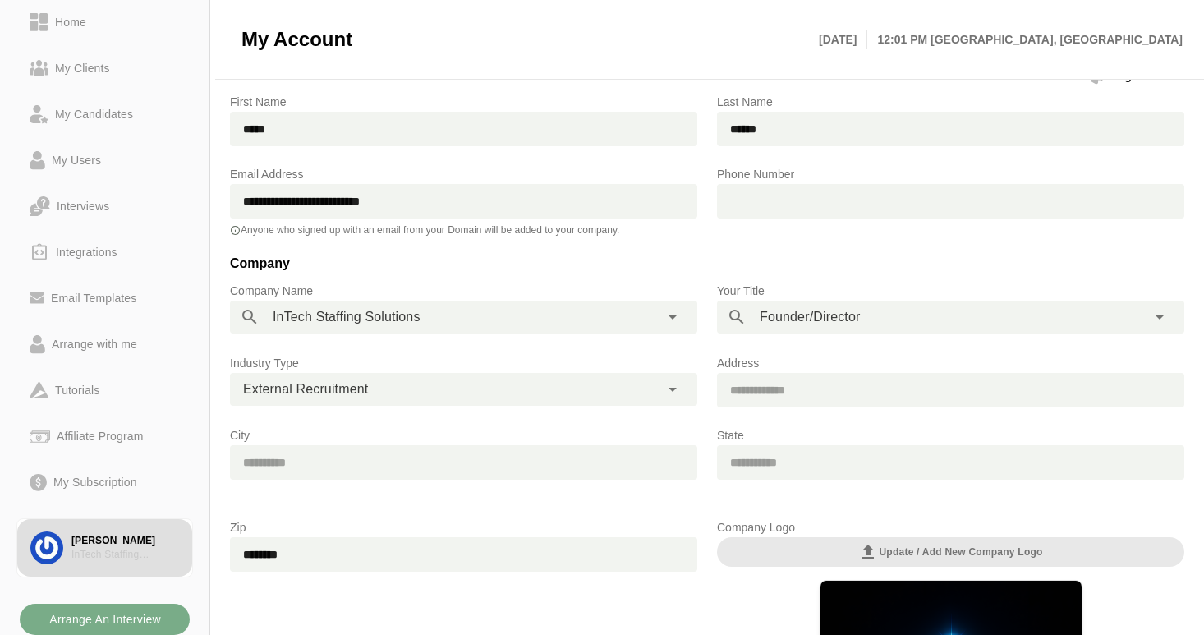
type input "********"
click at [377, 466] on input "text" at bounding box center [463, 462] width 467 height 34
type input "******"
click at [765, 466] on input "text" at bounding box center [950, 462] width 467 height 34
type input "******"
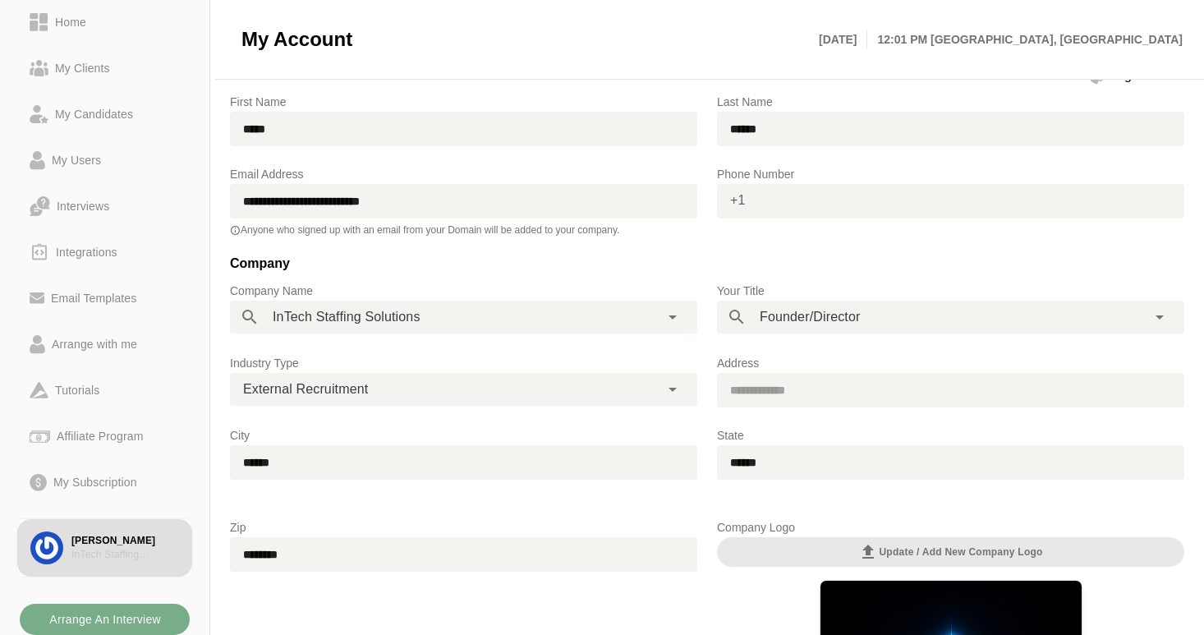
click at [721, 196] on span "+1" at bounding box center [731, 200] width 29 height 33
click at [740, 466] on input "******" at bounding box center [950, 462] width 467 height 34
click at [734, 200] on span "+1" at bounding box center [731, 200] width 29 height 33
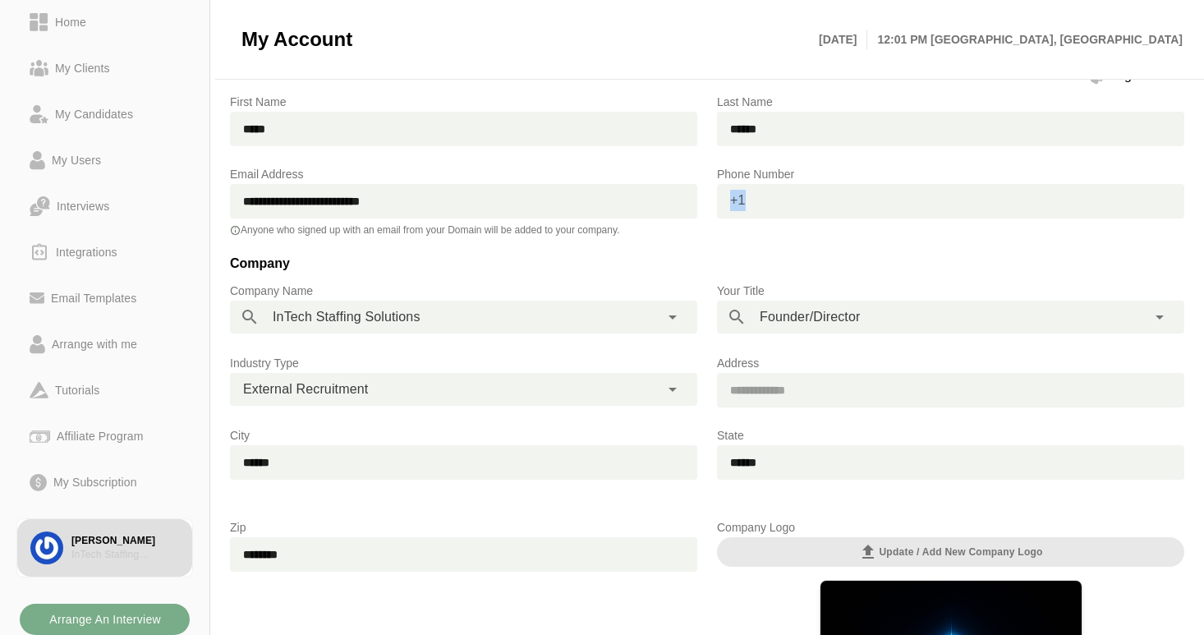
click at [734, 200] on span "+1" at bounding box center [731, 200] width 29 height 33
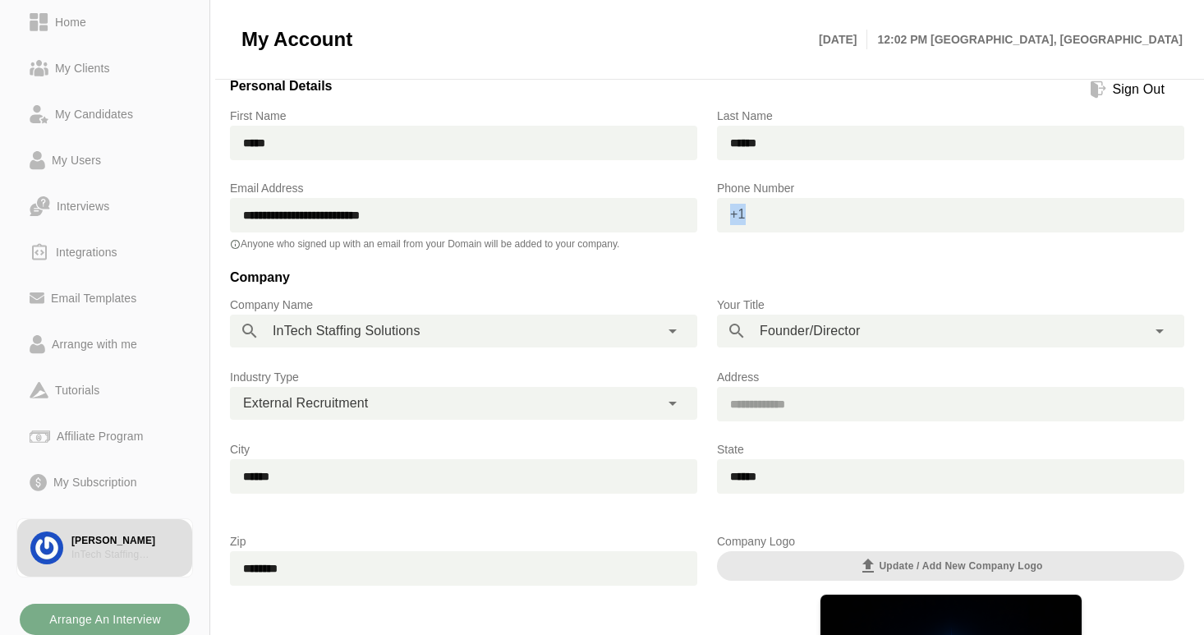
scroll to position [0, 0]
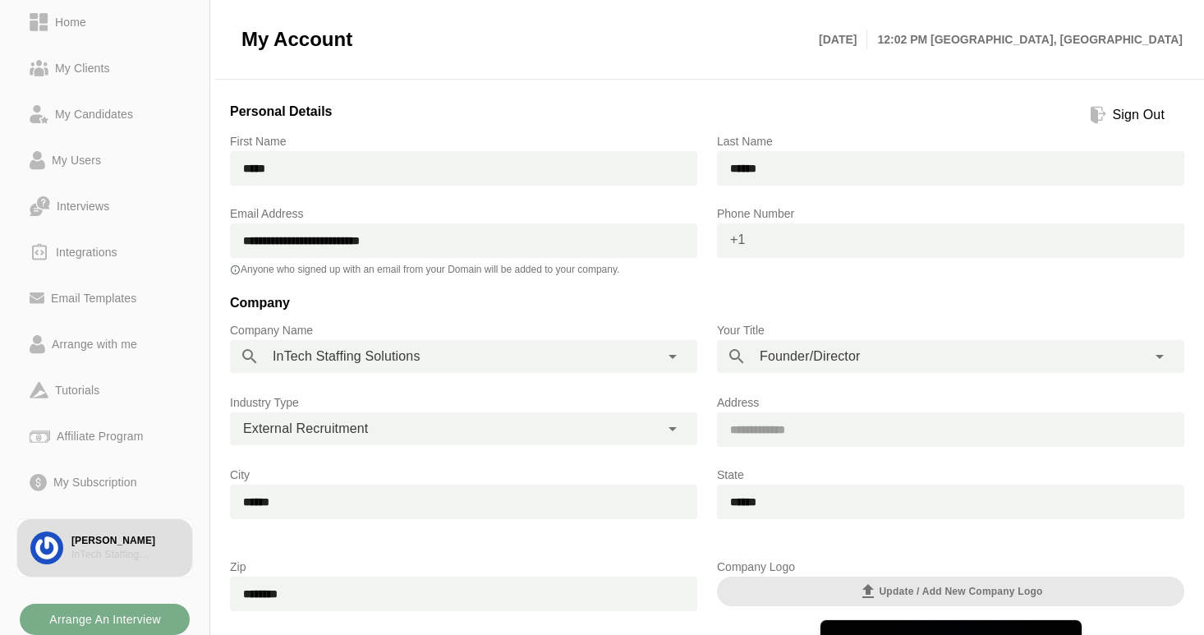
click at [768, 234] on input "text" at bounding box center [965, 240] width 438 height 34
click at [737, 241] on span "+1" at bounding box center [731, 239] width 29 height 33
click at [738, 241] on span "+1" at bounding box center [731, 239] width 29 height 33
click at [731, 230] on span "+1" at bounding box center [731, 239] width 29 height 33
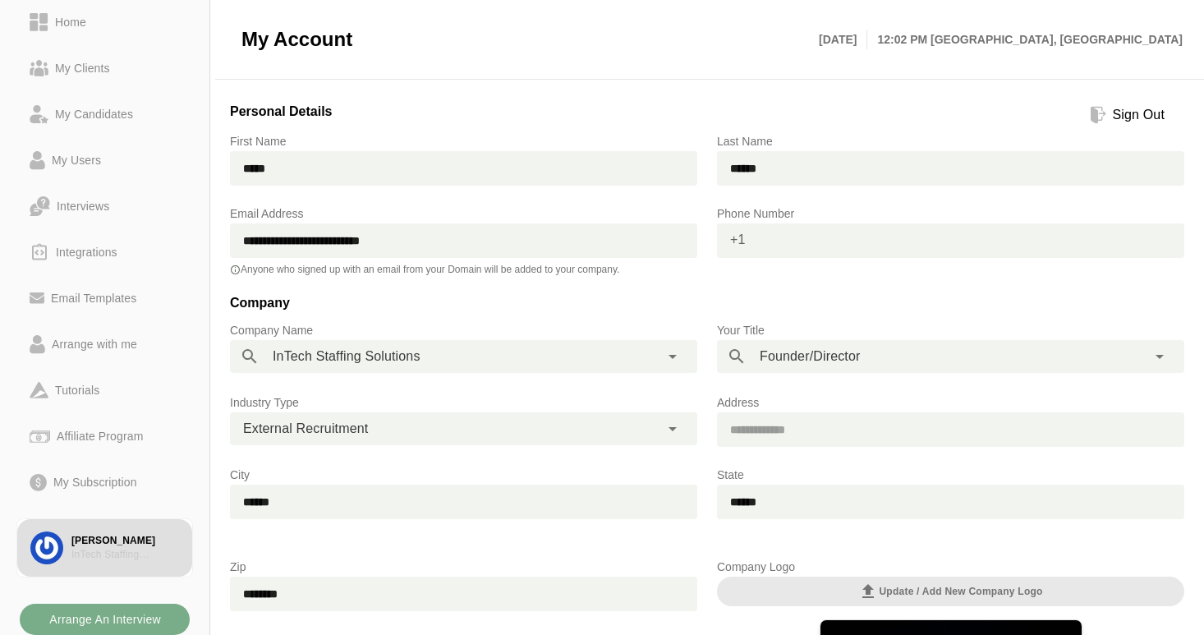
click at [736, 240] on span "+1" at bounding box center [731, 239] width 29 height 33
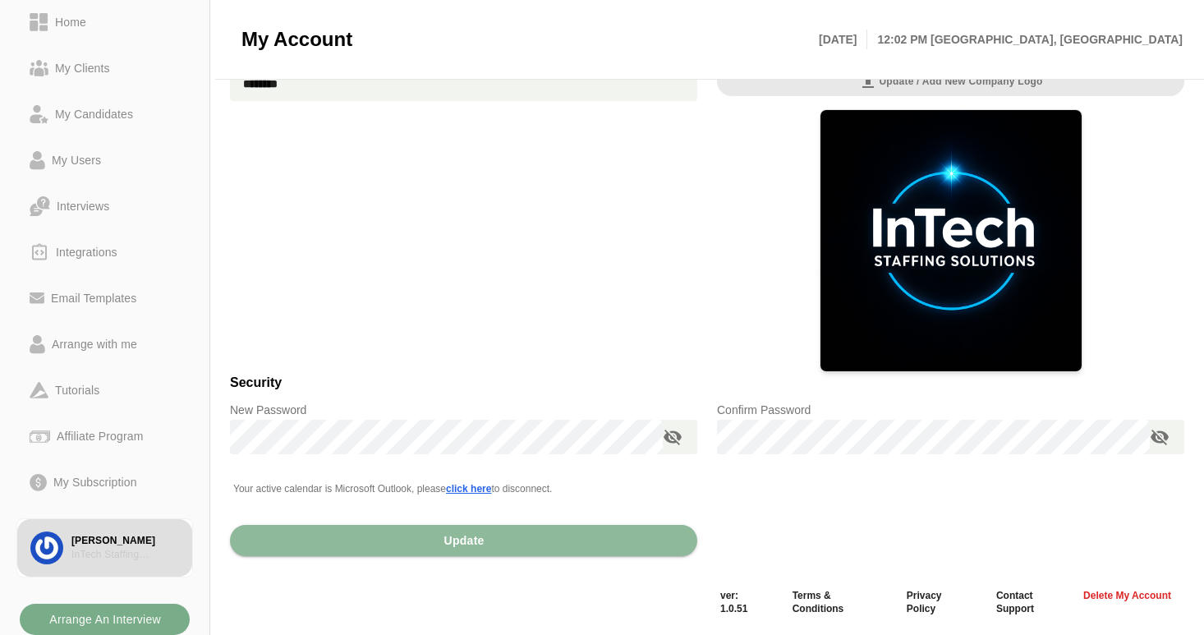
scroll to position [75, 0]
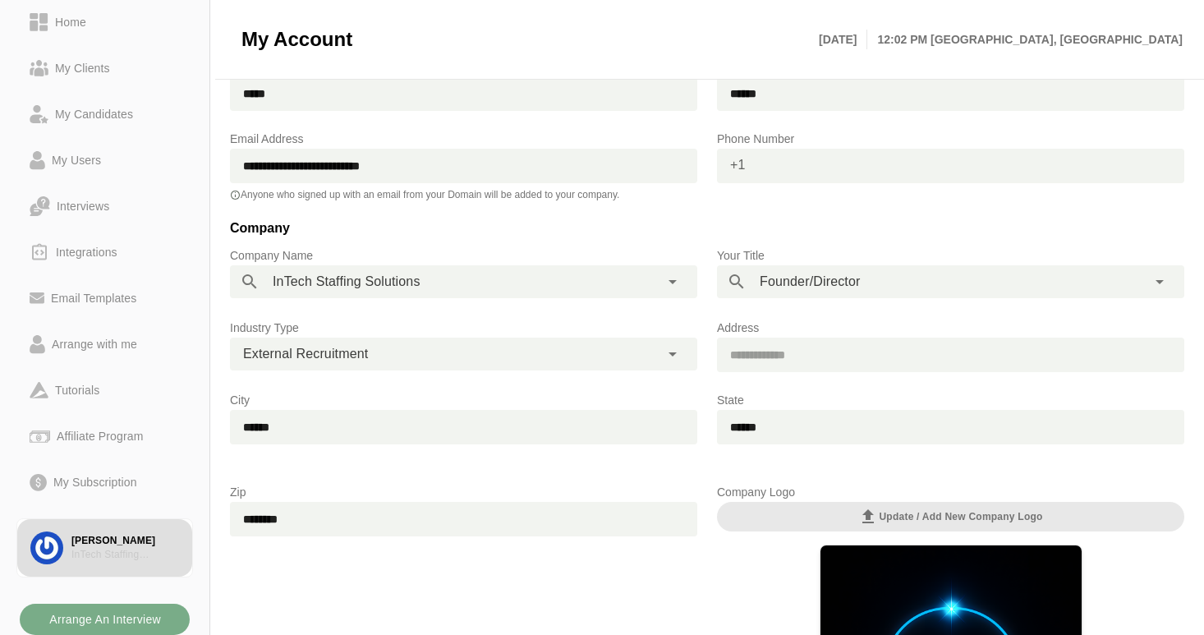
click at [773, 350] on input "text" at bounding box center [950, 354] width 467 height 34
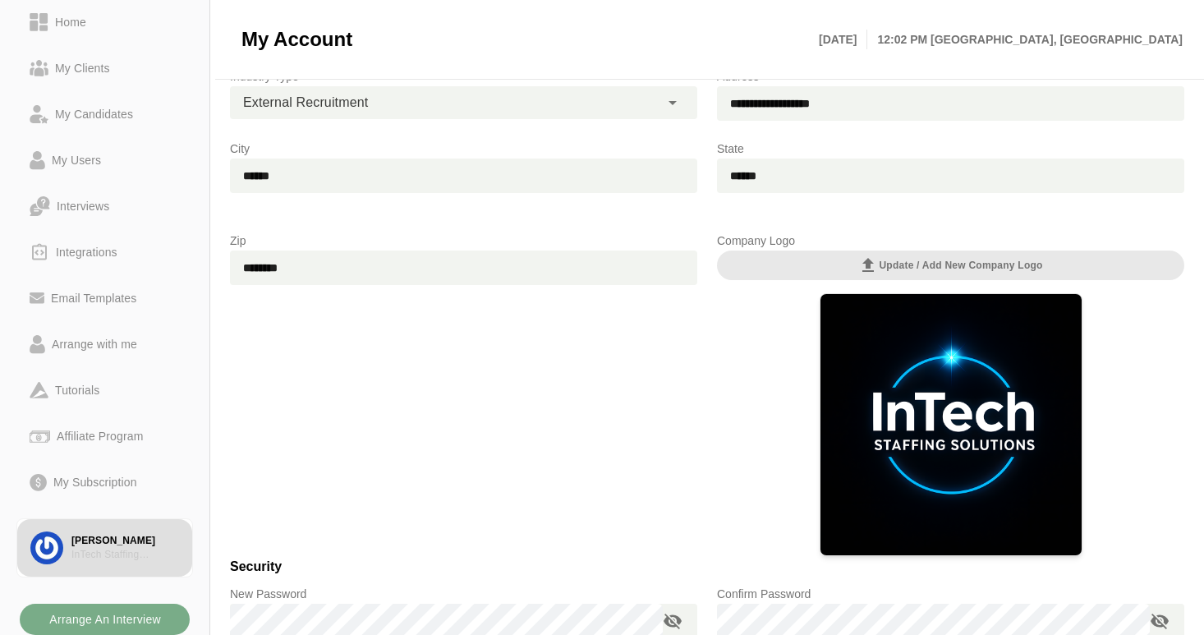
scroll to position [510, 0]
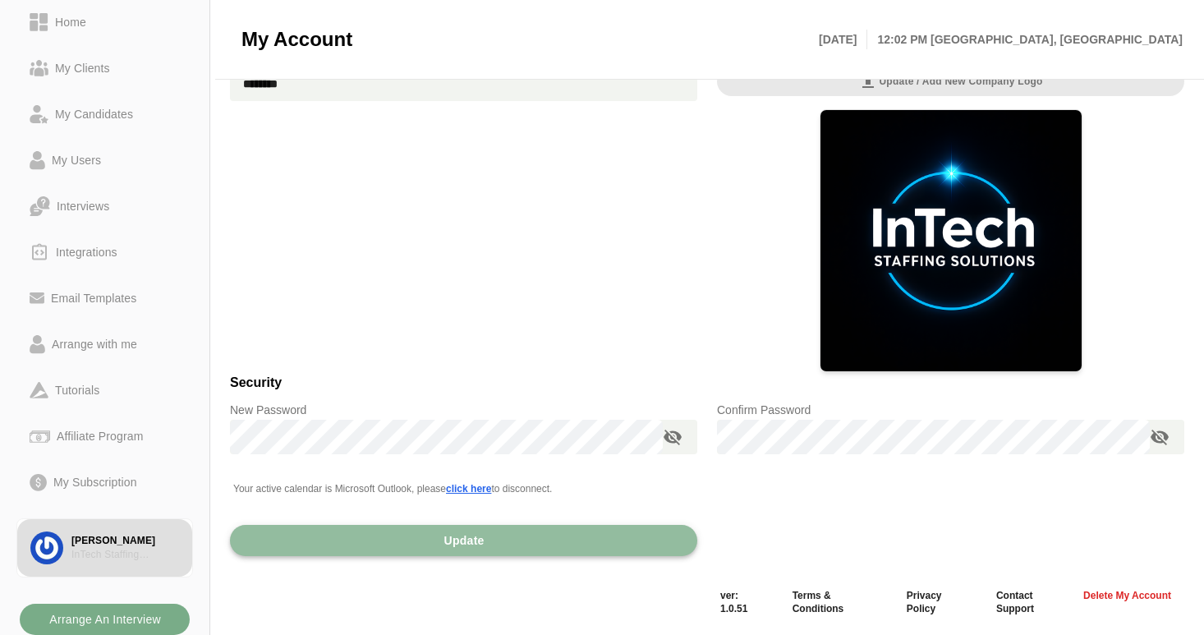
type input "**********"
click at [453, 547] on span "Update" at bounding box center [463, 540] width 41 height 31
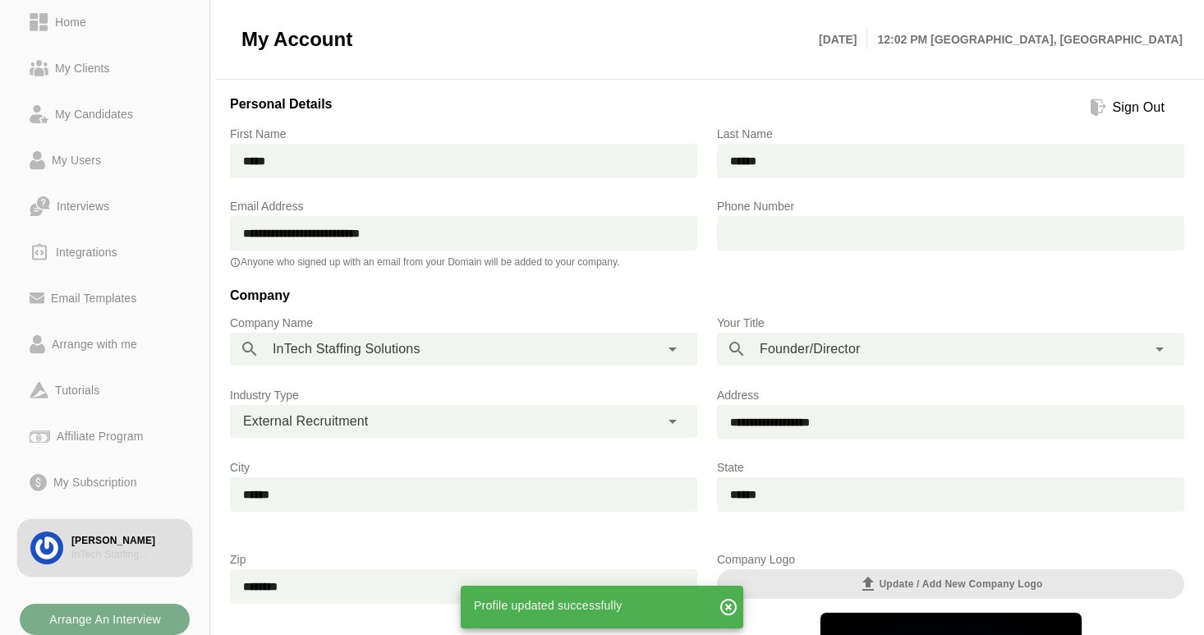
scroll to position [0, 0]
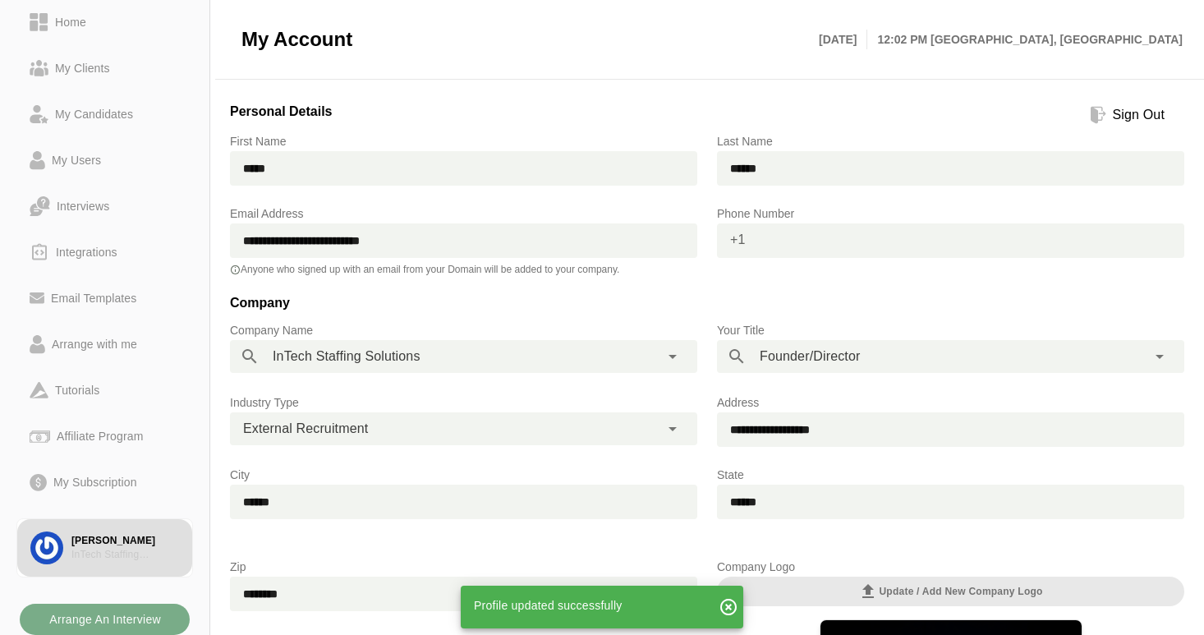
click at [751, 240] on input "text" at bounding box center [965, 240] width 438 height 34
click at [732, 239] on span "+1" at bounding box center [731, 239] width 29 height 33
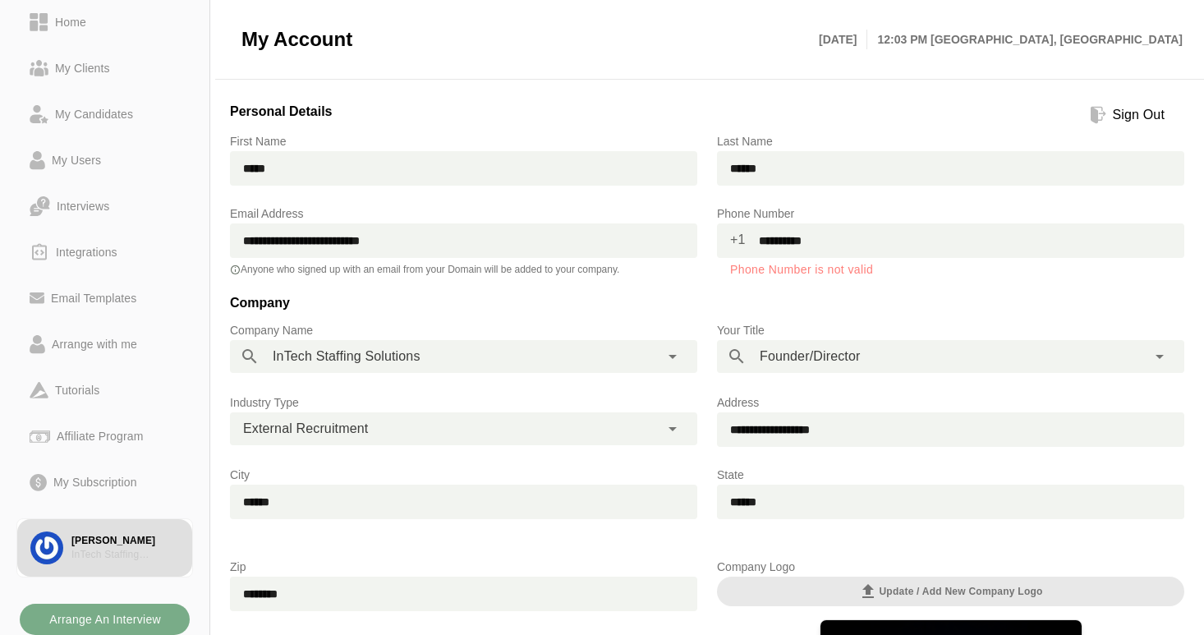
click at [732, 238] on span "+1" at bounding box center [731, 239] width 29 height 33
click at [732, 237] on span "+1" at bounding box center [731, 239] width 29 height 33
click at [758, 241] on input "**********" at bounding box center [965, 240] width 438 height 34
click at [737, 237] on span "+1" at bounding box center [731, 239] width 29 height 33
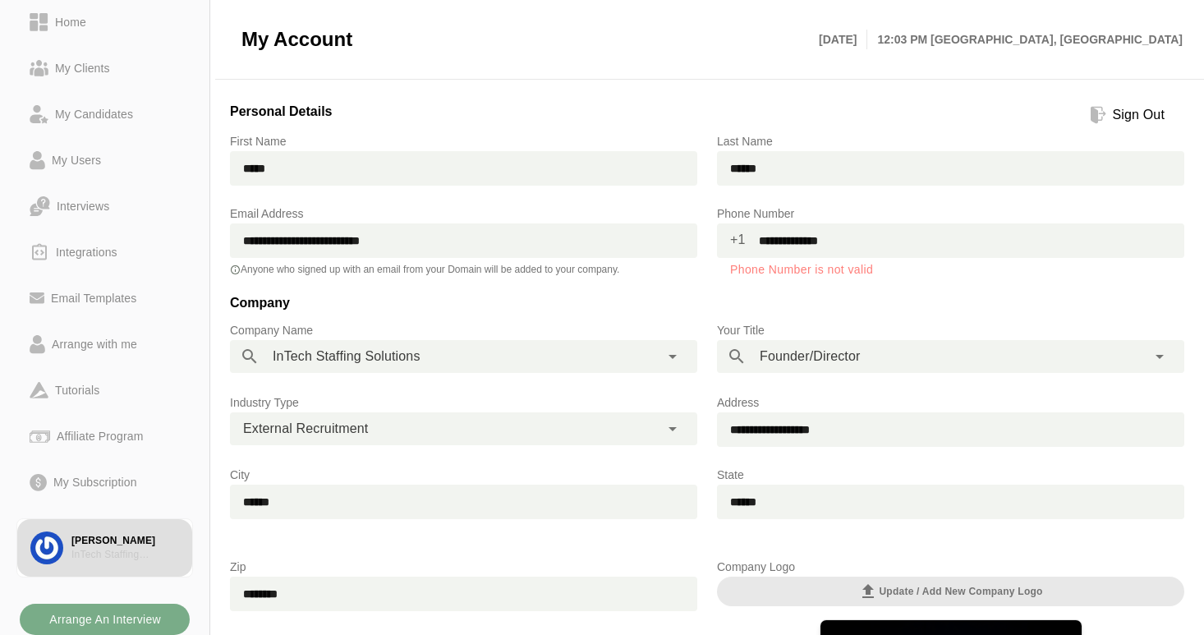
click at [787, 241] on input "**********" at bounding box center [965, 240] width 438 height 34
click at [739, 236] on span "+1" at bounding box center [731, 239] width 29 height 33
click at [727, 240] on span "+1" at bounding box center [731, 239] width 29 height 33
click at [730, 240] on span "+1" at bounding box center [731, 239] width 29 height 33
click at [741, 241] on span "+1" at bounding box center [731, 239] width 29 height 33
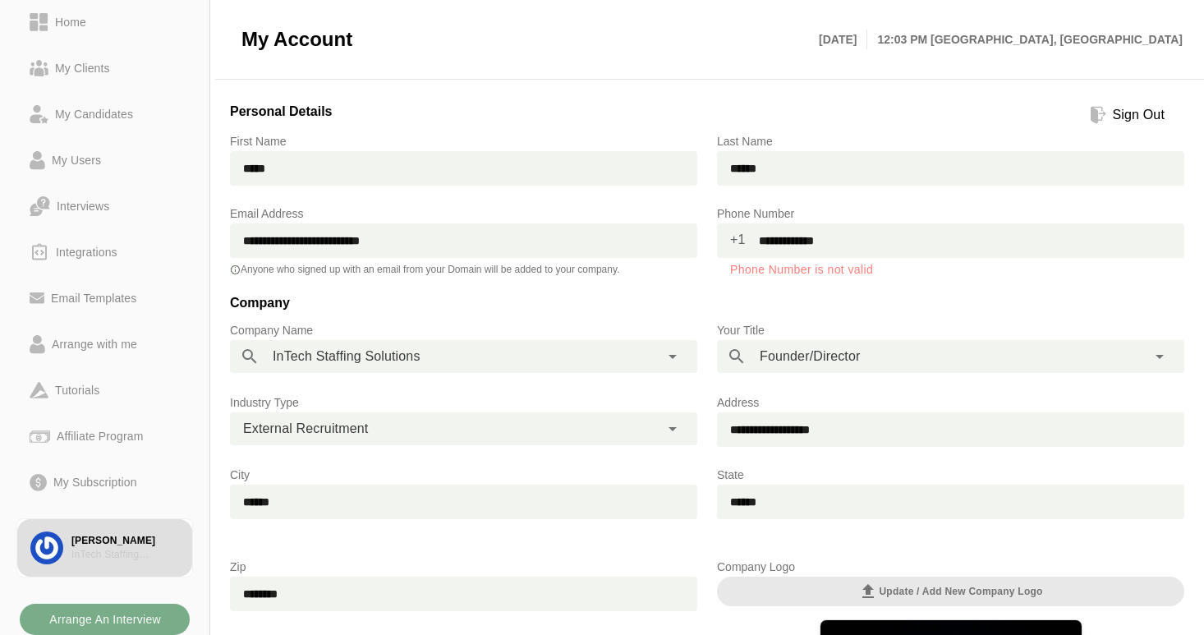
click at [735, 237] on span "+1" at bounding box center [731, 239] width 29 height 33
click at [785, 237] on input "**********" at bounding box center [965, 240] width 438 height 34
click at [782, 238] on input "**********" at bounding box center [965, 240] width 438 height 34
click at [868, 238] on input "**********" at bounding box center [965, 240] width 438 height 34
click at [120, 544] on div "[PERSON_NAME]" at bounding box center [125, 541] width 108 height 14
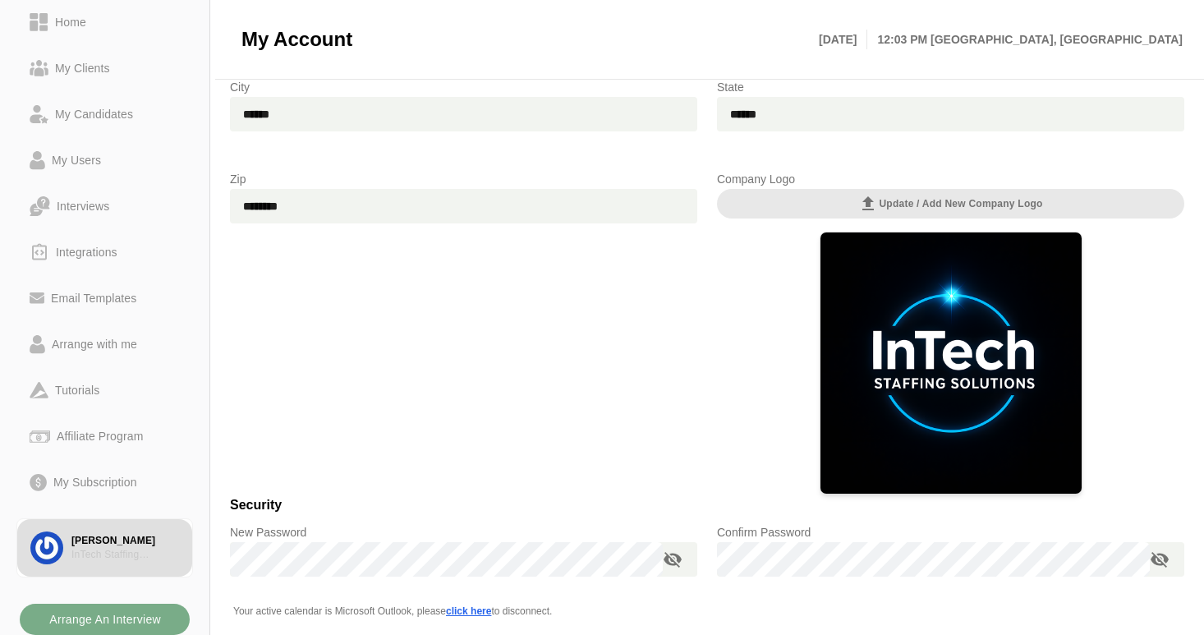
scroll to position [77, 0]
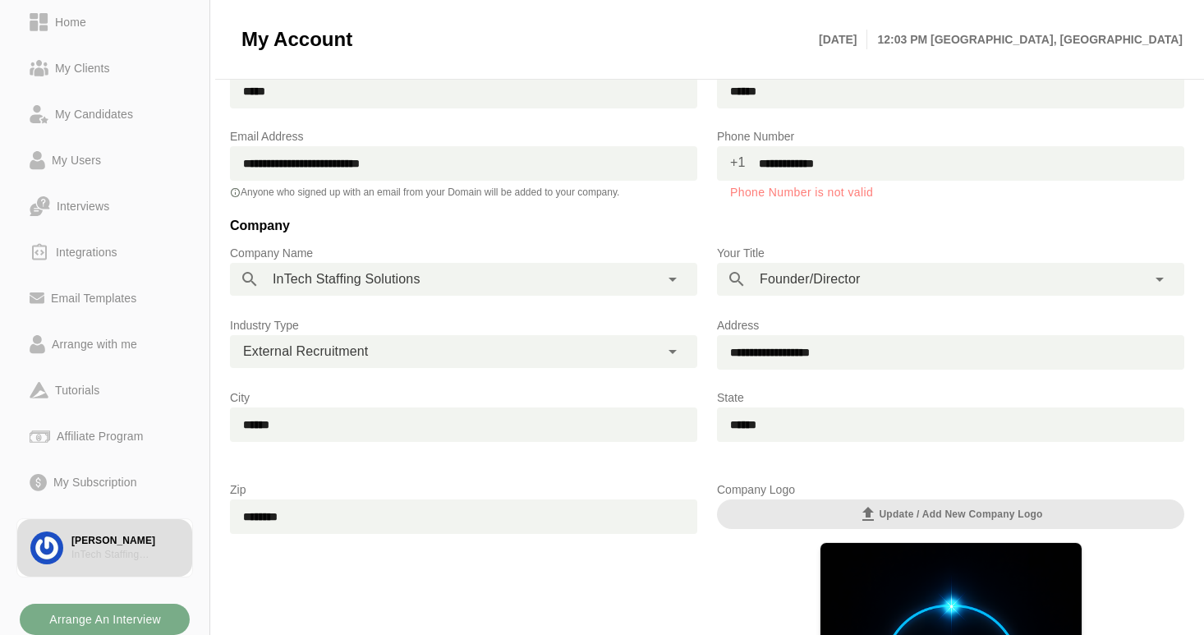
click at [759, 161] on input "**********" at bounding box center [965, 163] width 438 height 34
click at [785, 163] on input "**********" at bounding box center [965, 163] width 438 height 34
click at [782, 163] on input "**********" at bounding box center [965, 163] width 438 height 34
click at [801, 163] on input "**********" at bounding box center [965, 163] width 438 height 34
click at [824, 162] on input "**********" at bounding box center [965, 163] width 438 height 34
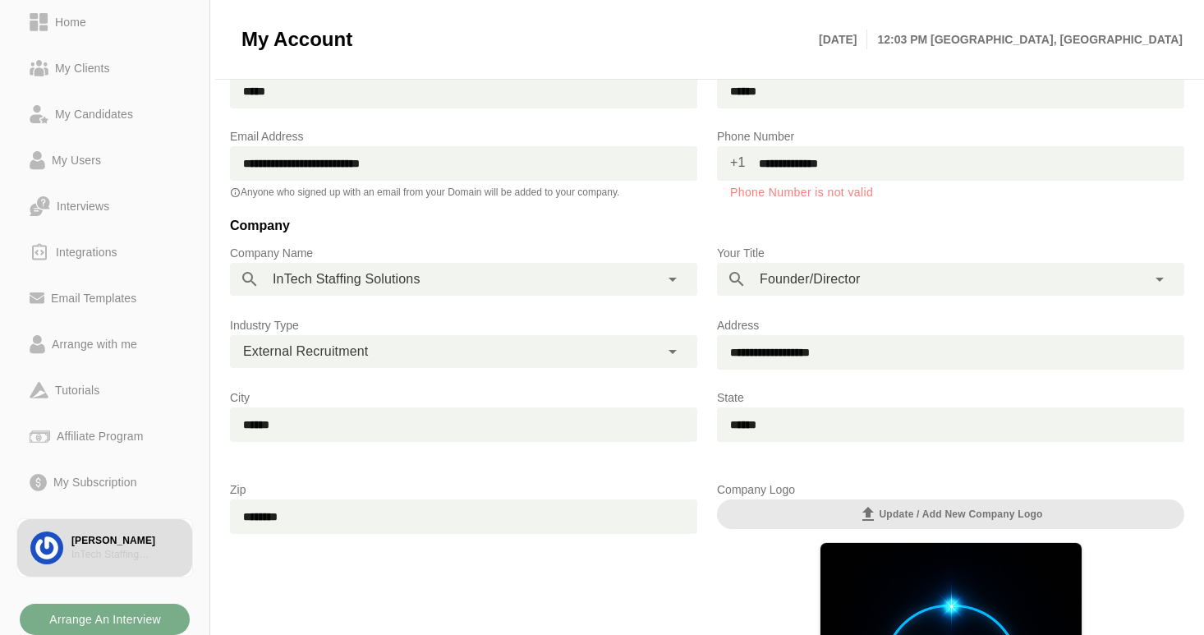
type input "**********"
drag, startPoint x: 856, startPoint y: 164, endPoint x: 746, endPoint y: 167, distance: 110.9
click at [746, 167] on input "**********" at bounding box center [965, 163] width 438 height 34
click at [738, 161] on span "+1" at bounding box center [731, 162] width 29 height 33
click at [732, 162] on span "+1" at bounding box center [731, 162] width 29 height 33
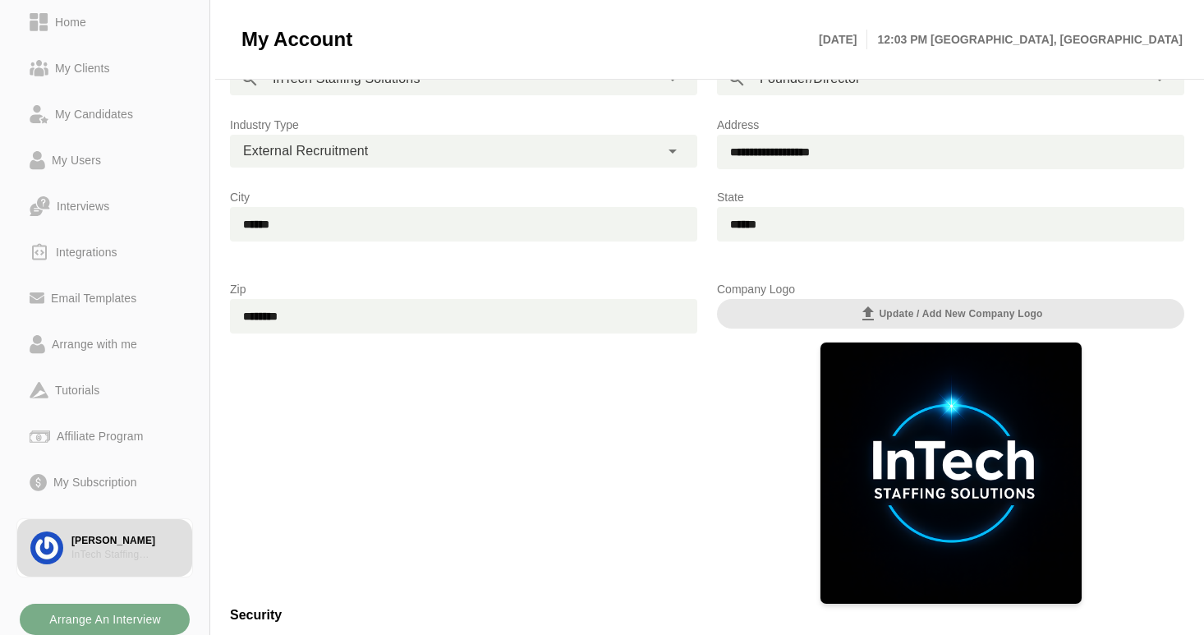
scroll to position [0, 0]
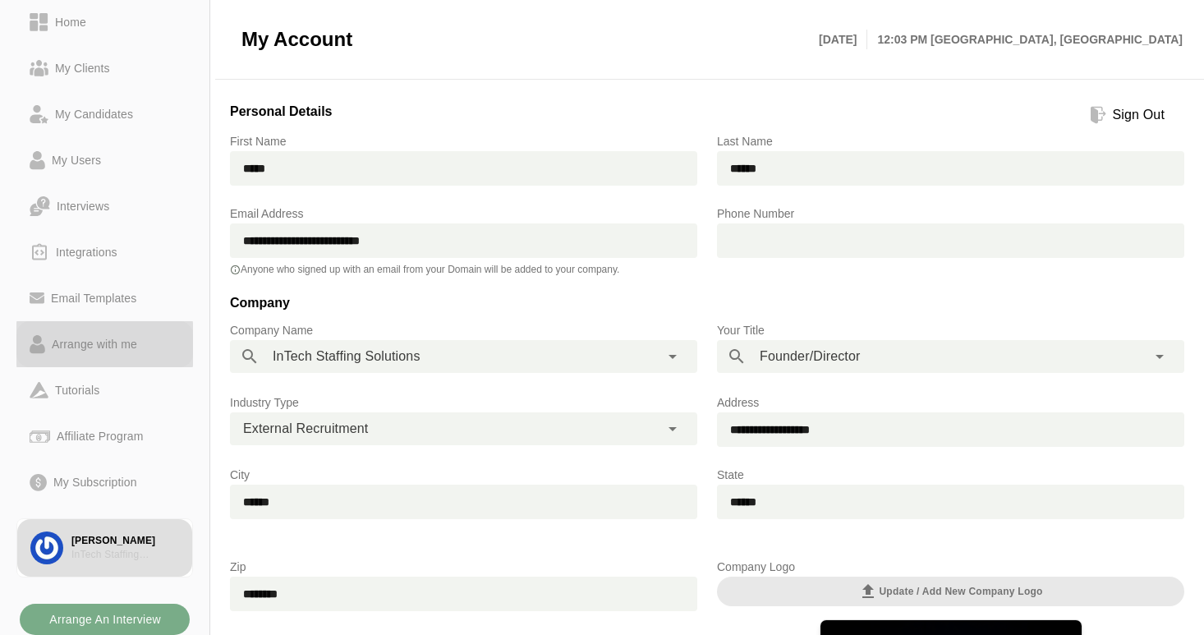
click at [123, 342] on div "Arrange with me" at bounding box center [94, 344] width 99 height 20
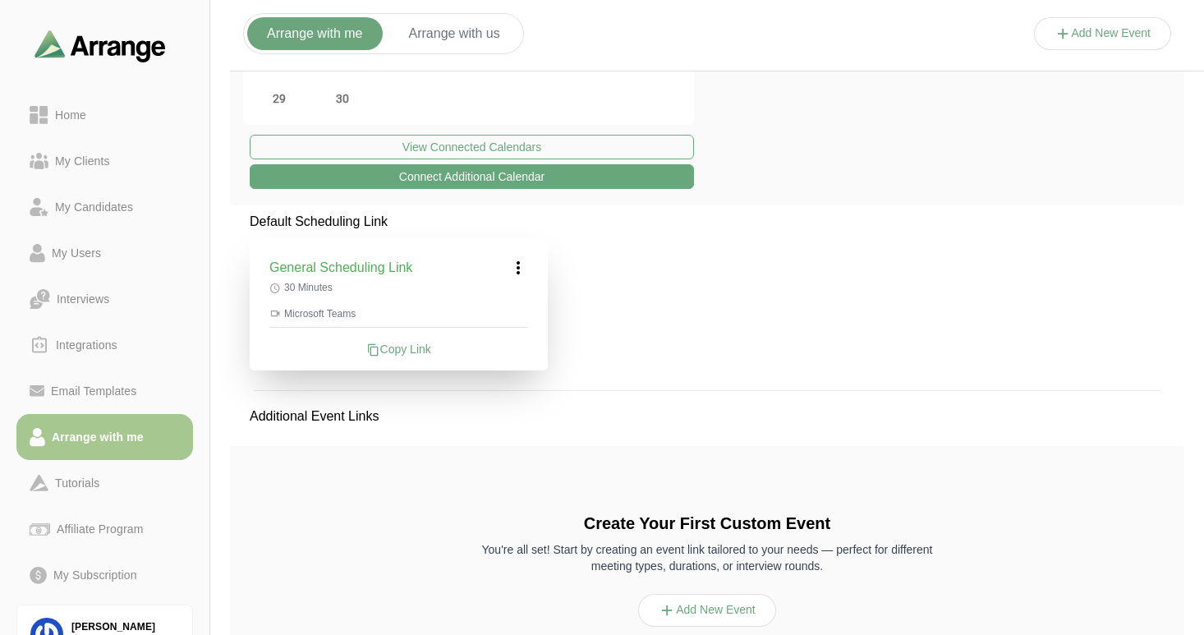
scroll to position [209, 0]
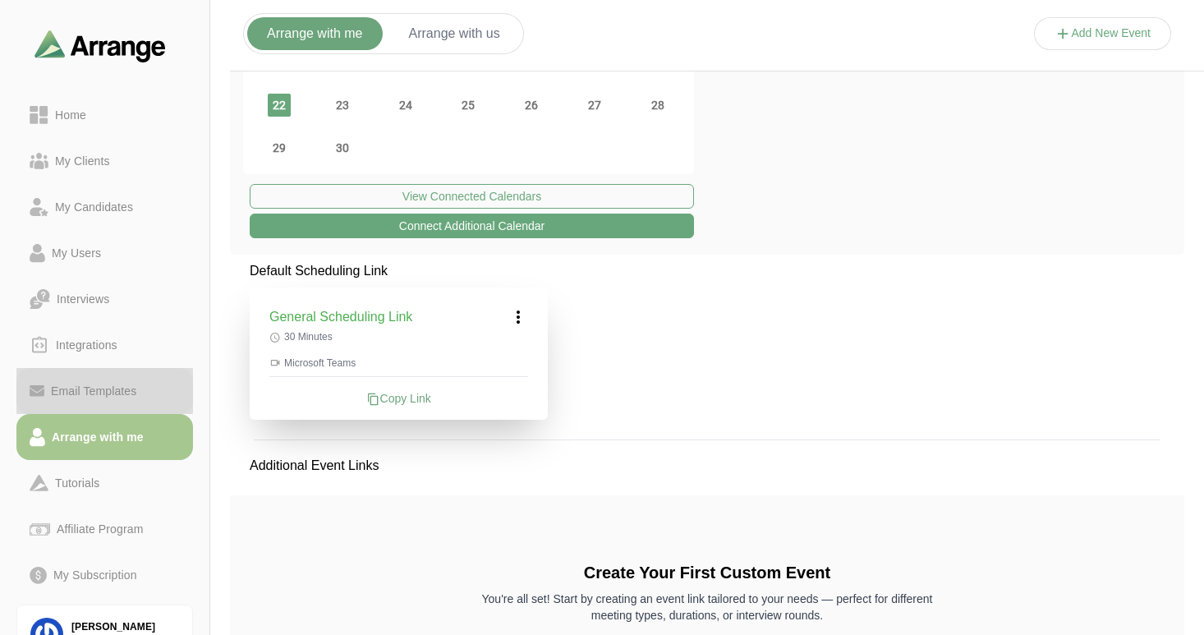
click at [89, 388] on div "Email Templates" at bounding box center [93, 391] width 99 height 20
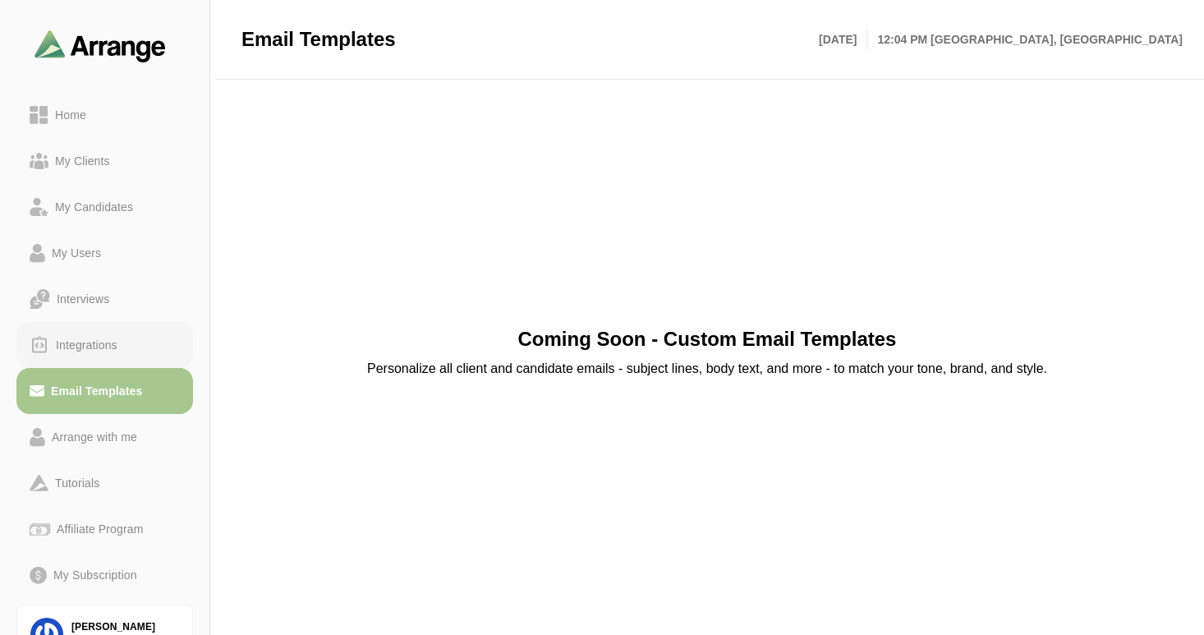
click at [99, 342] on div "Integrations" at bounding box center [86, 345] width 75 height 20
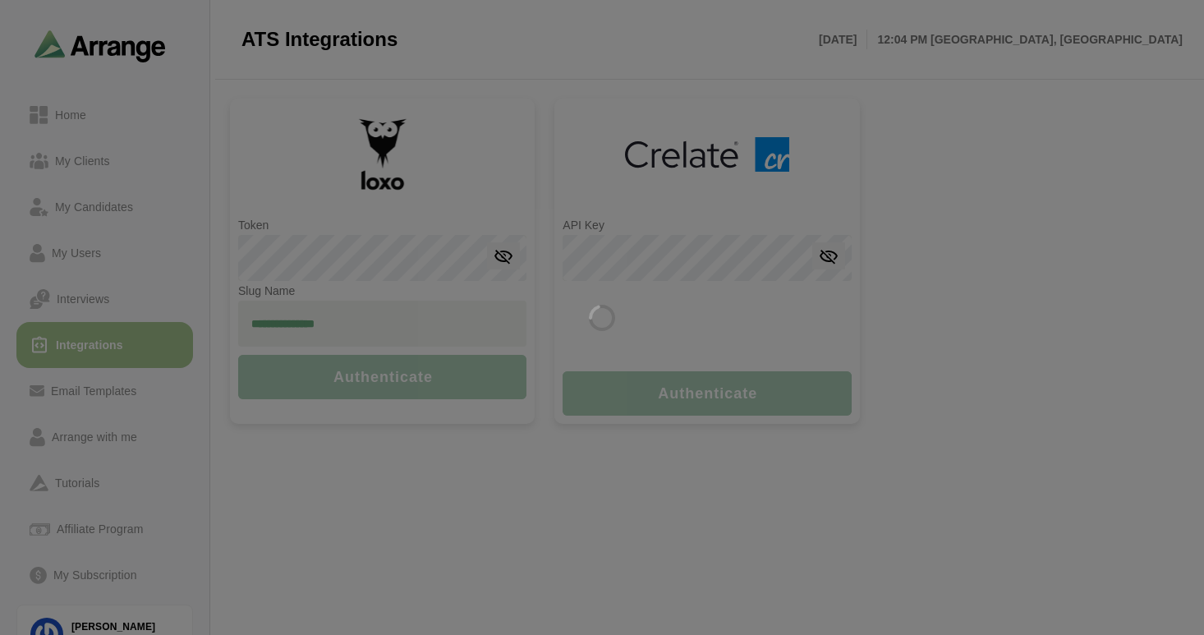
type input "**********"
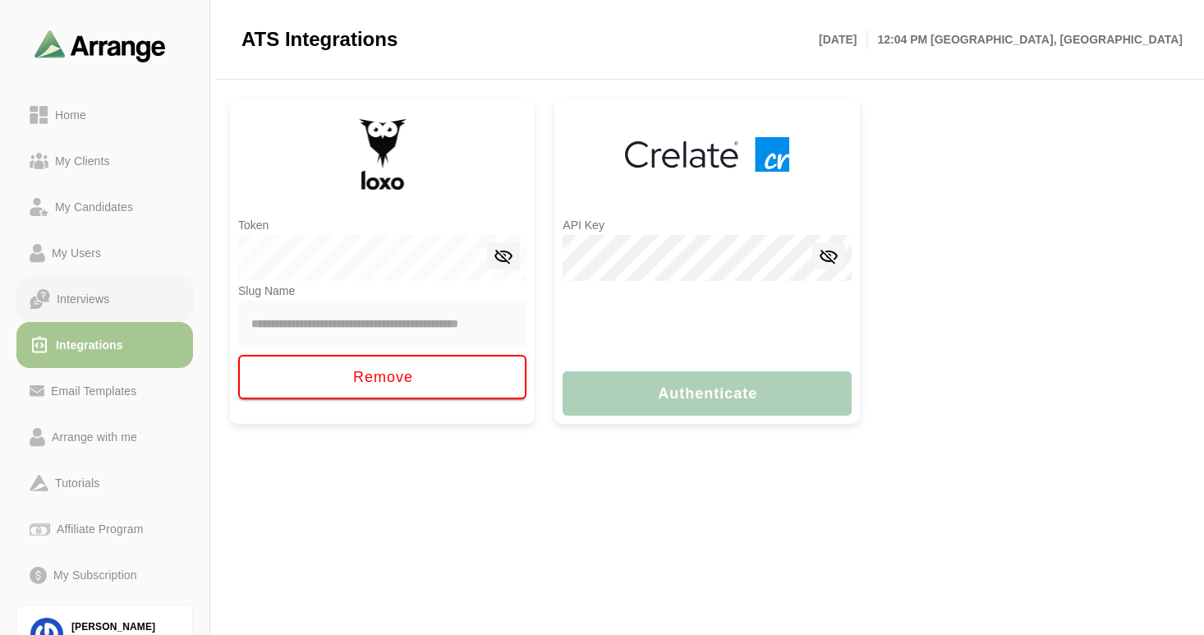
click at [73, 297] on div "Interviews" at bounding box center [83, 299] width 66 height 20
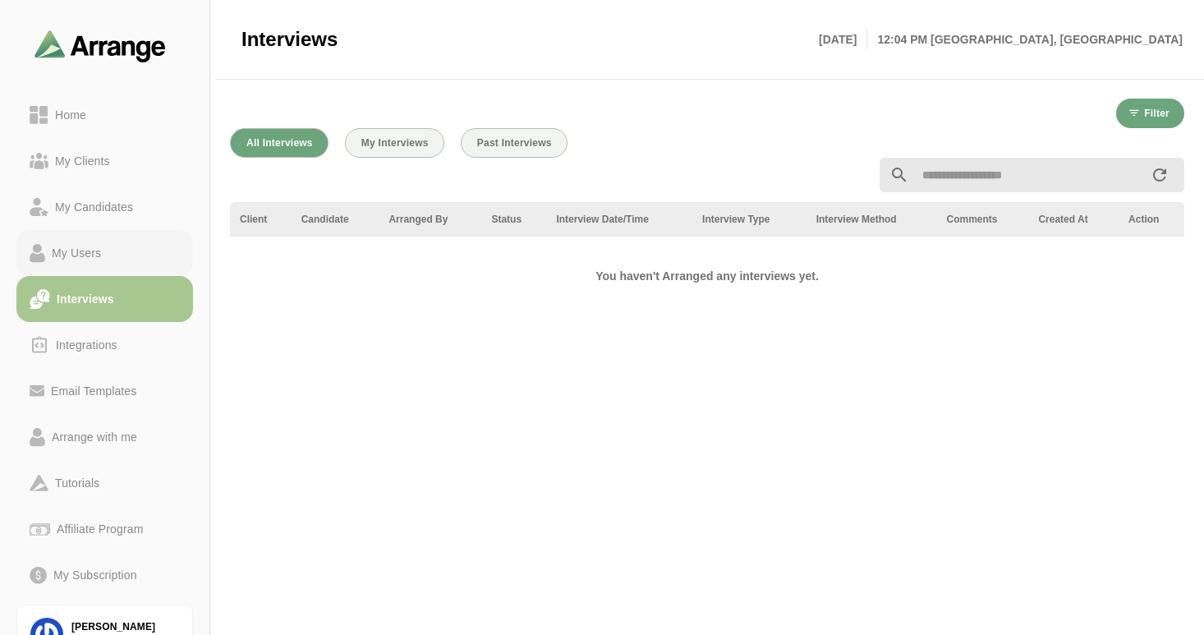
click at [88, 239] on link "My Users" at bounding box center [104, 253] width 177 height 46
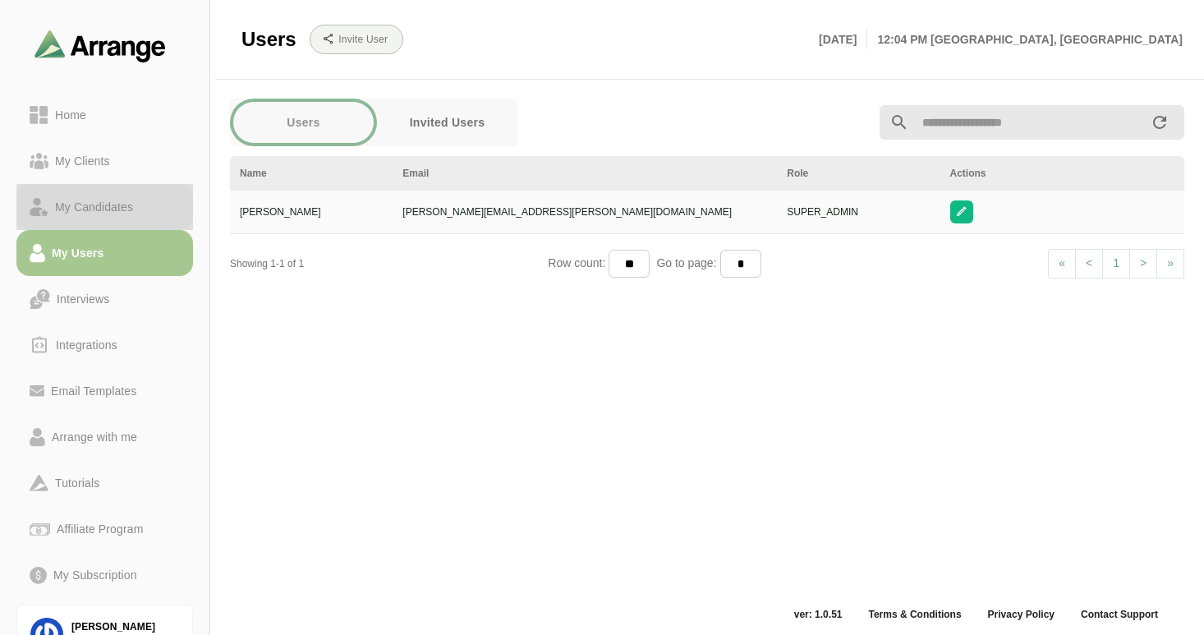
click at [82, 209] on div "My Candidates" at bounding box center [93, 207] width 91 height 20
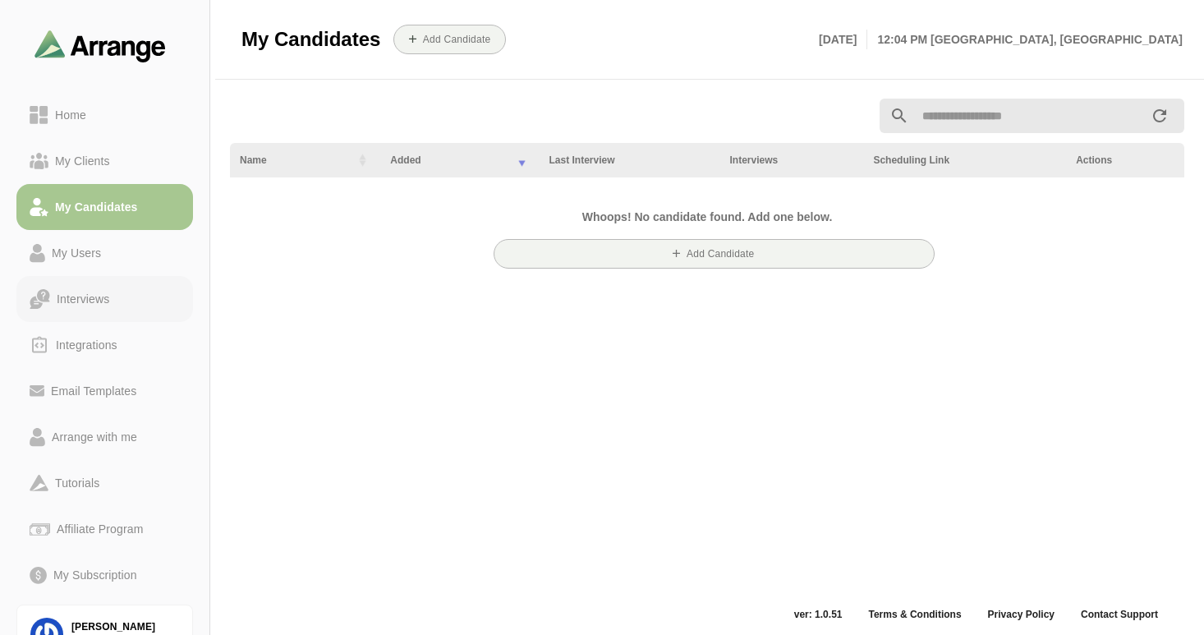
click at [93, 302] on div "Interviews" at bounding box center [83, 299] width 66 height 20
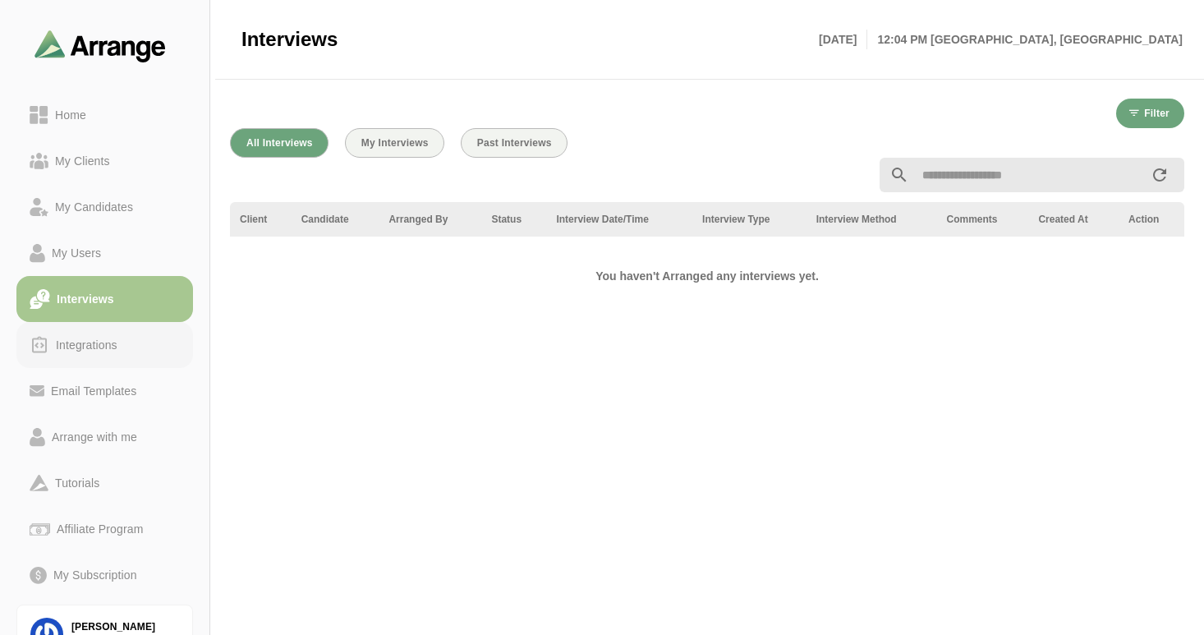
click at [104, 343] on div "Integrations" at bounding box center [86, 345] width 75 height 20
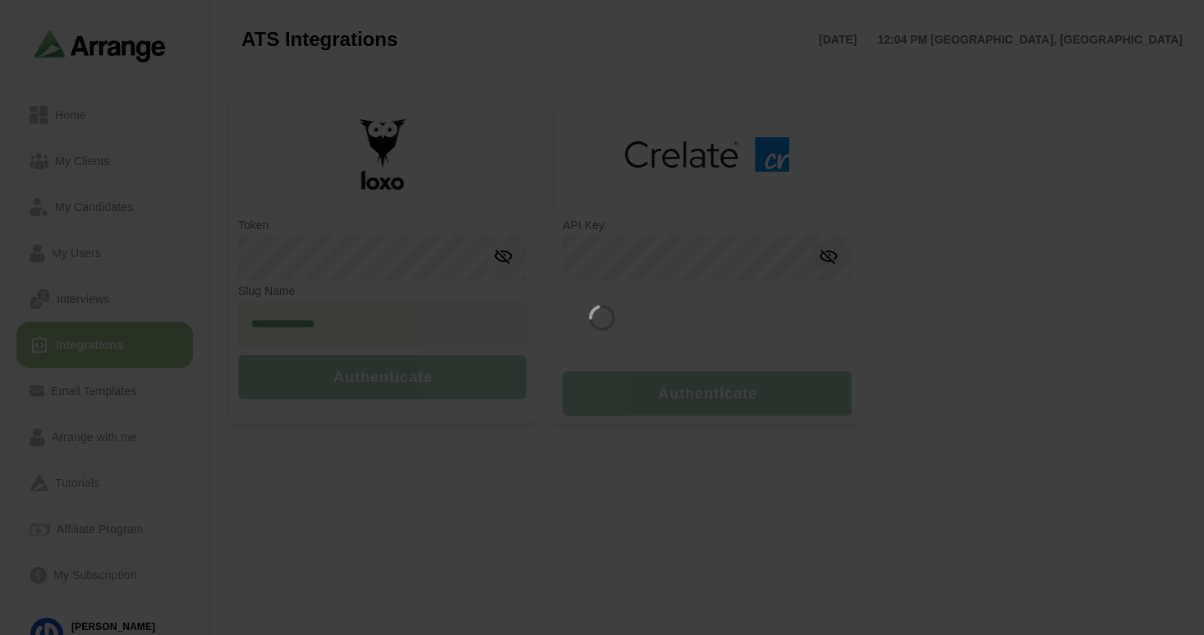
type input "**********"
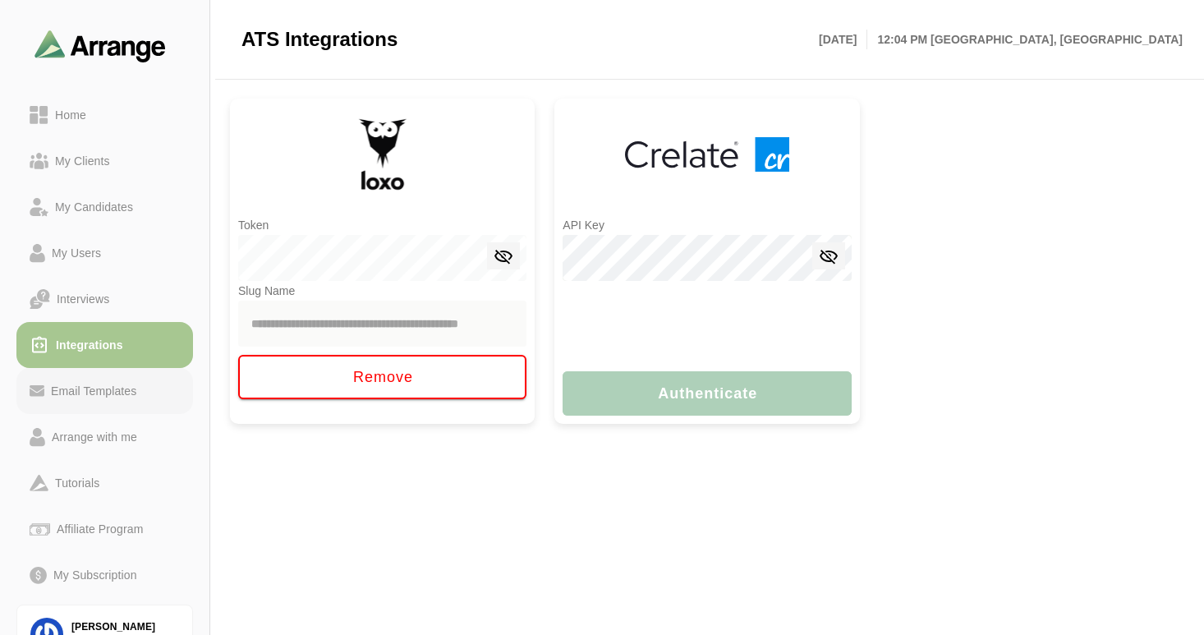
click at [98, 392] on div "Email Templates" at bounding box center [93, 391] width 99 height 20
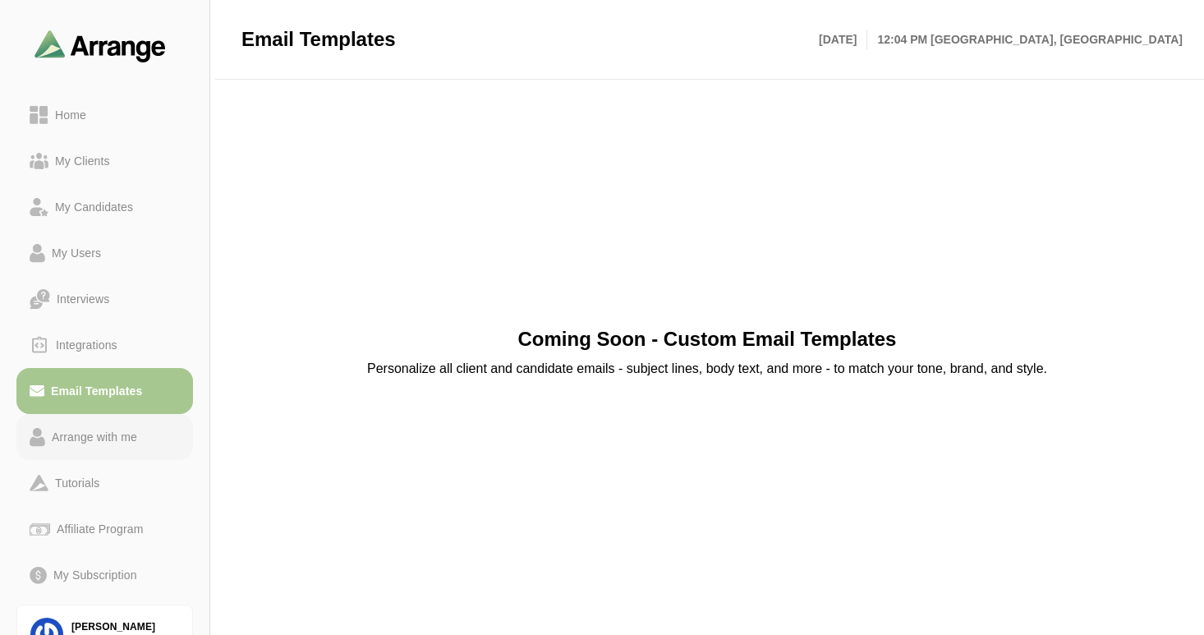
click at [99, 429] on div "Arrange with me" at bounding box center [94, 437] width 99 height 20
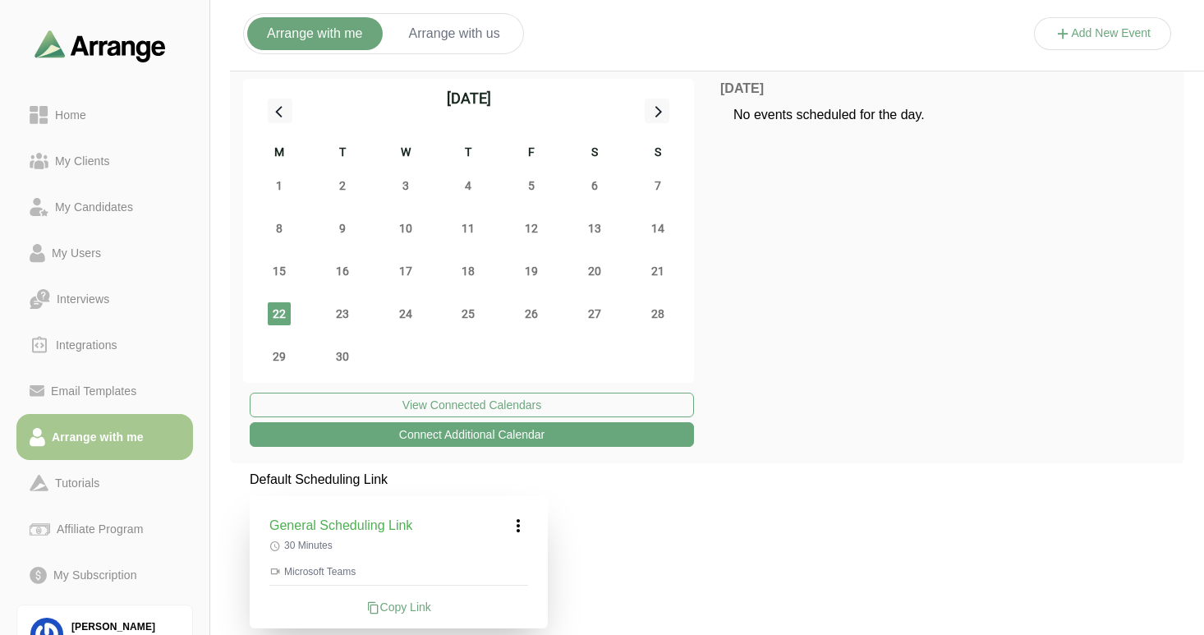
click at [515, 527] on icon at bounding box center [518, 526] width 20 height 20
click at [498, 568] on div "Edit" at bounding box center [503, 571] width 76 height 30
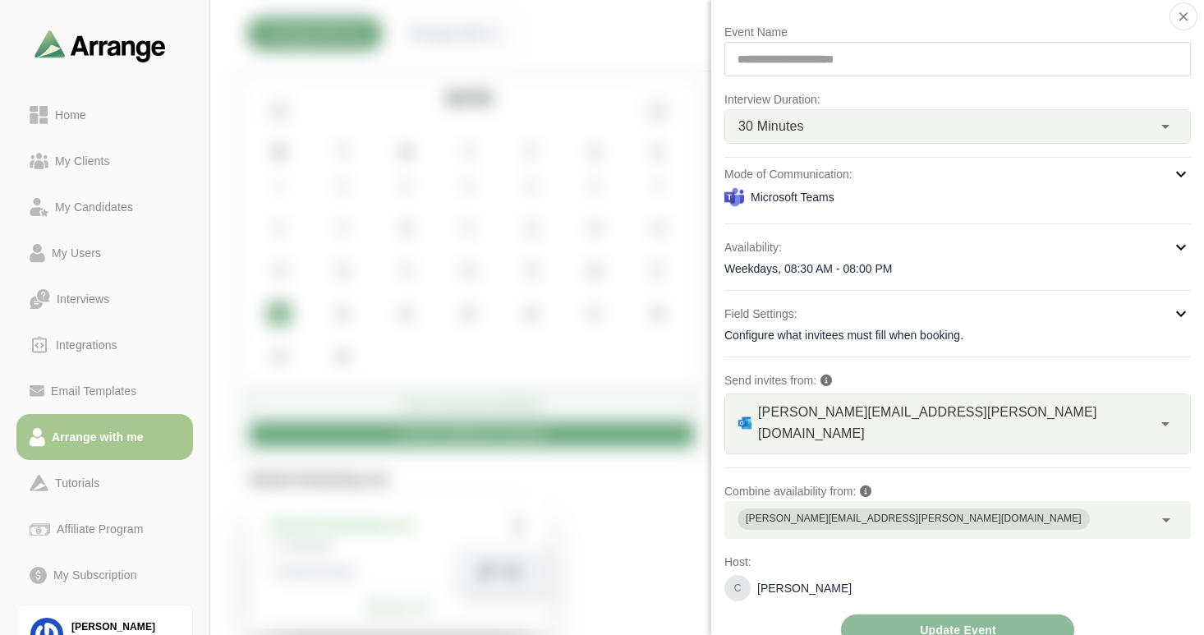
scroll to position [7, 0]
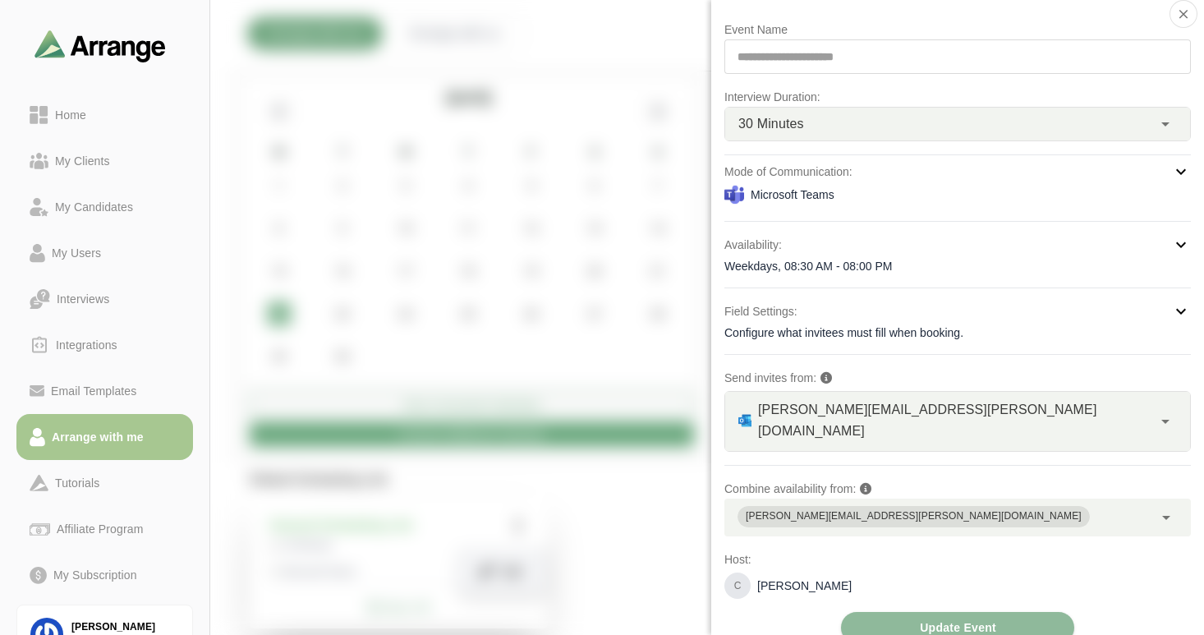
click at [1173, 311] on icon at bounding box center [1181, 311] width 20 height 20
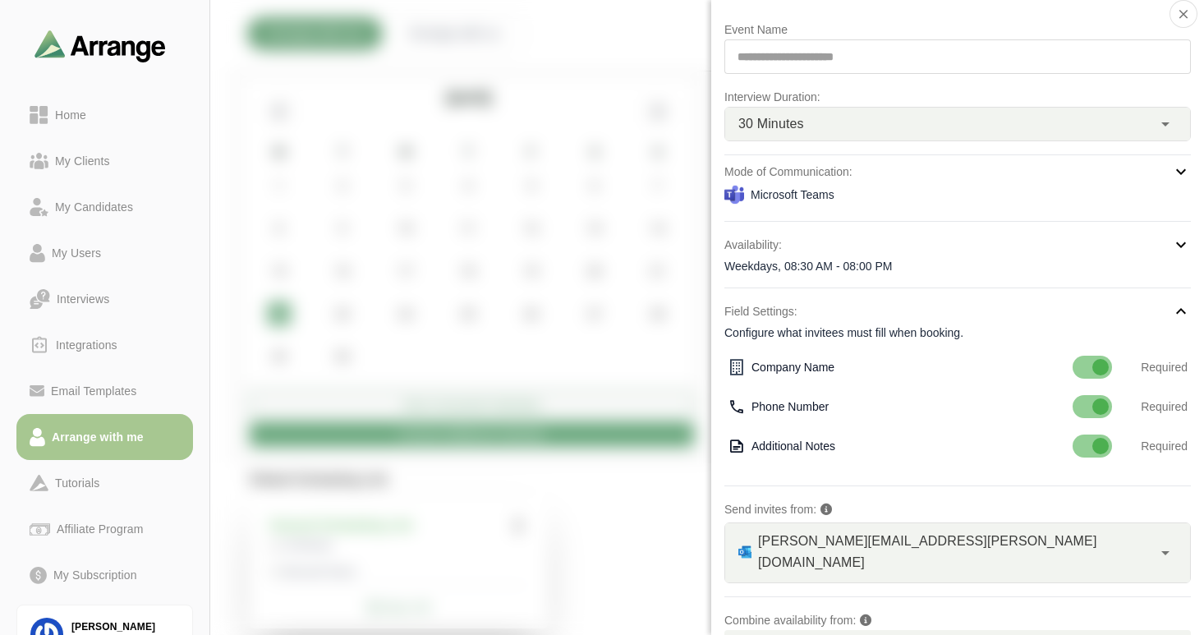
click at [1173, 311] on icon at bounding box center [1181, 311] width 20 height 20
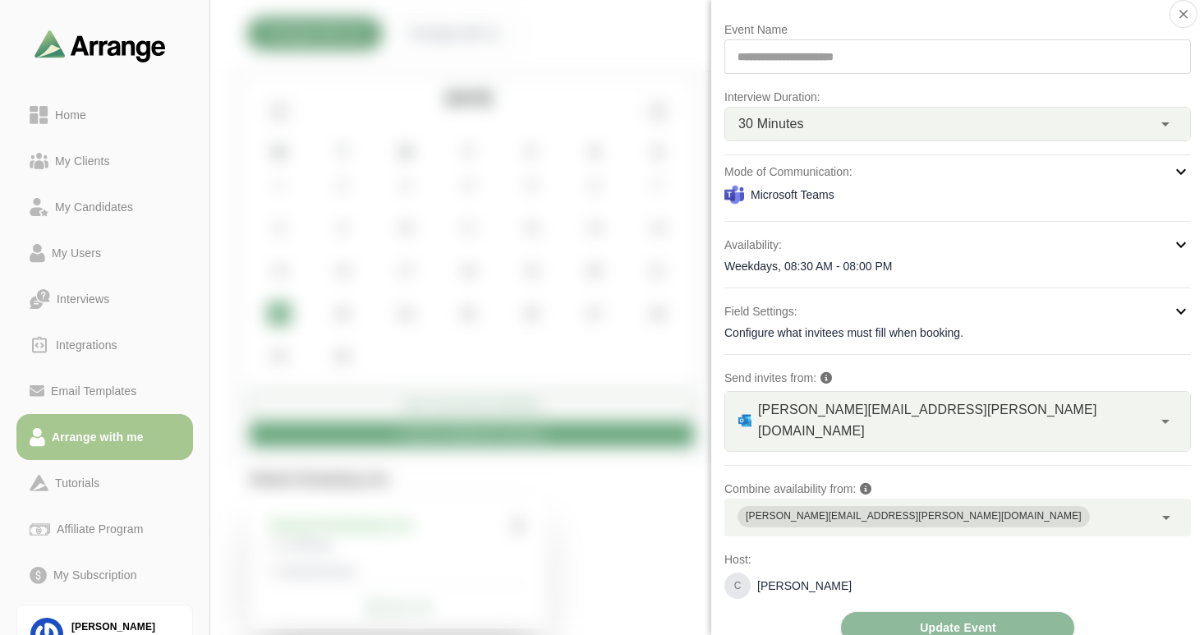
click at [1173, 311] on icon at bounding box center [1181, 311] width 20 height 20
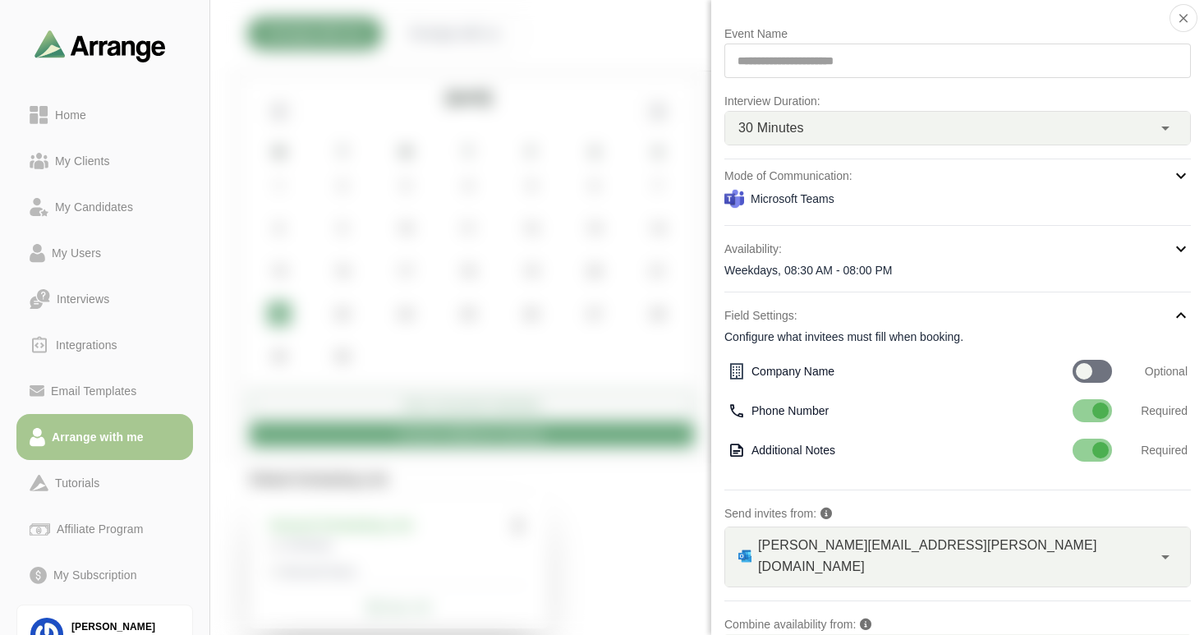
scroll to position [0, 0]
click at [1099, 370] on div at bounding box center [1091, 373] width 39 height 23
click at [848, 63] on div "**********" at bounding box center [957, 63] width 466 height 34
click at [1159, 127] on icon at bounding box center [1165, 131] width 20 height 20
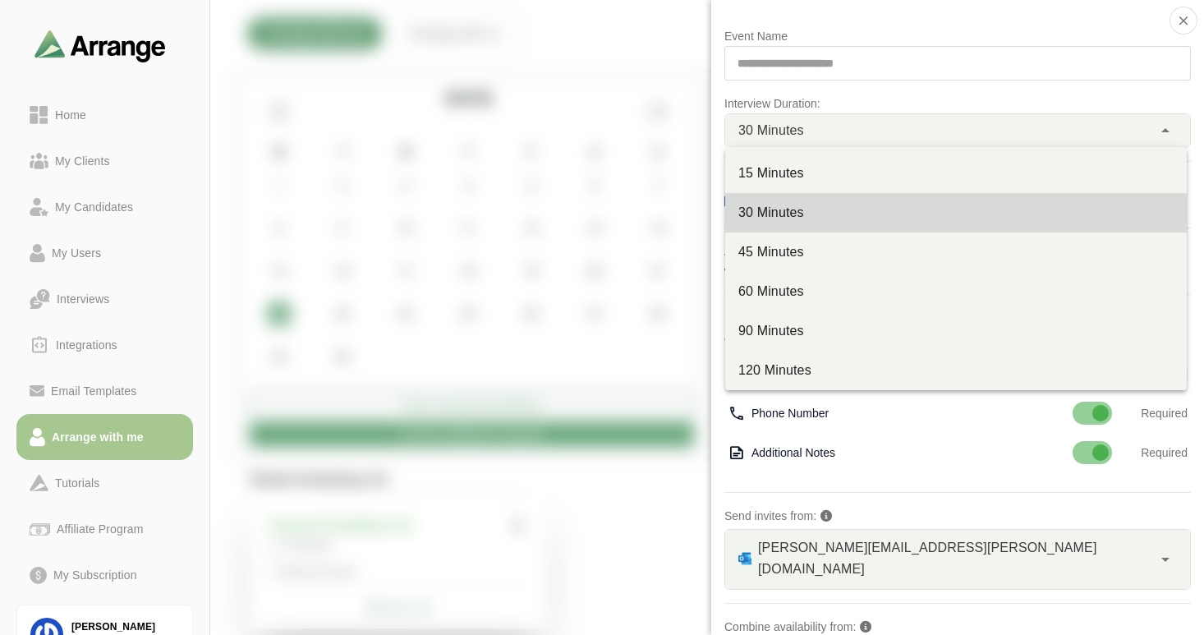
click at [1159, 129] on icon at bounding box center [1165, 131] width 20 height 20
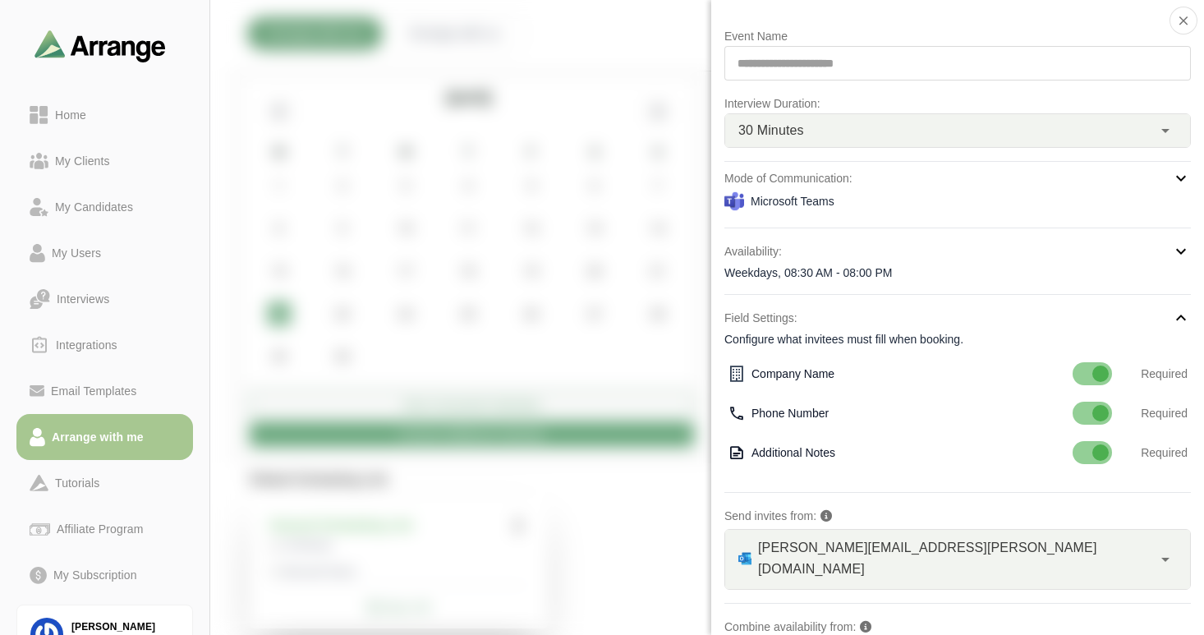
click at [1076, 136] on div "30 Minutes **" at bounding box center [938, 130] width 427 height 33
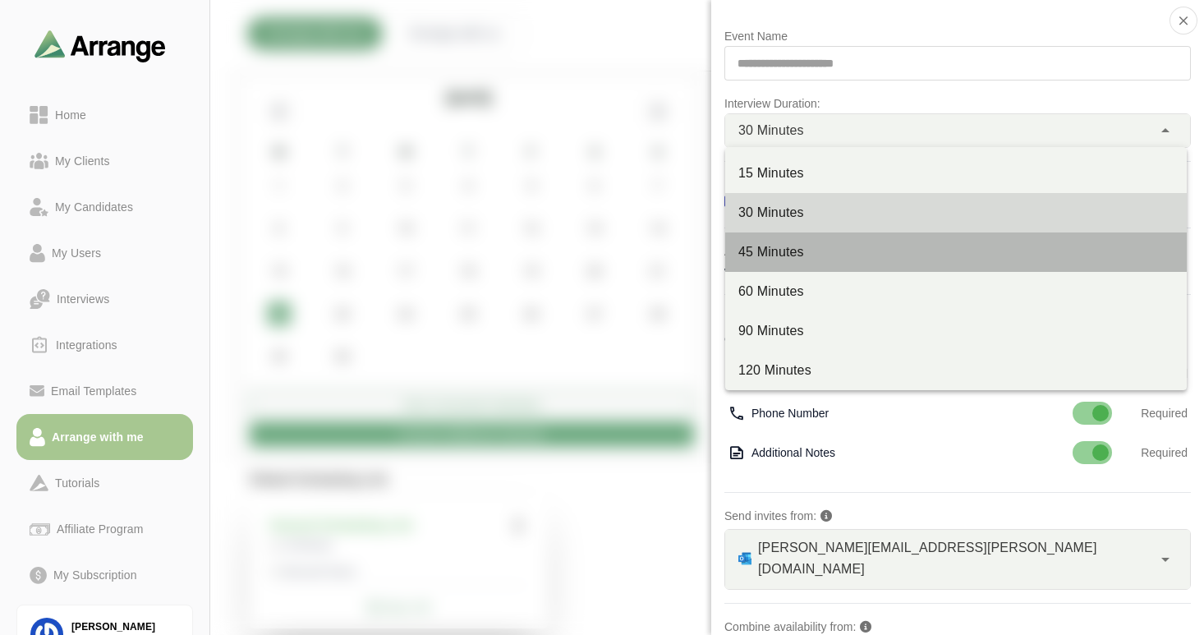
click at [778, 254] on div "45 Minutes" at bounding box center [955, 252] width 435 height 20
type input "**"
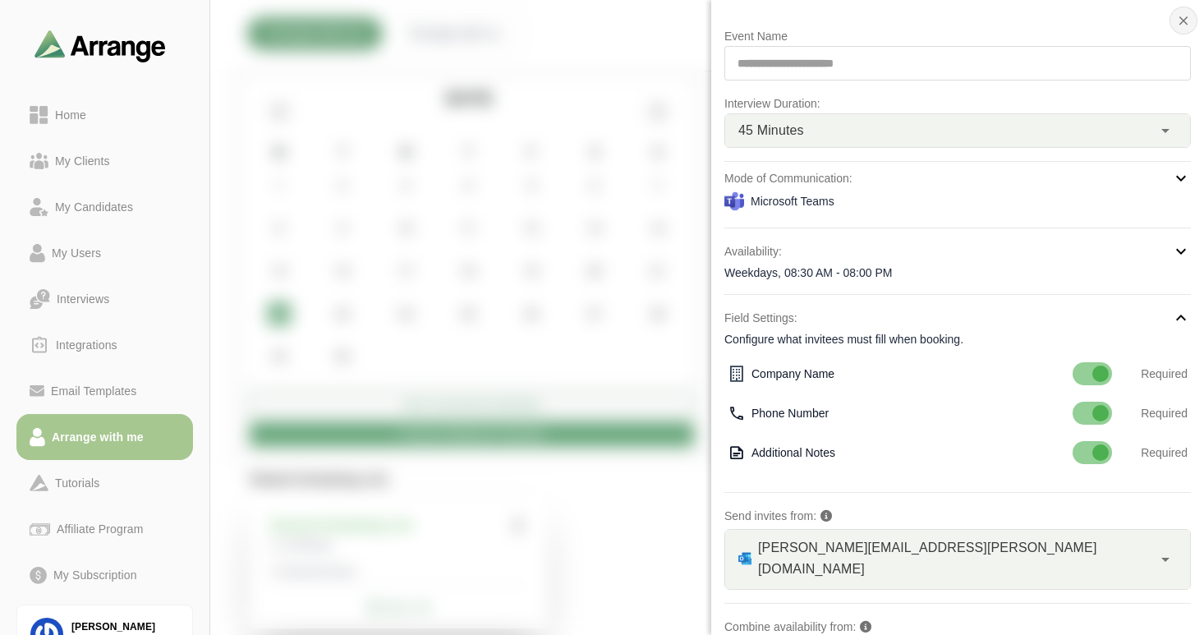
click at [1181, 21] on icon "button" at bounding box center [1183, 20] width 15 height 15
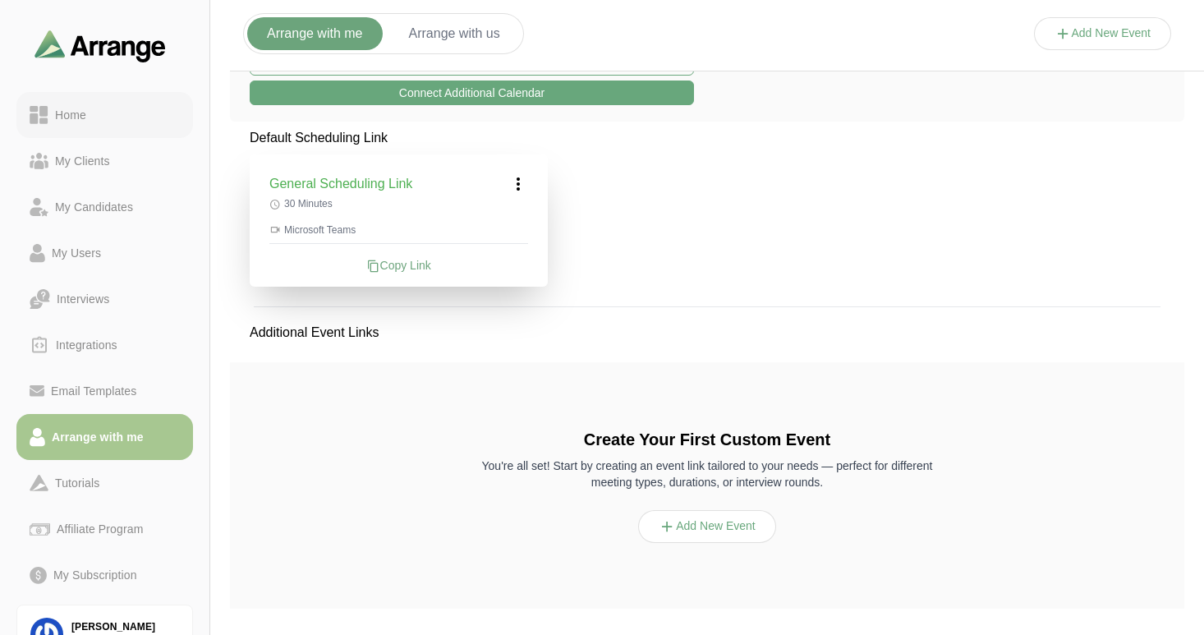
click at [69, 113] on div "Home" at bounding box center [70, 115] width 44 height 20
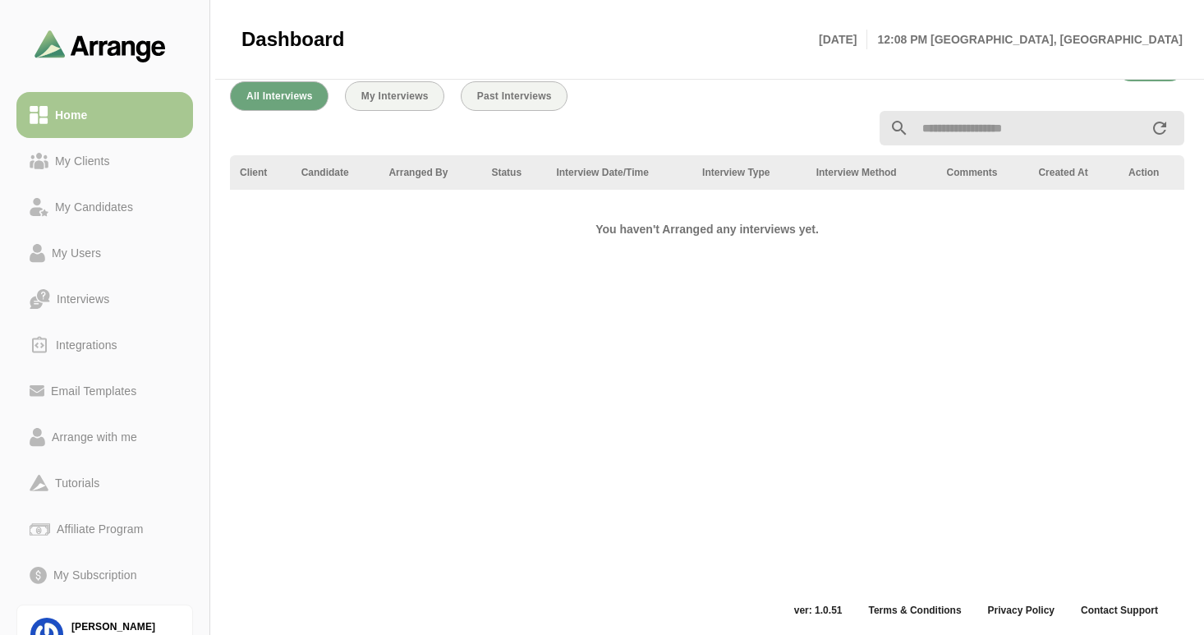
scroll to position [539, 0]
click at [1113, 605] on link "Contact Support" at bounding box center [1118, 608] width 103 height 13
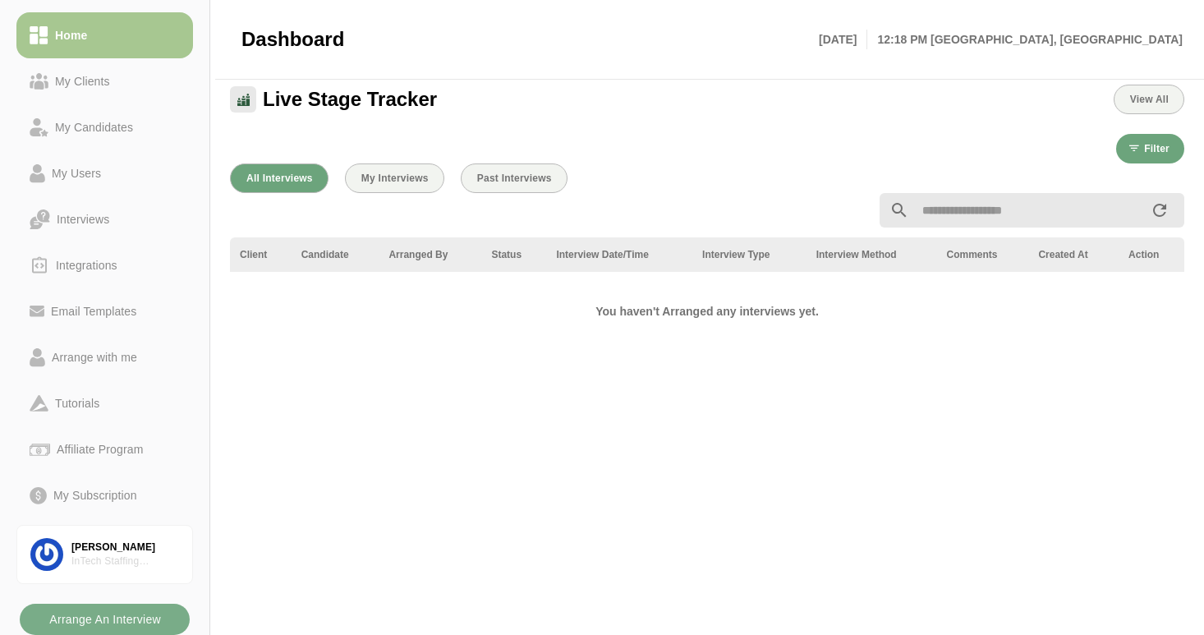
scroll to position [452, 0]
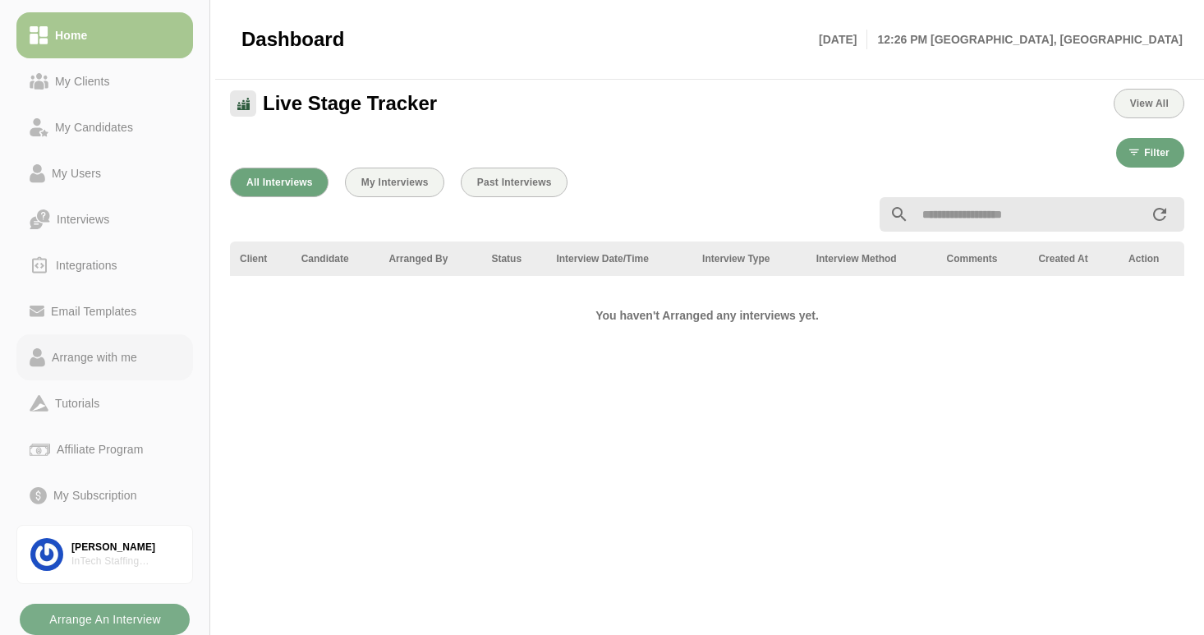
click at [99, 350] on div "Arrange with me" at bounding box center [94, 357] width 99 height 20
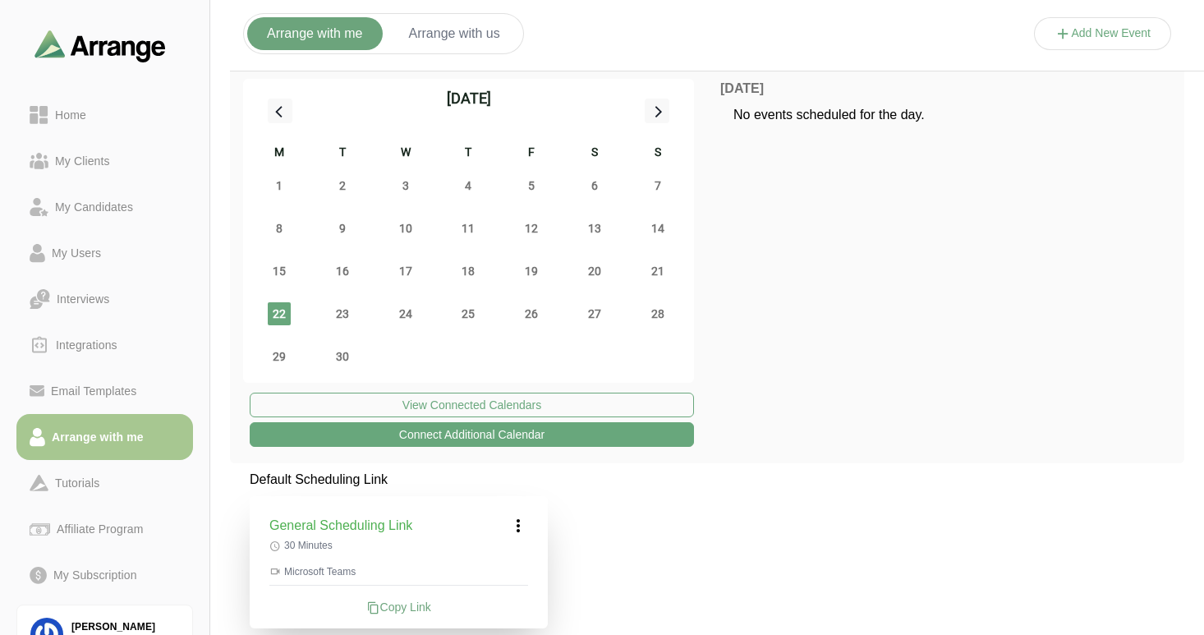
click at [1063, 38] on icon at bounding box center [1062, 33] width 17 height 17
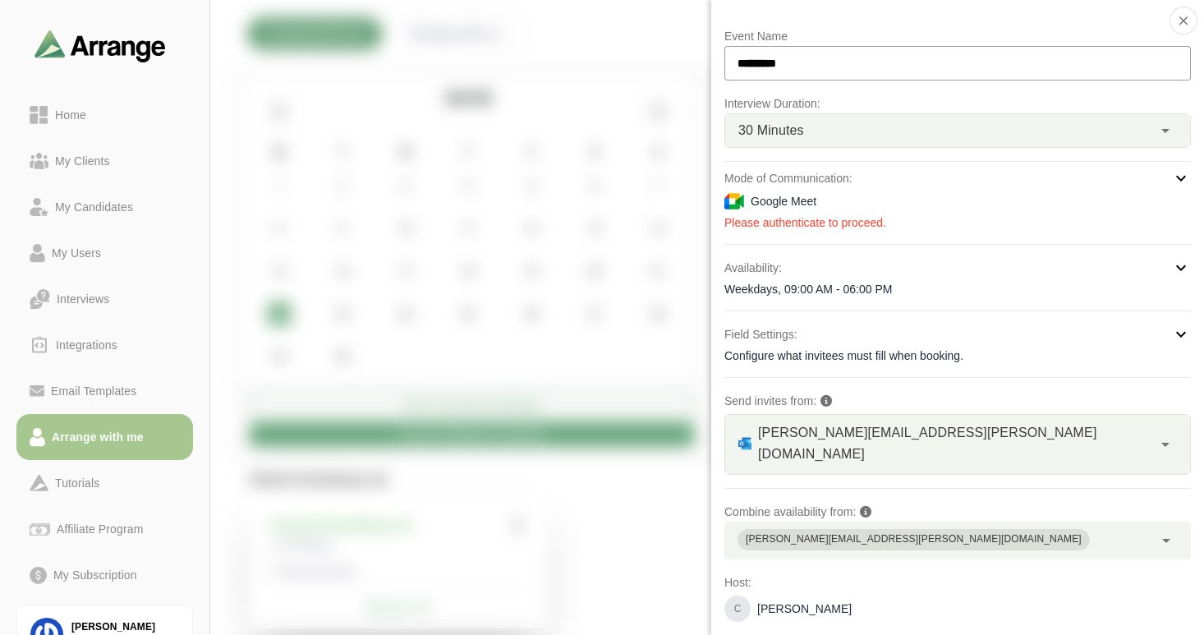
click at [1175, 178] on icon at bounding box center [1181, 178] width 20 height 20
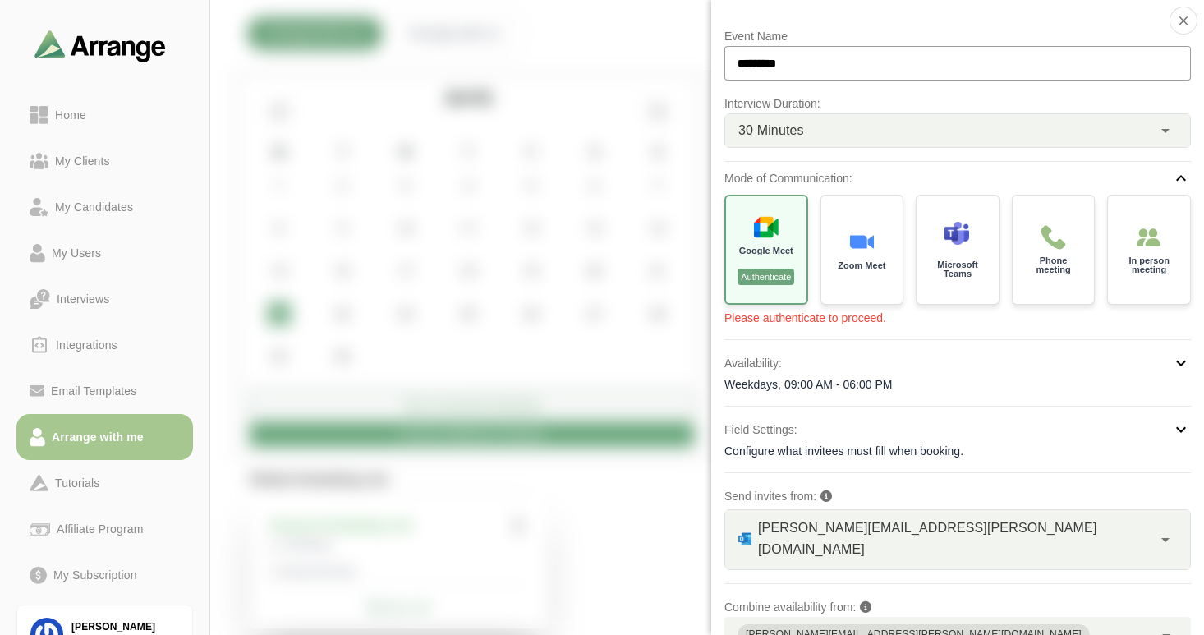
click at [902, 449] on div "Configure what invitees must fill when booking." at bounding box center [957, 451] width 466 height 16
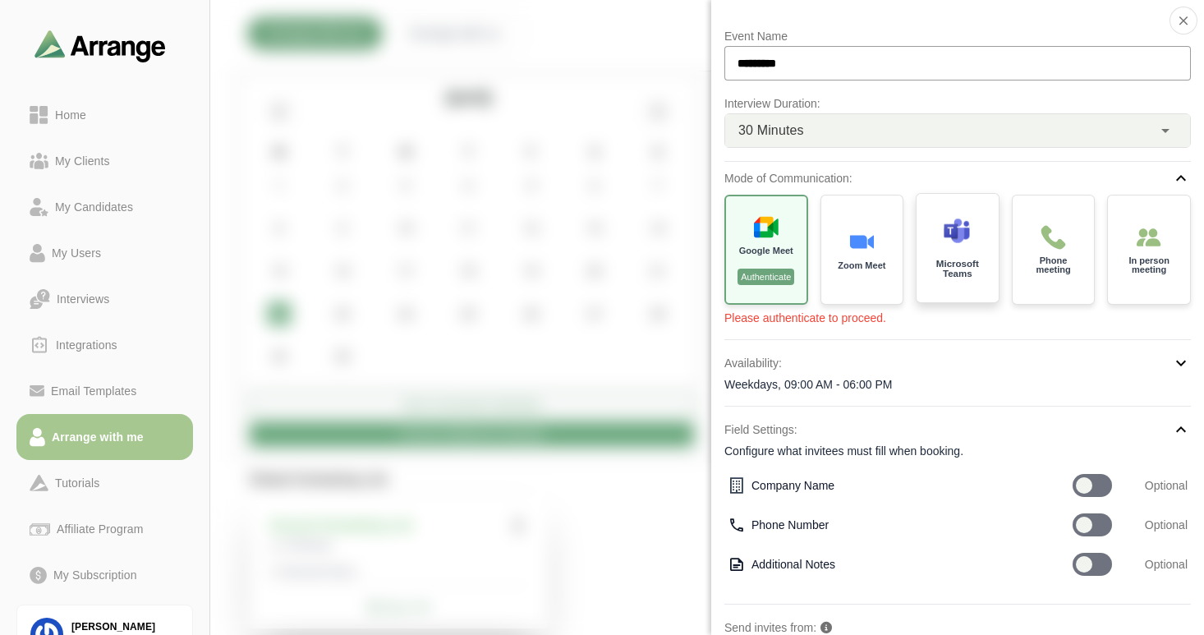
click at [945, 272] on p "Microsoft Teams" at bounding box center [957, 268] width 58 height 19
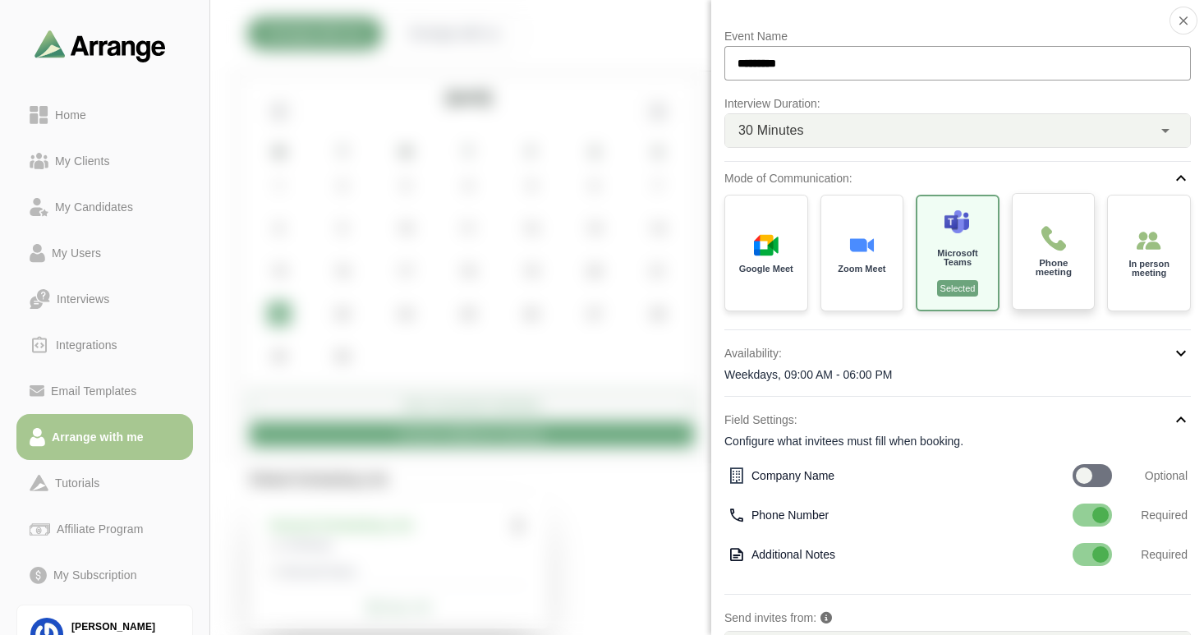
click at [1045, 277] on p "Phone meeting" at bounding box center [1053, 268] width 58 height 19
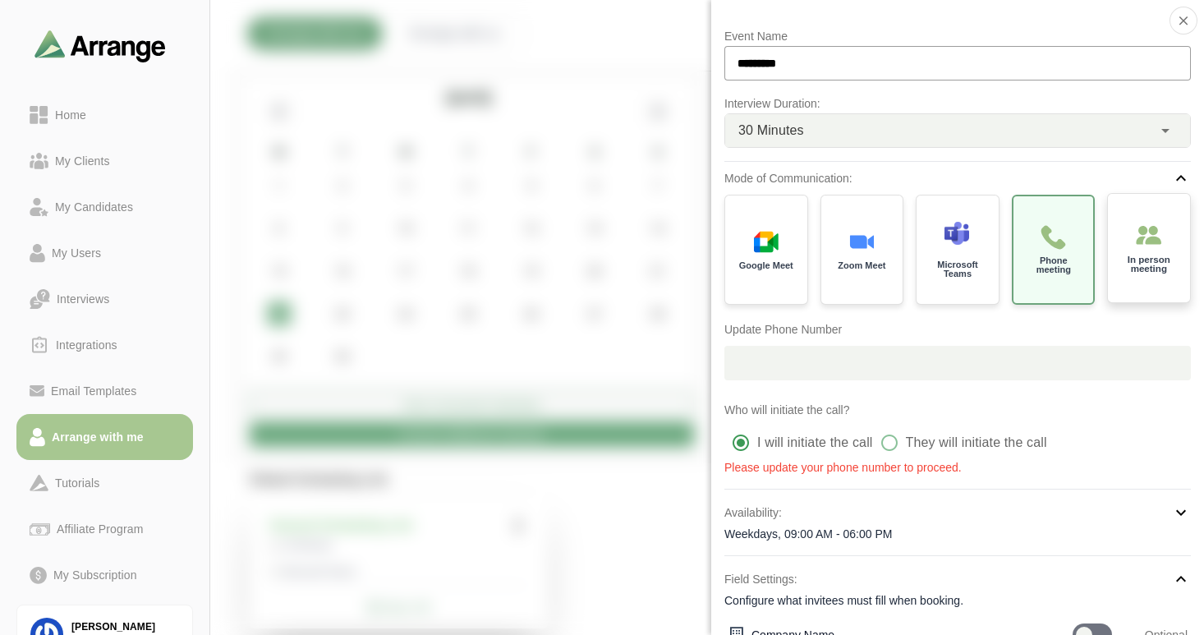
click at [1133, 278] on div "In person meeting" at bounding box center [1149, 248] width 86 height 114
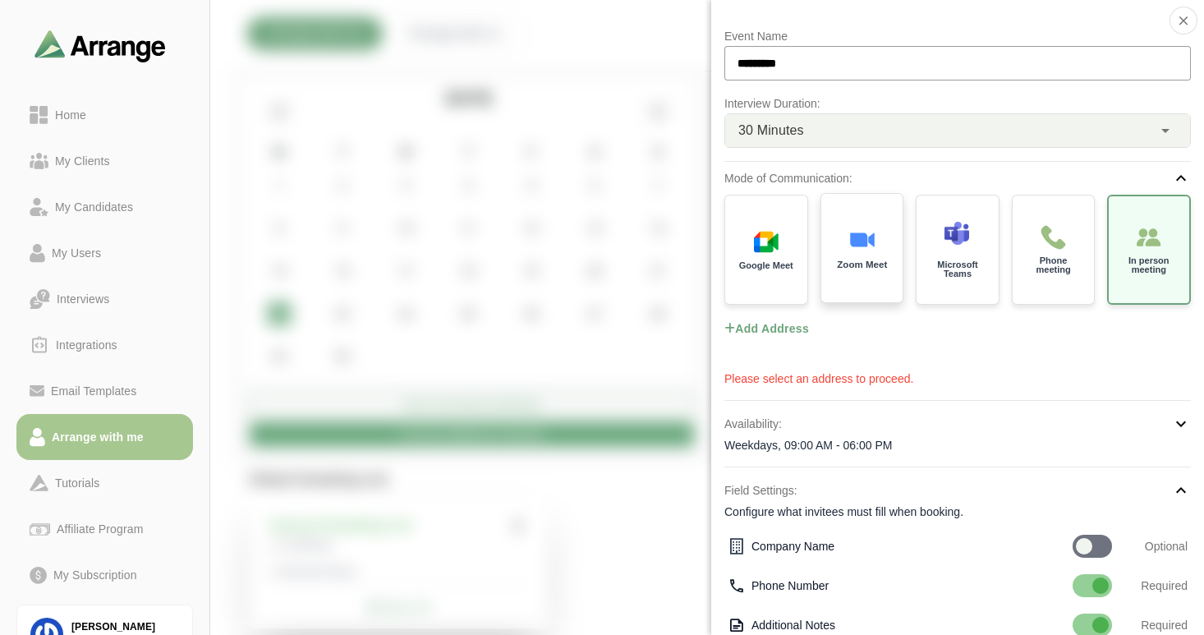
click at [848, 244] on img at bounding box center [861, 240] width 26 height 26
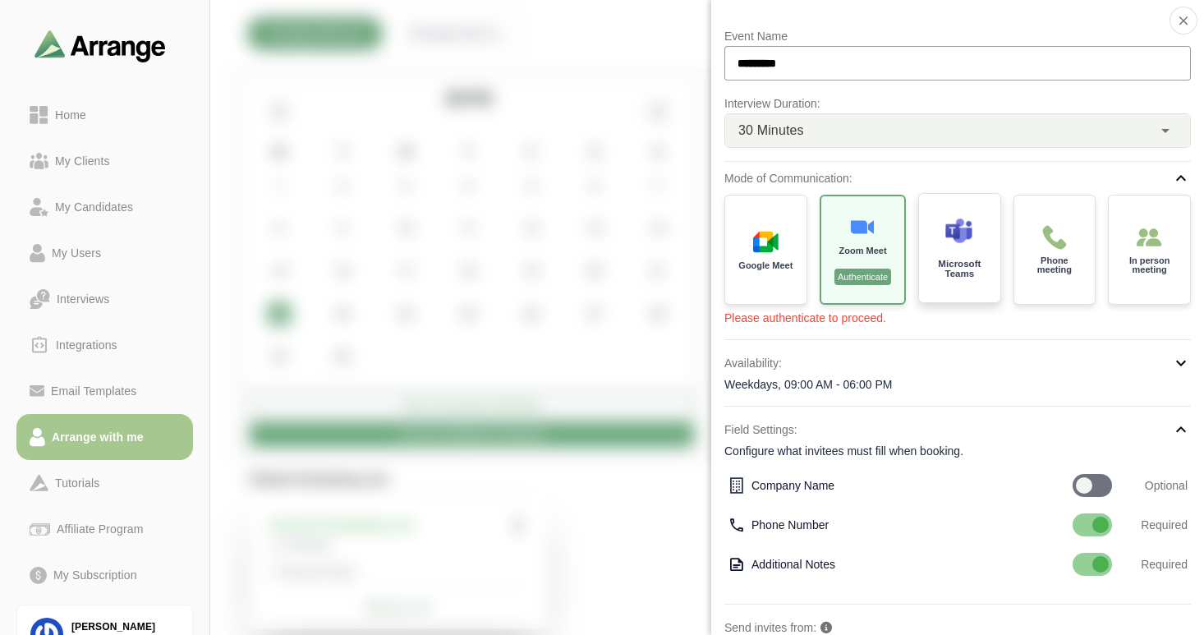
click at [951, 255] on div "Microsoft Teams" at bounding box center [958, 248] width 85 height 114
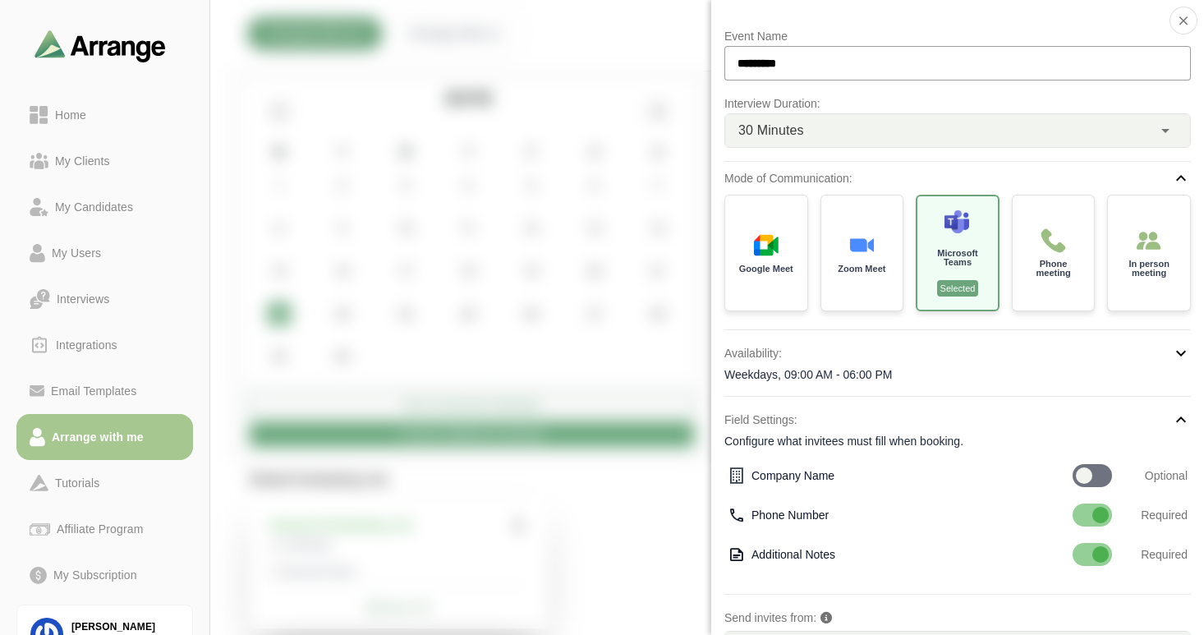
click at [817, 125] on div "30 Minutes **" at bounding box center [938, 130] width 427 height 33
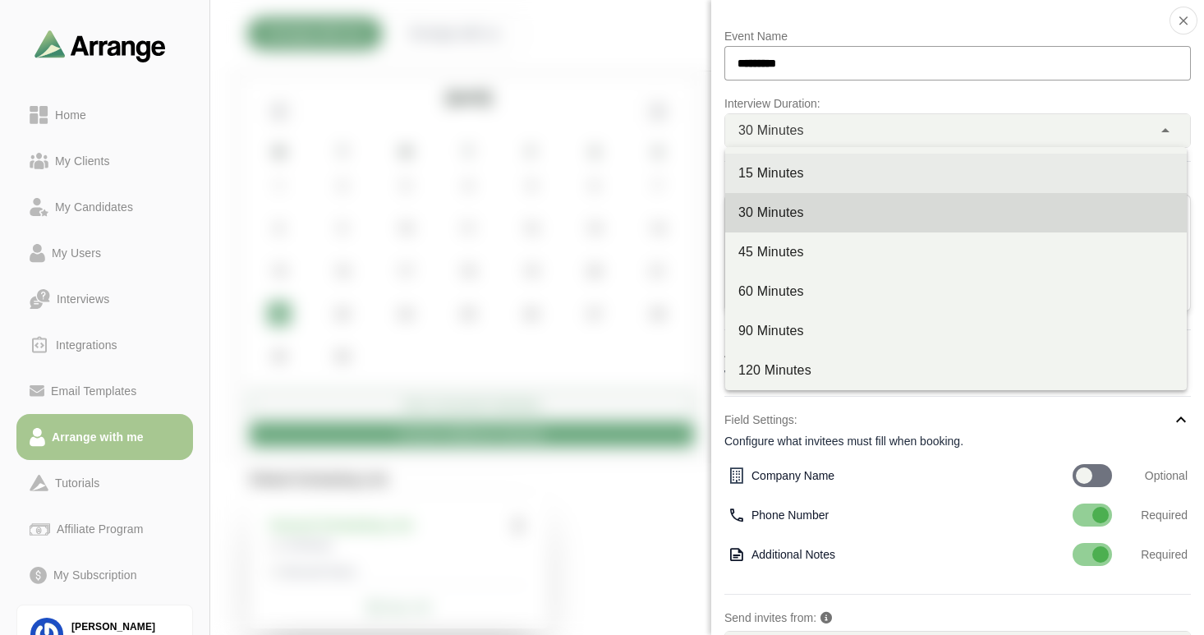
click at [803, 171] on div "15 Minutes" at bounding box center [955, 173] width 435 height 20
type input "**"
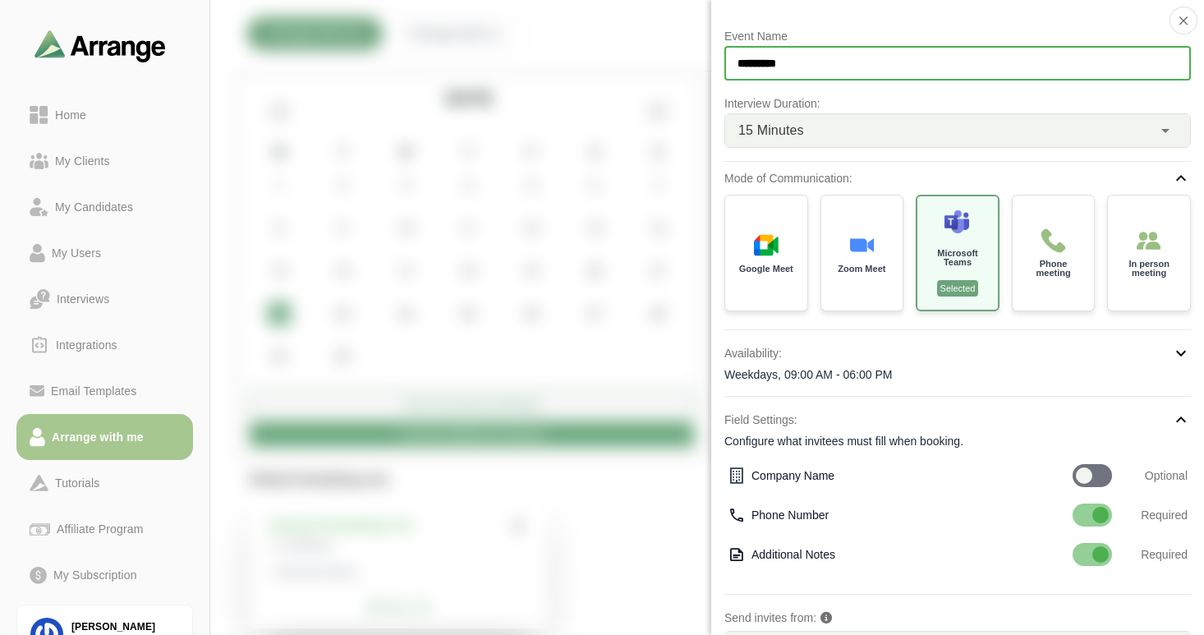
drag, startPoint x: 816, startPoint y: 73, endPoint x: 719, endPoint y: 59, distance: 97.9
click at [719, 59] on div "Event Name ********* Interview Duration: 15 Minutes ** Mode of Communication: G…" at bounding box center [957, 317] width 493 height 635
type input "**********"
click at [769, 127] on span "15 Minutes" at bounding box center [771, 130] width 66 height 21
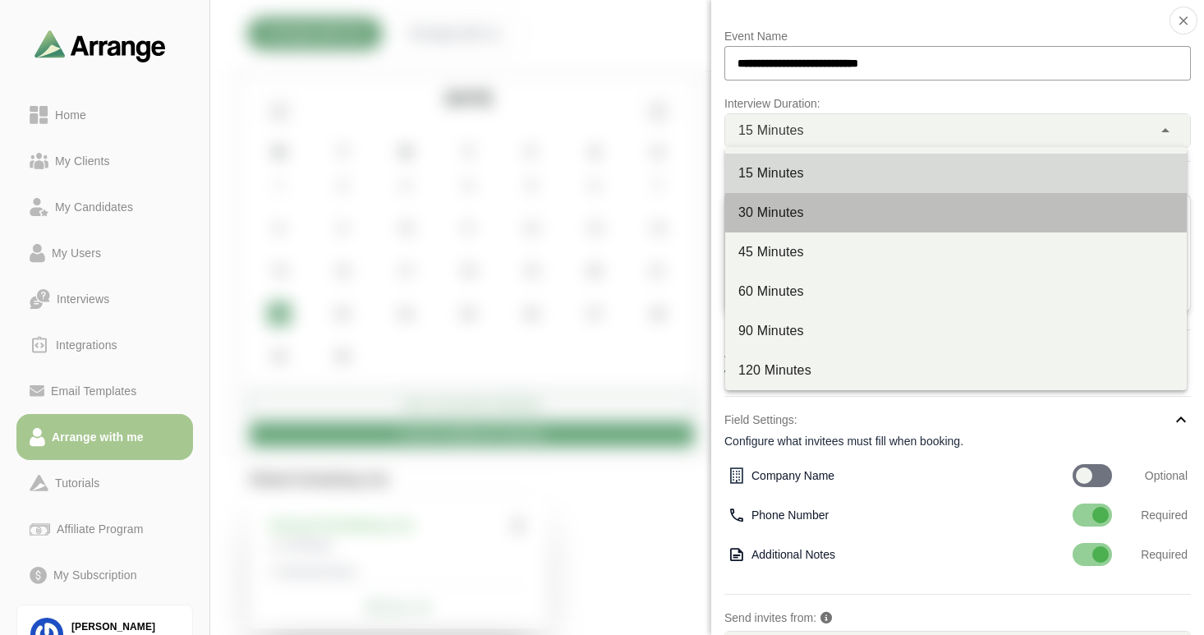
click at [755, 216] on div "30 Minutes" at bounding box center [955, 213] width 435 height 20
type input "**"
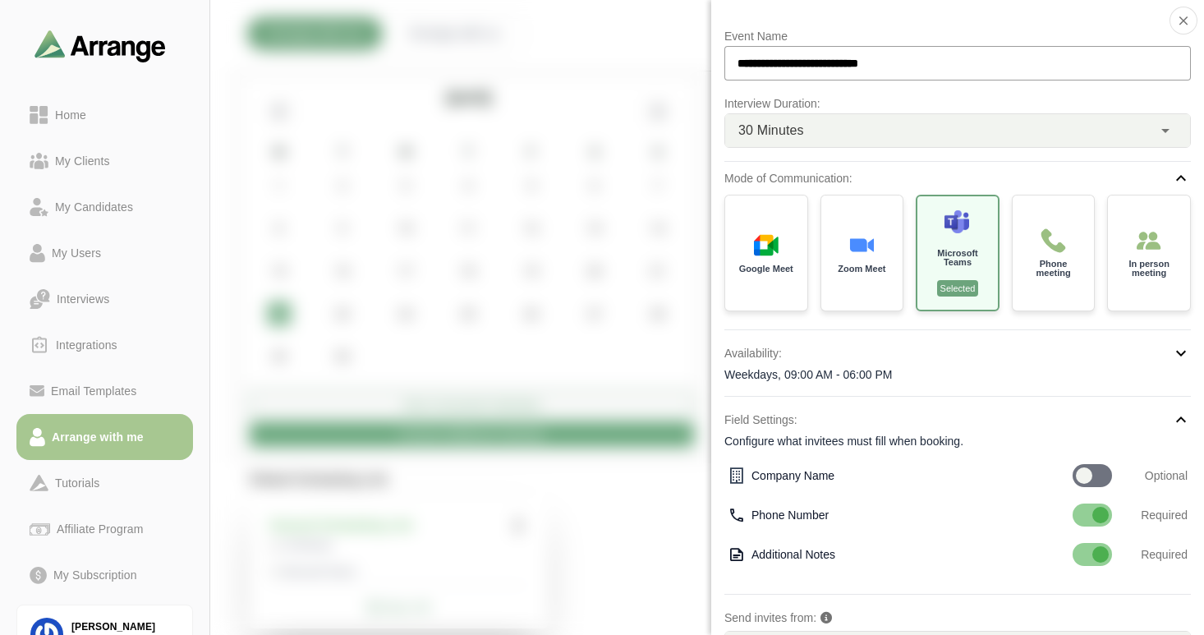
click at [910, 26] on p "Event Name" at bounding box center [957, 36] width 466 height 20
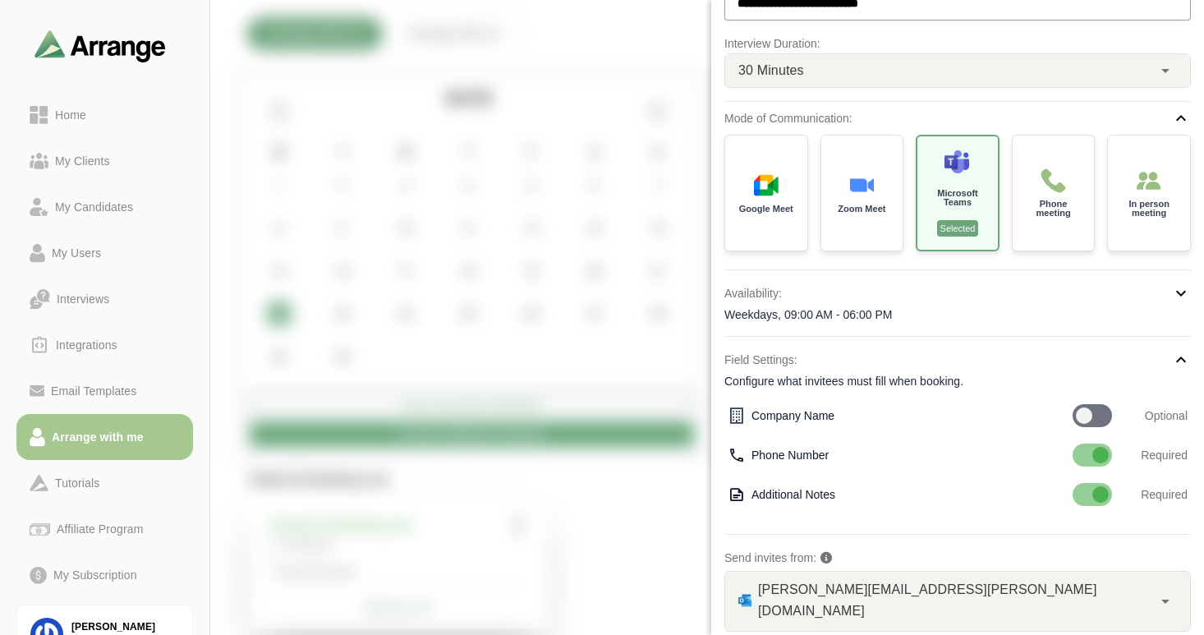
scroll to position [54, 0]
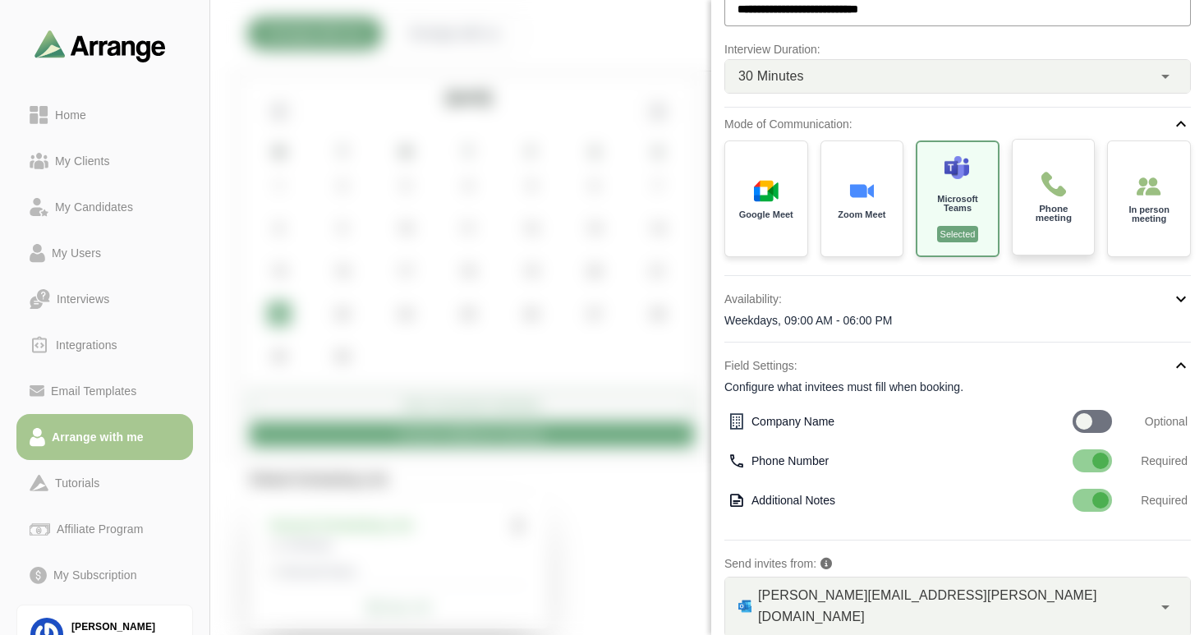
click at [1068, 223] on div "Phone meeting" at bounding box center [1053, 197] width 86 height 121
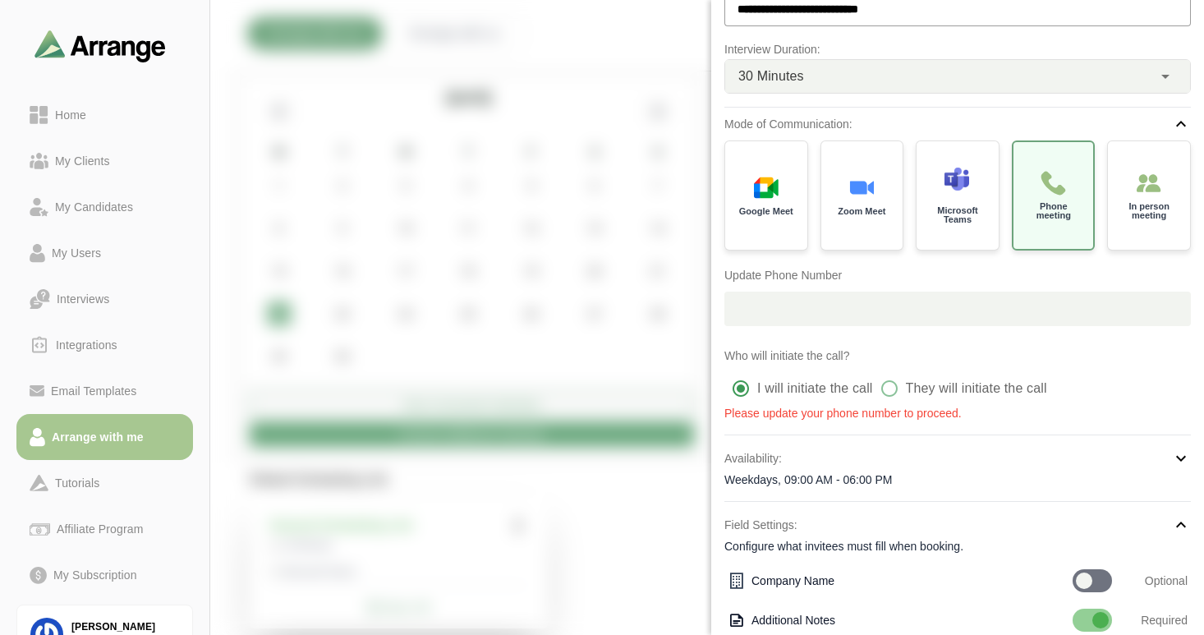
click at [749, 323] on span "+1" at bounding box center [738, 307] width 29 height 33
click at [744, 307] on span "+1" at bounding box center [738, 307] width 29 height 33
click at [742, 306] on span "+1" at bounding box center [738, 307] width 29 height 33
click at [741, 305] on span "+1" at bounding box center [738, 307] width 29 height 33
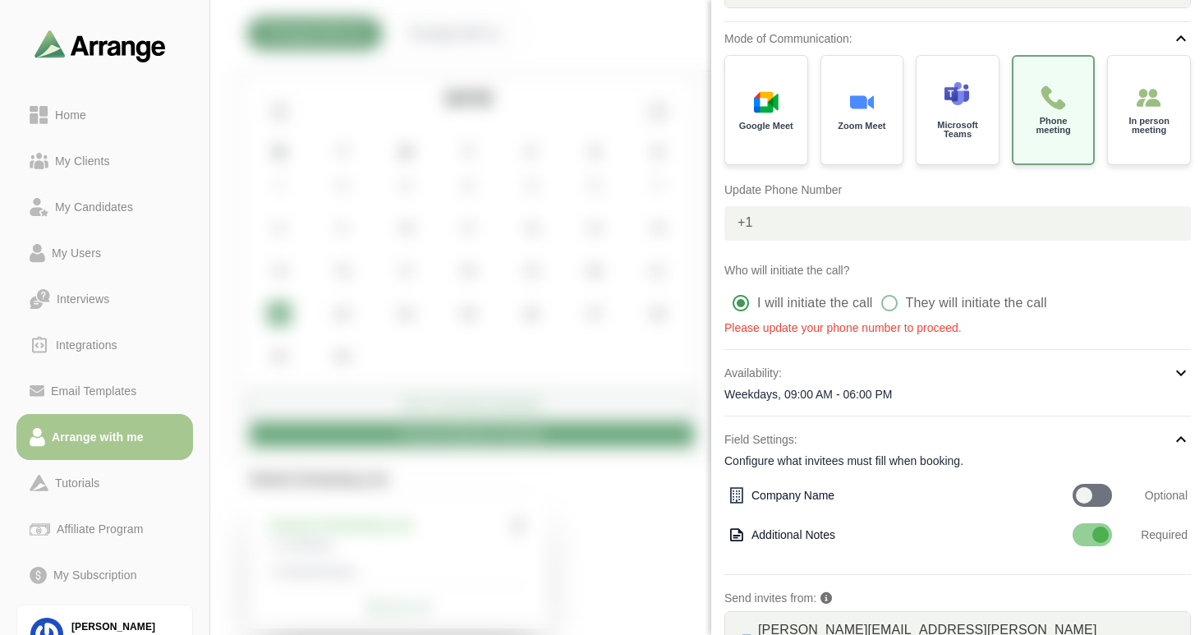
scroll to position [120, 0]
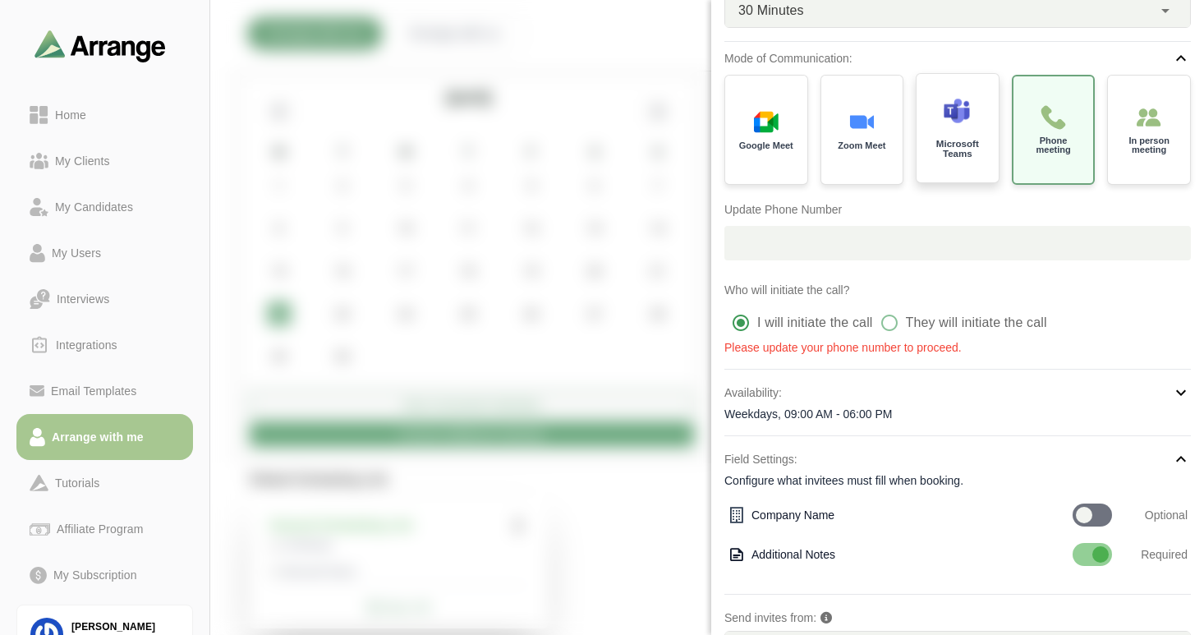
click at [950, 165] on div "Microsoft Teams" at bounding box center [958, 128] width 86 height 114
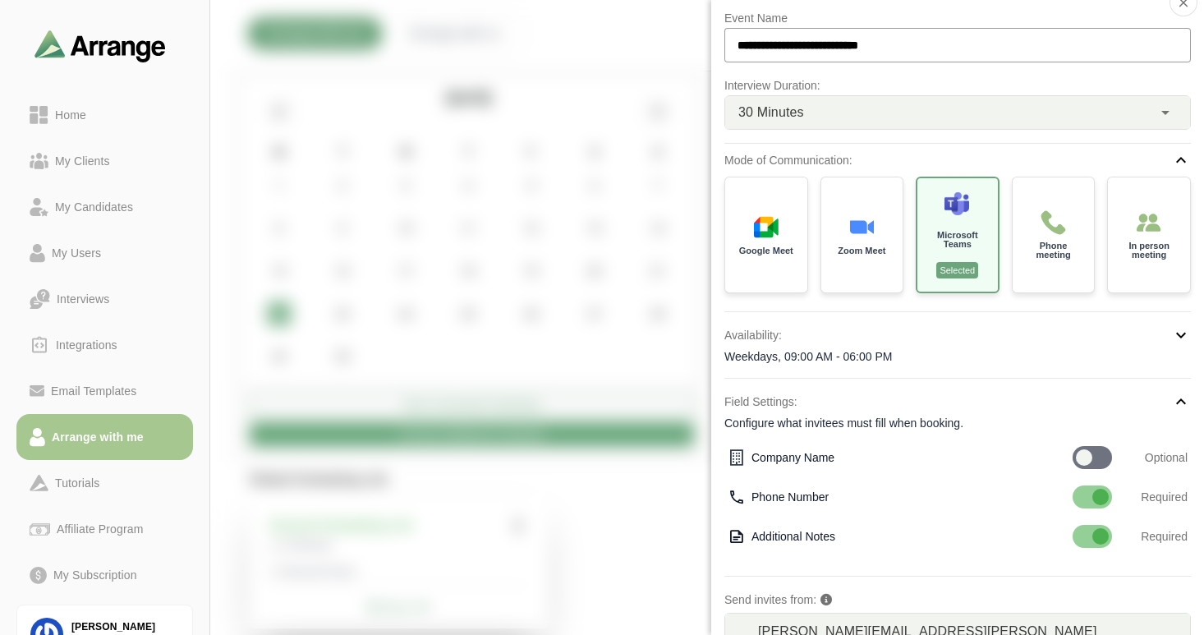
scroll to position [0, 0]
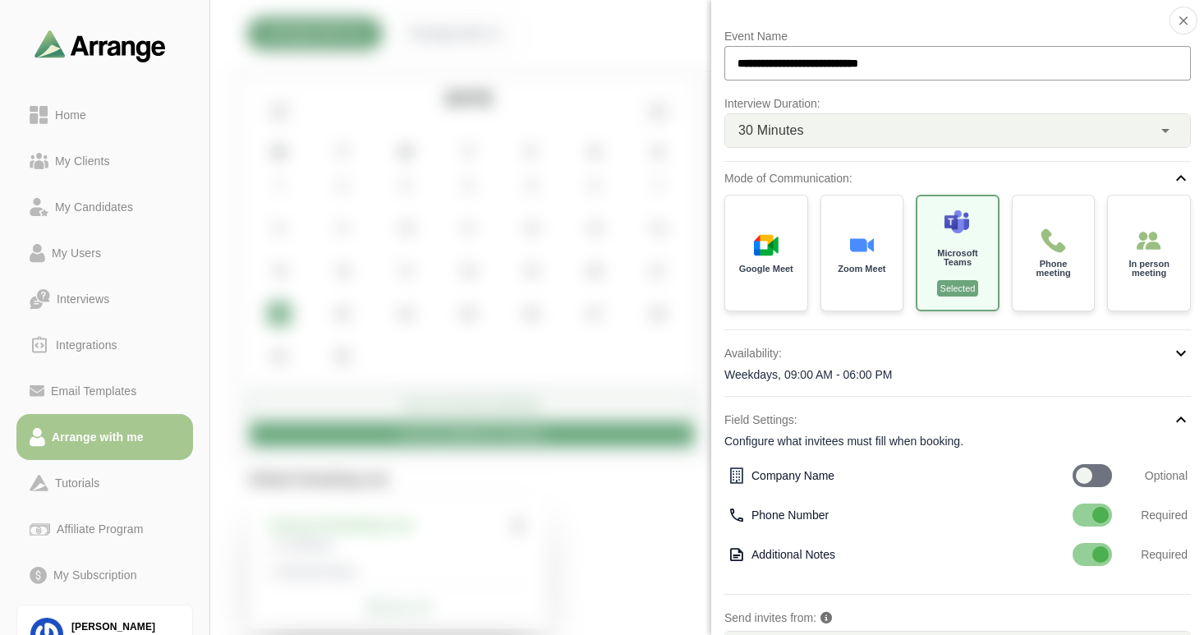
click at [798, 132] on span "30 Minutes" at bounding box center [771, 130] width 66 height 21
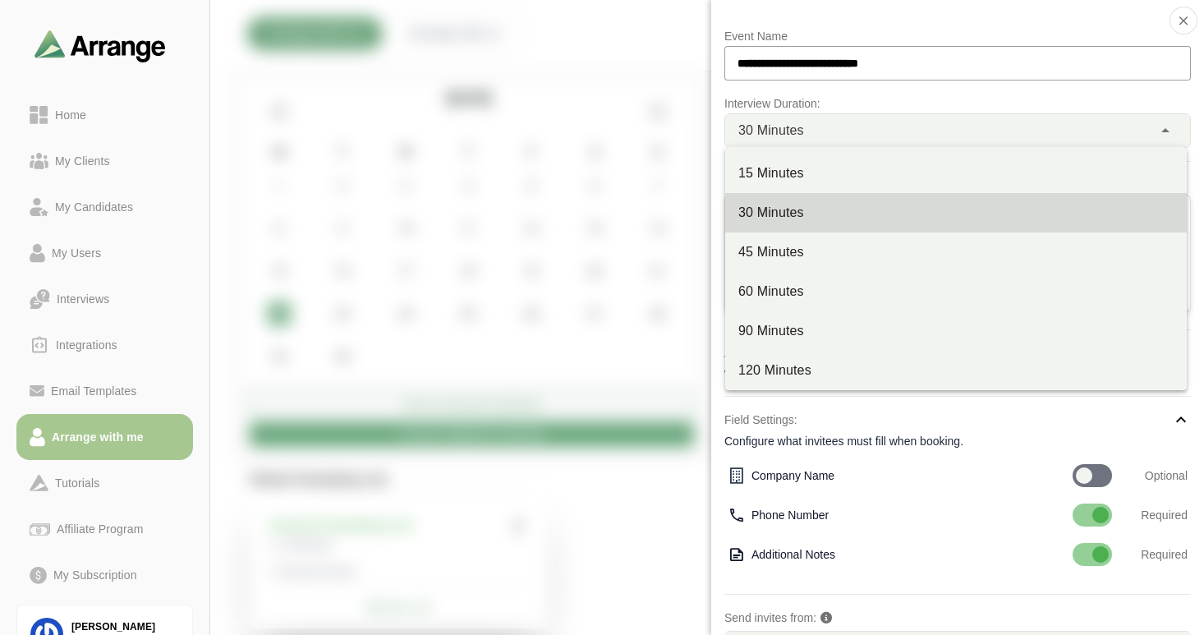
click at [798, 132] on span "30 Minutes" at bounding box center [771, 130] width 66 height 21
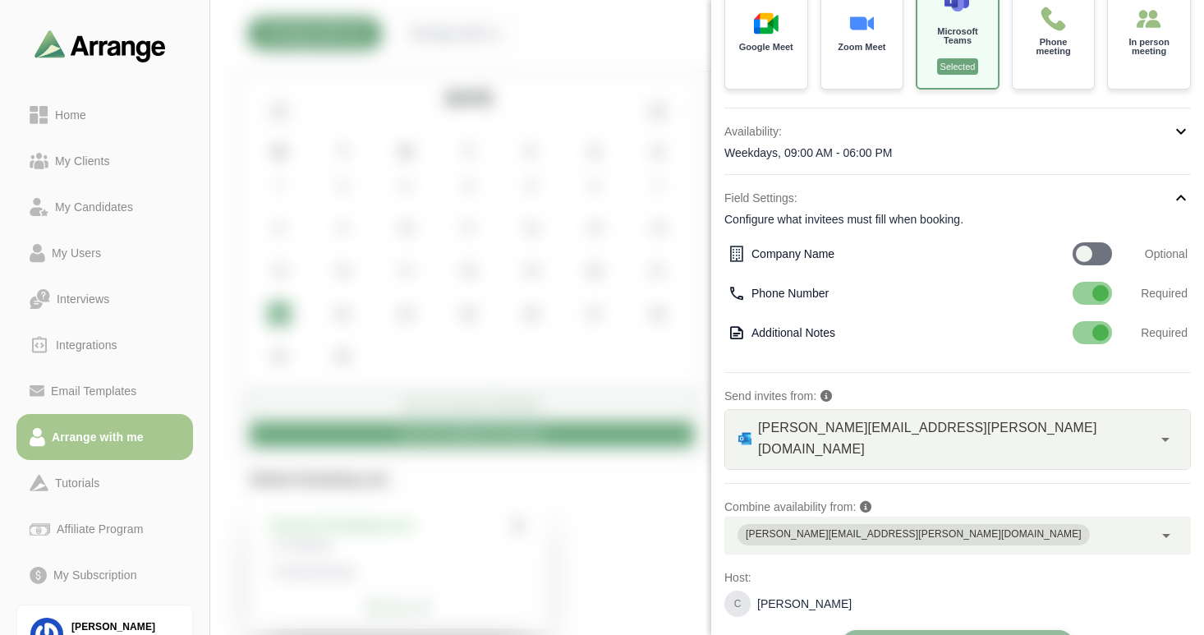
scroll to position [240, 0]
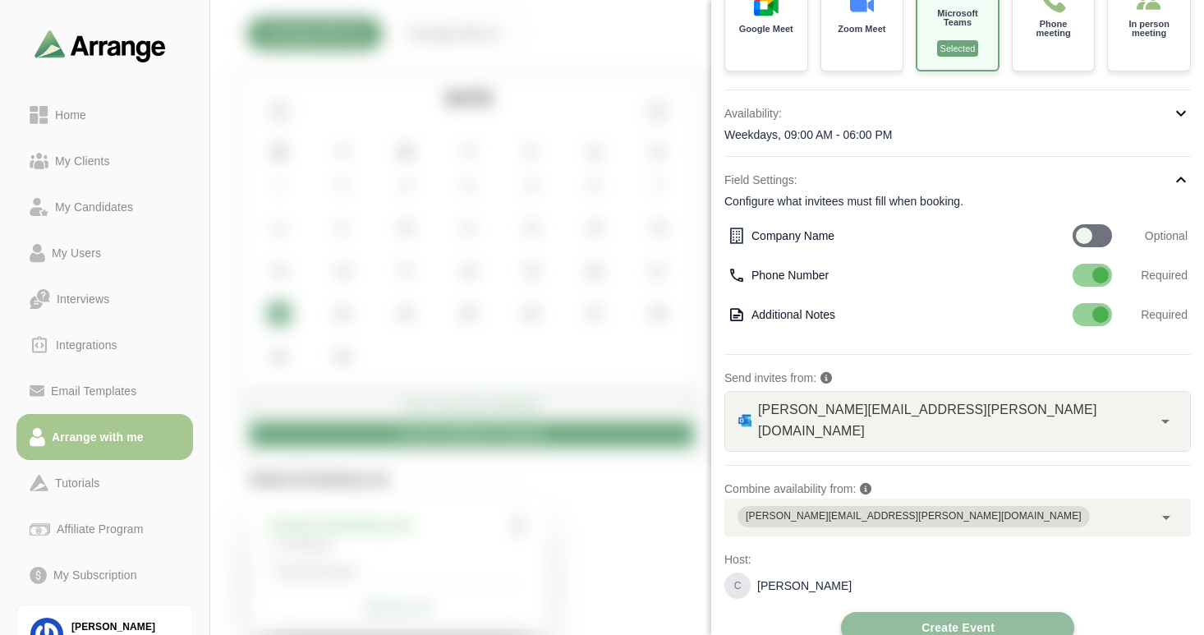
click at [894, 612] on button "Create Event" at bounding box center [957, 627] width 233 height 31
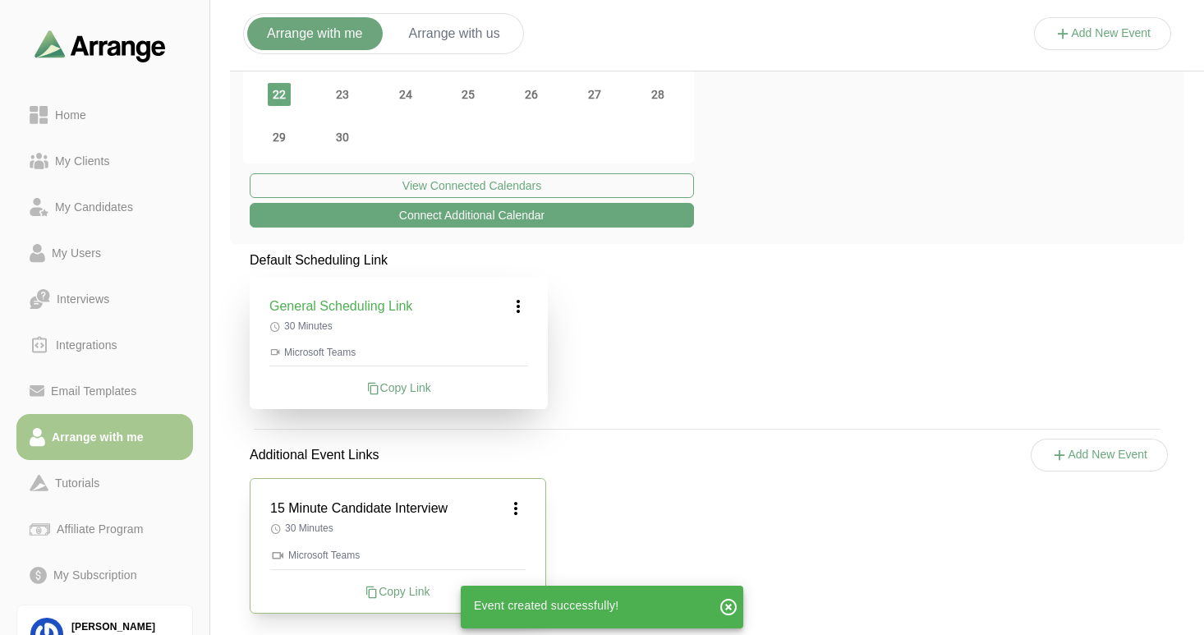
scroll to position [231, 0]
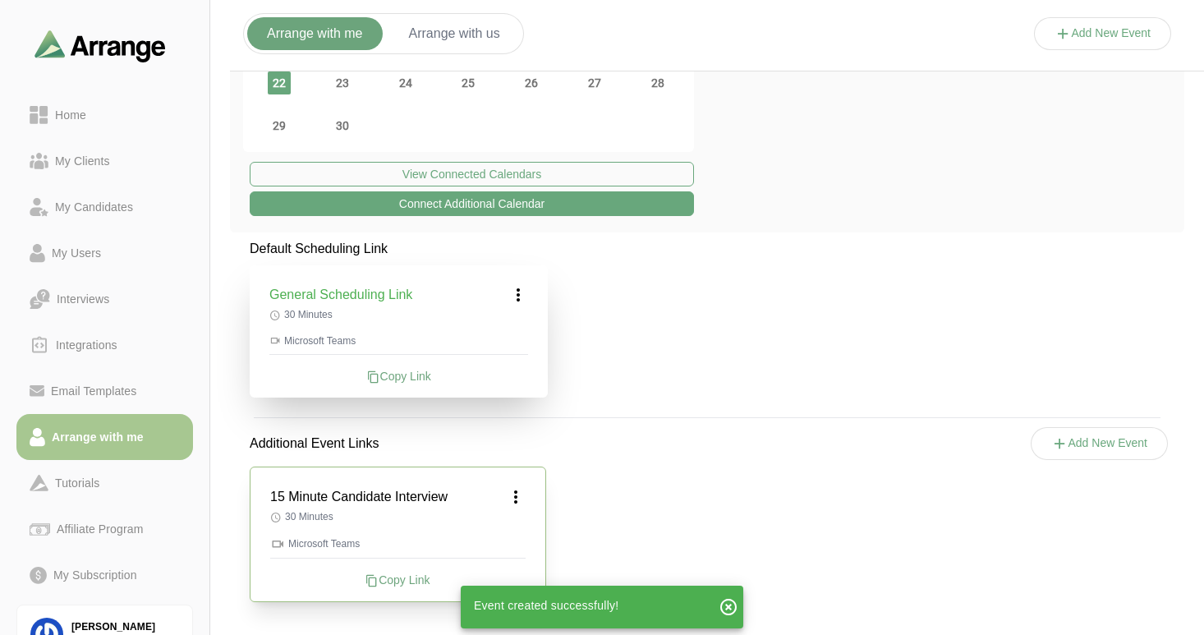
click at [392, 576] on div "Copy Link" at bounding box center [397, 579] width 255 height 16
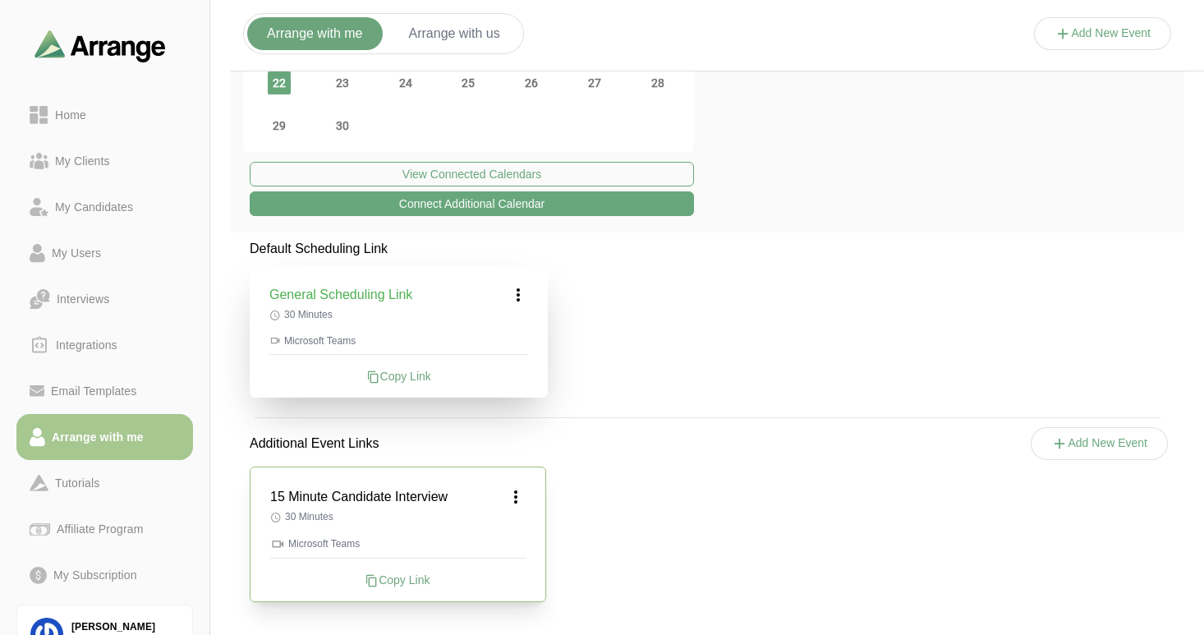
click at [516, 500] on icon at bounding box center [516, 497] width 20 height 20
click at [491, 538] on icon at bounding box center [483, 542] width 17 height 17
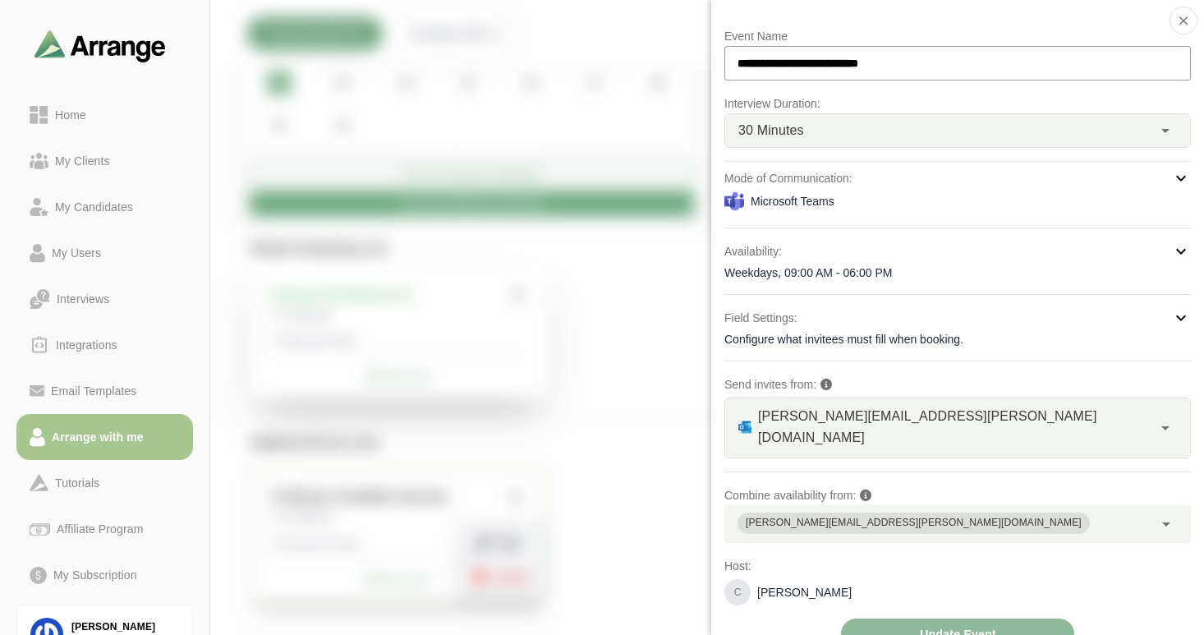
click at [898, 270] on div "Weekdays, 09:00 AM - 06:00 PM" at bounding box center [957, 272] width 466 height 16
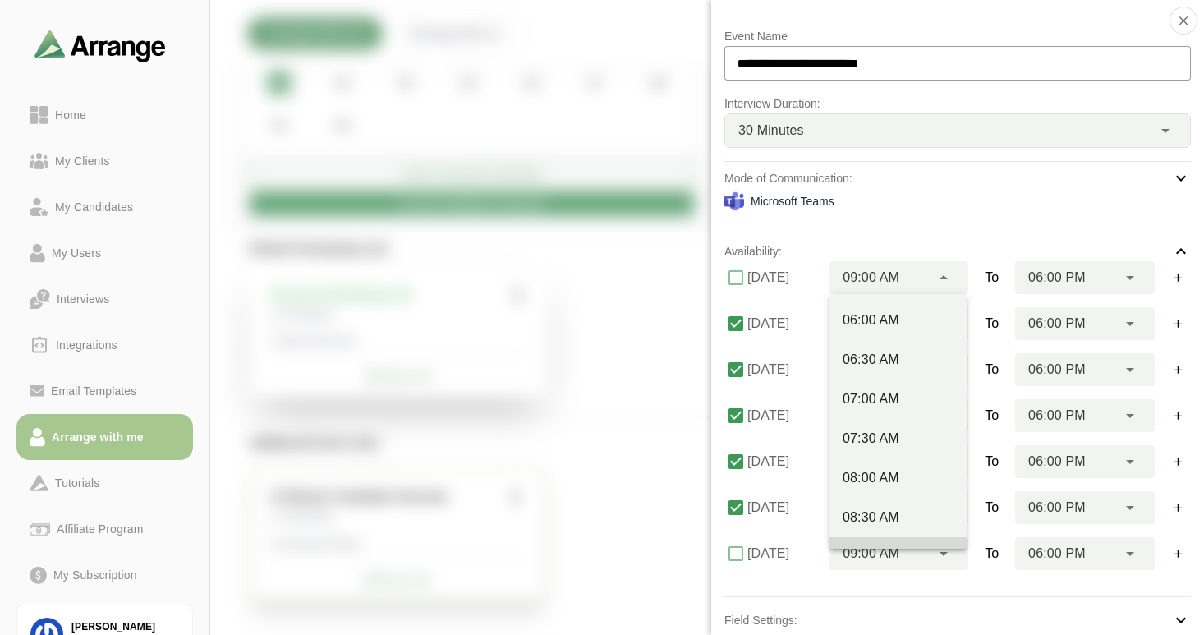
click at [858, 278] on span "09:00 AM" at bounding box center [870, 277] width 57 height 21
click at [818, 222] on div "**********" at bounding box center [957, 488] width 466 height 925
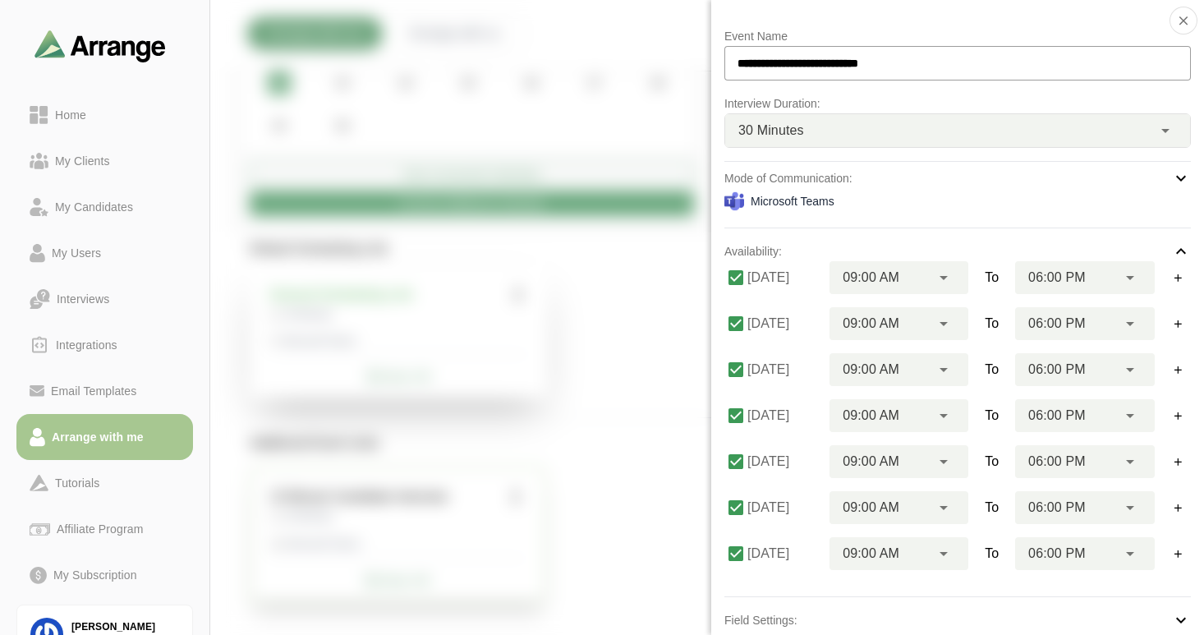
click at [1117, 279] on div at bounding box center [1131, 277] width 28 height 33
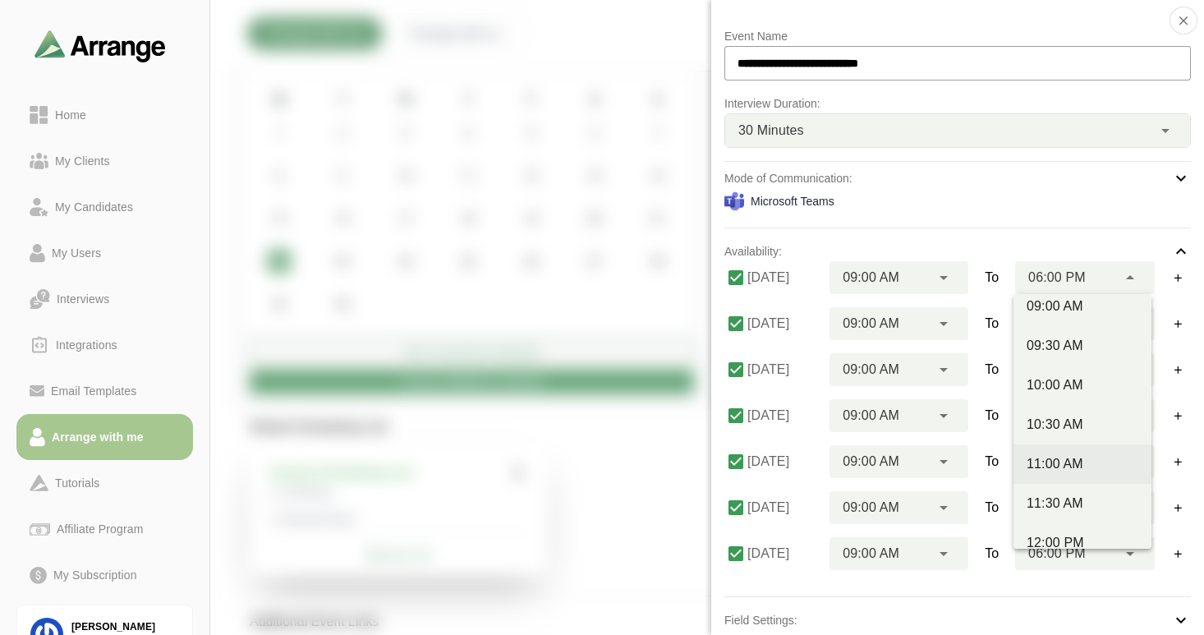
scroll to position [253, 0]
click at [1055, 457] on div "11:00 AM" at bounding box center [1082, 462] width 112 height 20
type input "********"
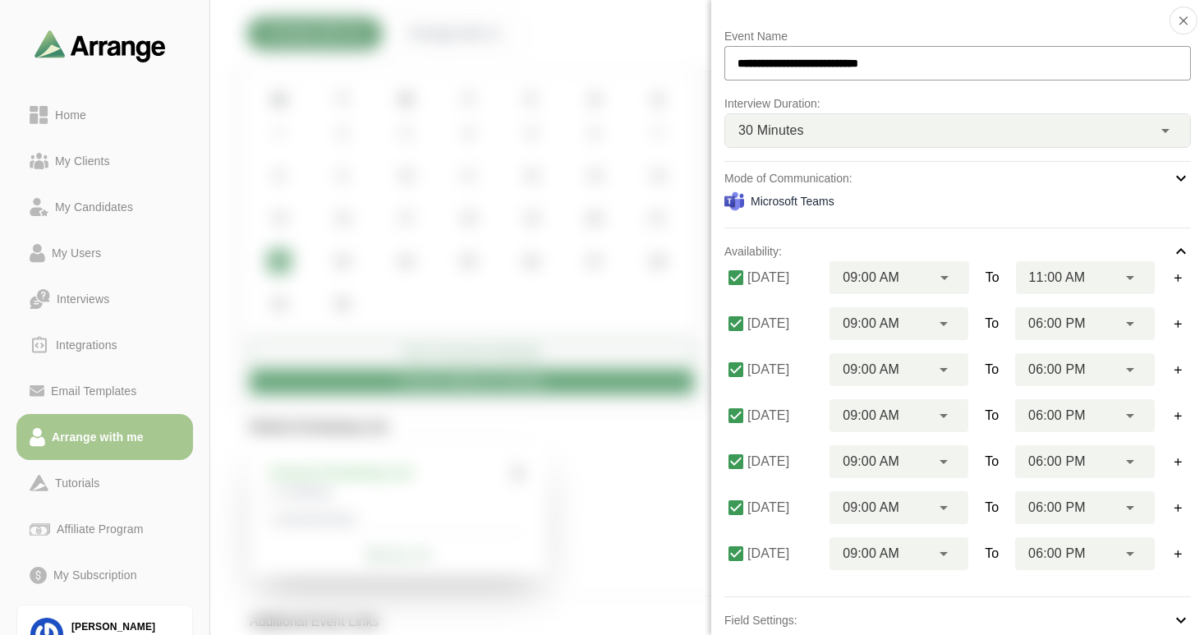
click at [1054, 555] on span "06:00 PM" at bounding box center [1056, 553] width 57 height 21
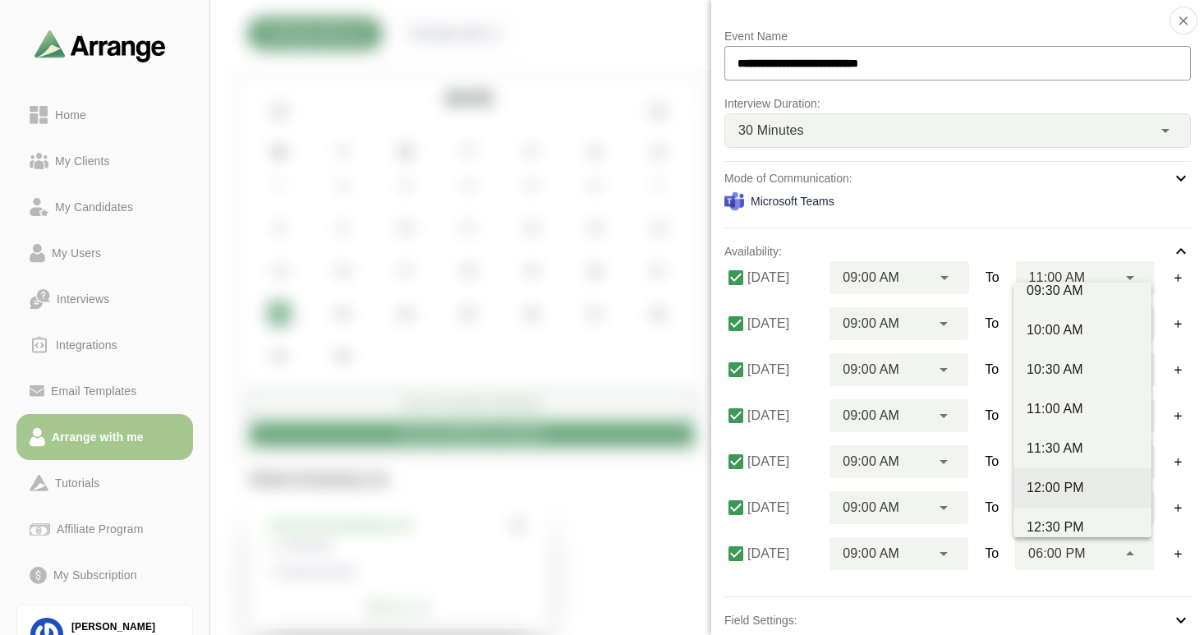
scroll to position [326, 0]
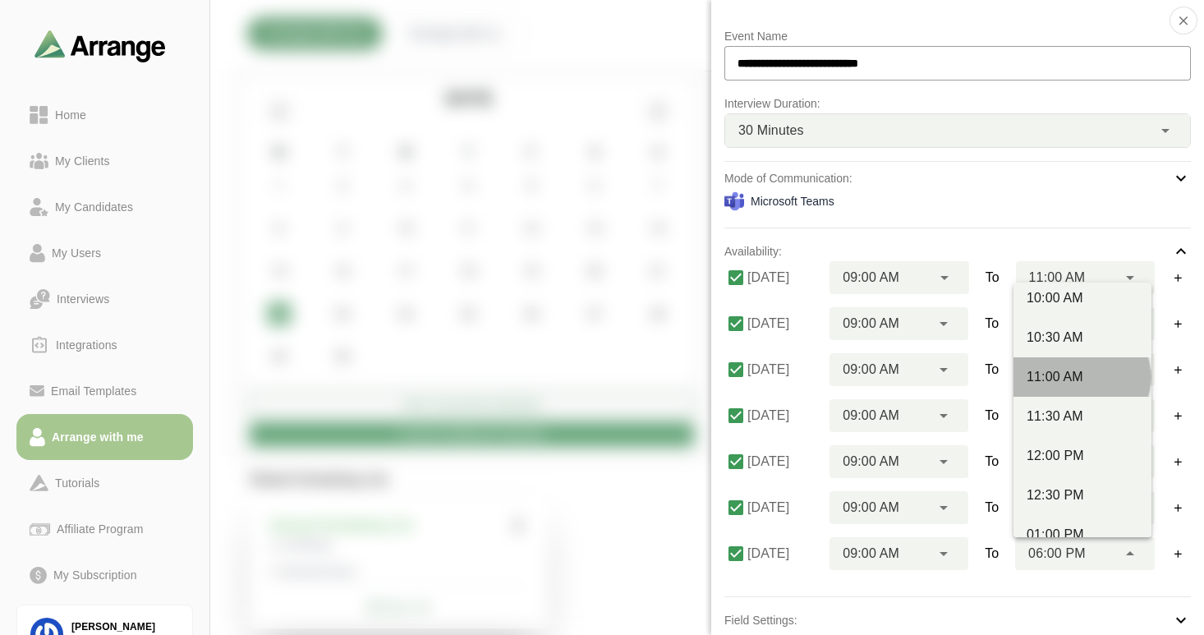
click at [1053, 379] on div "11:00 AM" at bounding box center [1082, 377] width 112 height 20
type input "********"
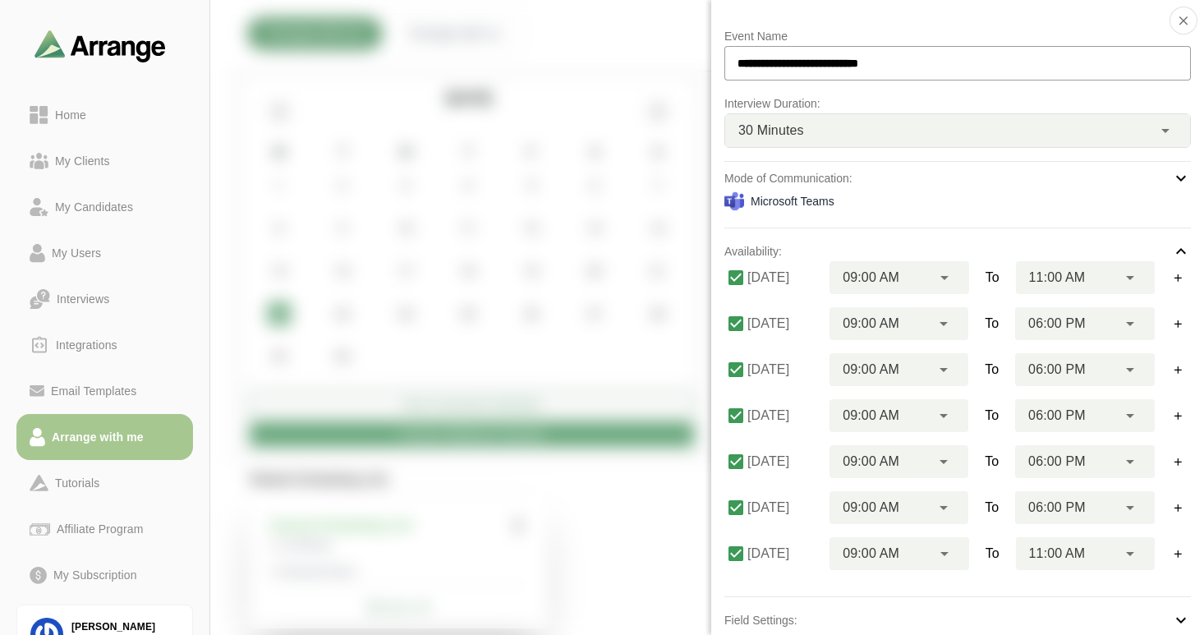
click at [916, 324] on div "09:00 AM ********" at bounding box center [879, 323] width 101 height 33
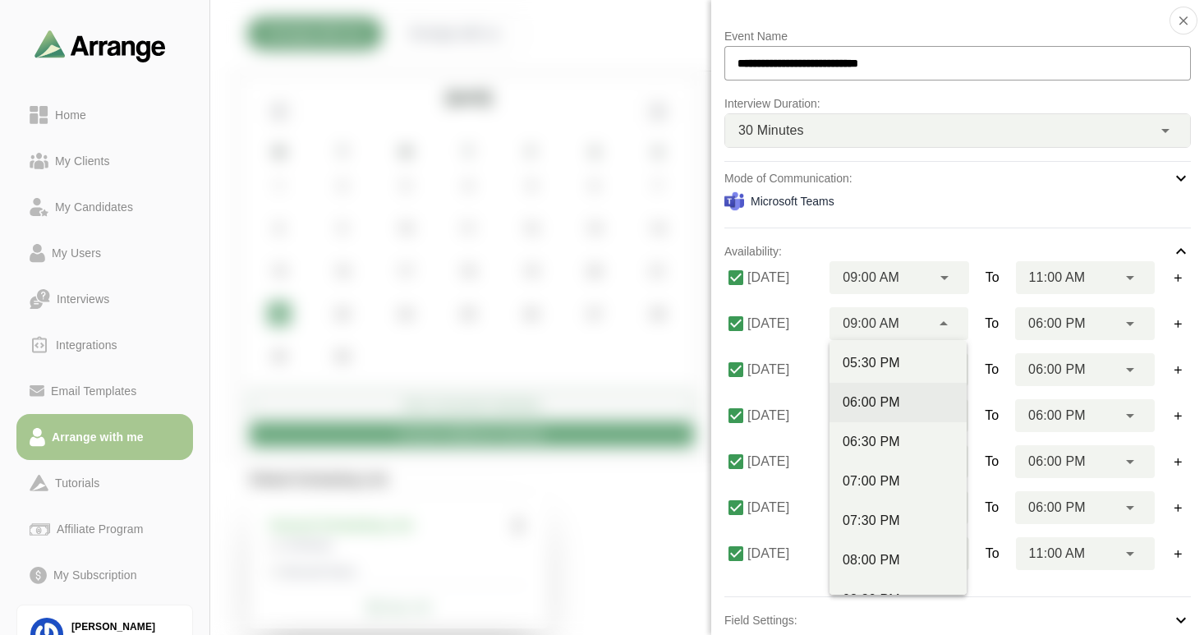
scroll to position [887, 0]
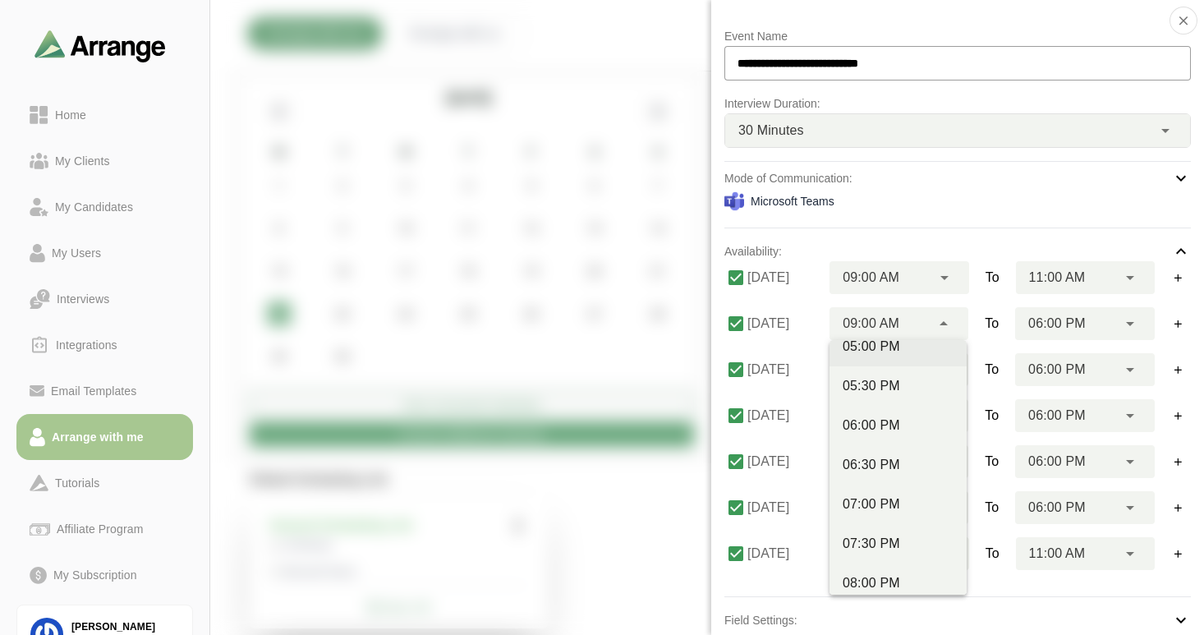
click at [873, 351] on div "05:00 PM" at bounding box center [897, 347] width 111 height 20
type input "********"
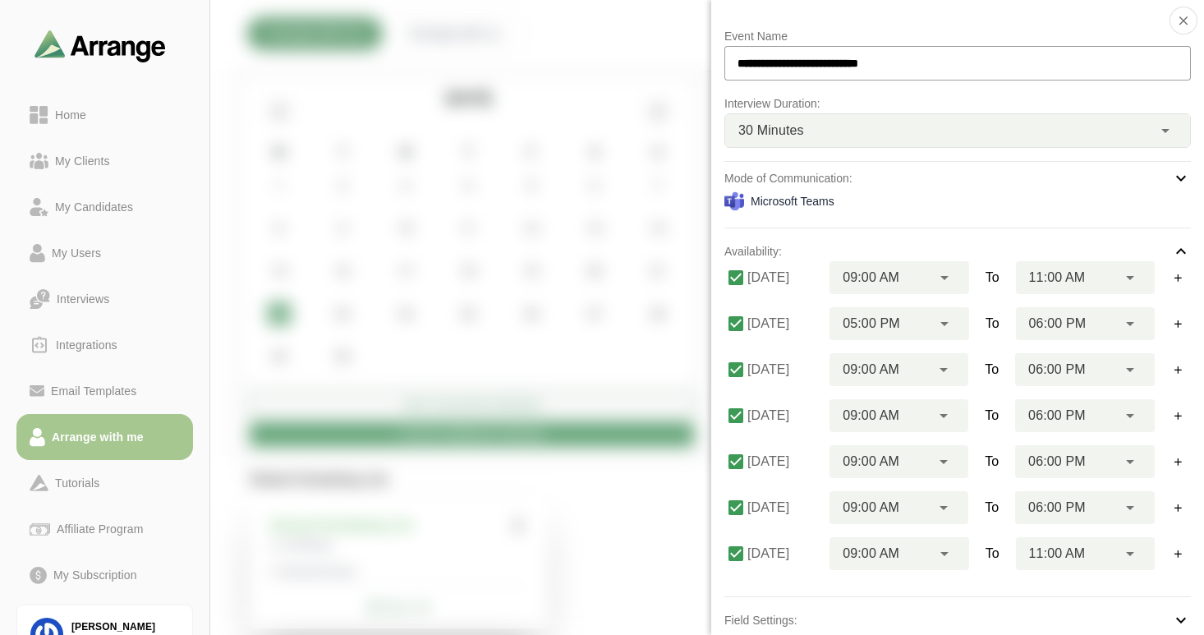
click at [878, 370] on span "09:00 AM" at bounding box center [870, 369] width 57 height 21
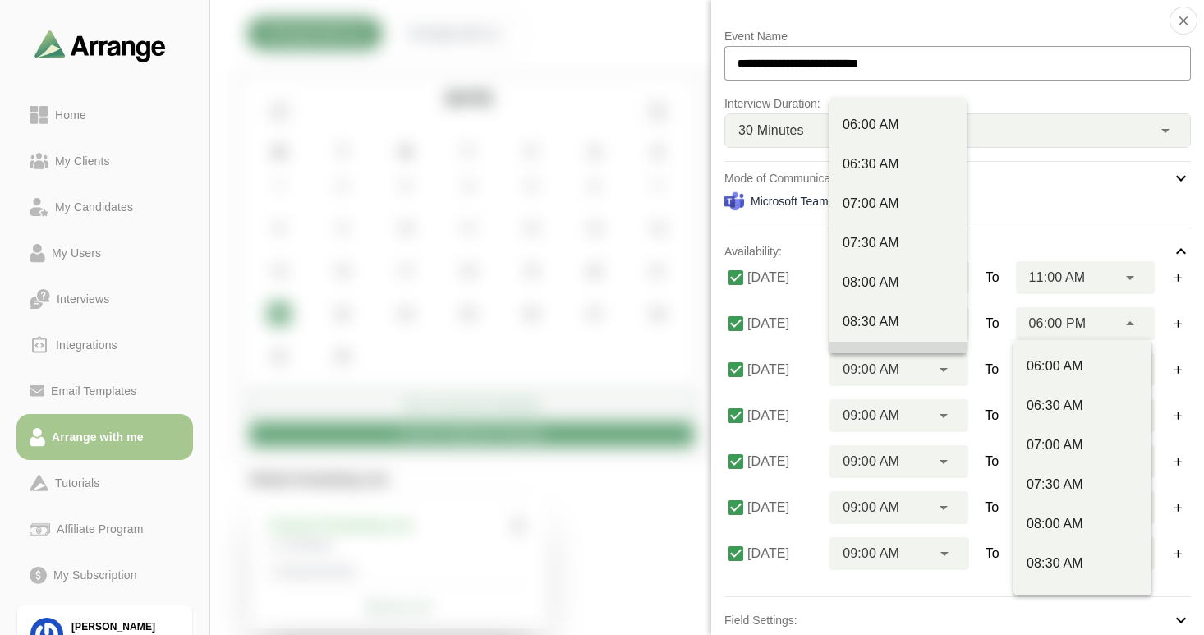
click at [1102, 319] on div "06:00 PM ********" at bounding box center [1066, 323] width 101 height 33
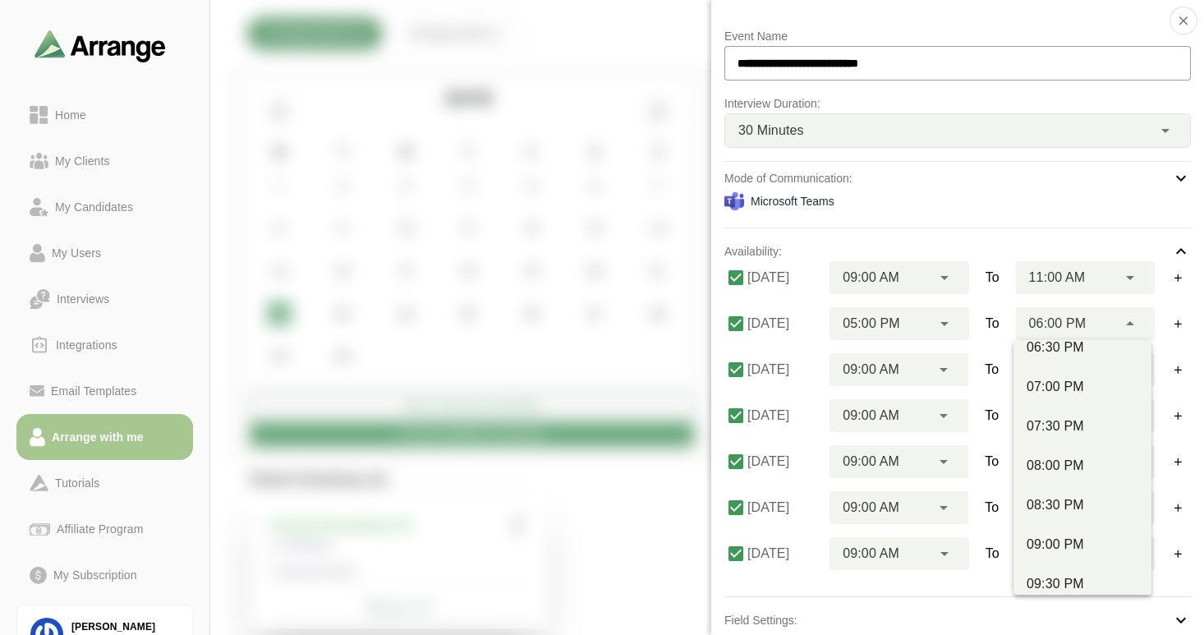
scroll to position [1048, 0]
click at [1053, 427] on div "08:00 PM" at bounding box center [1082, 422] width 112 height 20
type input "********"
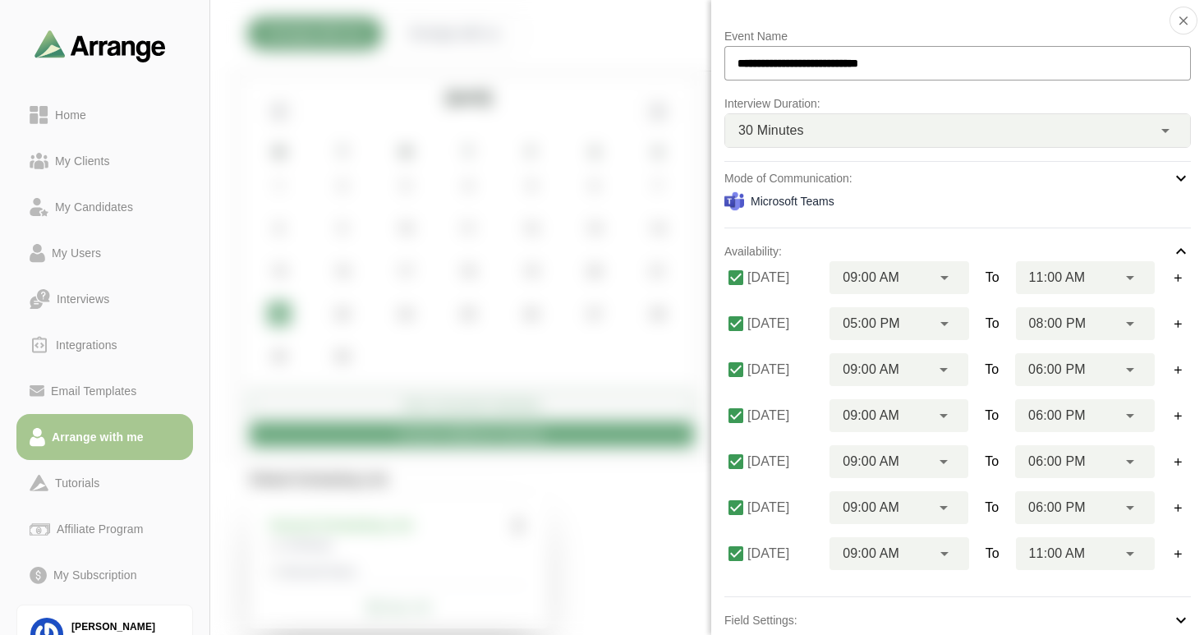
click at [878, 368] on span "09:00 AM" at bounding box center [870, 369] width 57 height 21
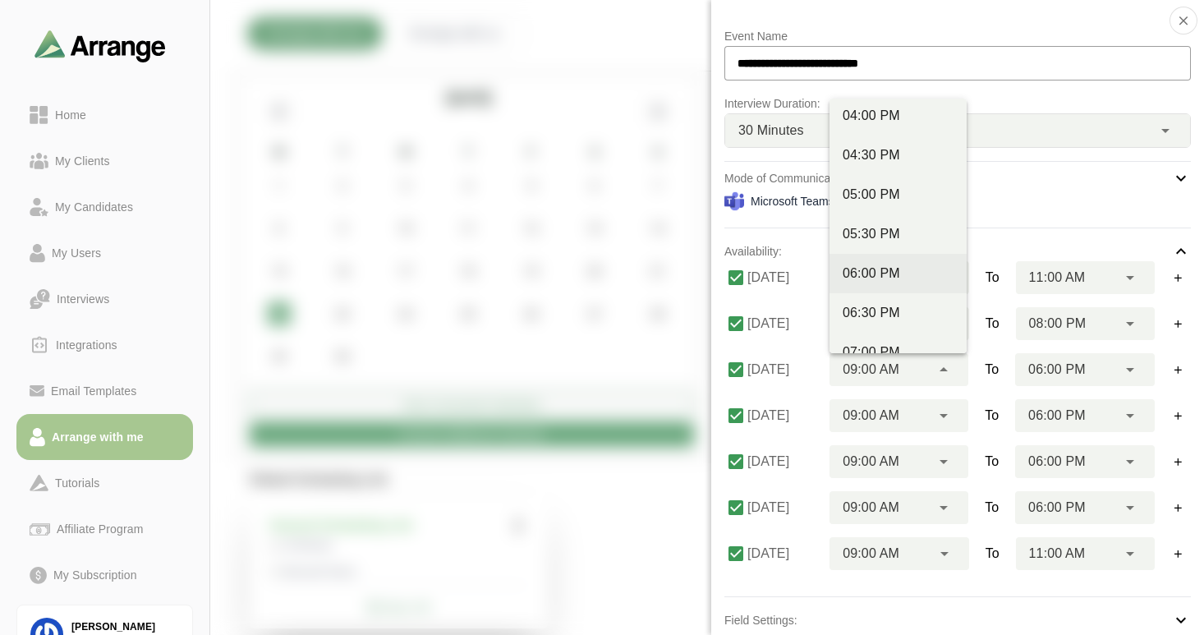
scroll to position [742, 0]
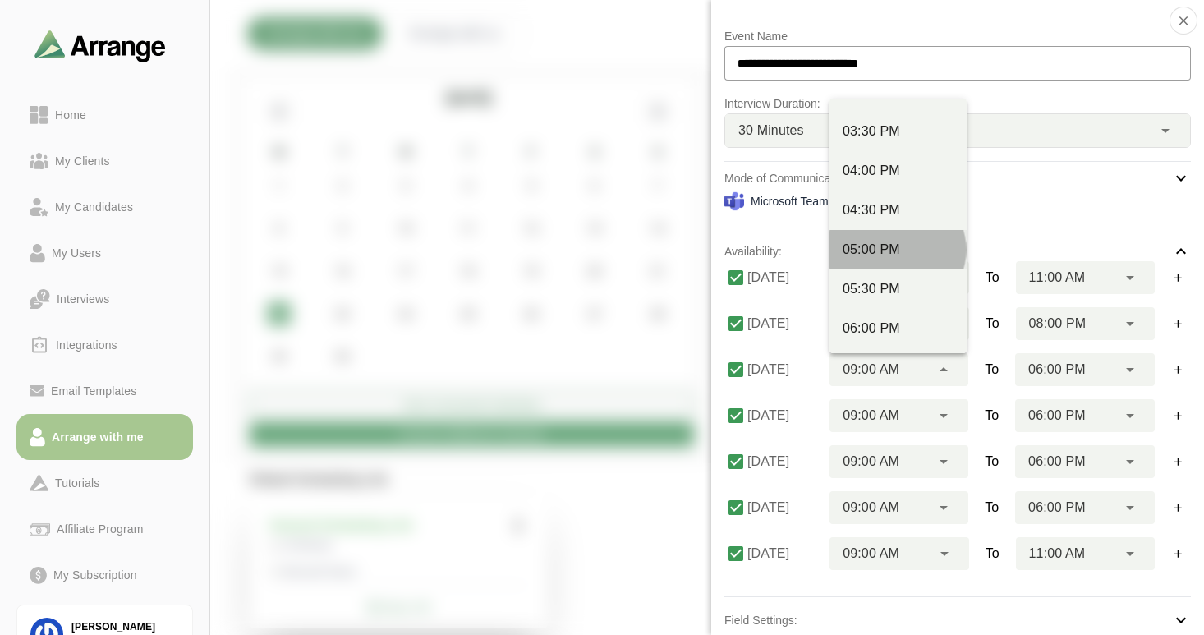
click at [883, 249] on div "05:00 PM" at bounding box center [897, 250] width 111 height 20
type input "********"
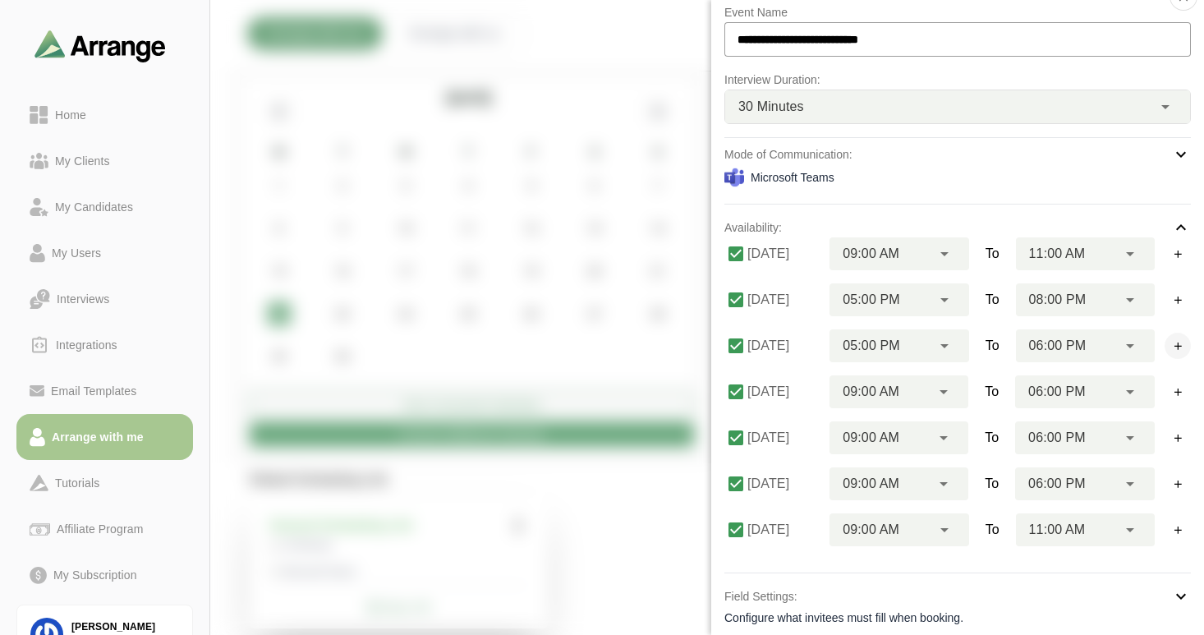
scroll to position [46, 0]
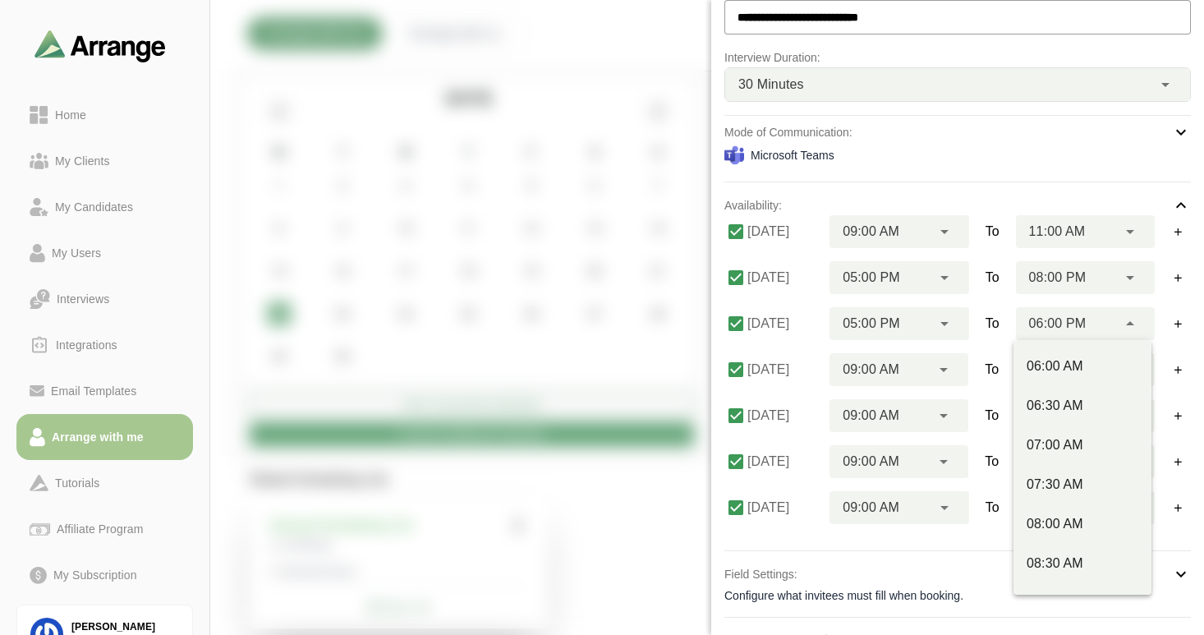
click at [1077, 328] on span "06:00 PM" at bounding box center [1057, 323] width 57 height 21
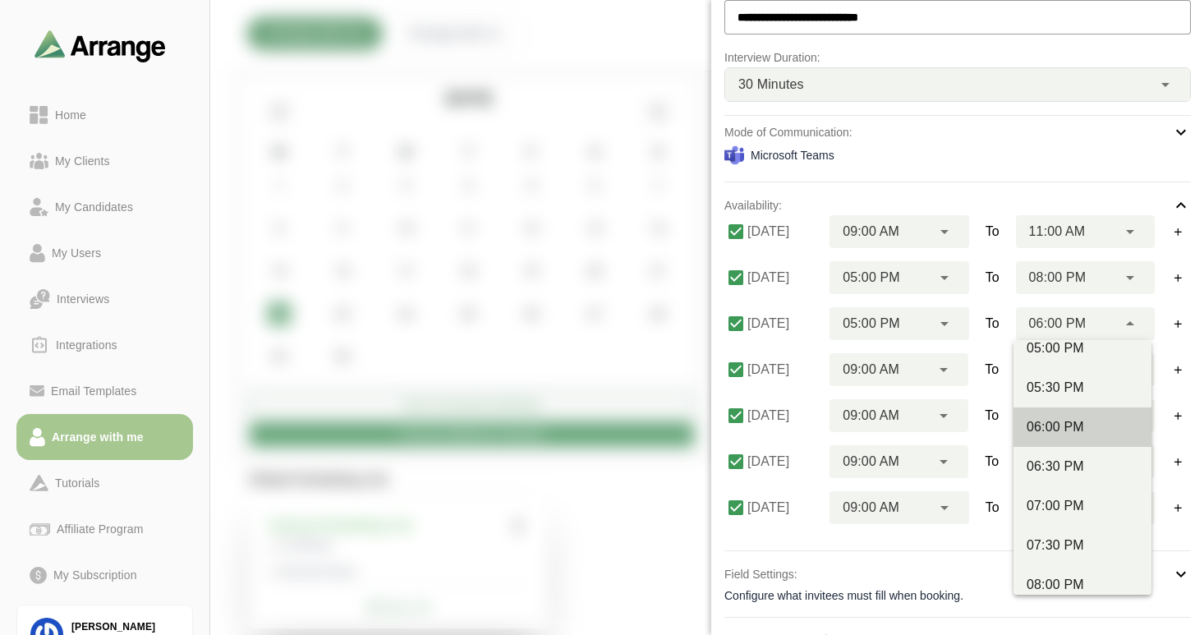
scroll to position [883, 0]
click at [1062, 350] on div "05:00 PM" at bounding box center [1082, 351] width 112 height 20
type input "********"
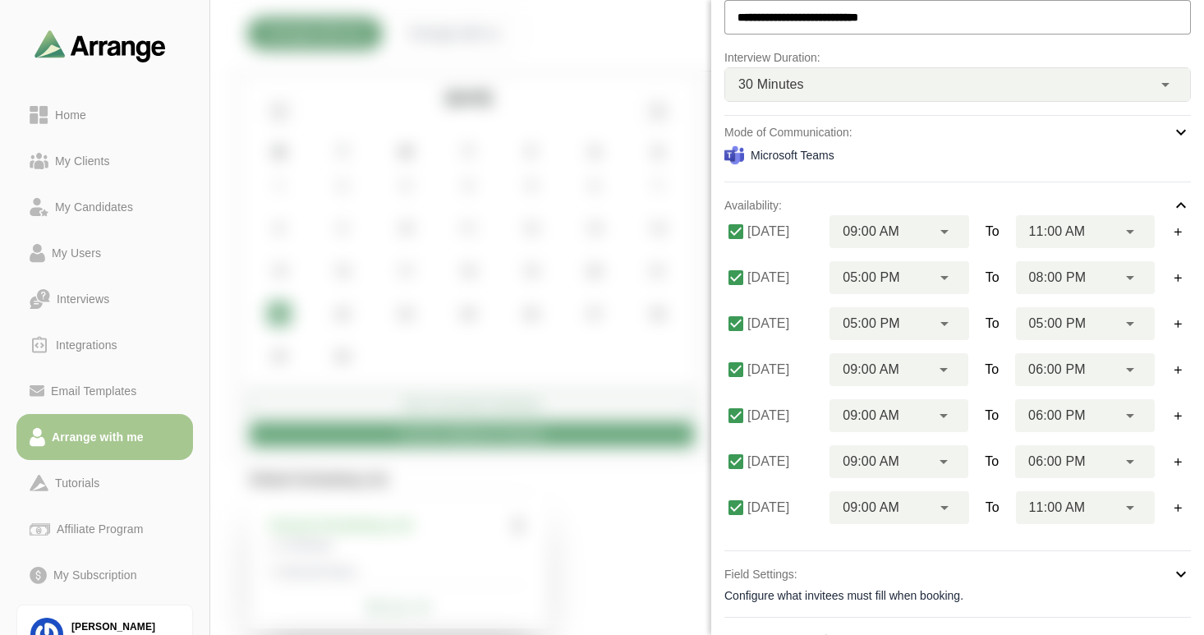
click at [1070, 371] on span "06:00 PM" at bounding box center [1056, 369] width 57 height 21
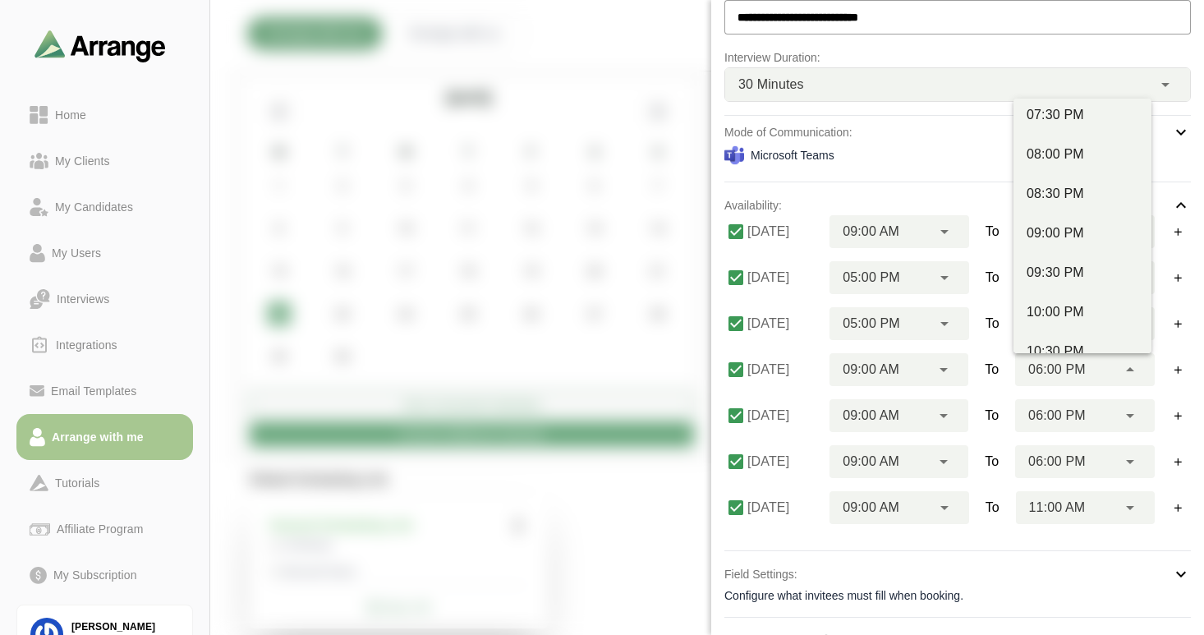
scroll to position [1094, 0]
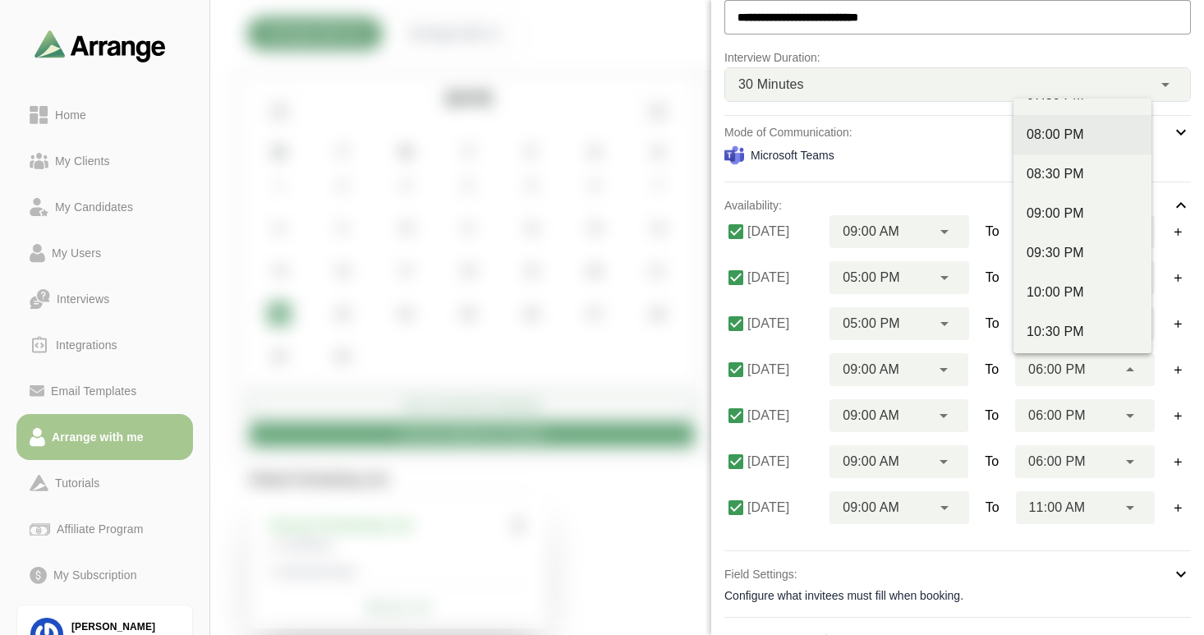
drag, startPoint x: 1054, startPoint y: 135, endPoint x: 1053, endPoint y: 145, distance: 9.9
click at [1054, 135] on div "08:00 PM" at bounding box center [1082, 135] width 112 height 20
type input "********"
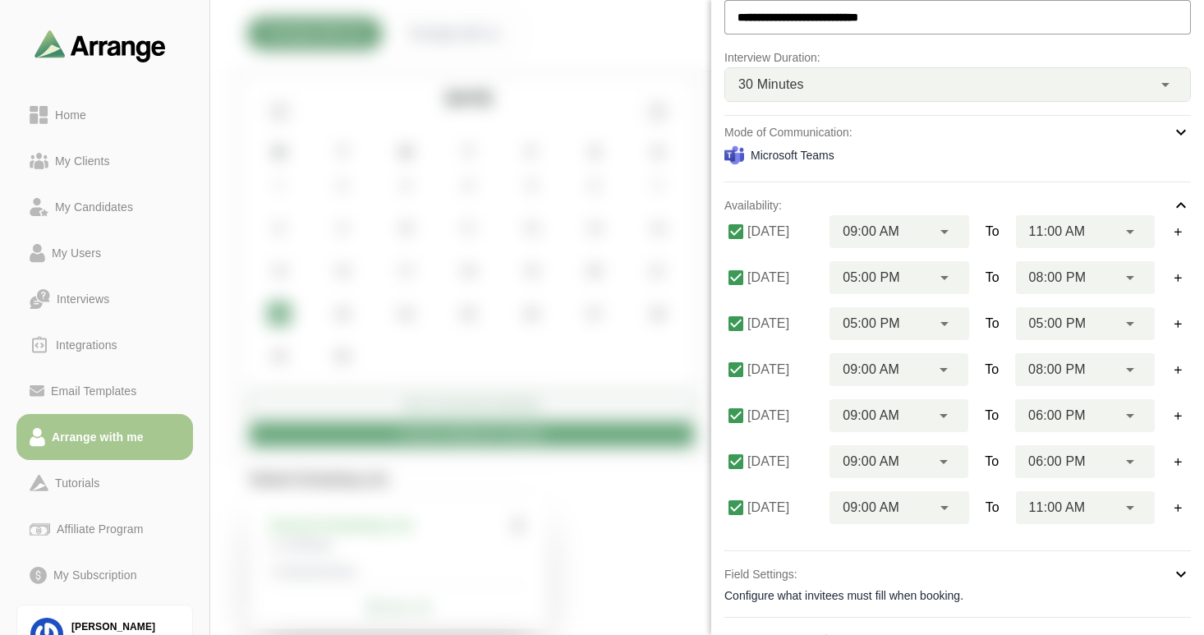
click at [900, 369] on div "09:00 AM ********" at bounding box center [879, 369] width 101 height 33
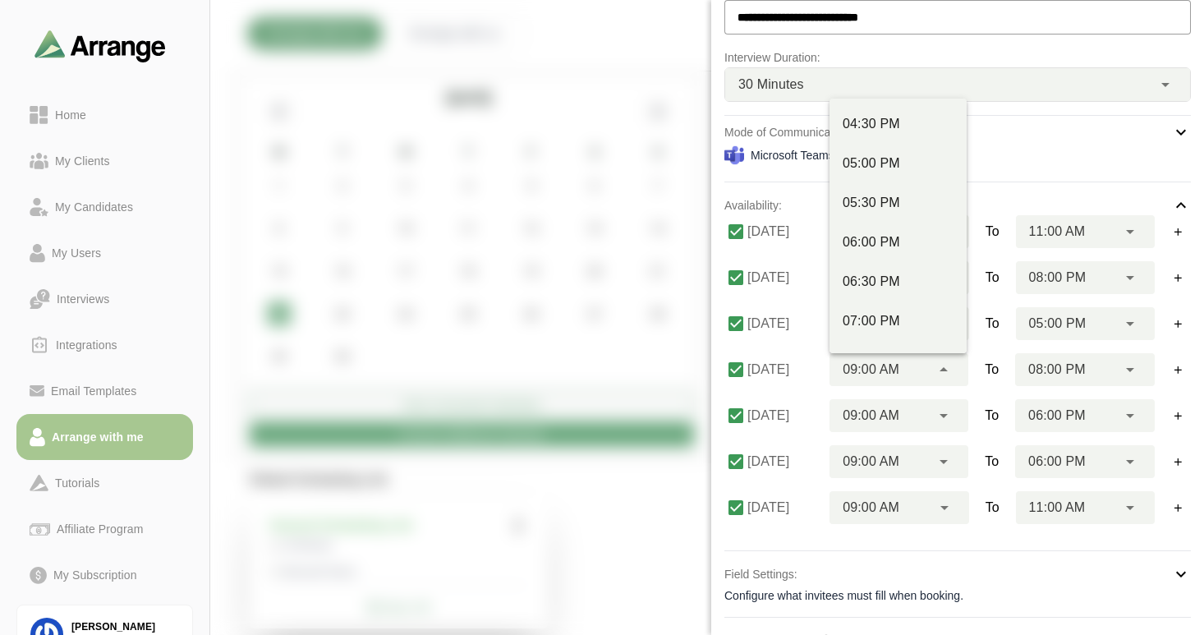
scroll to position [826, 0]
click at [888, 157] on div "05:00 PM" at bounding box center [897, 166] width 111 height 20
type input "********"
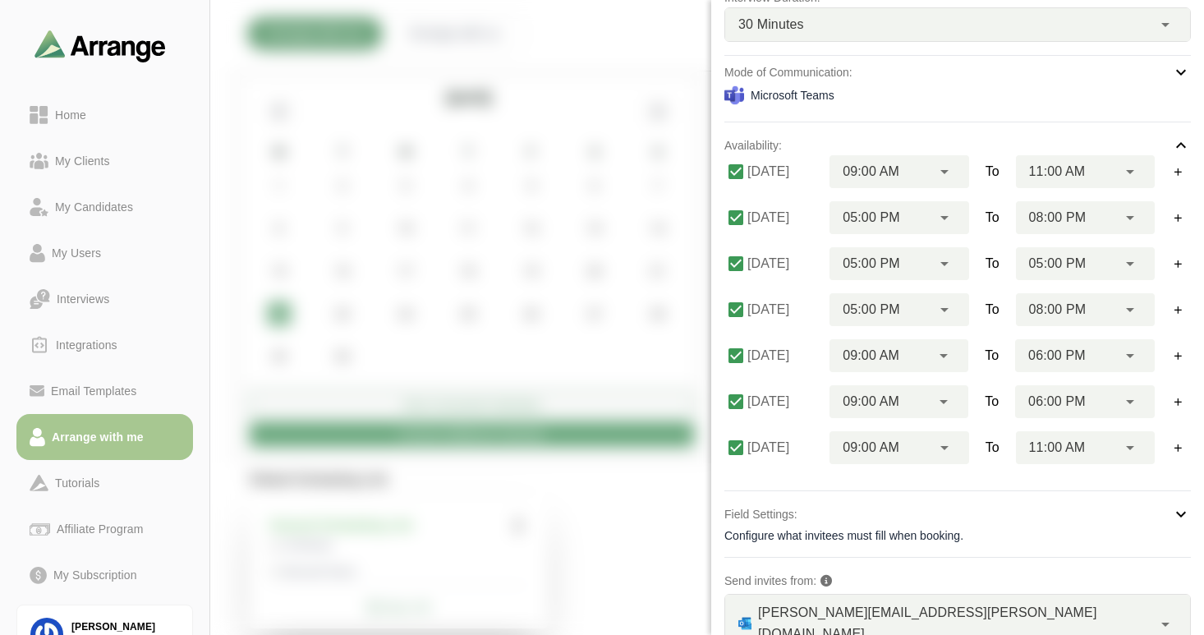
scroll to position [116, 0]
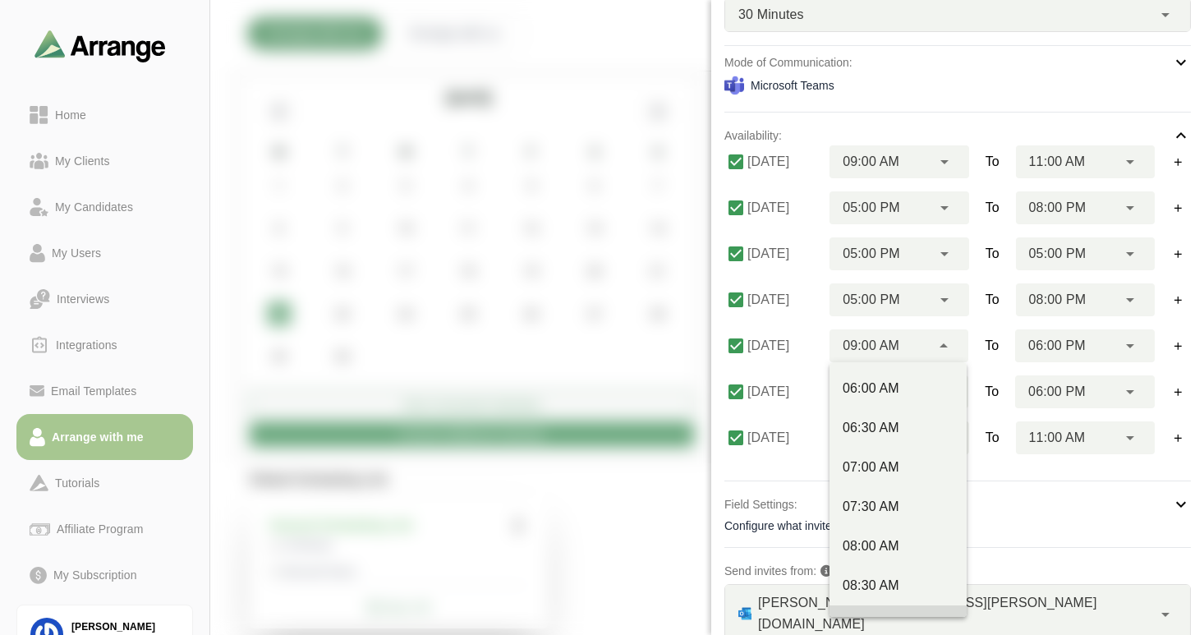
click at [885, 344] on span "09:00 AM" at bounding box center [870, 345] width 57 height 21
click at [874, 466] on div "05:00 PM" at bounding box center [897, 470] width 111 height 20
type input "********"
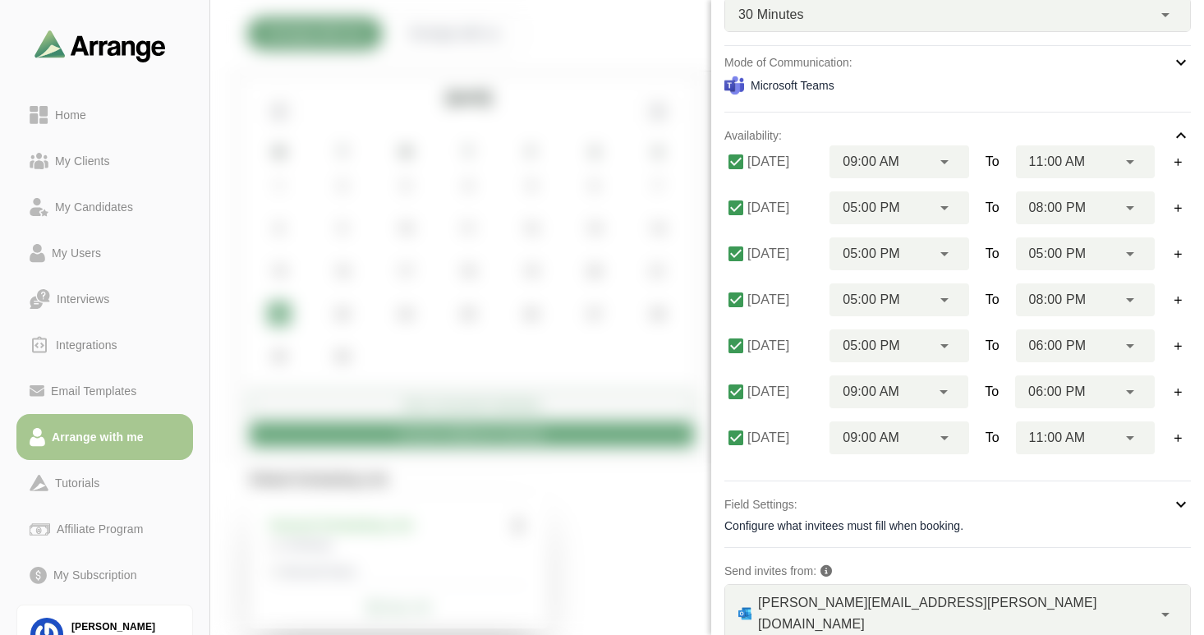
click at [1044, 343] on span "06:00 PM" at bounding box center [1057, 345] width 57 height 21
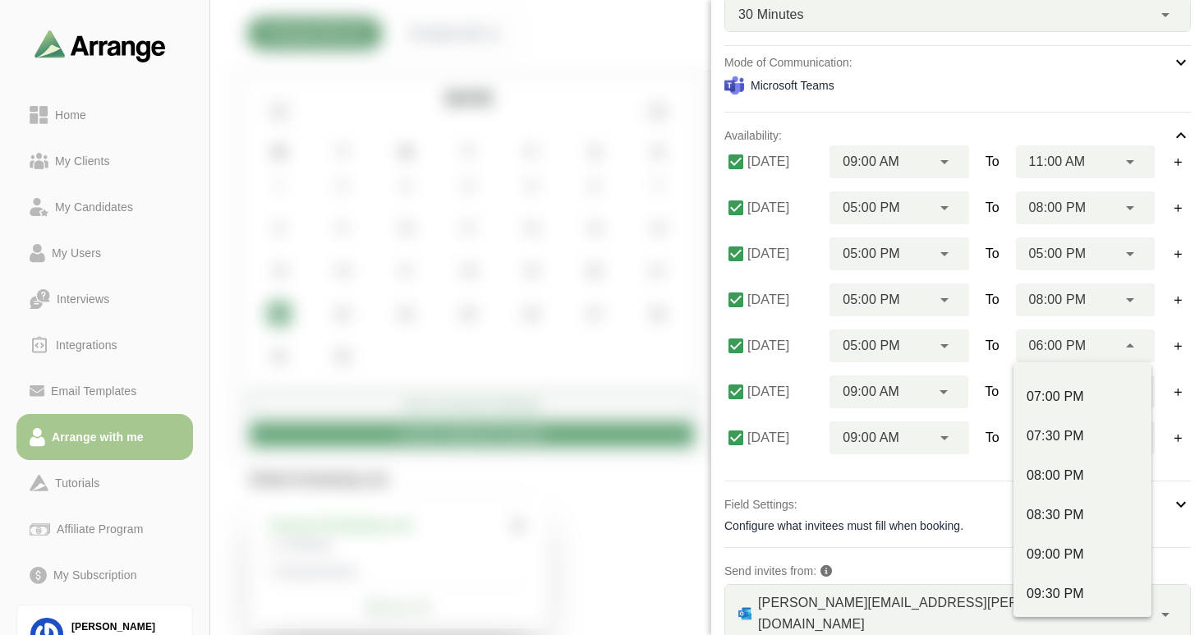
scroll to position [1025, 0]
click at [1062, 466] on div "08:00 PM" at bounding box center [1082, 467] width 112 height 20
type input "********"
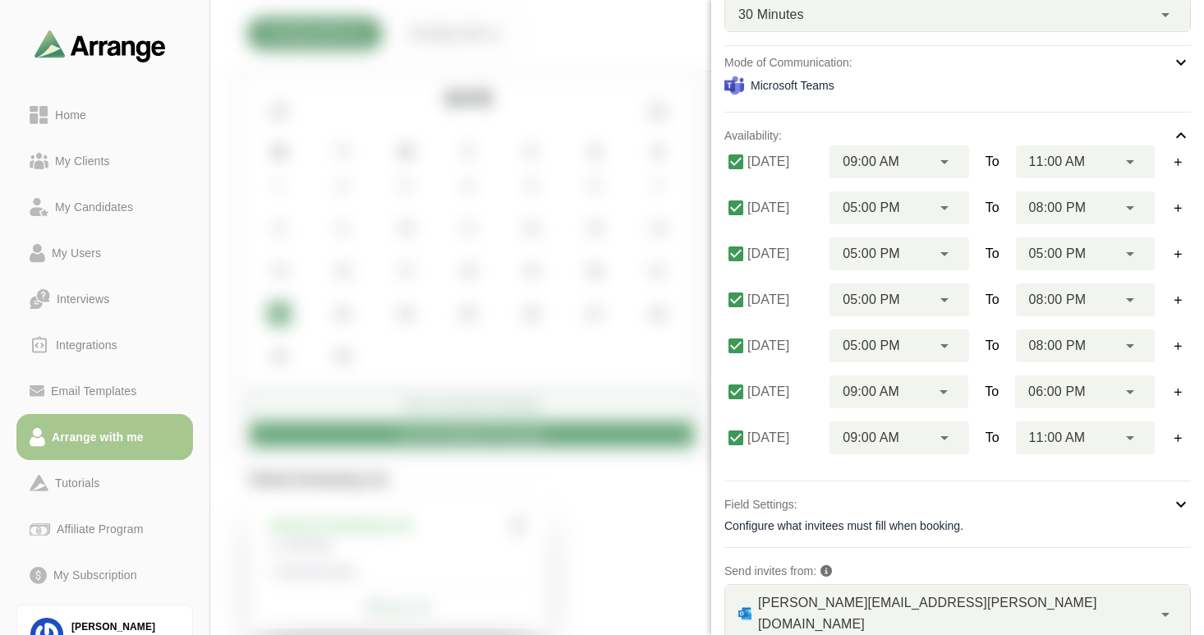
click at [1051, 388] on span "06:00 PM" at bounding box center [1056, 391] width 57 height 21
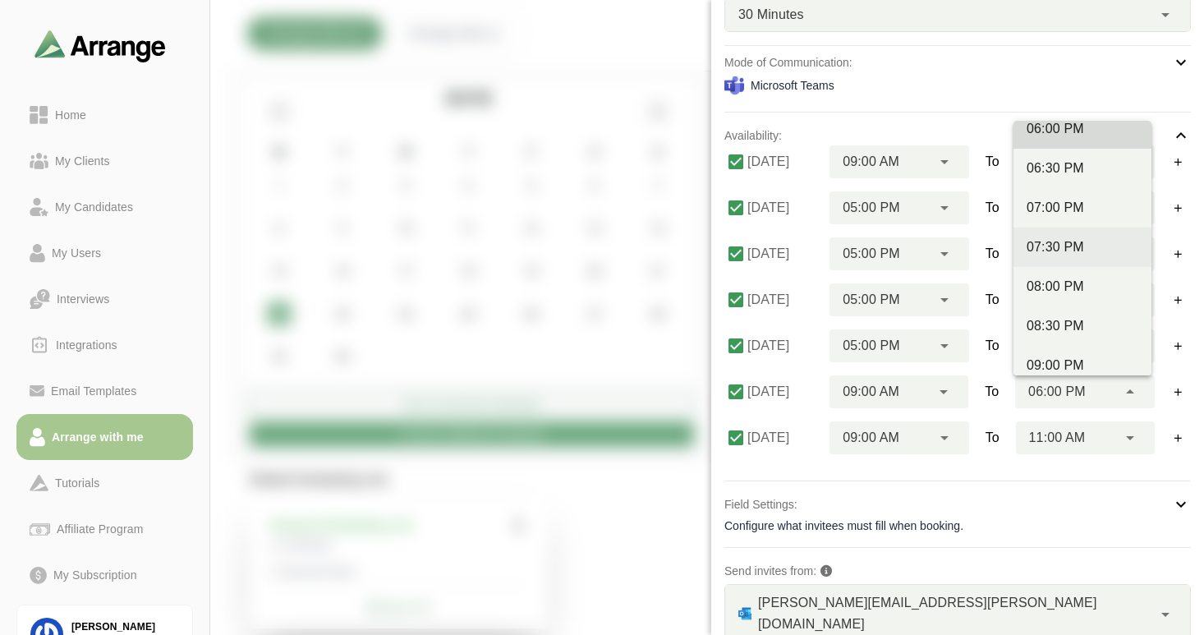
scroll to position [1016, 0]
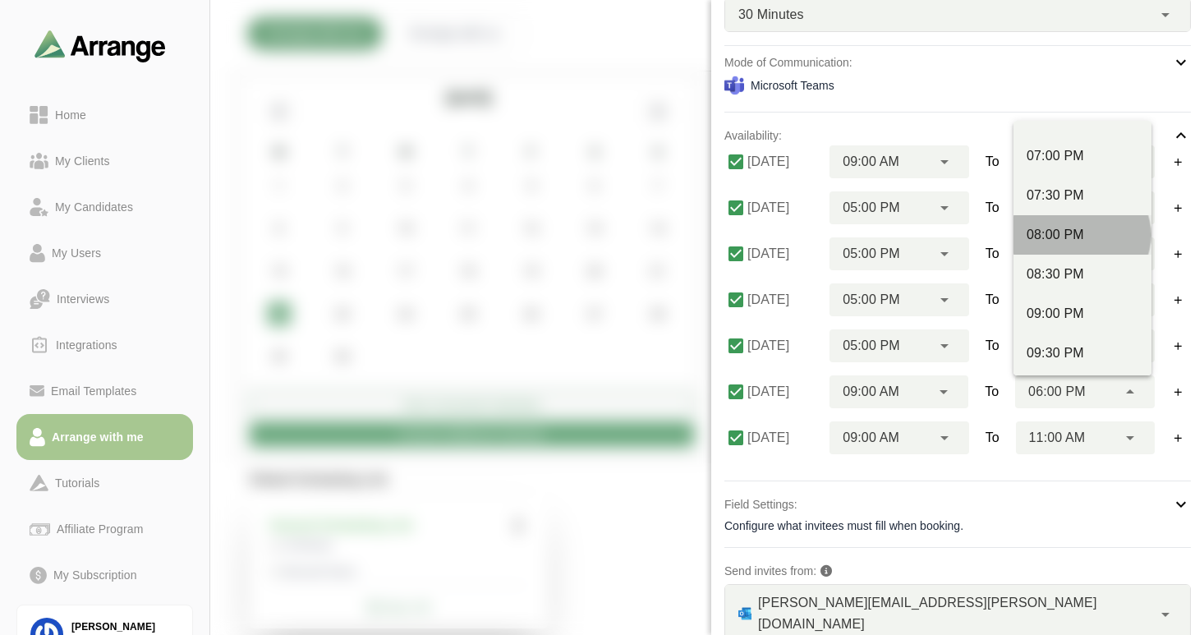
click at [1054, 239] on div "08:00 PM" at bounding box center [1082, 235] width 112 height 20
type input "********"
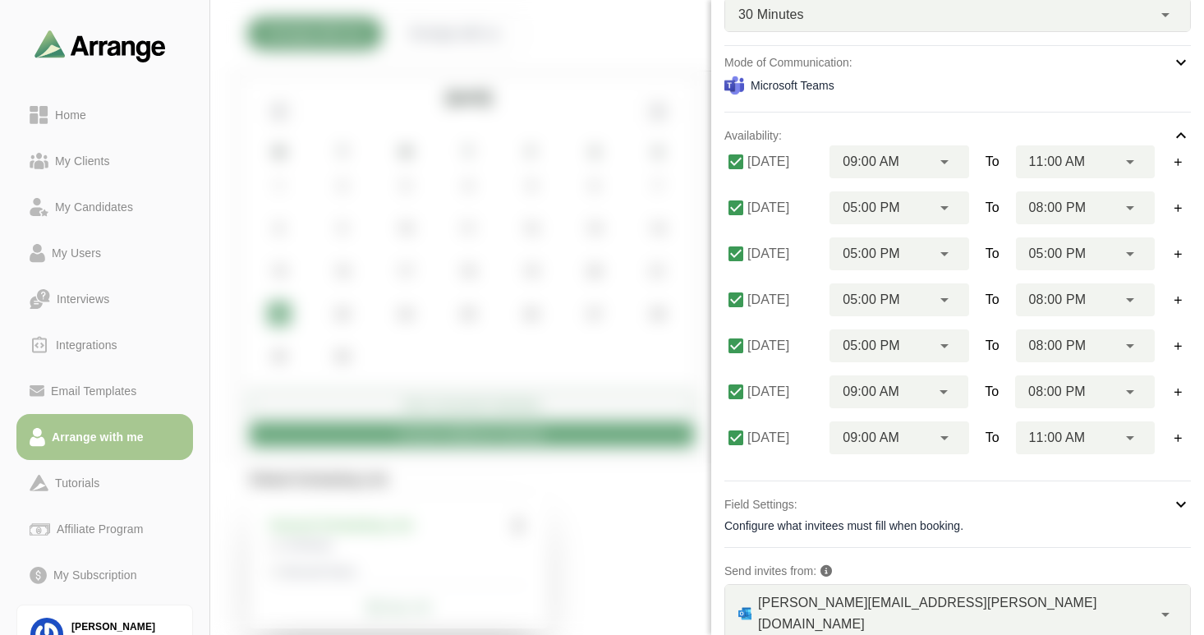
click at [900, 388] on div "09:00 AM ********" at bounding box center [879, 391] width 101 height 33
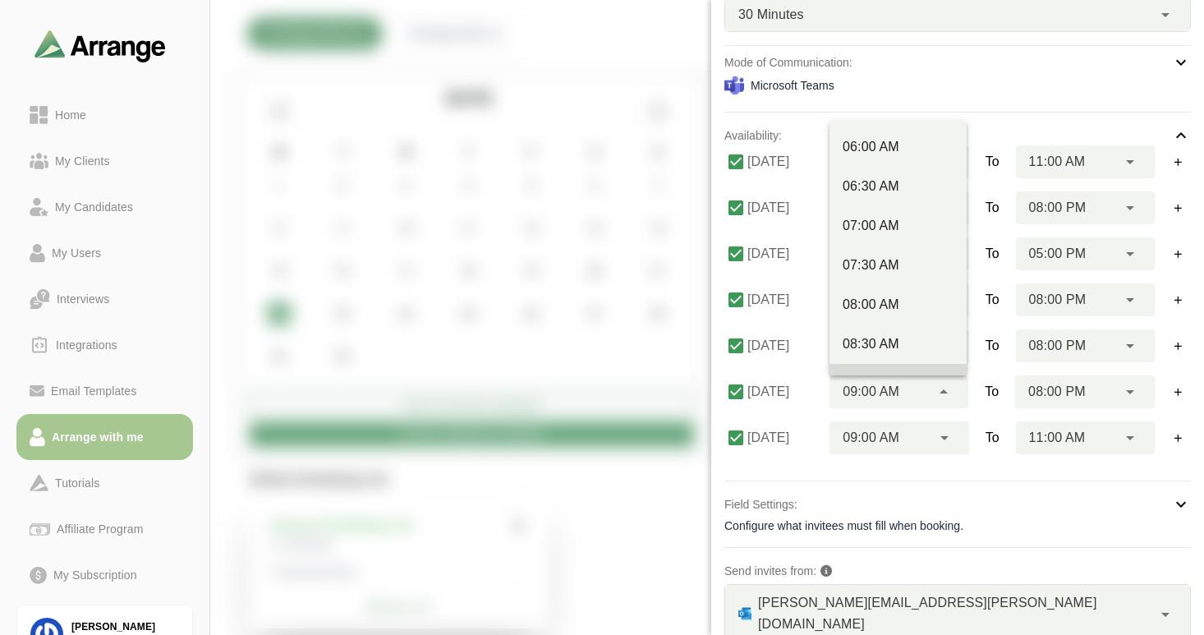
click at [896, 397] on span "09:00 AM" at bounding box center [870, 391] width 57 height 21
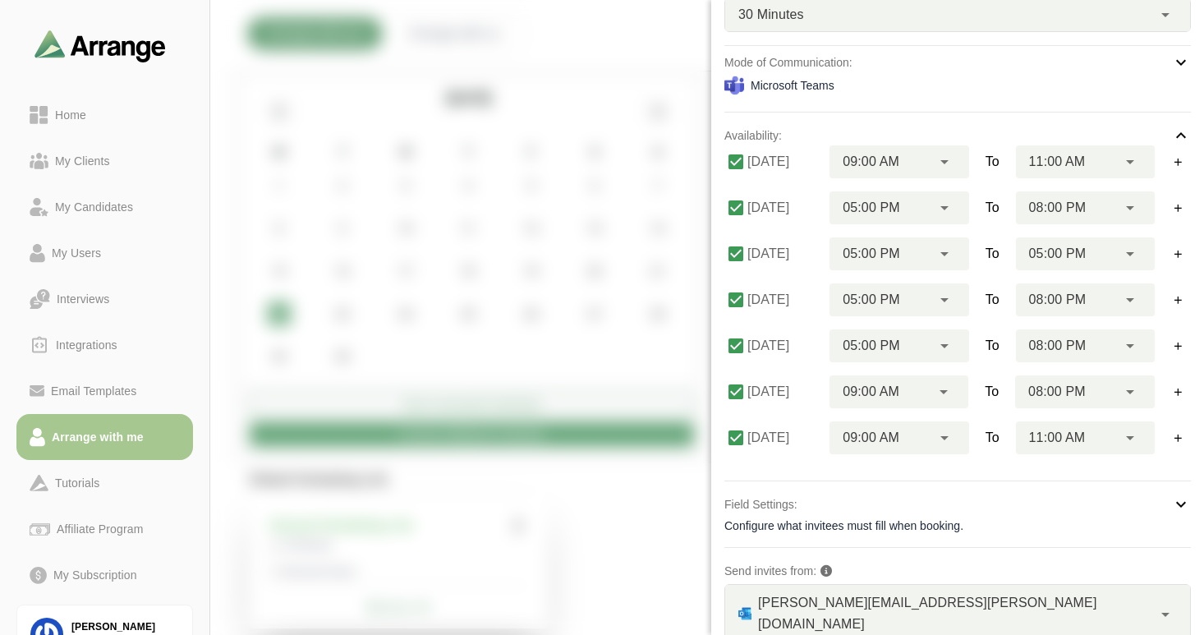
click at [894, 391] on span "09:00 AM" at bounding box center [870, 391] width 57 height 21
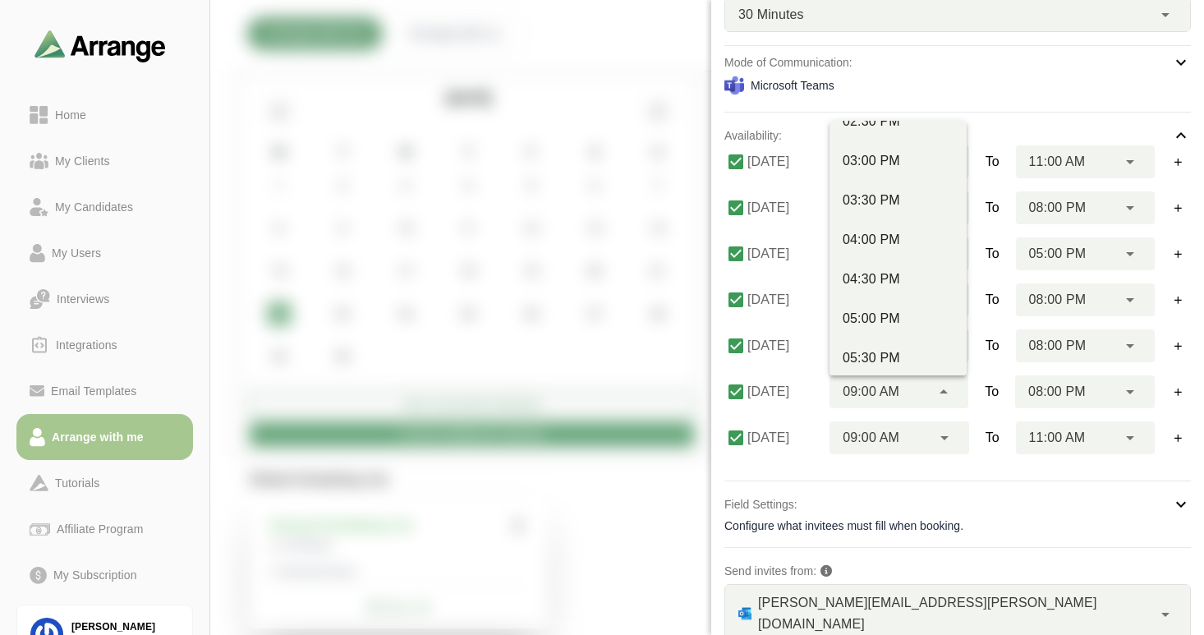
scroll to position [699, 0]
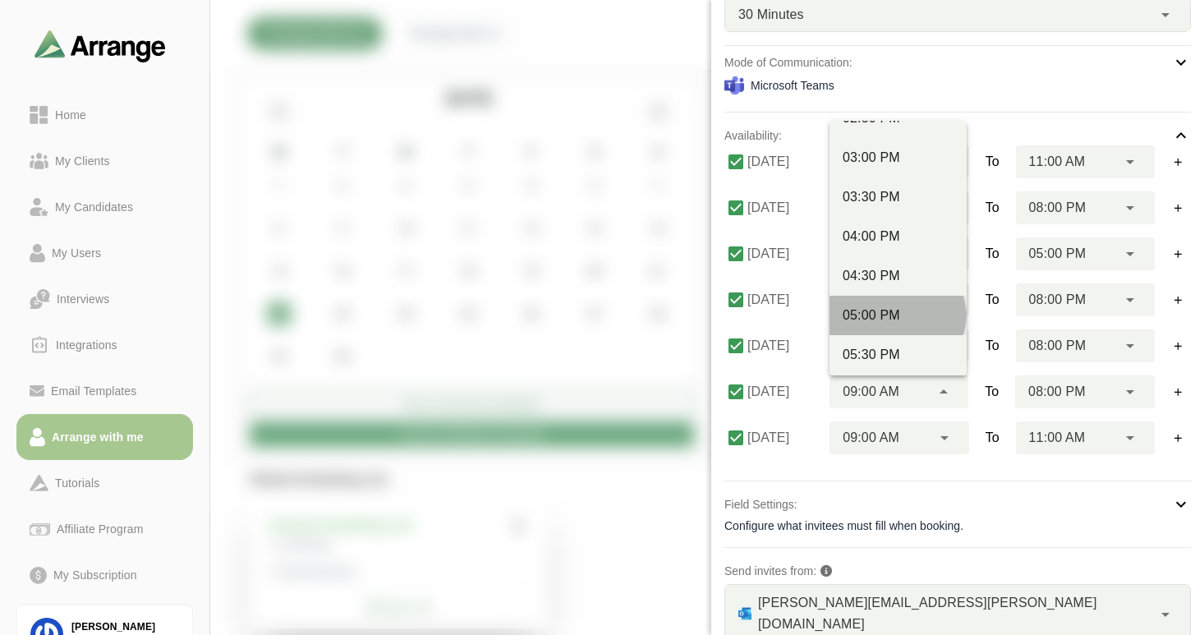
click at [888, 310] on div "05:00 PM" at bounding box center [897, 315] width 111 height 20
type input "********"
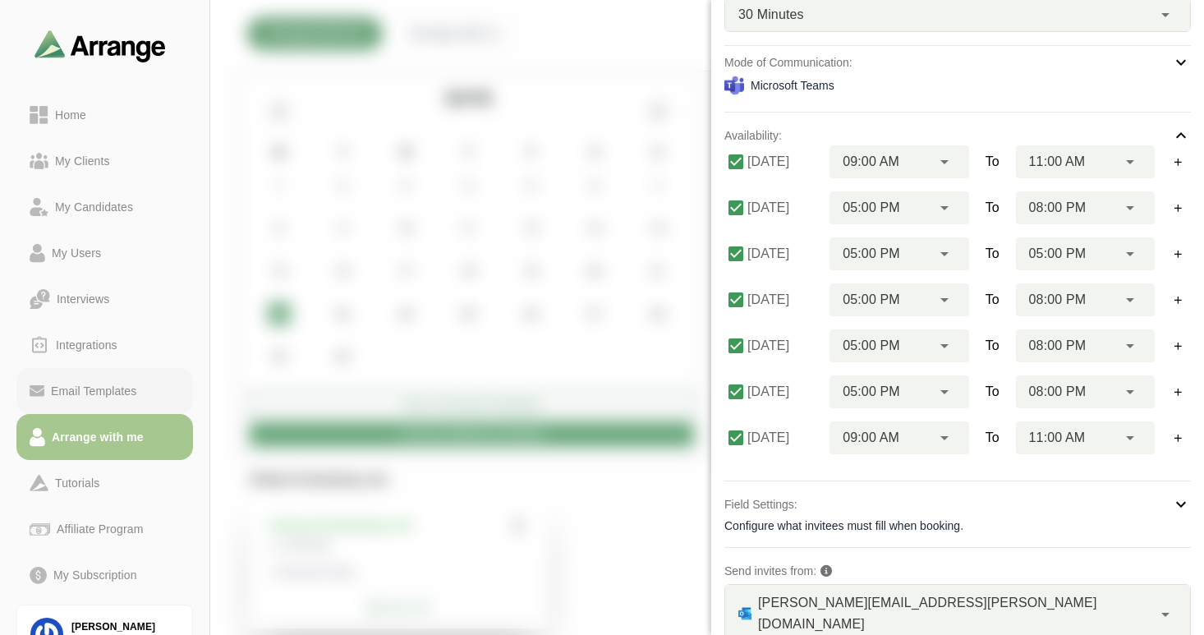
scroll to position [309, 0]
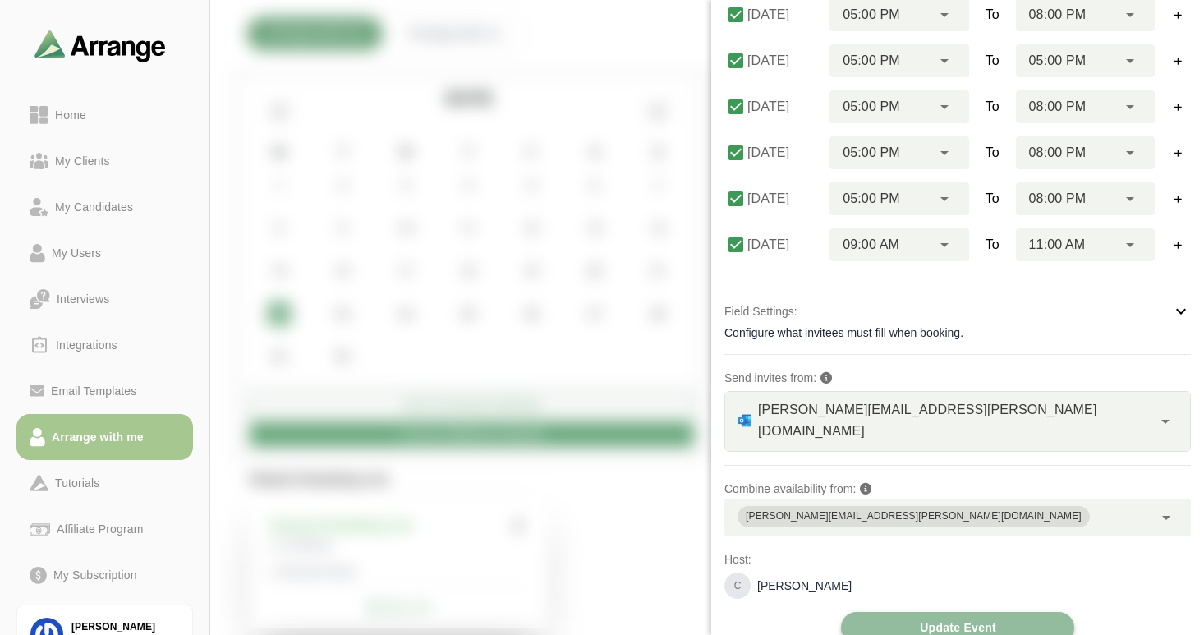
click at [925, 612] on span "Update Event" at bounding box center [957, 627] width 77 height 31
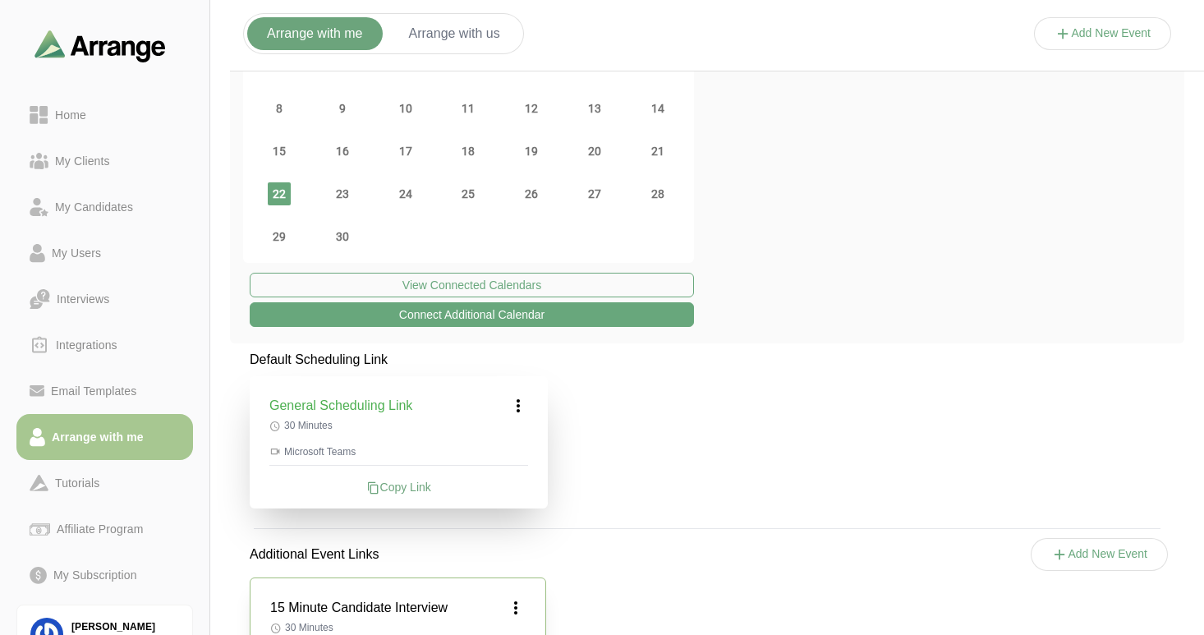
scroll to position [231, 0]
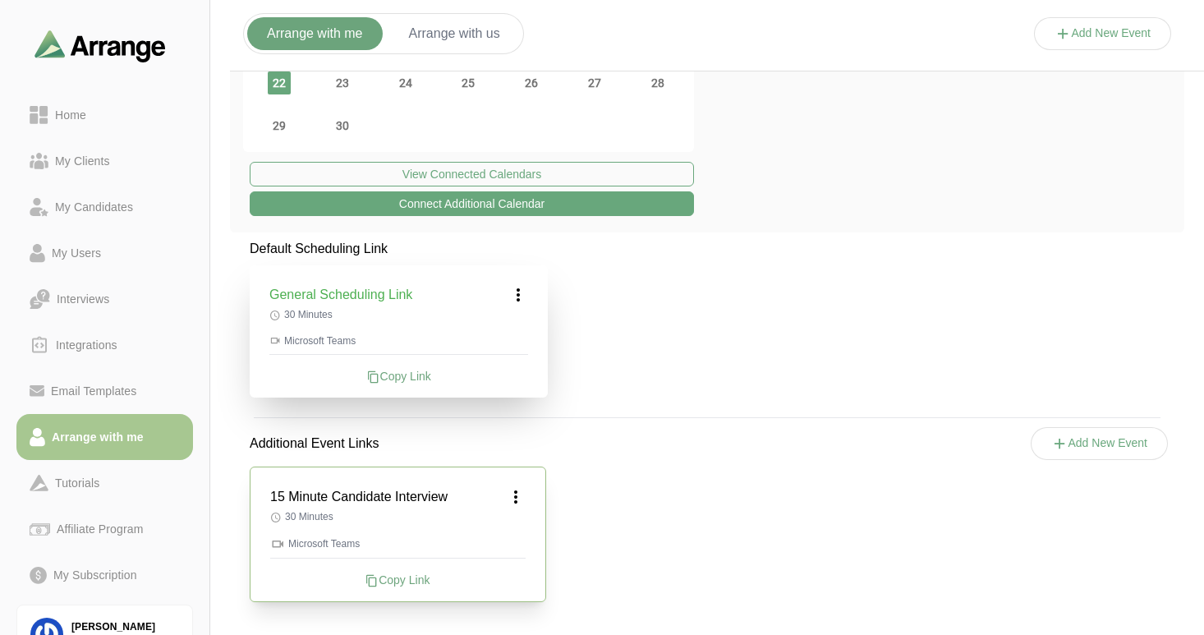
click at [397, 581] on div "Copy Link" at bounding box center [397, 579] width 255 height 16
click at [411, 578] on div "Copy Link" at bounding box center [397, 579] width 255 height 16
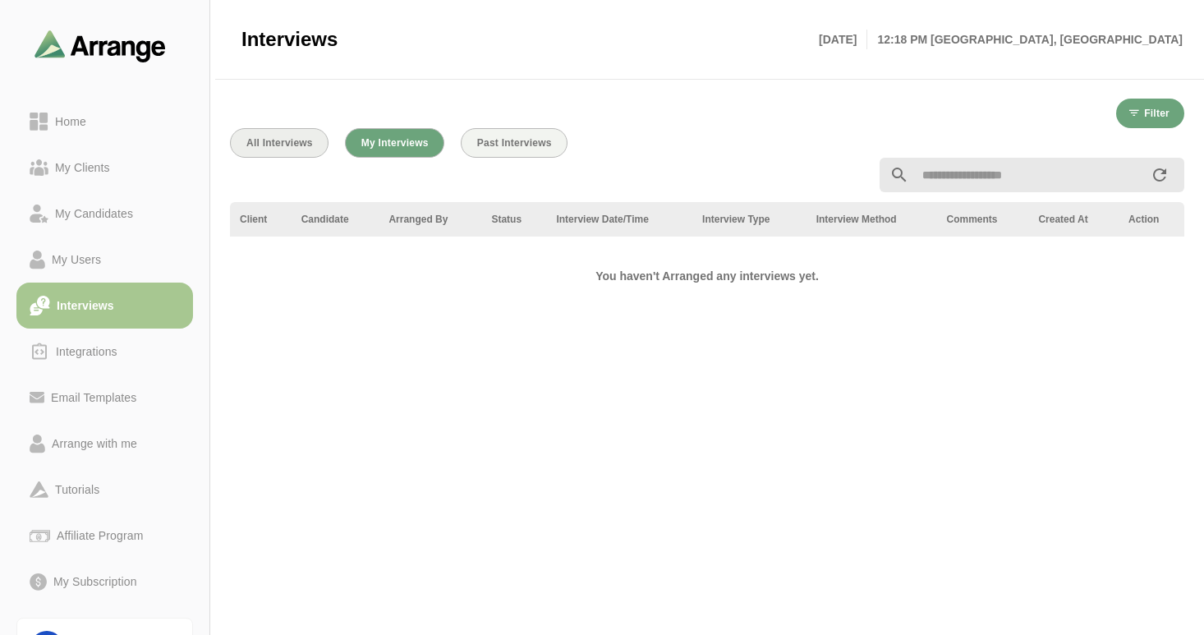
click at [300, 144] on span "All Interviews" at bounding box center [279, 142] width 67 height 11
click at [399, 153] on div at bounding box center [707, 175] width 974 height 54
click at [401, 145] on span "My Interviews" at bounding box center [394, 142] width 68 height 11
click at [502, 145] on span "Past Interviews" at bounding box center [514, 142] width 76 height 11
click at [397, 144] on span "My Interviews" at bounding box center [394, 142] width 68 height 11
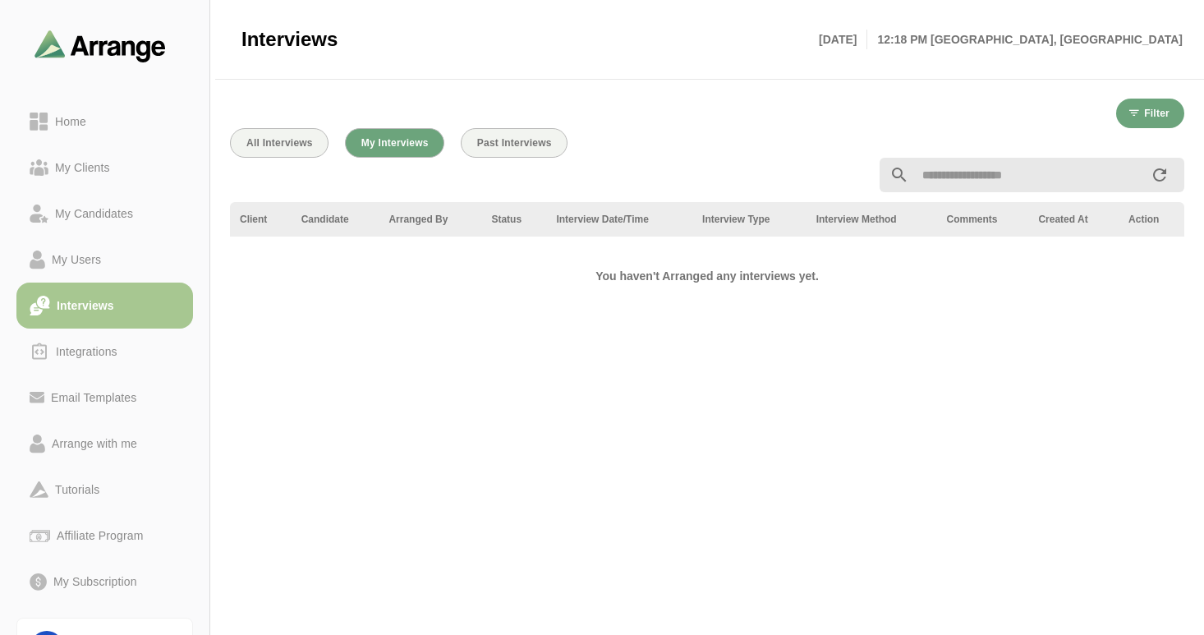
click at [276, 139] on span "All Interviews" at bounding box center [279, 142] width 67 height 11
click at [89, 306] on div "Interviews" at bounding box center [85, 306] width 71 height 20
click at [95, 353] on div "Integrations" at bounding box center [86, 352] width 75 height 20
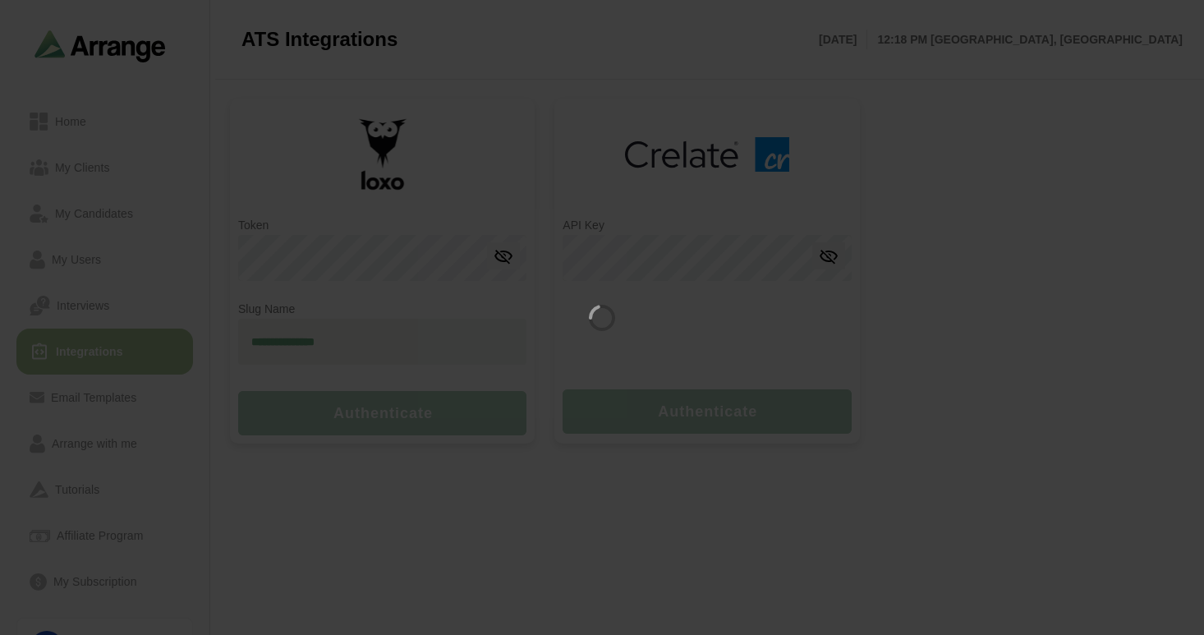
type input "**********"
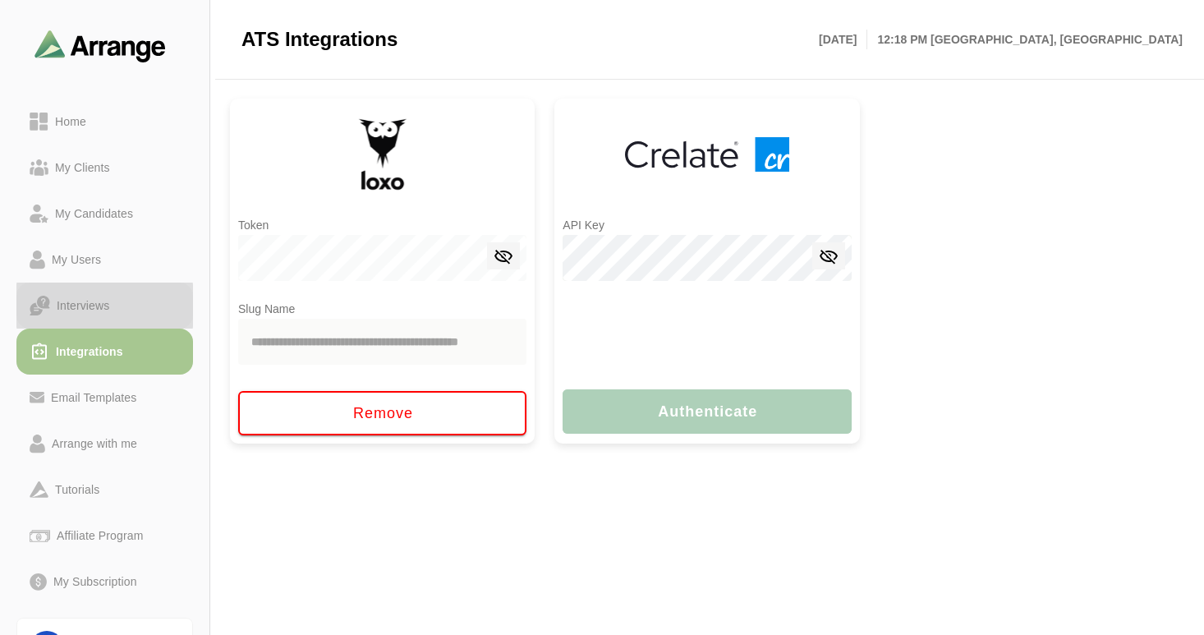
click at [78, 300] on div "Interviews" at bounding box center [83, 306] width 66 height 20
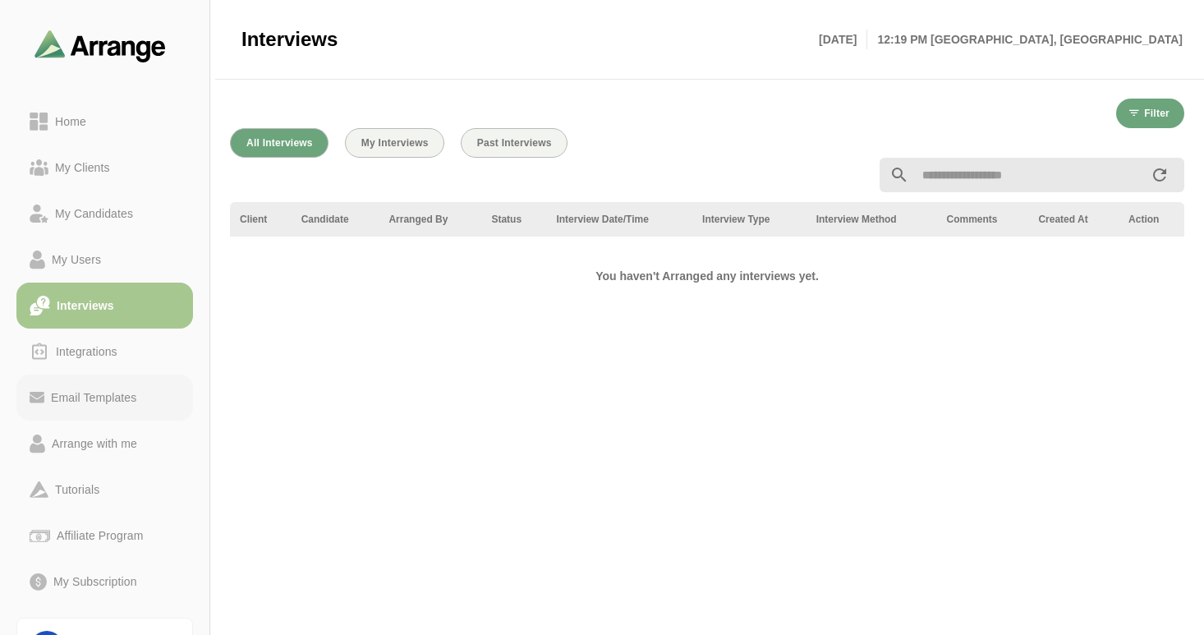
click at [123, 392] on div "Email Templates" at bounding box center [93, 398] width 99 height 20
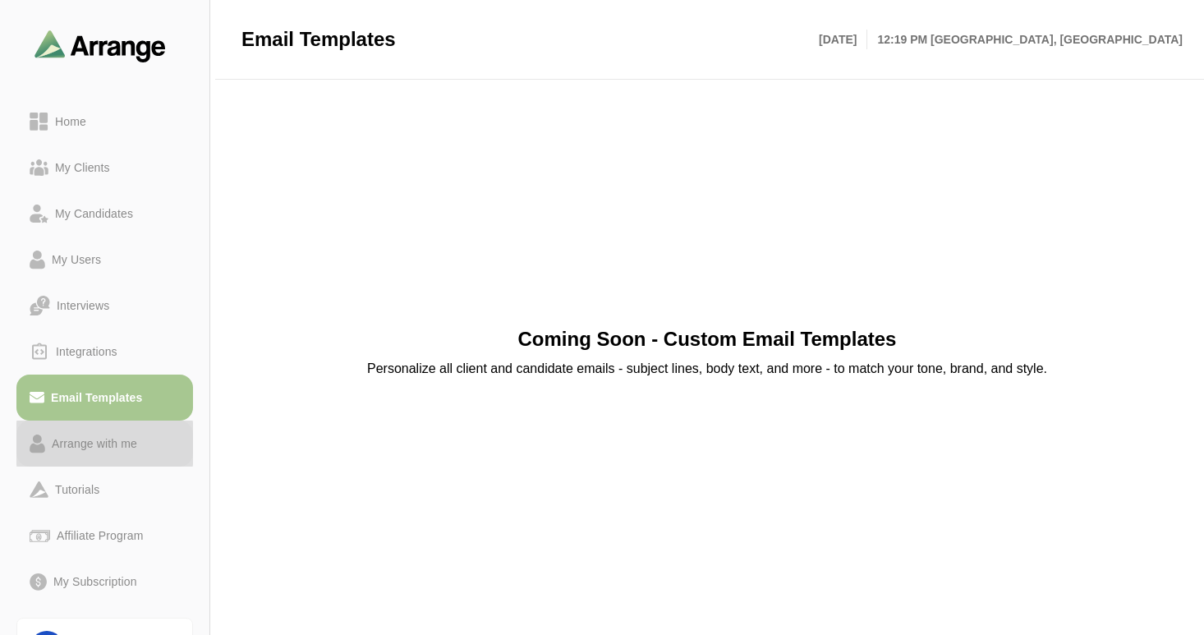
click at [107, 440] on div "Arrange with me" at bounding box center [94, 444] width 99 height 20
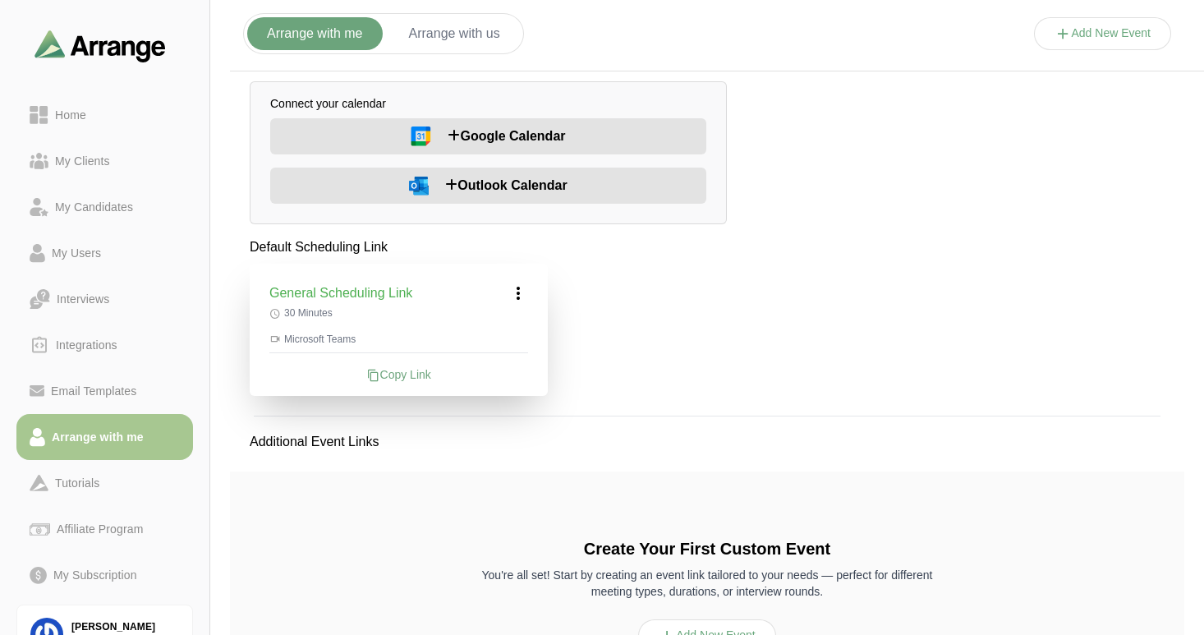
click at [1054, 36] on icon at bounding box center [1062, 33] width 17 height 17
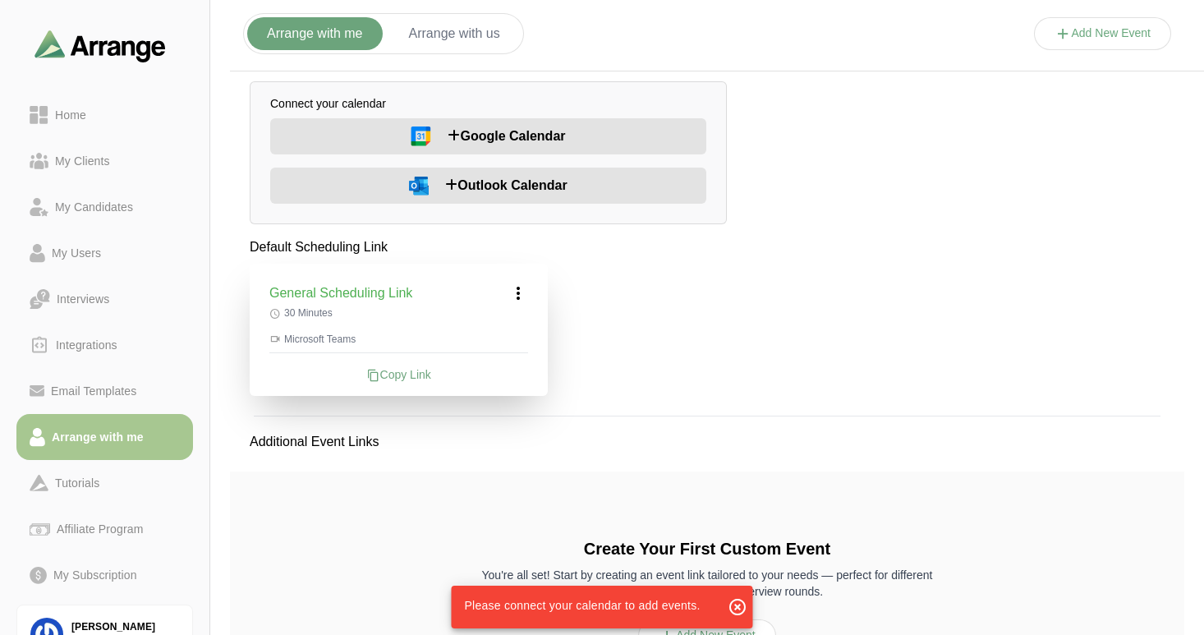
click at [444, 25] on button "Arrange with us" at bounding box center [454, 33] width 131 height 33
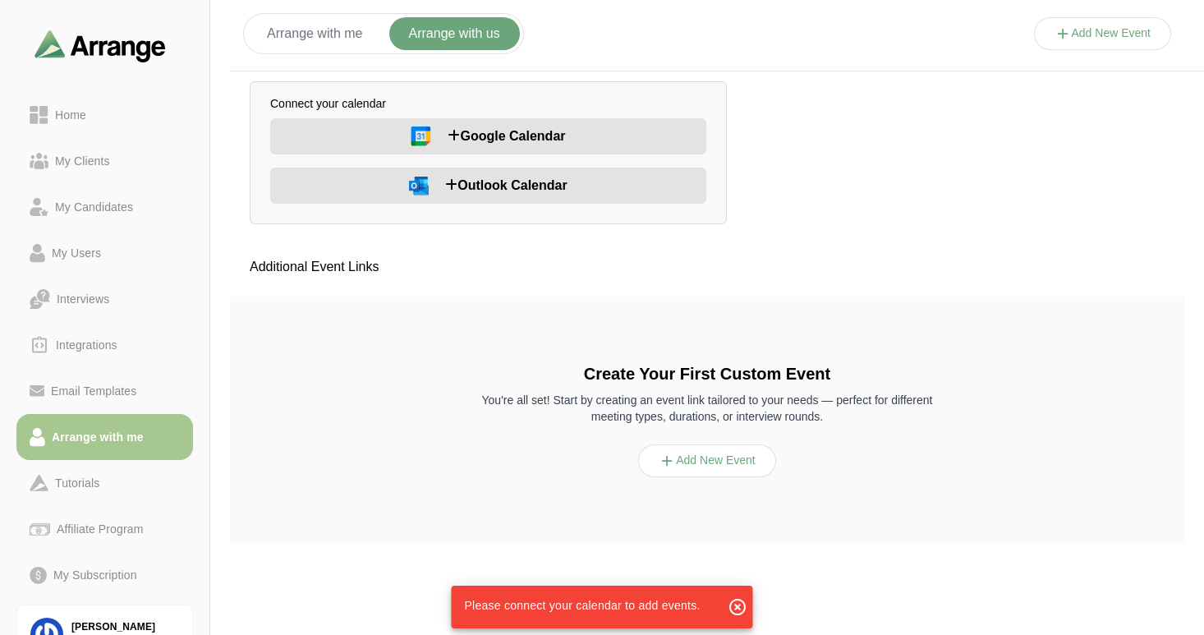
click at [325, 35] on button "Arrange with me" at bounding box center [314, 33] width 135 height 33
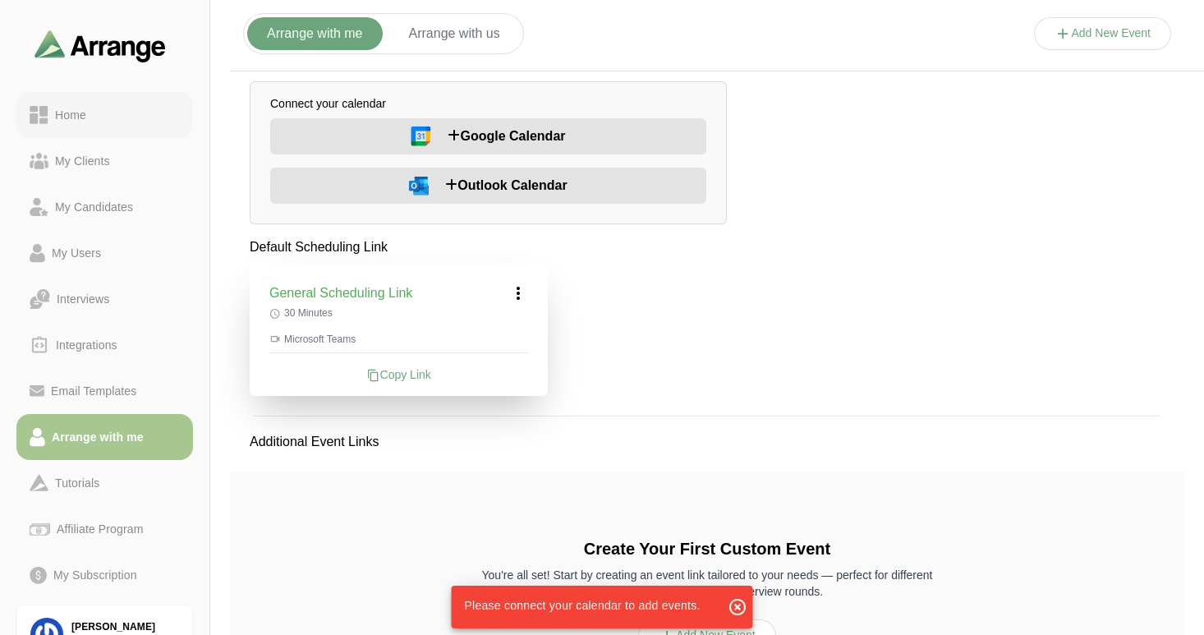
click at [67, 120] on div "Home" at bounding box center [70, 115] width 44 height 20
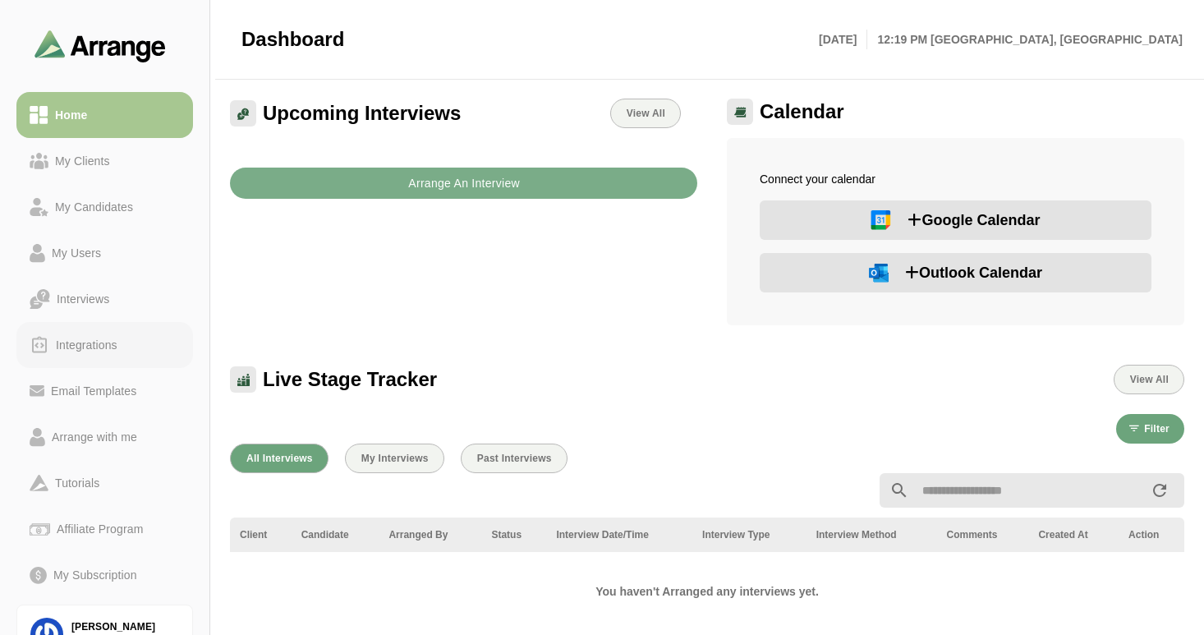
click at [96, 341] on div "Integrations" at bounding box center [86, 345] width 75 height 20
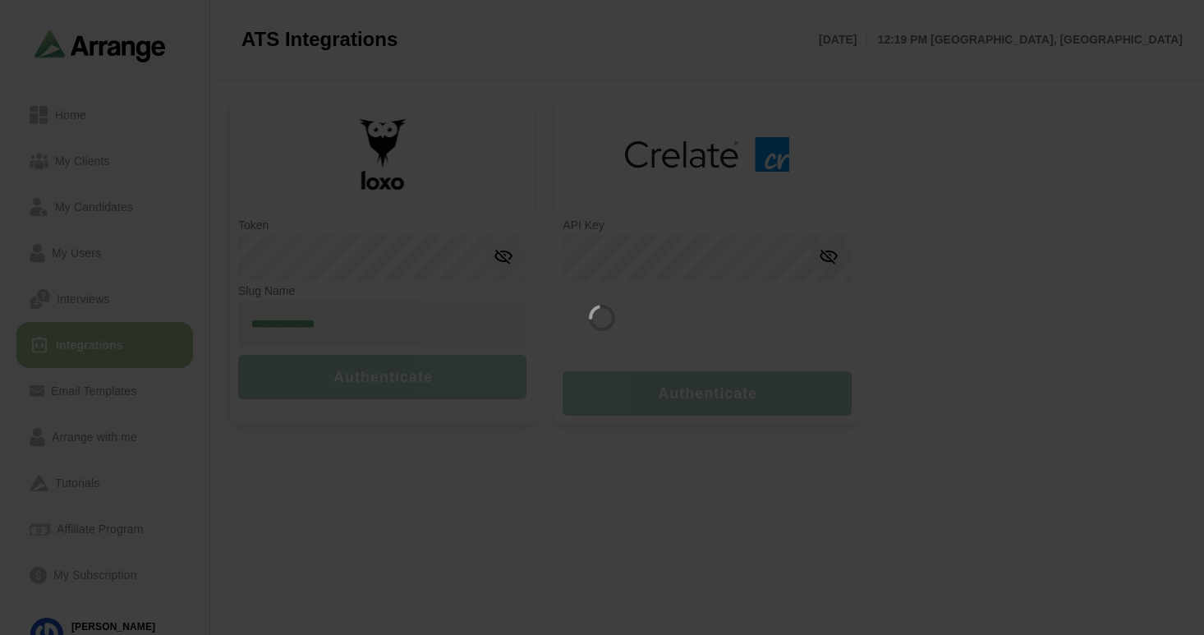
type input "**********"
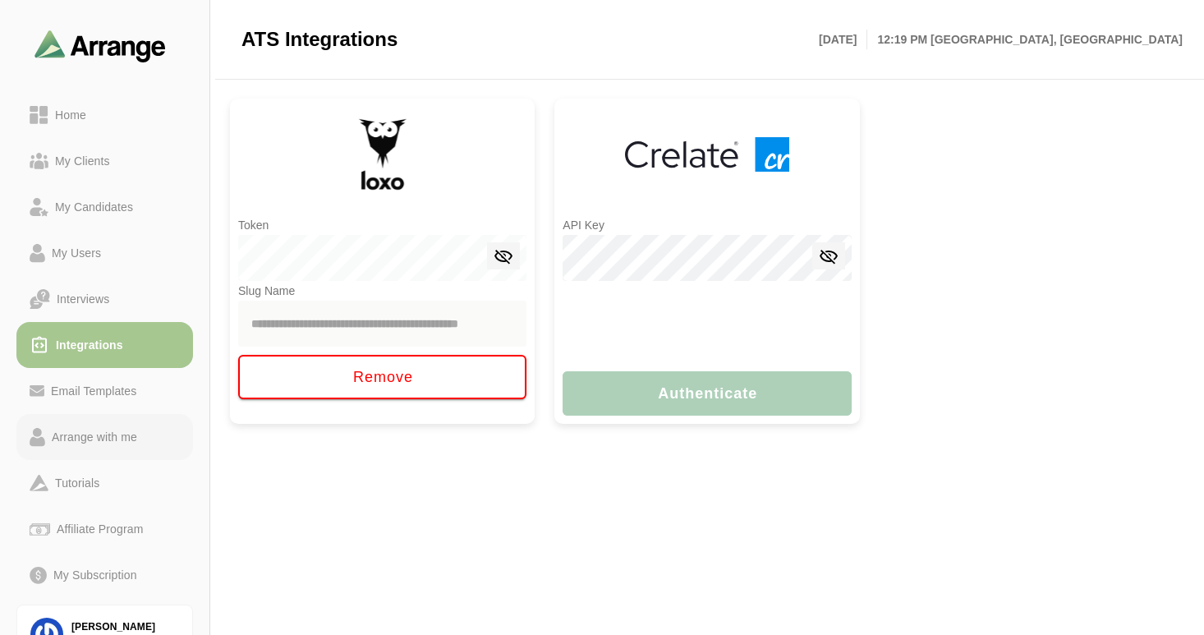
click at [98, 439] on div "Arrange with me" at bounding box center [94, 437] width 99 height 20
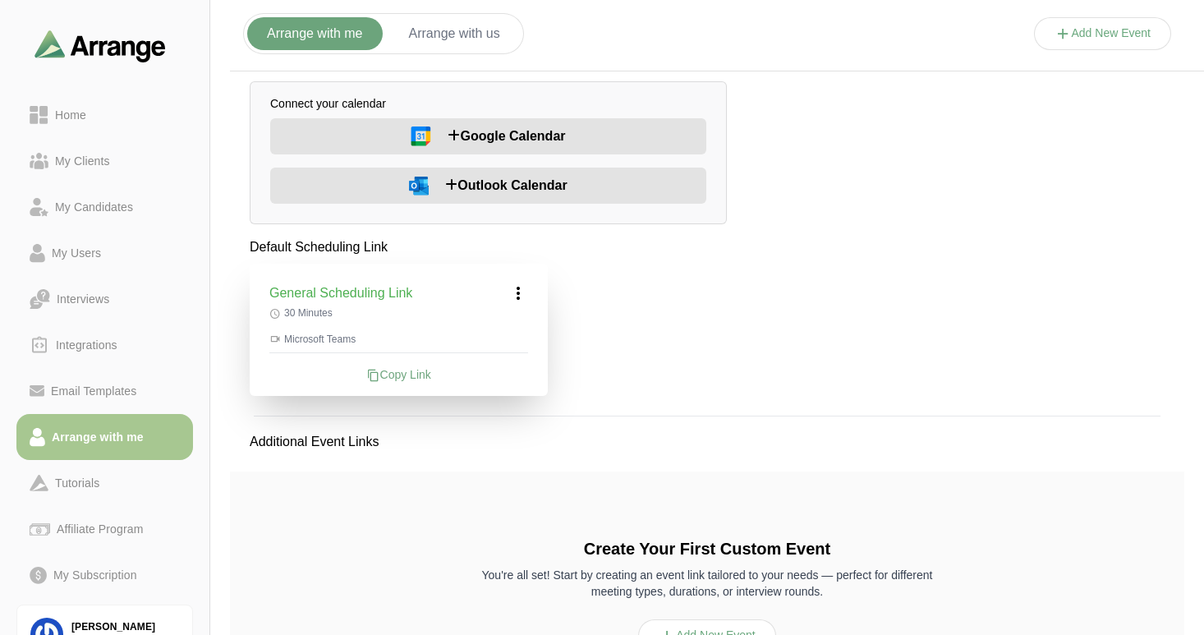
click at [505, 185] on span "Outlook Calendar" at bounding box center [506, 186] width 122 height 20
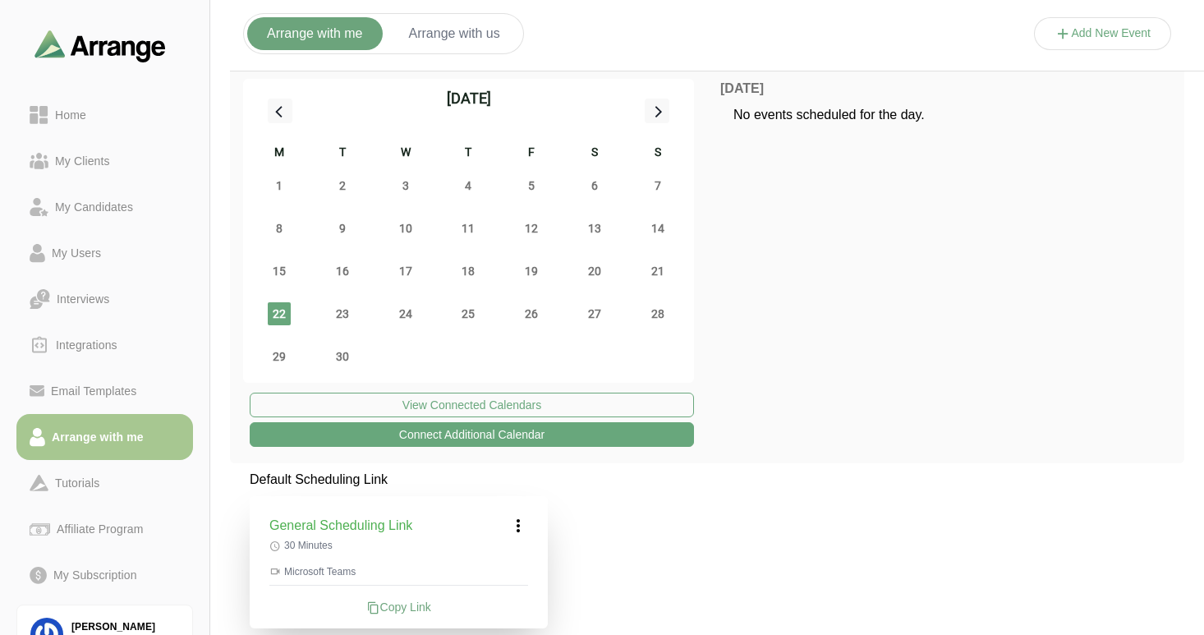
click at [1061, 36] on icon at bounding box center [1062, 33] width 17 height 17
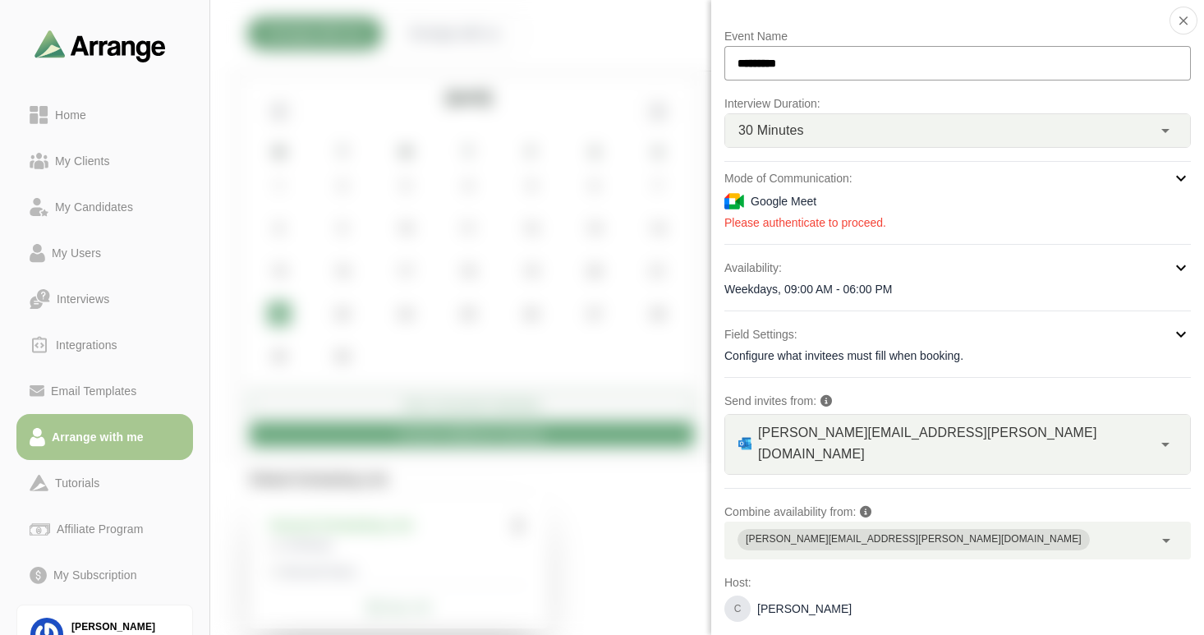
click at [1171, 178] on icon at bounding box center [1181, 178] width 20 height 20
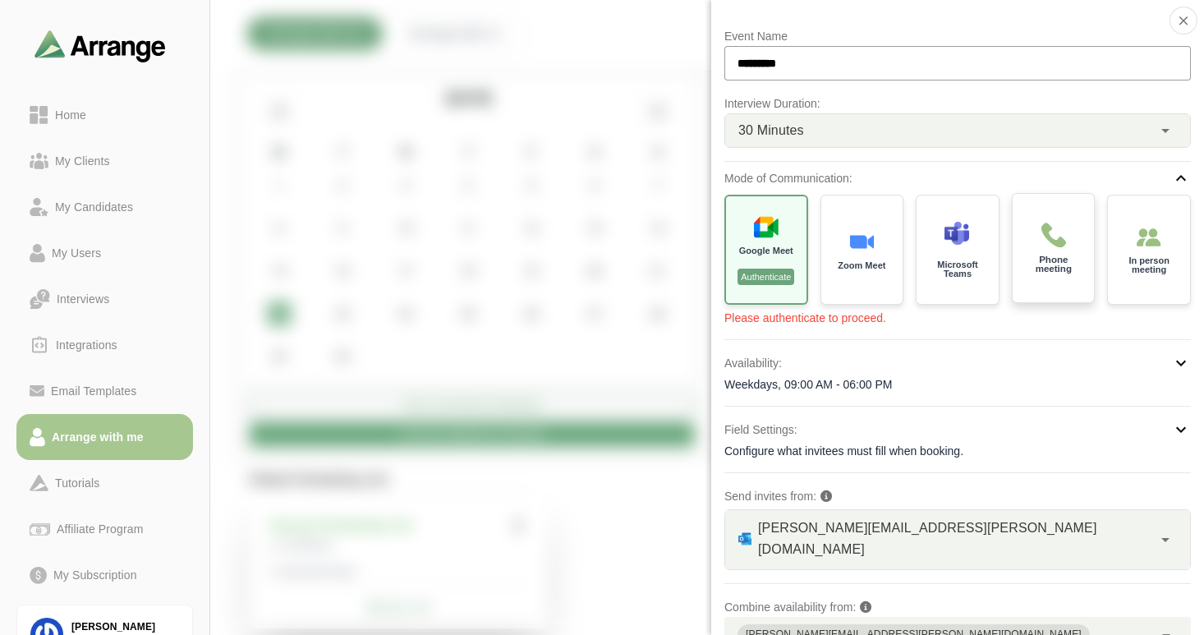
click at [1053, 264] on p "Phone meeting" at bounding box center [1053, 264] width 58 height 19
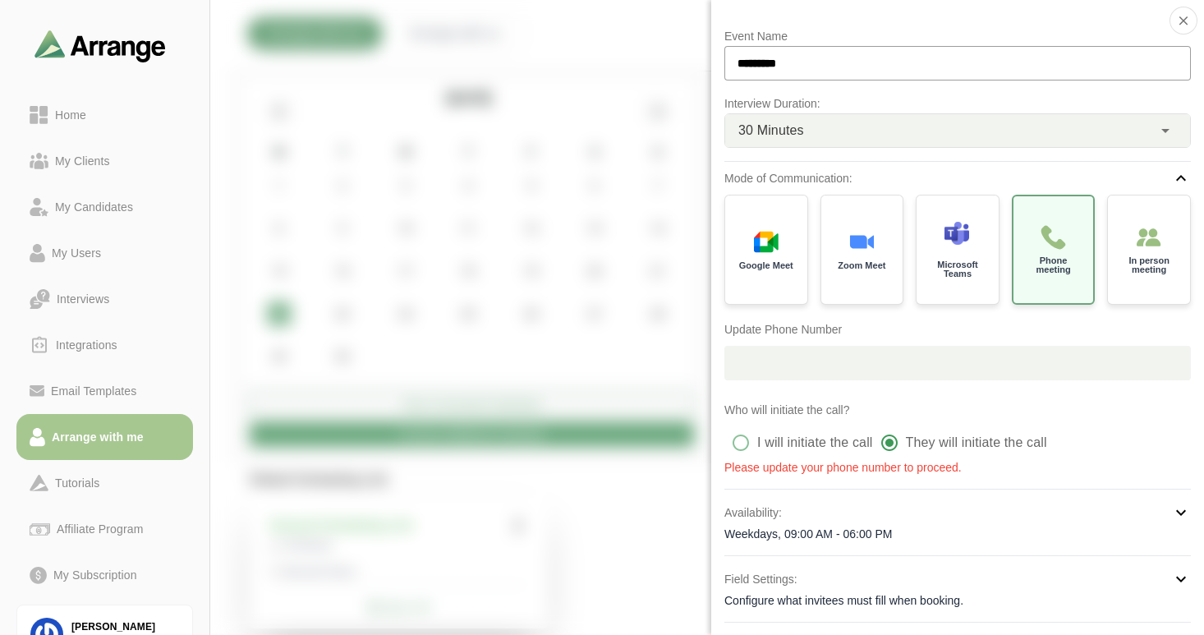
click at [863, 470] on p "Please update your phone number to proceed." at bounding box center [957, 467] width 466 height 16
click at [806, 367] on input "text" at bounding box center [972, 363] width 438 height 34
type input "*"
click at [743, 359] on span "+1" at bounding box center [738, 362] width 29 height 33
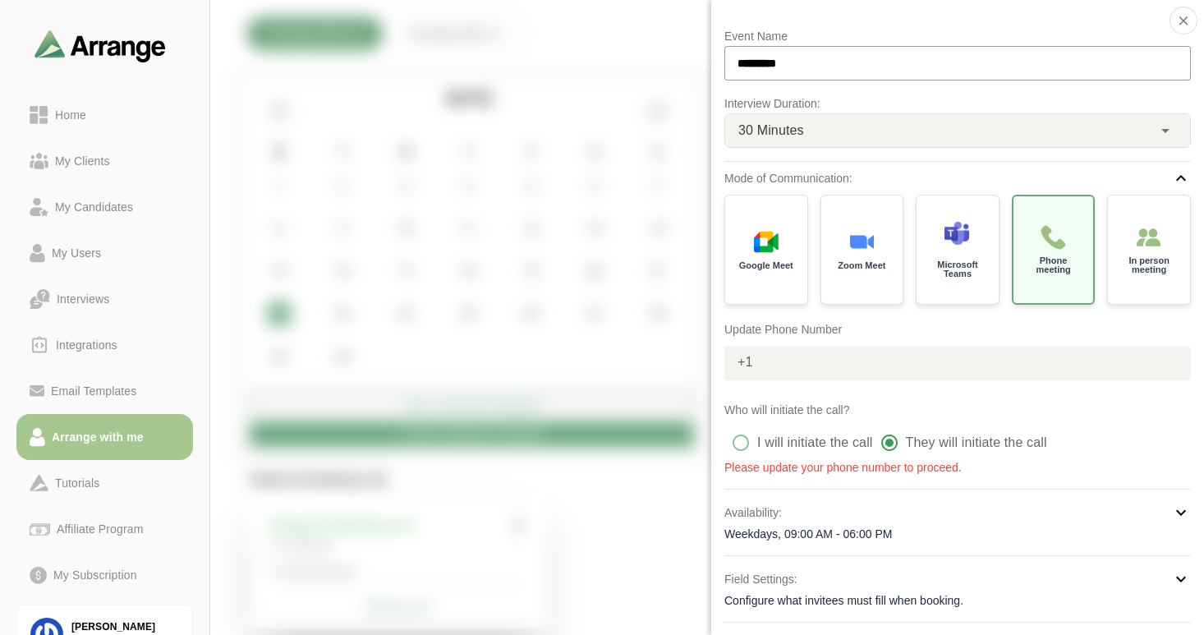
click at [743, 359] on span "+1" at bounding box center [738, 362] width 29 height 33
type input "*"
click at [739, 361] on span "+1" at bounding box center [738, 362] width 29 height 33
click at [743, 364] on span "+1" at bounding box center [738, 362] width 29 height 33
drag, startPoint x: 791, startPoint y: 364, endPoint x: 755, endPoint y: 360, distance: 36.3
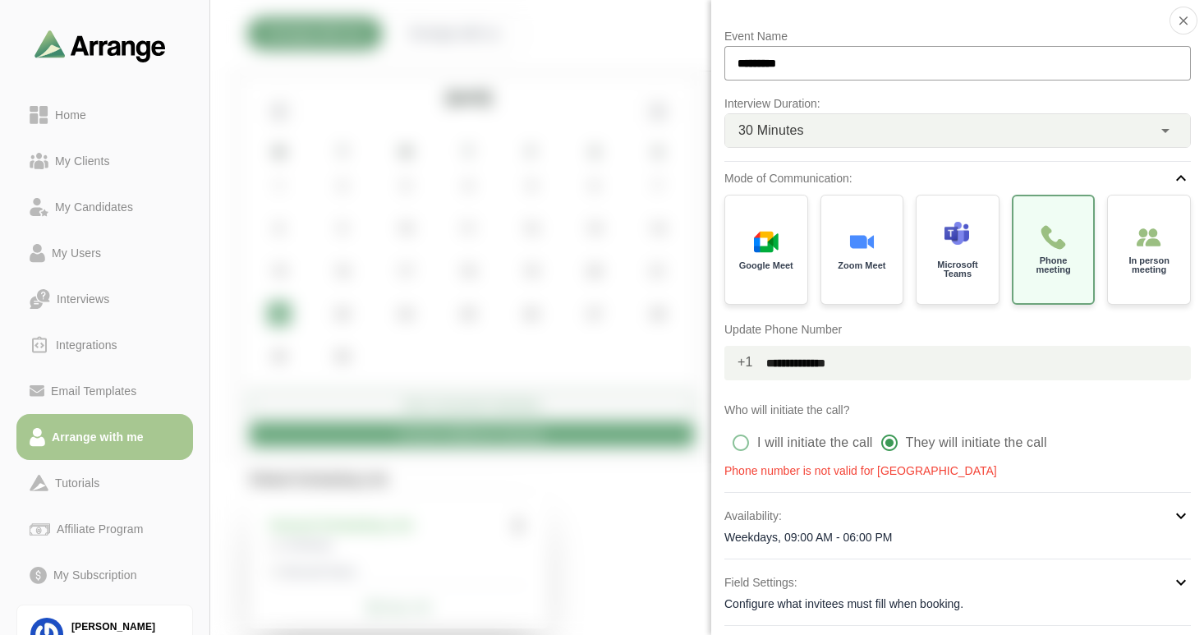
click at [755, 360] on input "**********" at bounding box center [972, 363] width 438 height 34
type input "**********"
click at [744, 362] on span "+1" at bounding box center [738, 362] width 29 height 33
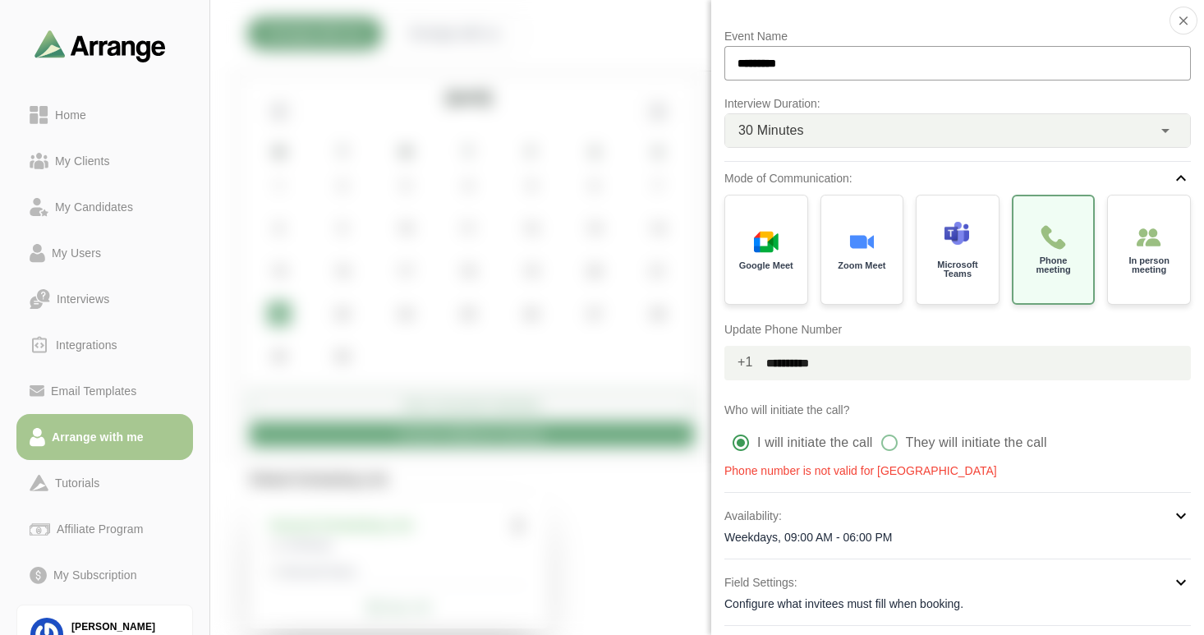
click at [744, 362] on span "+1" at bounding box center [738, 362] width 29 height 33
click at [745, 363] on span "+1" at bounding box center [738, 362] width 29 height 33
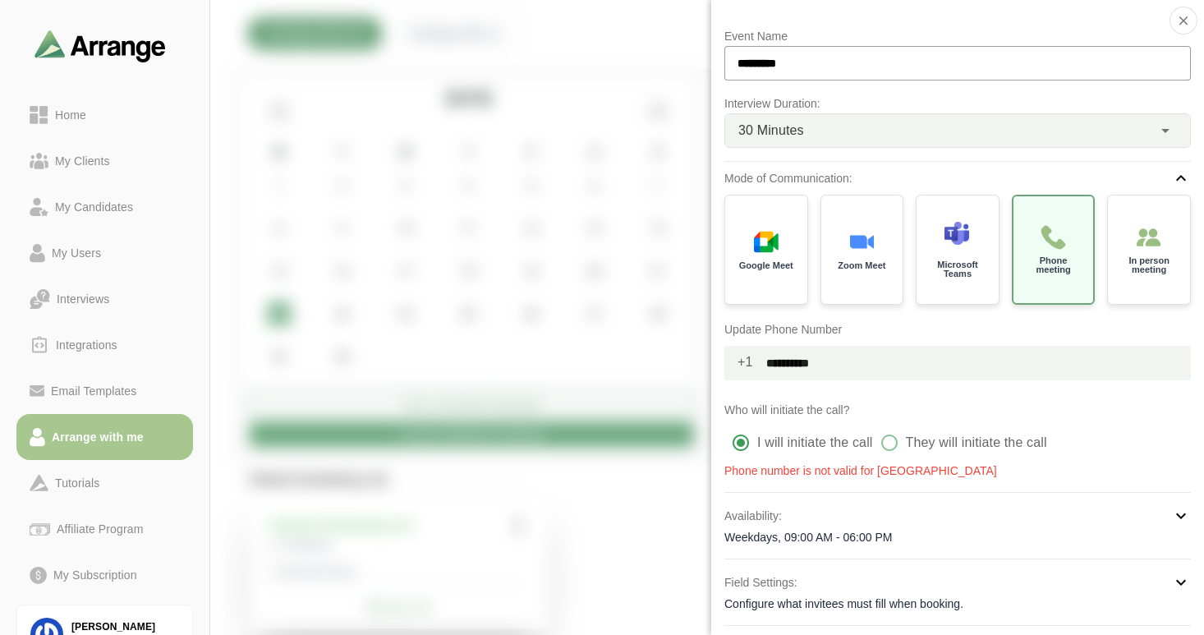
click at [745, 363] on span "+1" at bounding box center [738, 362] width 29 height 33
click at [1181, 24] on icon "button" at bounding box center [1183, 20] width 15 height 15
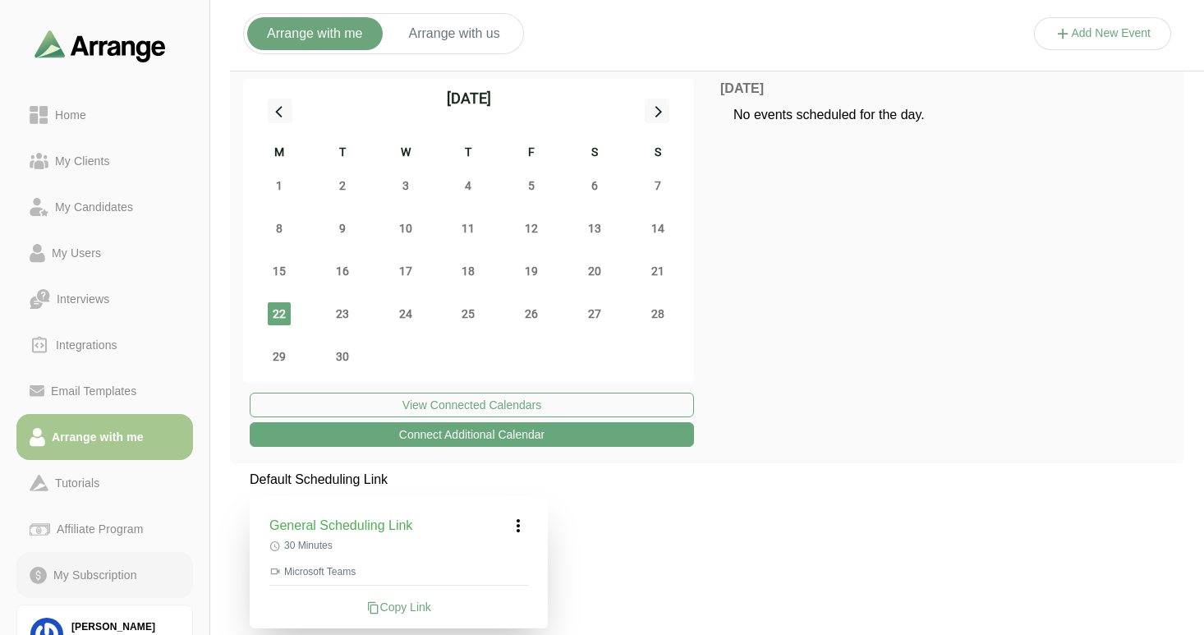
click at [93, 569] on div "My Subscription" at bounding box center [95, 575] width 97 height 20
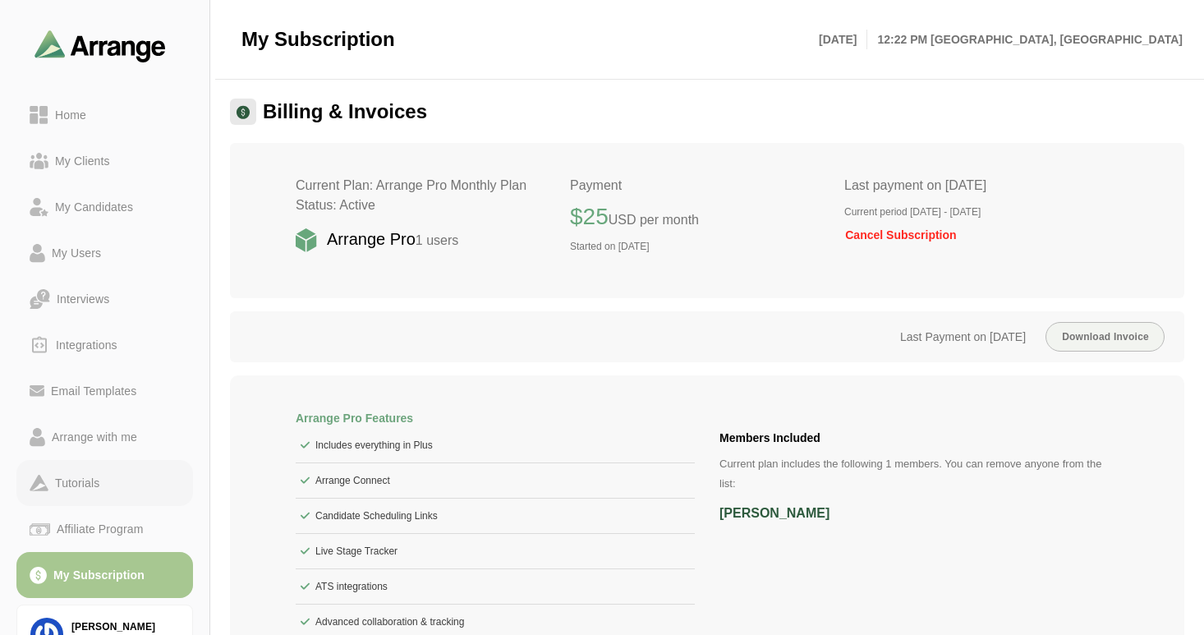
click at [89, 478] on div "Tutorials" at bounding box center [76, 483] width 57 height 20
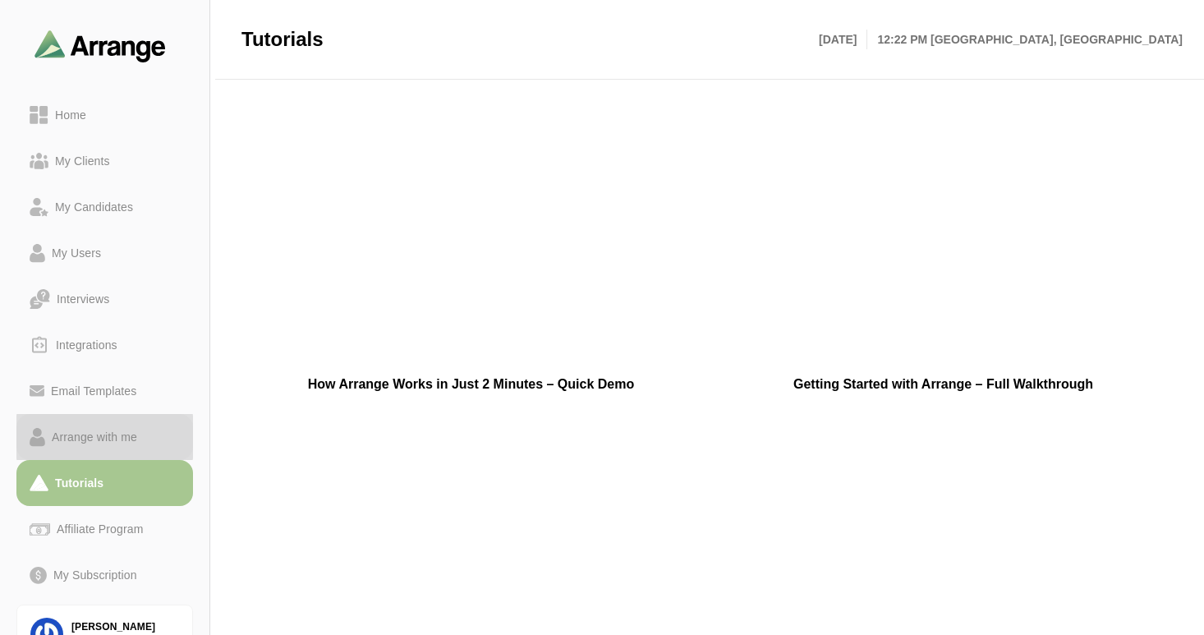
click at [94, 438] on div "Arrange with me" at bounding box center [94, 437] width 99 height 20
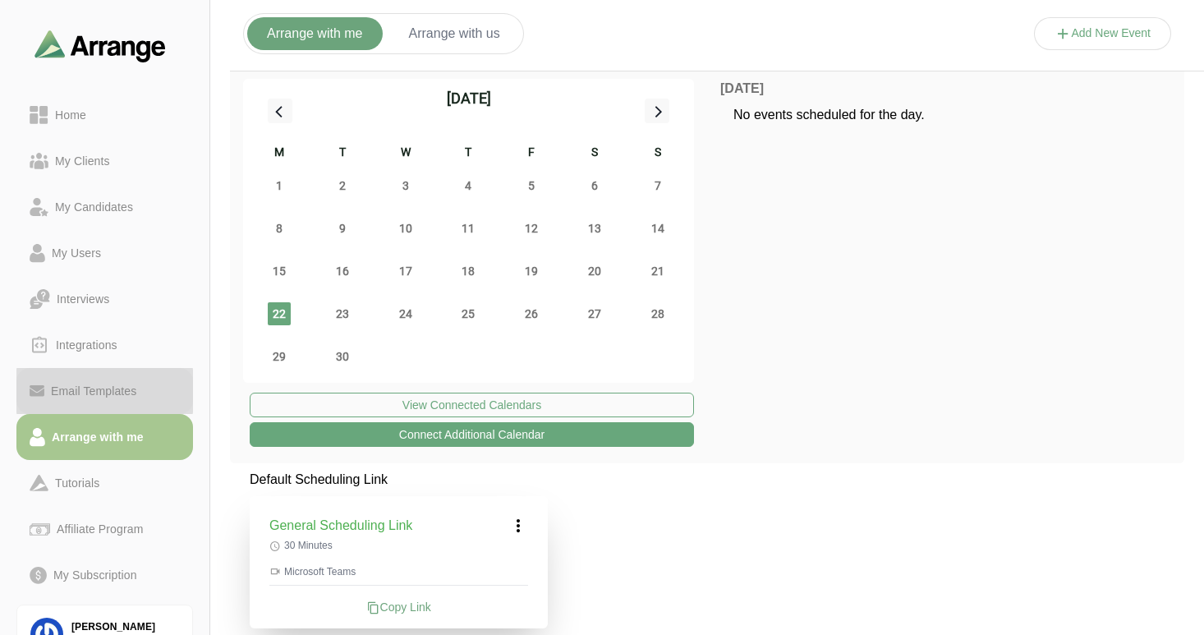
click at [102, 387] on div "Email Templates" at bounding box center [93, 391] width 99 height 20
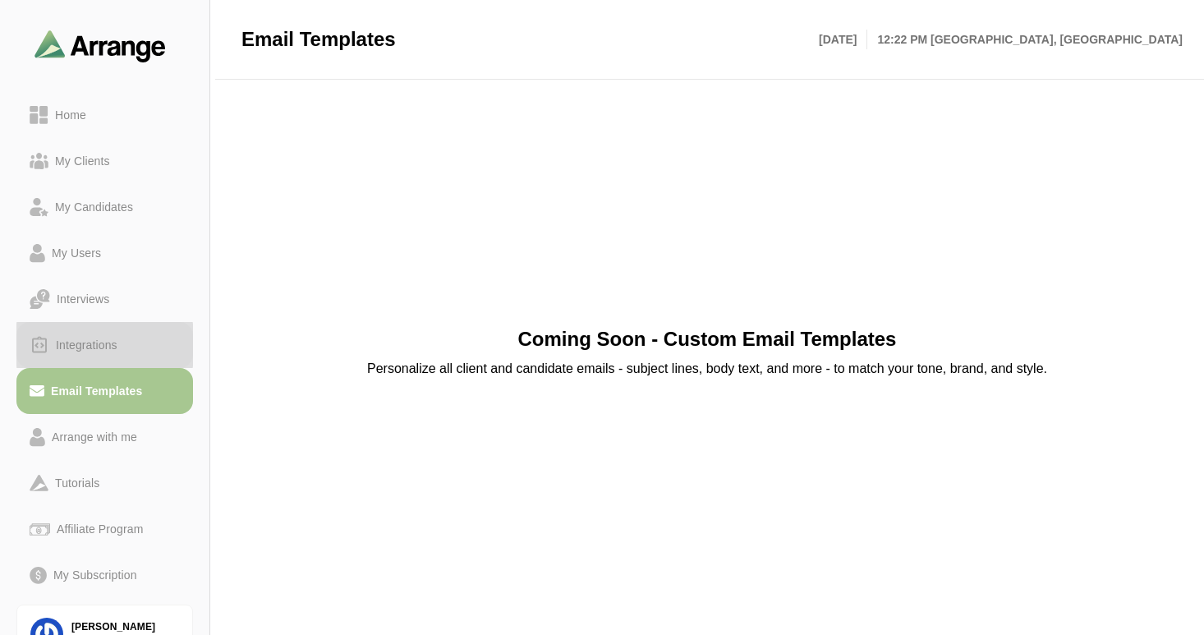
click at [107, 341] on div "Integrations" at bounding box center [86, 345] width 75 height 20
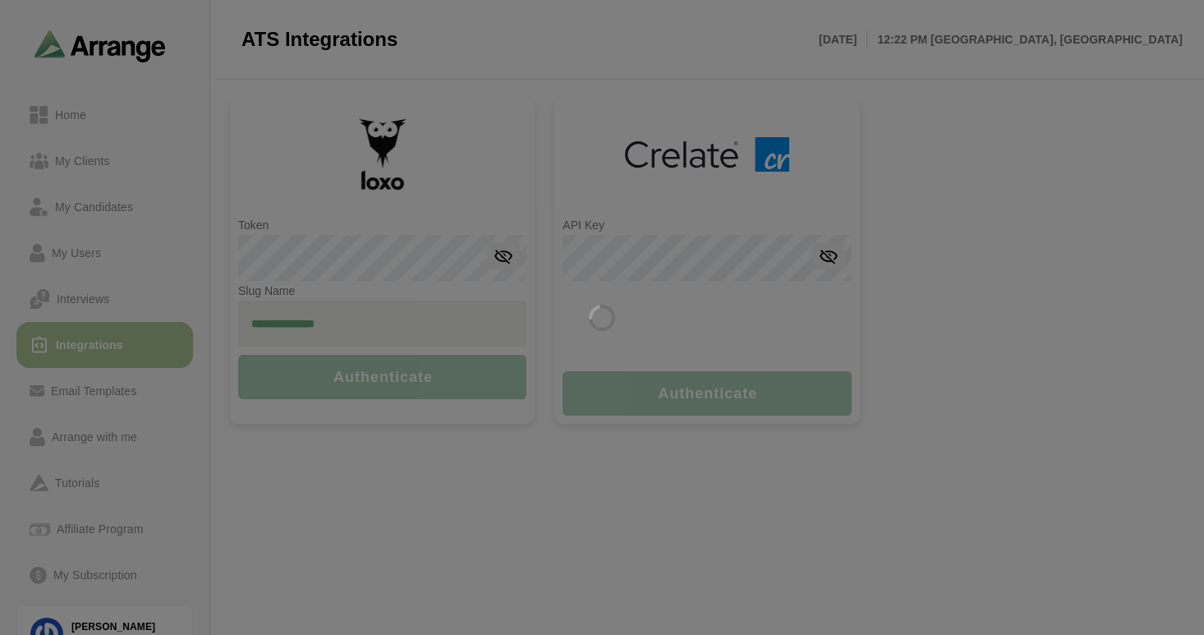
type input "**********"
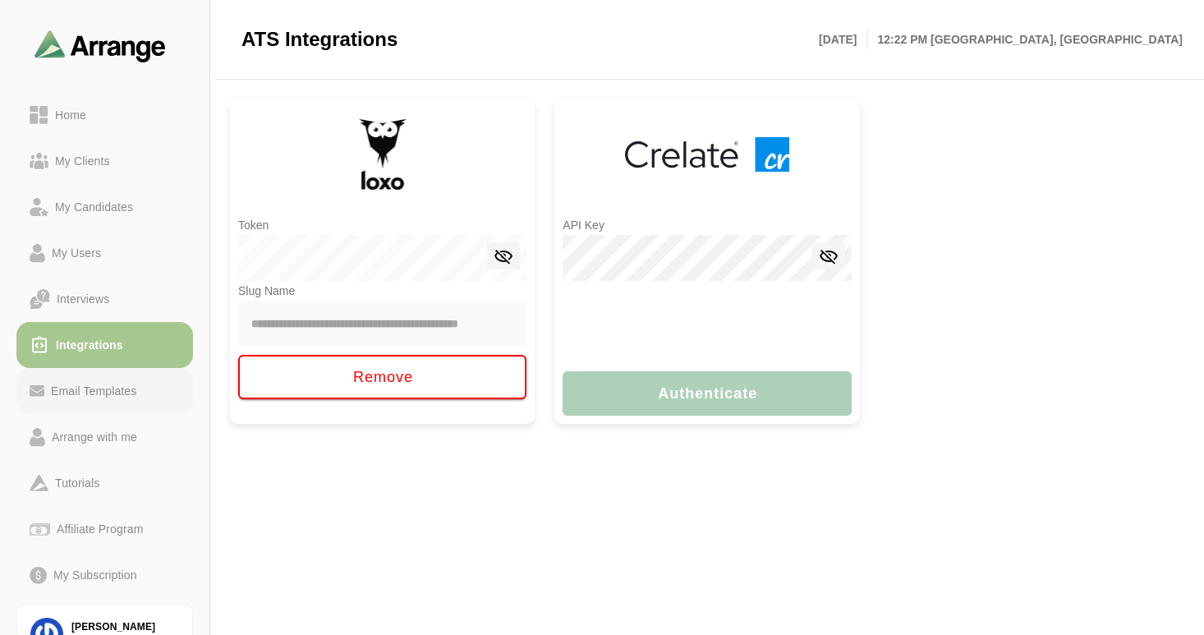
click at [76, 395] on div "Email Templates" at bounding box center [93, 391] width 99 height 20
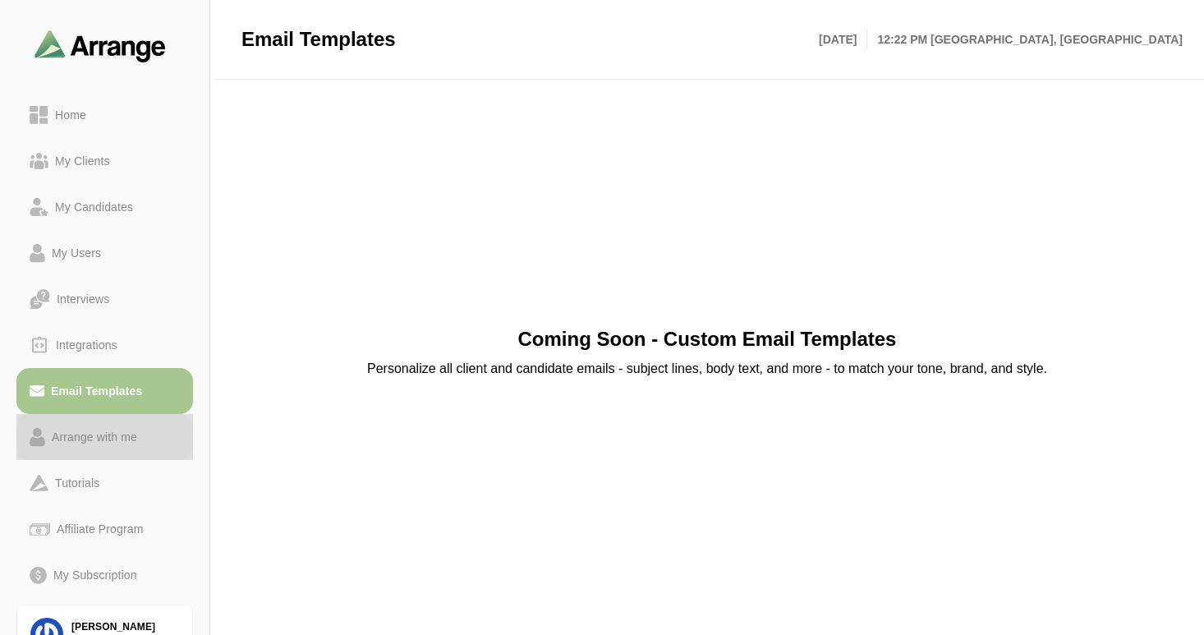
click at [105, 436] on div "Arrange with me" at bounding box center [94, 437] width 99 height 20
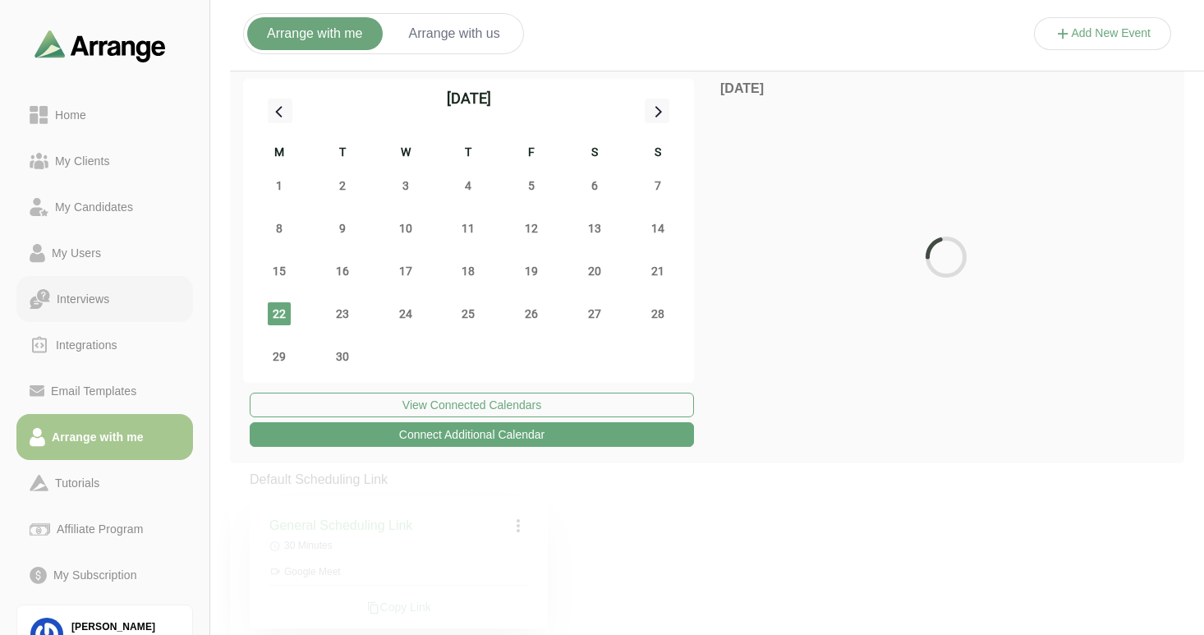
click at [93, 296] on div "Interviews" at bounding box center [83, 299] width 66 height 20
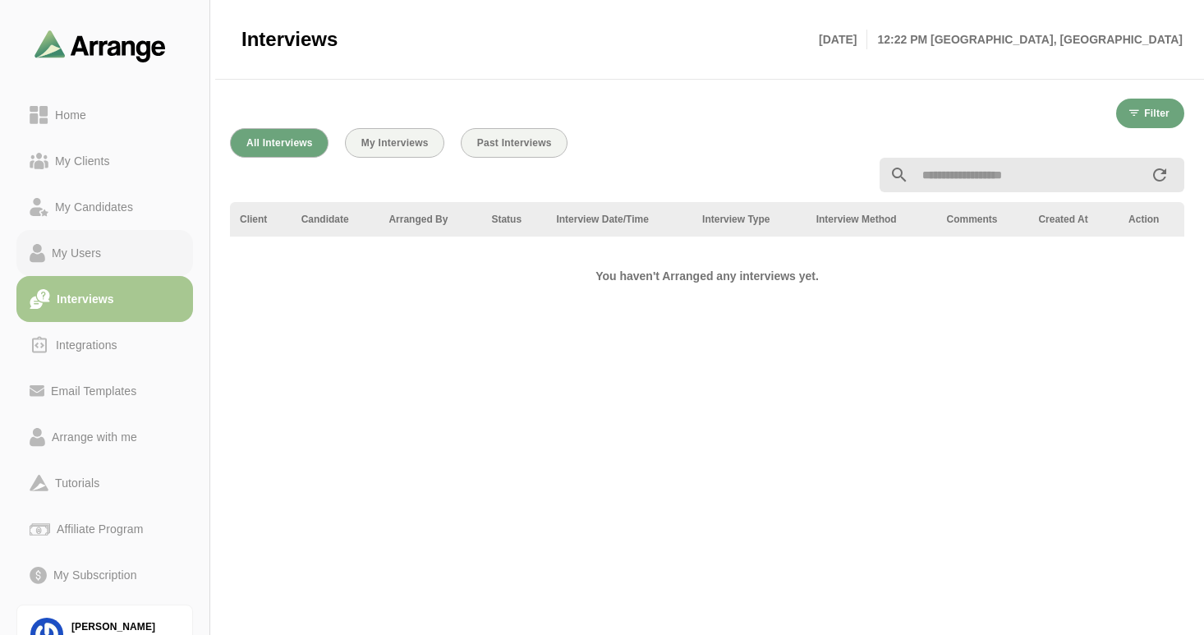
click at [89, 255] on div "My Users" at bounding box center [76, 253] width 62 height 20
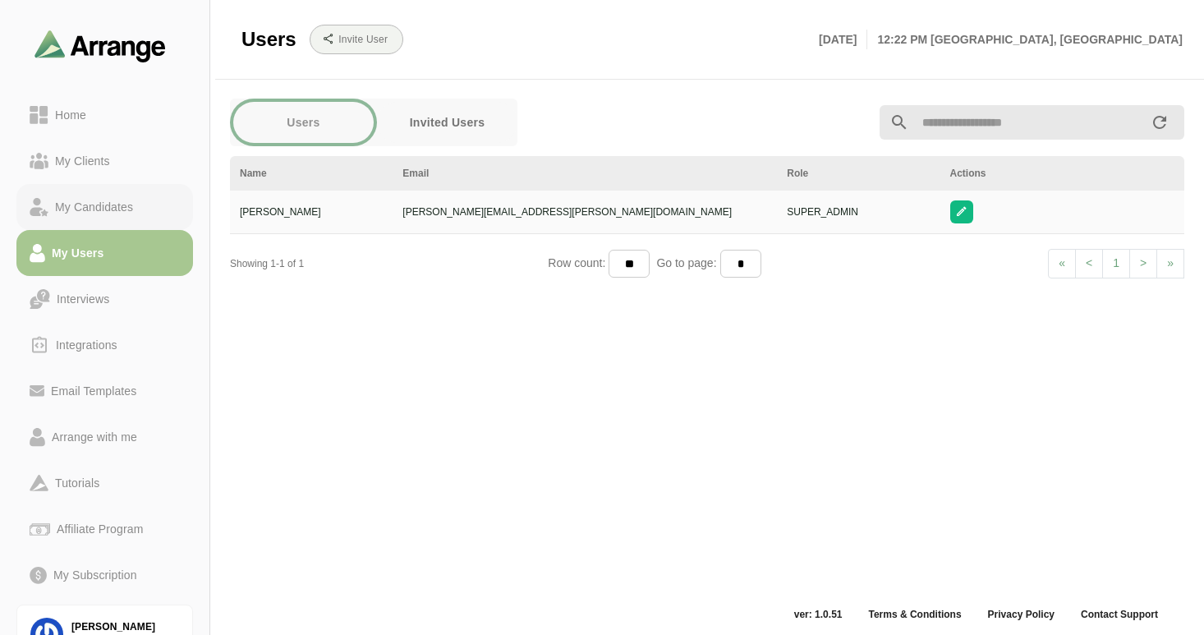
click at [112, 209] on div "My Candidates" at bounding box center [93, 207] width 91 height 20
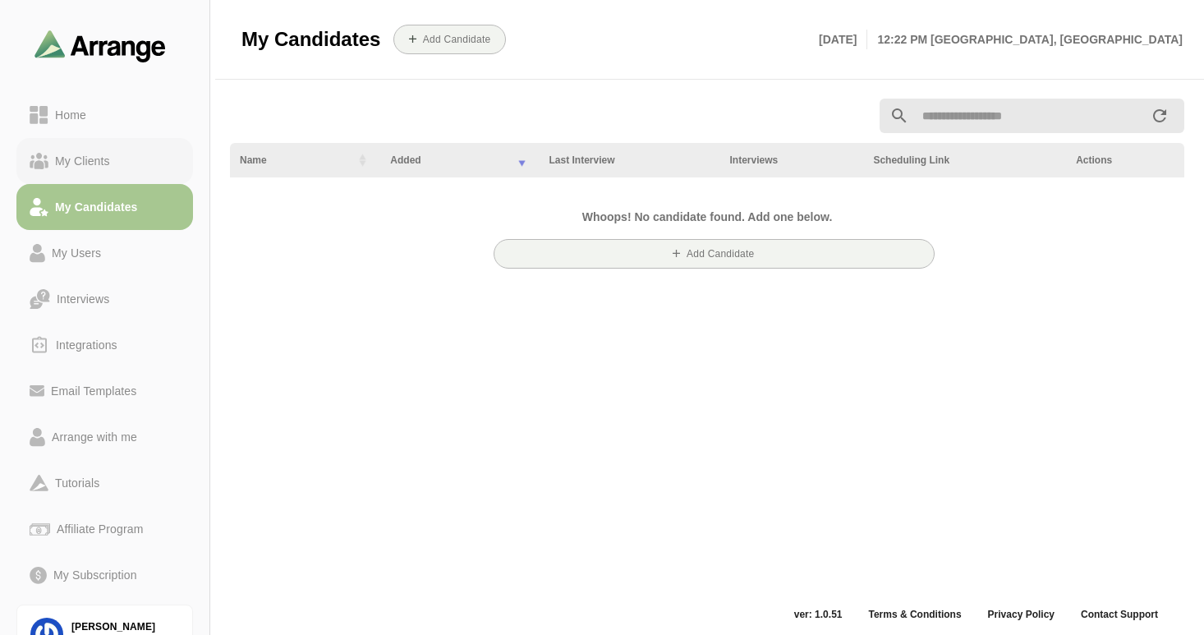
click at [85, 156] on div "My Clients" at bounding box center [82, 161] width 68 height 20
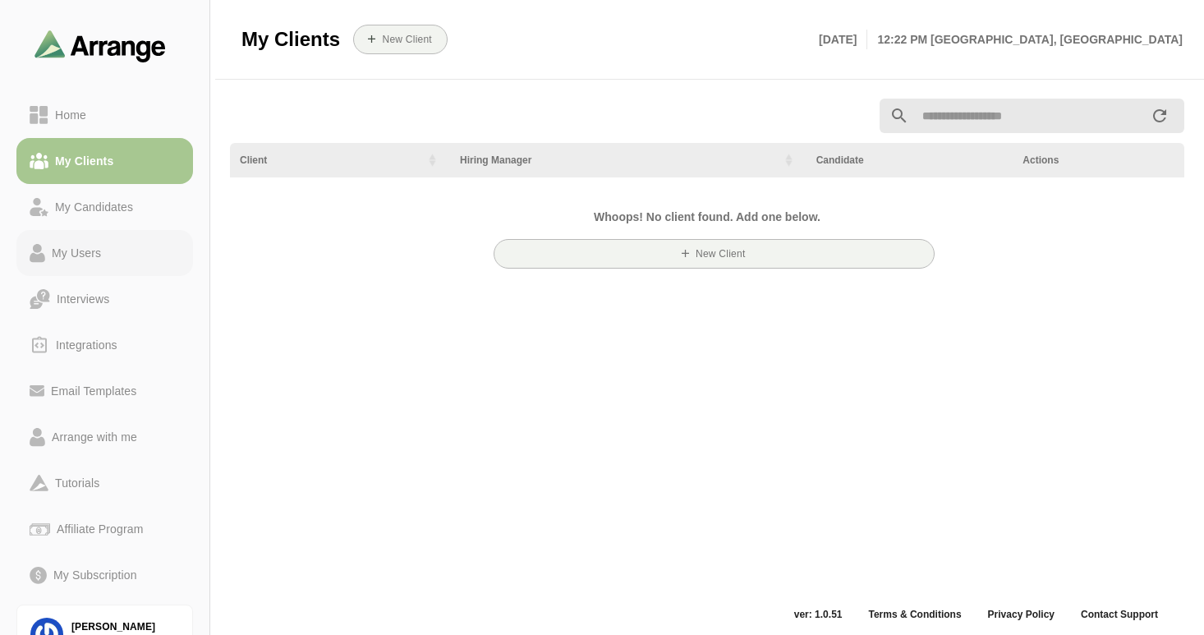
click at [83, 255] on div "My Users" at bounding box center [76, 253] width 62 height 20
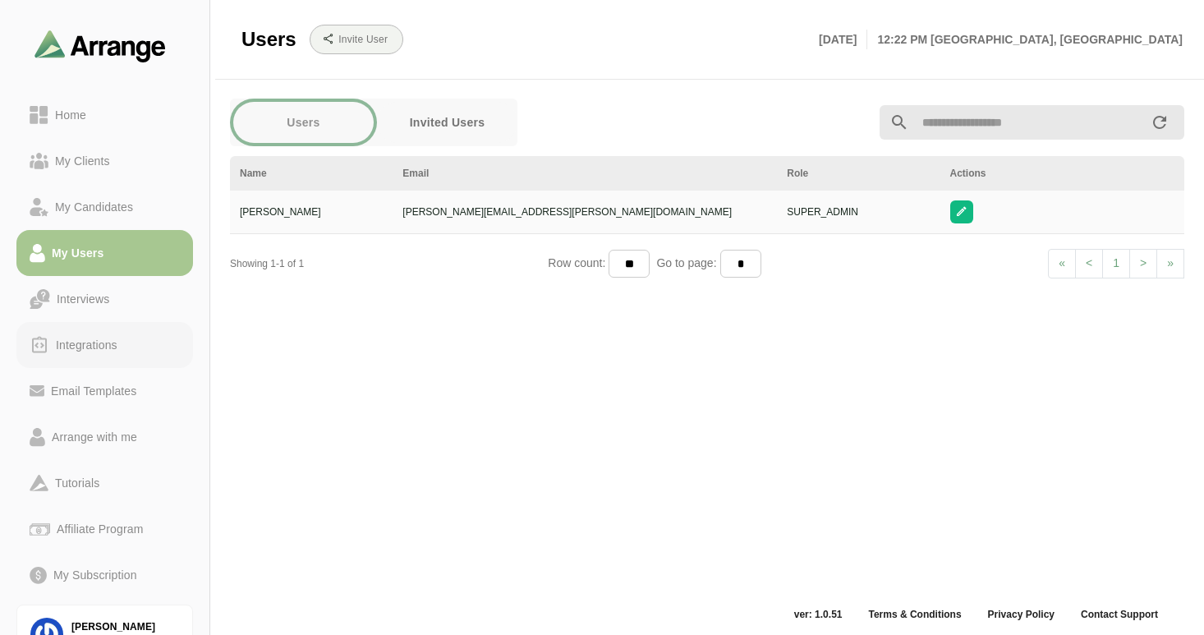
click at [94, 354] on div "Integrations" at bounding box center [86, 345] width 75 height 20
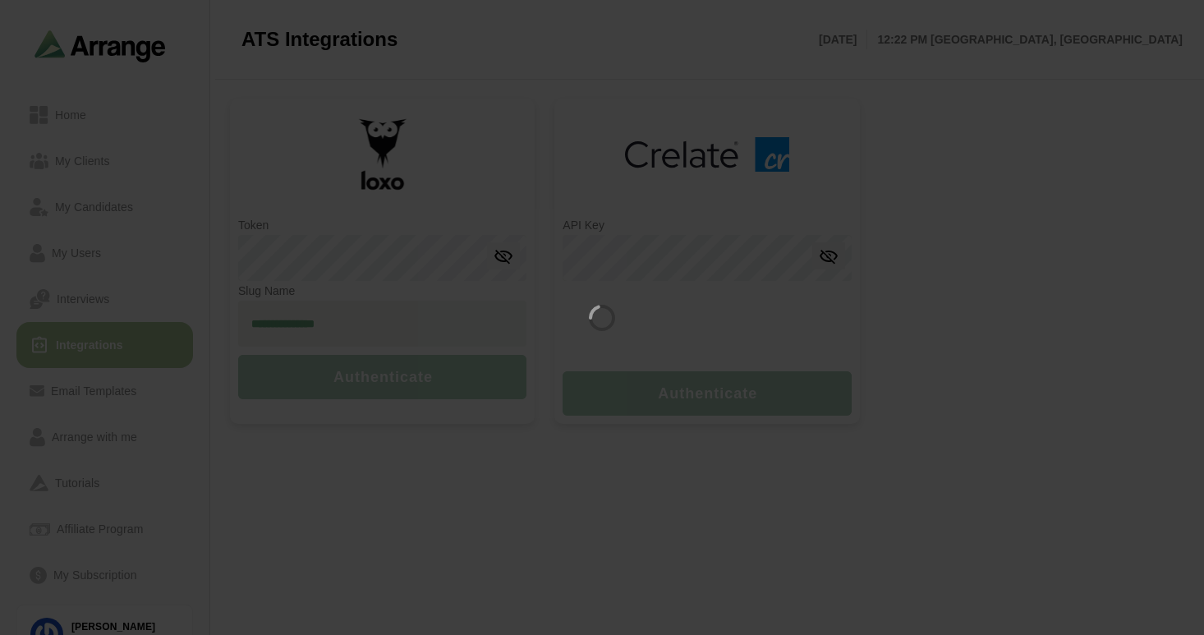
type input "**********"
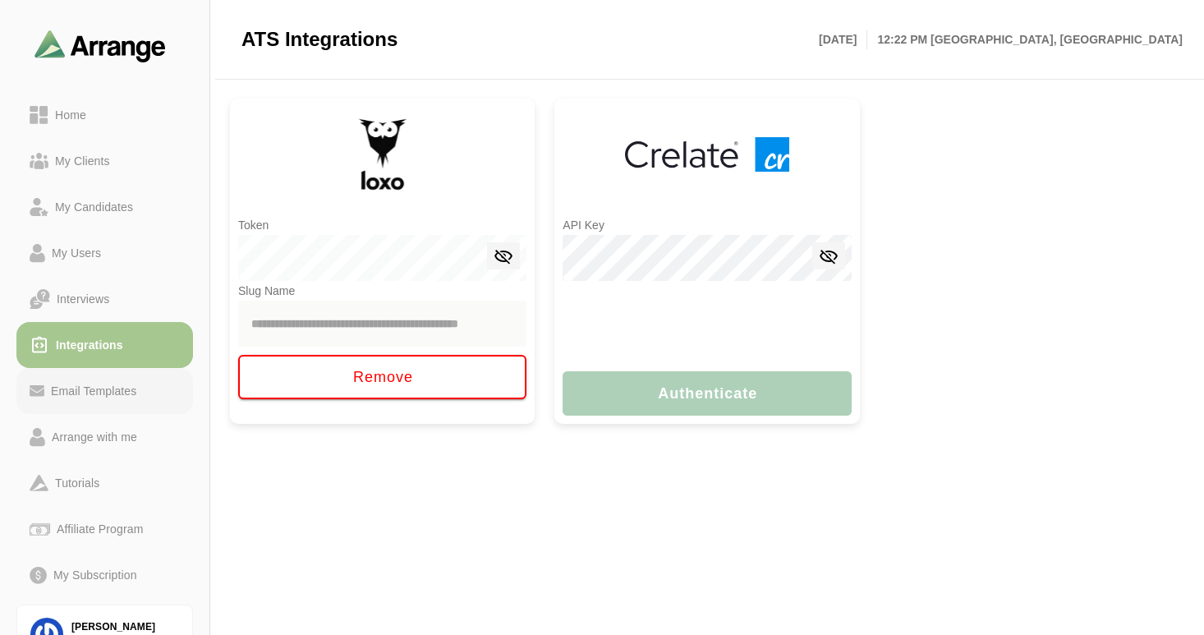
click at [102, 392] on div "Email Templates" at bounding box center [93, 391] width 99 height 20
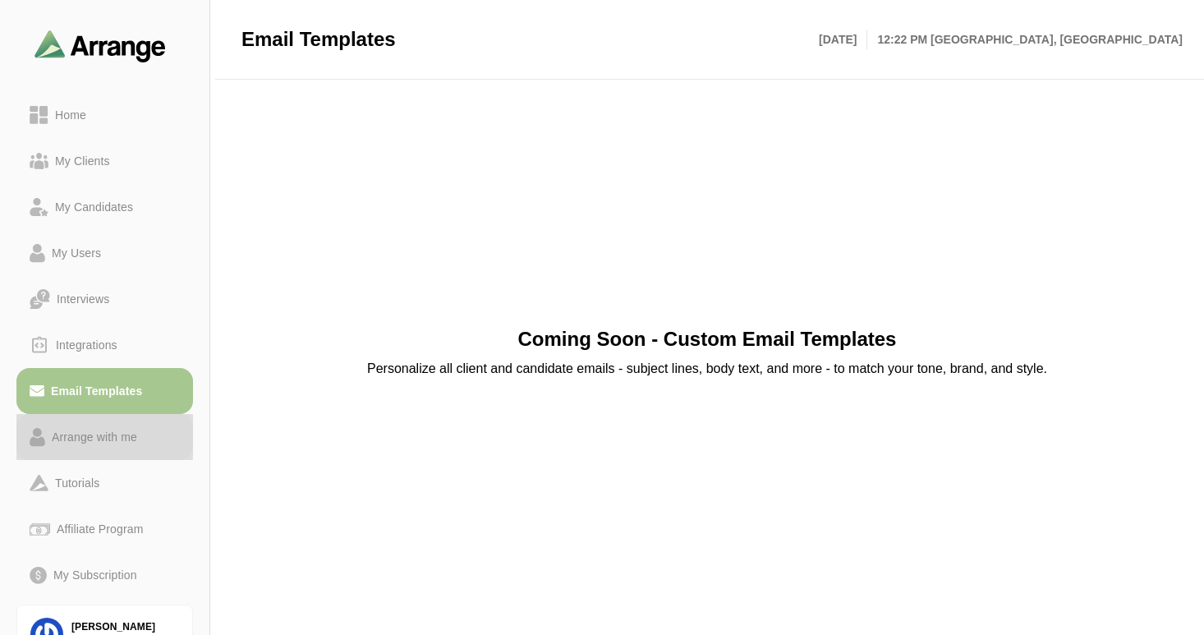
click at [89, 434] on div "Arrange with me" at bounding box center [94, 437] width 99 height 20
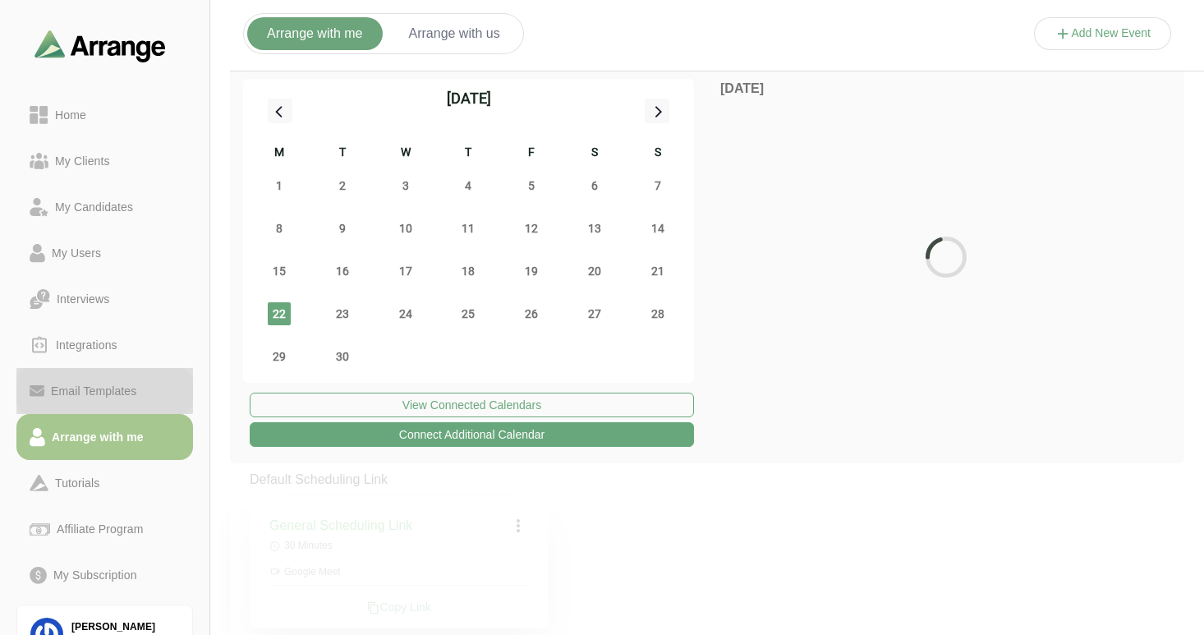
click at [91, 395] on div "Email Templates" at bounding box center [93, 391] width 99 height 20
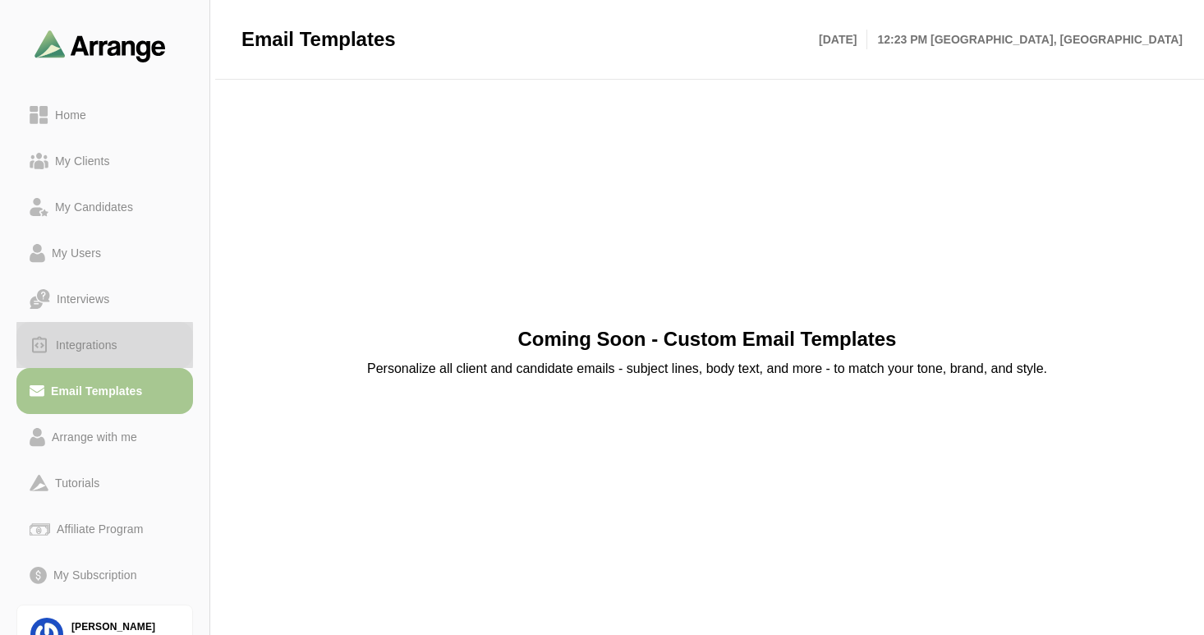
click at [76, 344] on div "Integrations" at bounding box center [86, 345] width 75 height 20
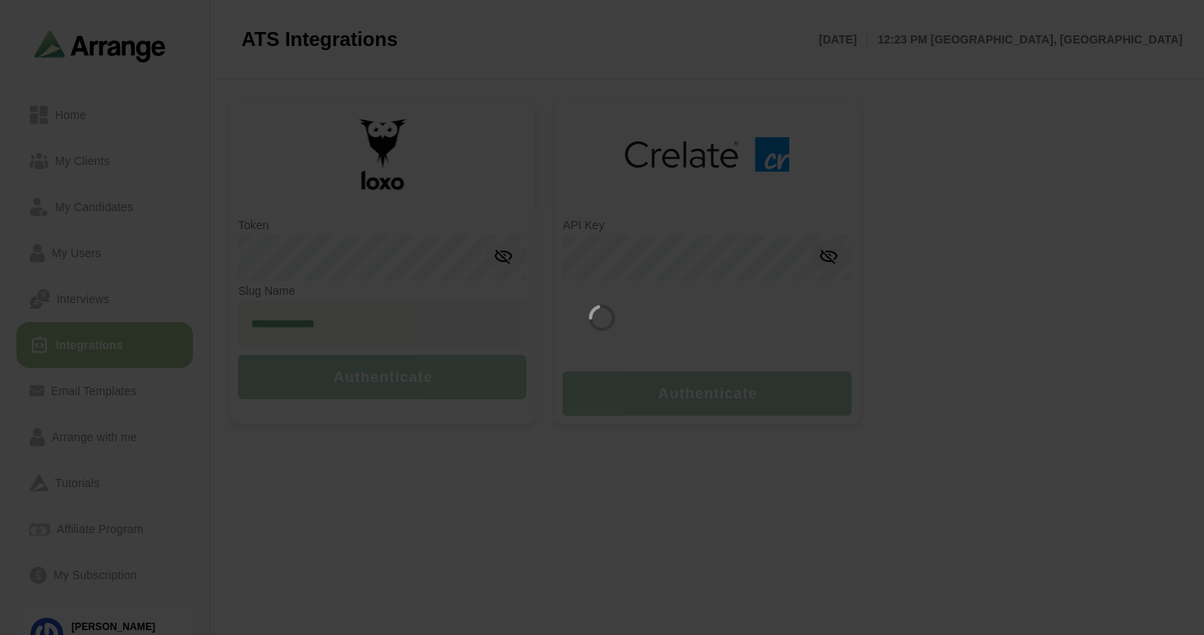
type input "**********"
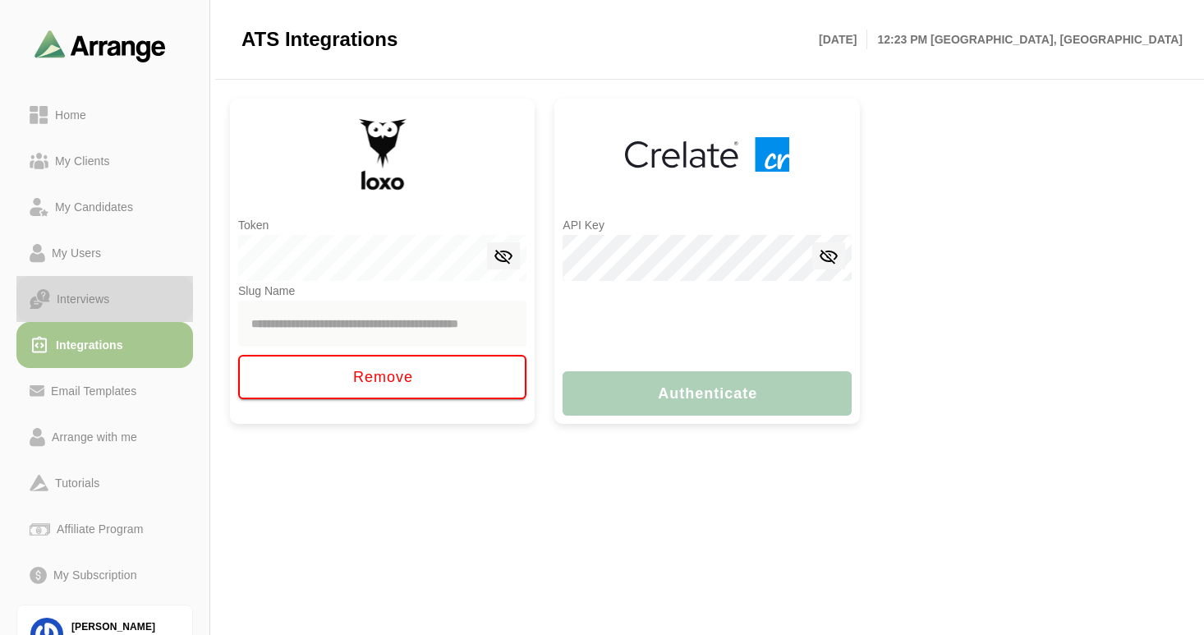
click at [81, 298] on div "Interviews" at bounding box center [83, 299] width 66 height 20
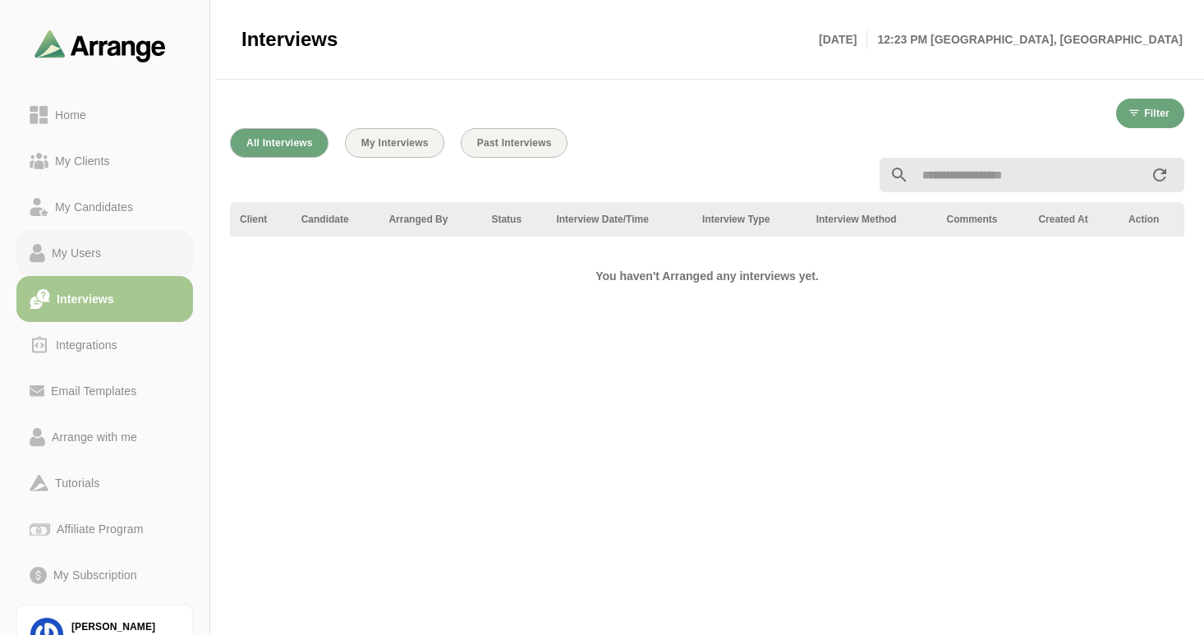
click at [96, 258] on div "My Users" at bounding box center [76, 253] width 62 height 20
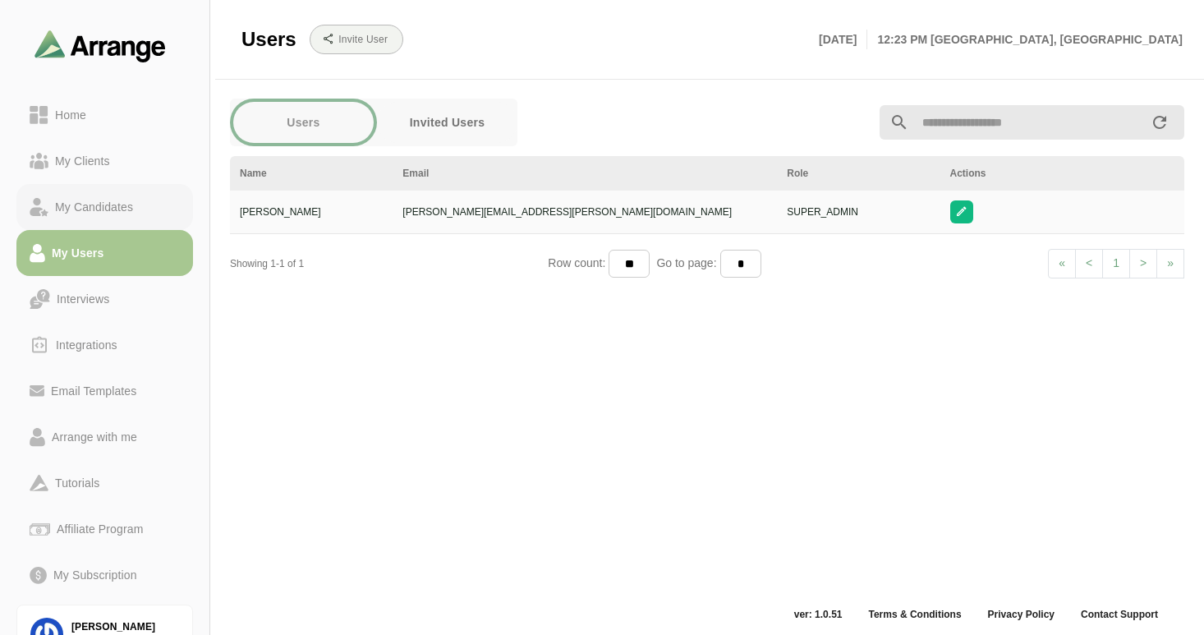
click at [85, 204] on div "My Candidates" at bounding box center [93, 207] width 91 height 20
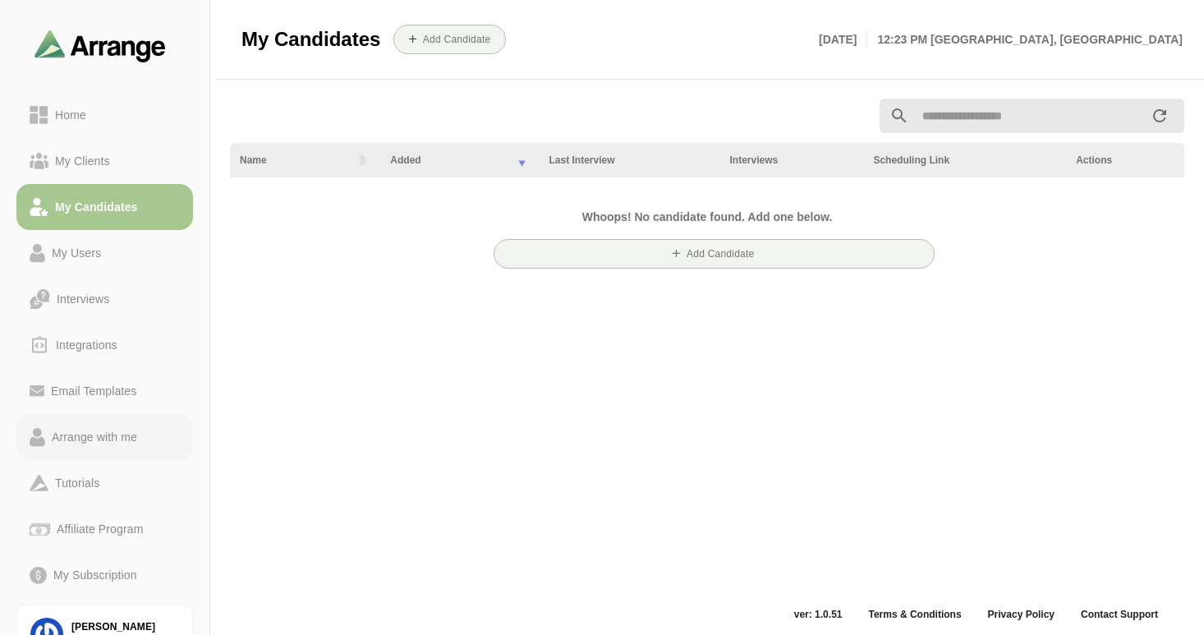
click at [91, 438] on div "Arrange with me" at bounding box center [94, 437] width 99 height 20
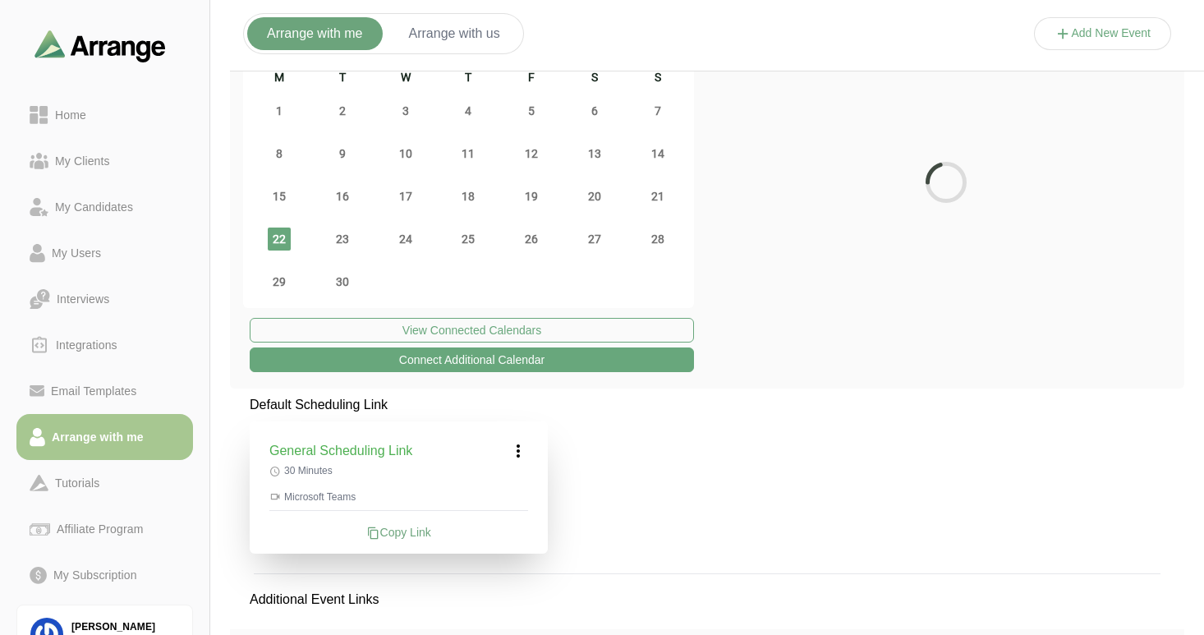
scroll to position [342, 0]
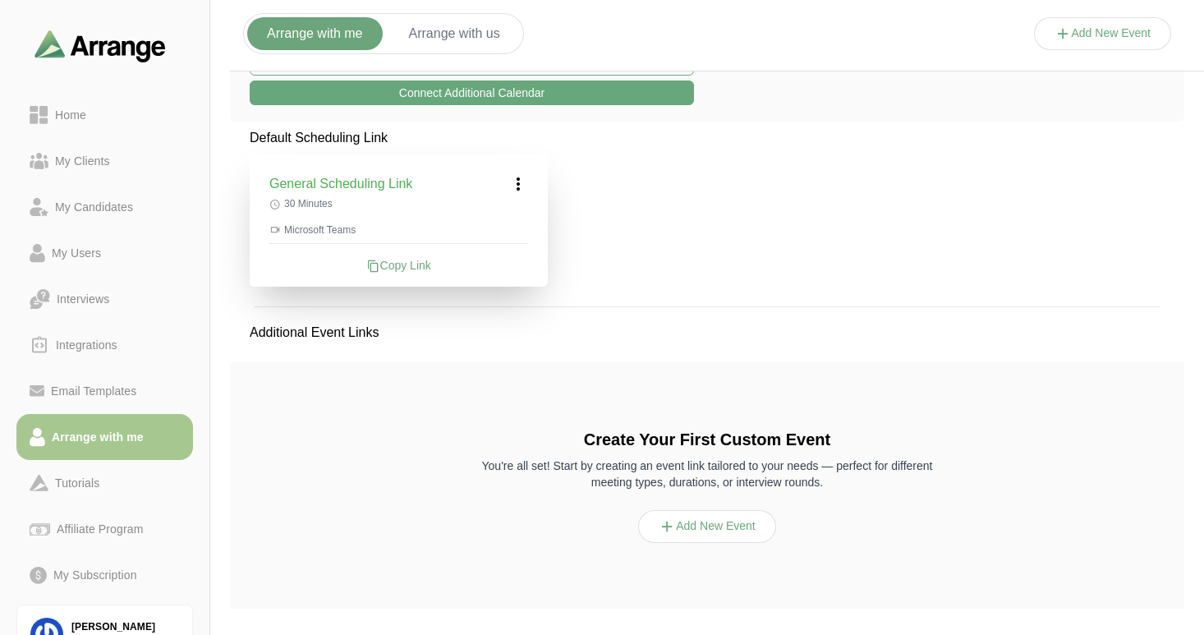
click at [669, 535] on button "Add New Event" at bounding box center [707, 526] width 138 height 33
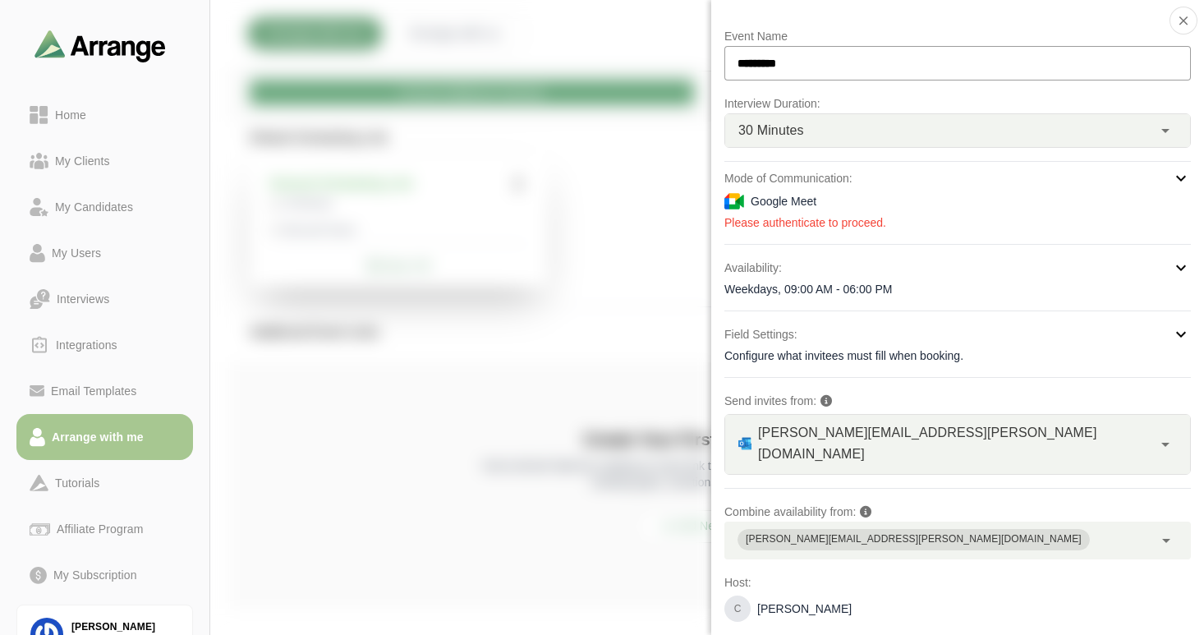
click at [1173, 177] on icon at bounding box center [1181, 178] width 20 height 20
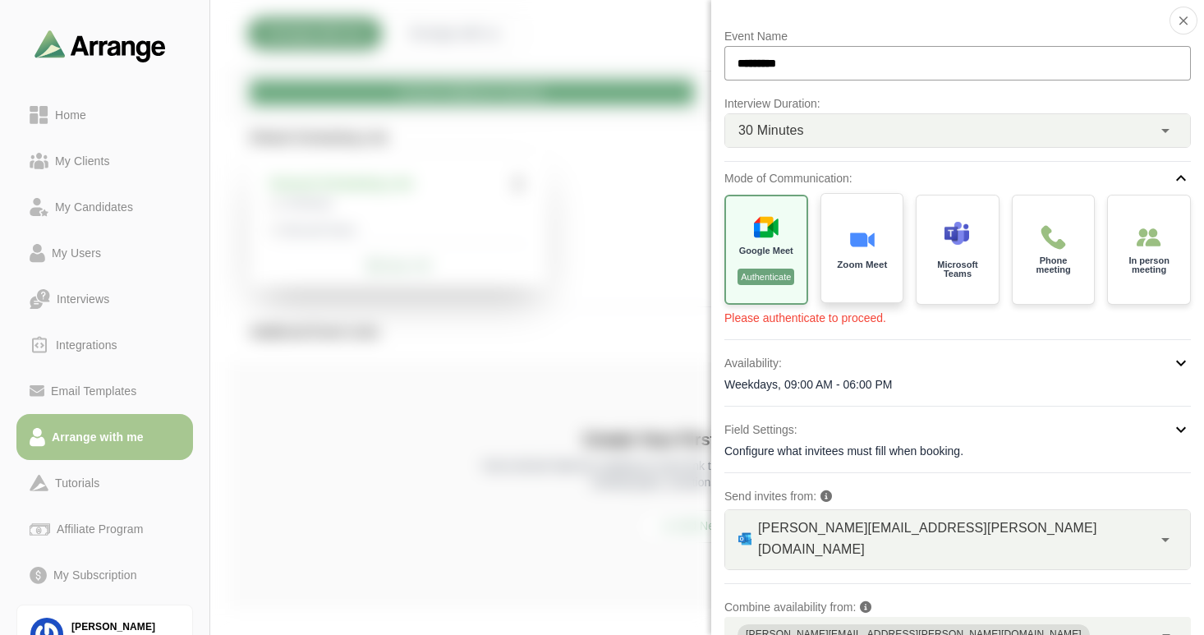
click at [856, 245] on img at bounding box center [861, 240] width 26 height 26
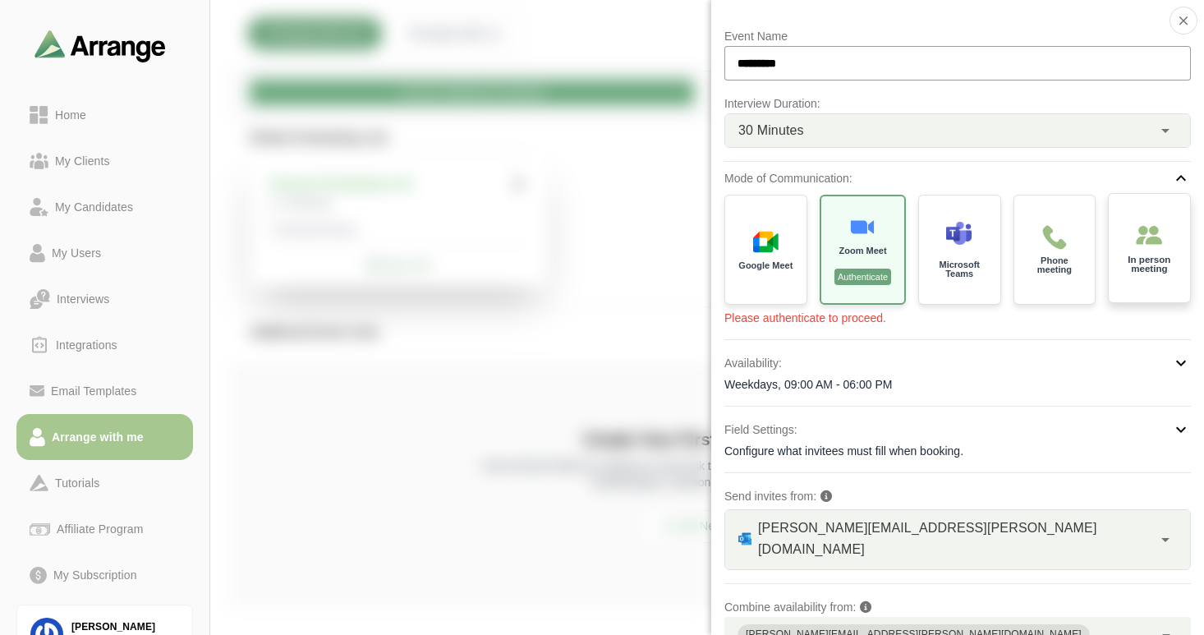
click at [1158, 242] on img at bounding box center [1149, 235] width 26 height 26
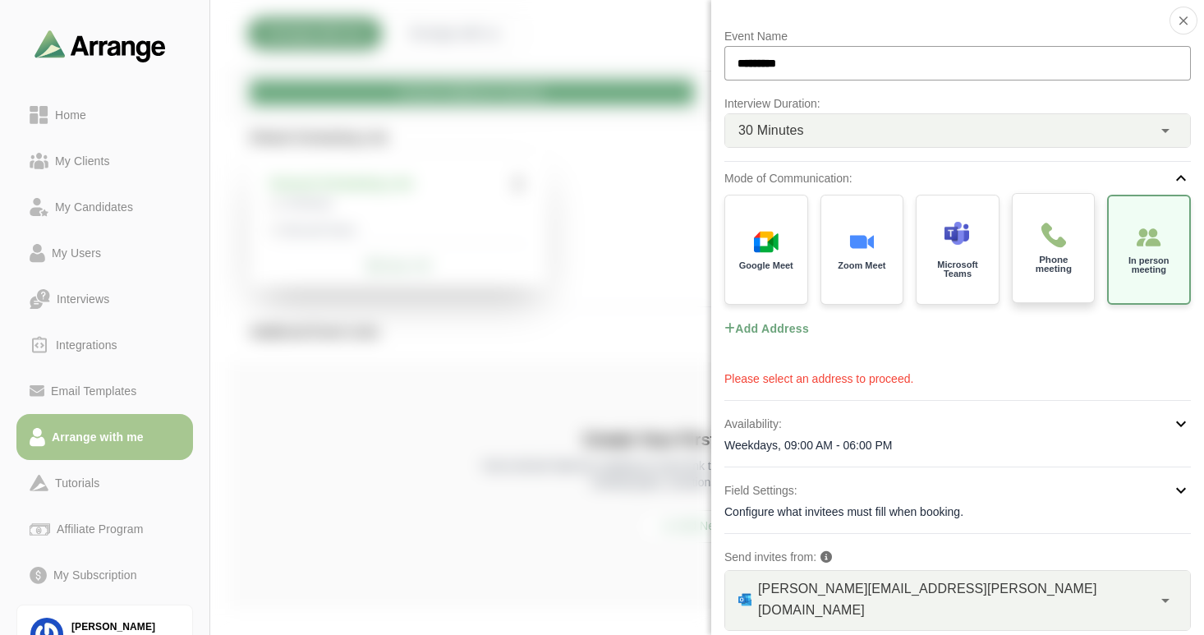
click at [1059, 248] on div "Phone meeting" at bounding box center [1053, 248] width 86 height 114
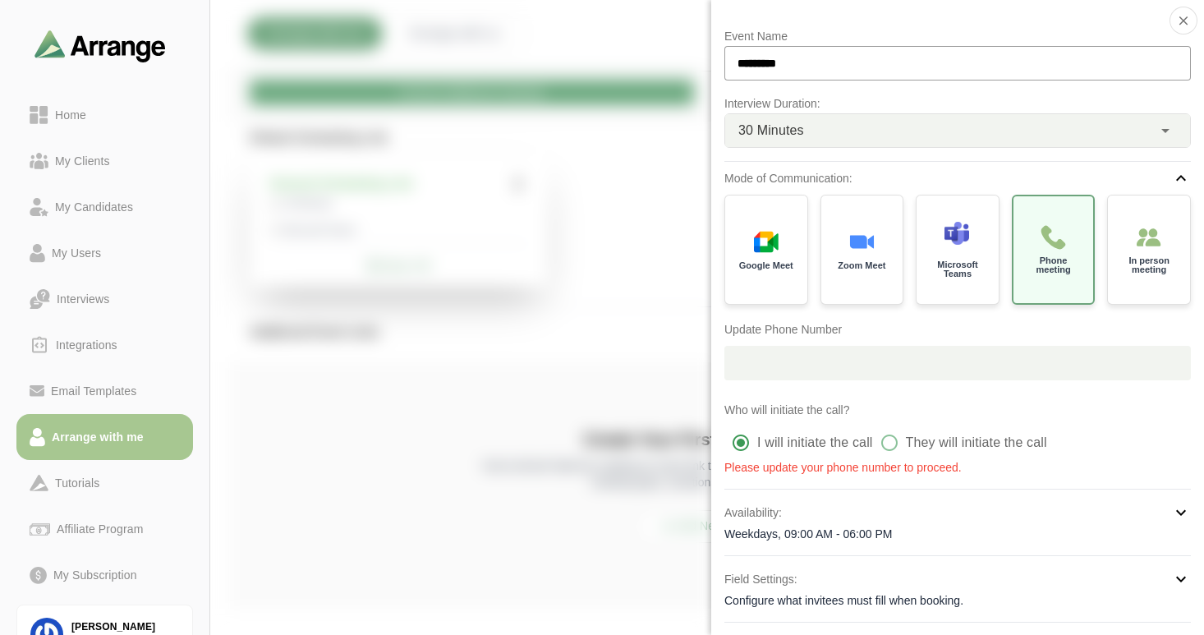
click at [777, 339] on div "Update Phone Number +1" at bounding box center [957, 349] width 466 height 61
click at [782, 357] on input "text" at bounding box center [972, 363] width 438 height 34
drag, startPoint x: 776, startPoint y: 362, endPoint x: 735, endPoint y: 360, distance: 41.1
click at [735, 360] on div "+1" at bounding box center [957, 363] width 466 height 34
type input "**********"
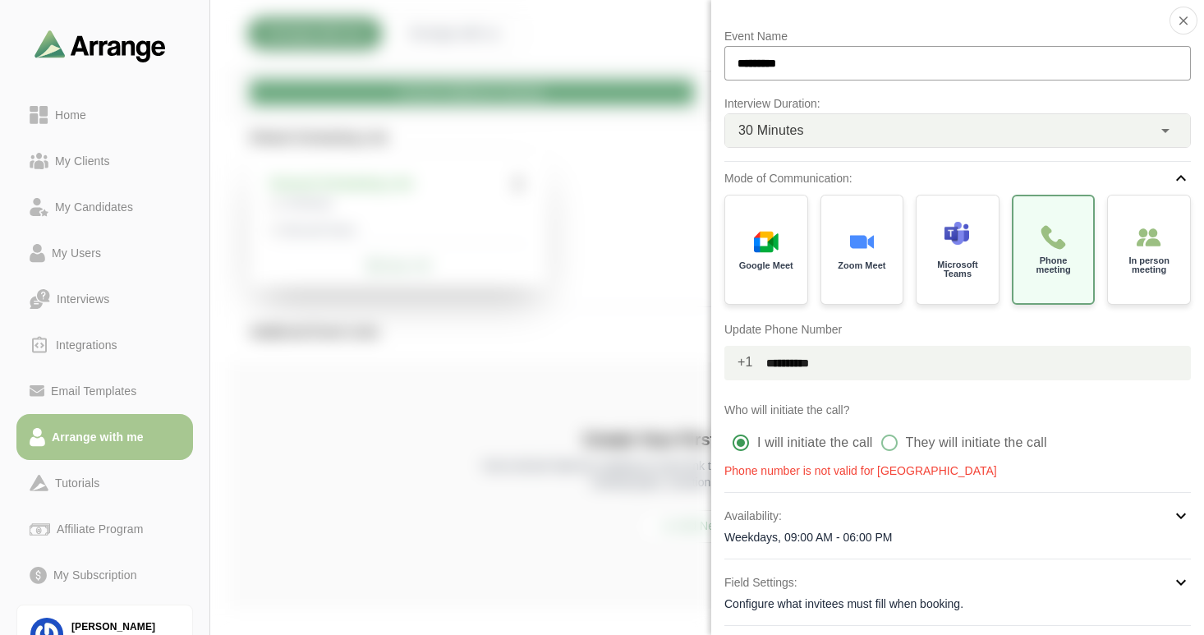
drag, startPoint x: 865, startPoint y: 365, endPoint x: 755, endPoint y: 361, distance: 110.1
click at [755, 361] on input "**********" at bounding box center [972, 363] width 438 height 34
click at [742, 364] on span "+1" at bounding box center [738, 362] width 29 height 33
click at [741, 364] on span "+1" at bounding box center [738, 362] width 29 height 33
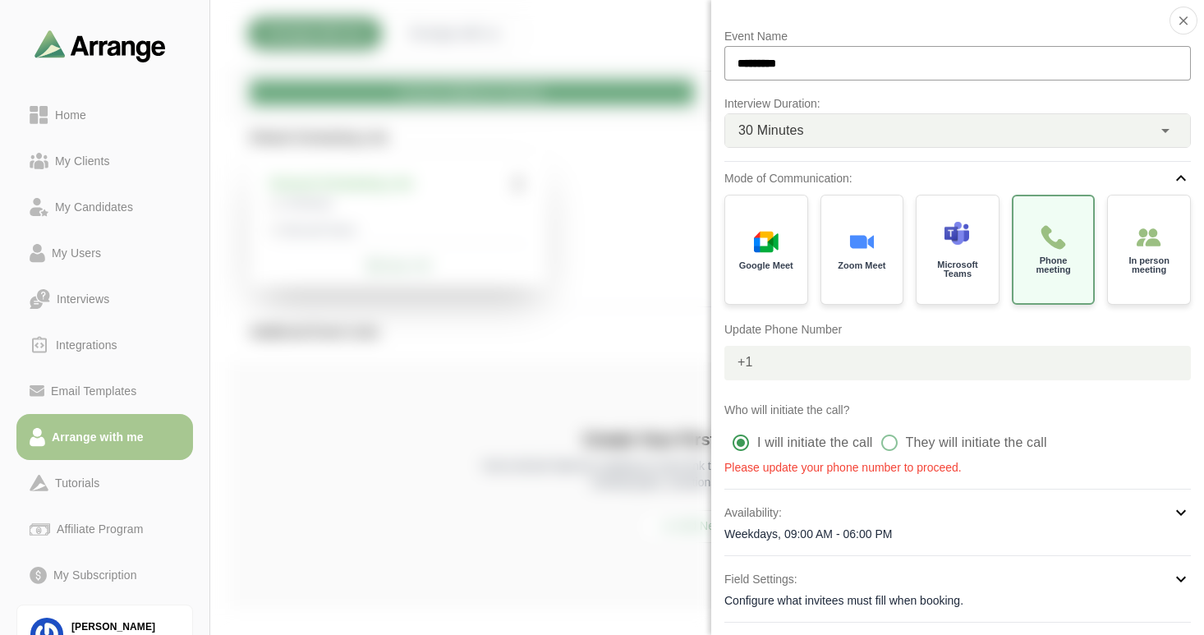
click at [741, 364] on span "+1" at bounding box center [738, 362] width 29 height 33
click at [1143, 252] on div "In person meeting" at bounding box center [1149, 248] width 86 height 114
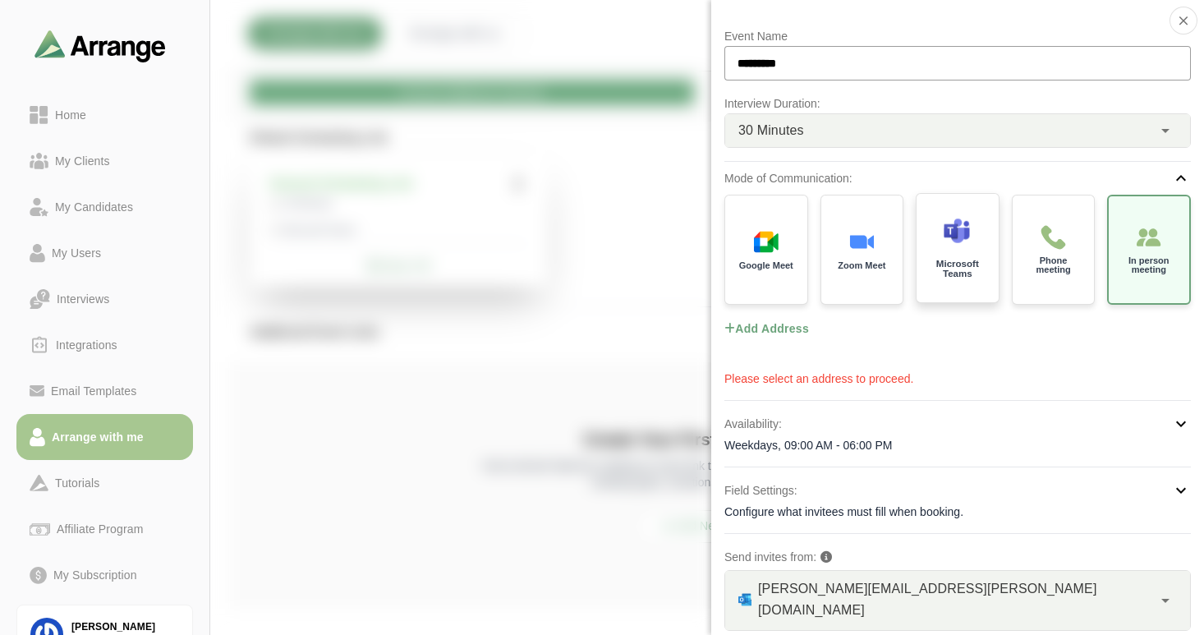
click at [959, 244] on div at bounding box center [957, 235] width 28 height 34
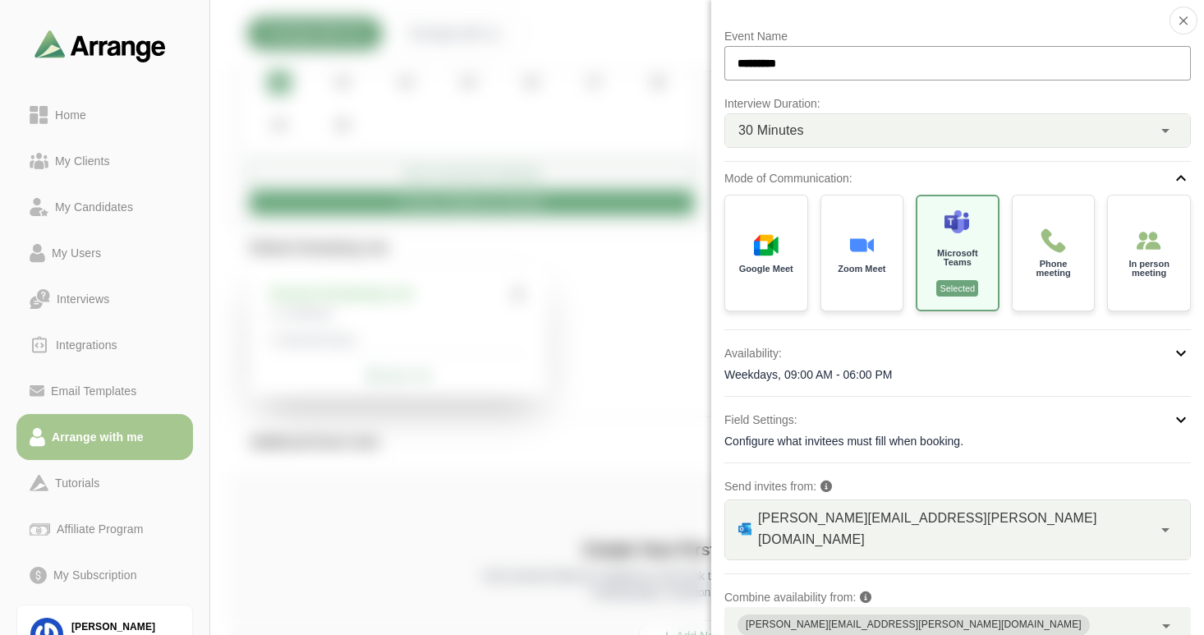
scroll to position [94, 0]
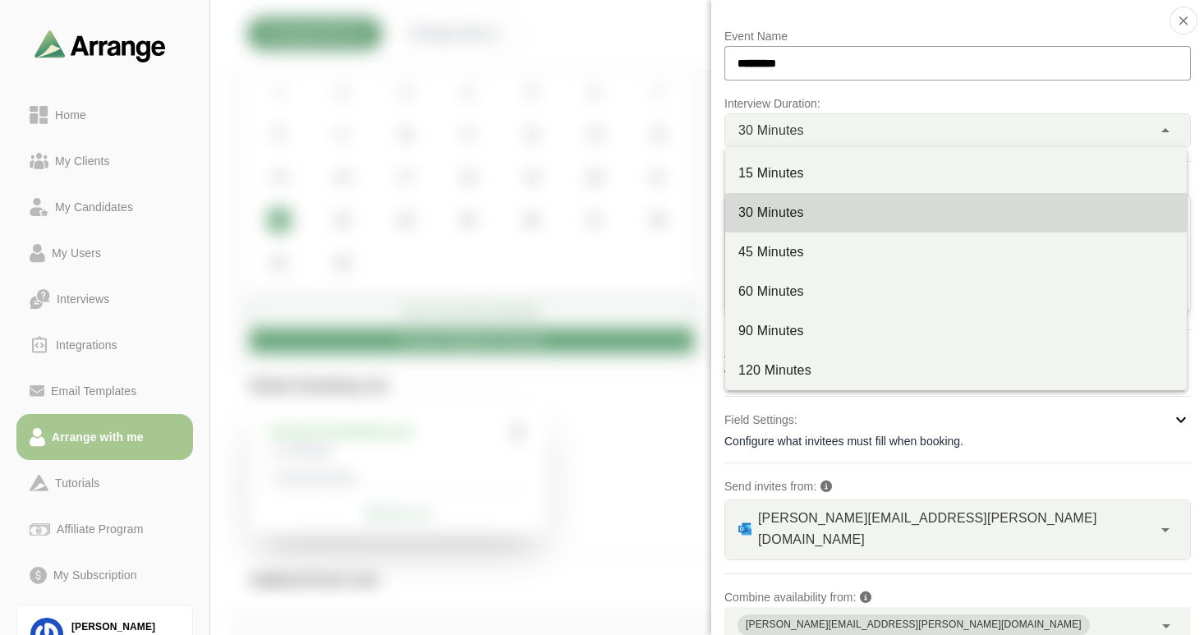
click at [828, 130] on div "30 Minutes **" at bounding box center [938, 130] width 427 height 33
click at [789, 173] on div "15 Minutes" at bounding box center [955, 173] width 435 height 20
type input "**"
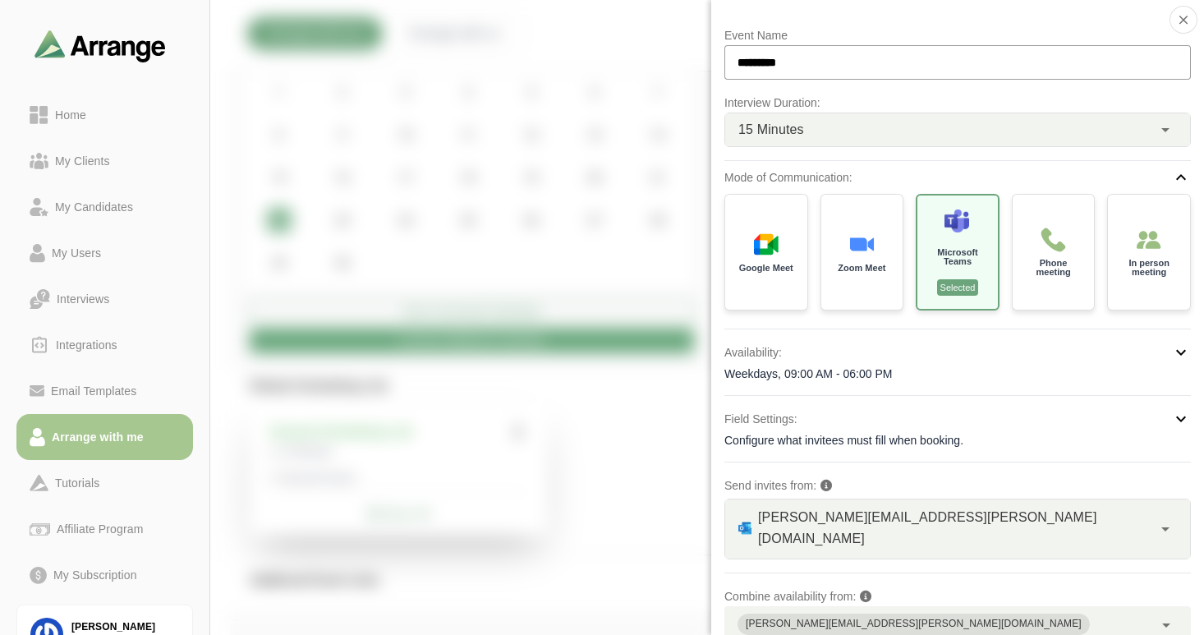
scroll to position [0, 0]
click at [1057, 268] on p "Phone meeting" at bounding box center [1053, 268] width 58 height 19
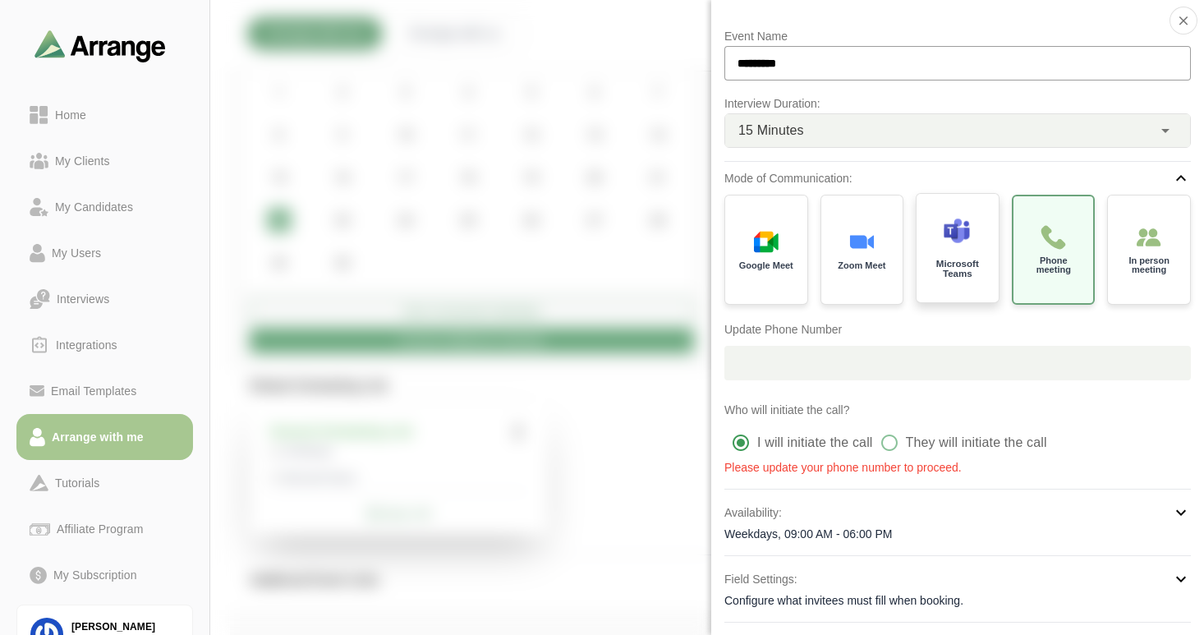
click at [966, 273] on p "Microsoft Teams" at bounding box center [957, 268] width 58 height 19
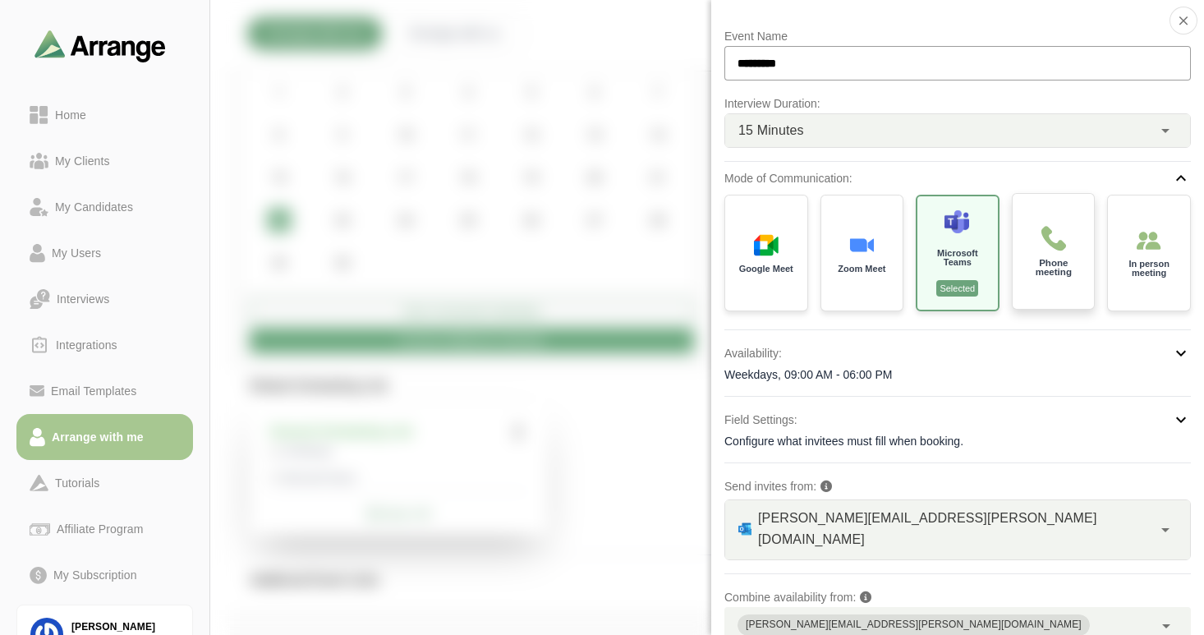
click at [1033, 268] on p "Phone meeting" at bounding box center [1053, 268] width 58 height 19
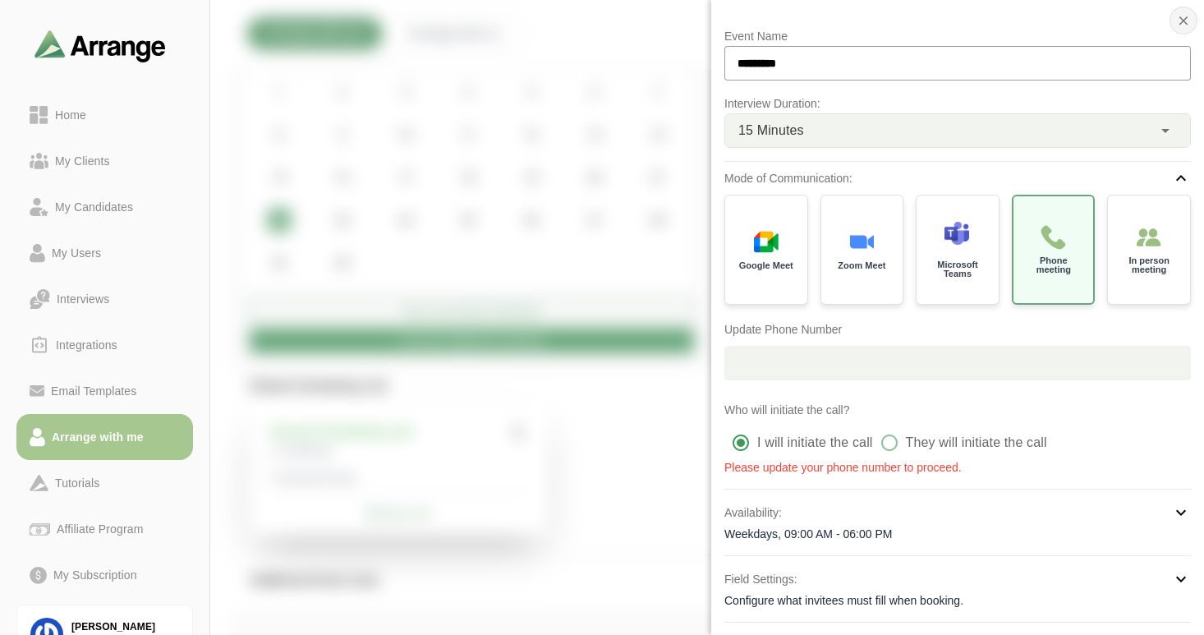
click at [1176, 23] on icon "button" at bounding box center [1183, 20] width 15 height 15
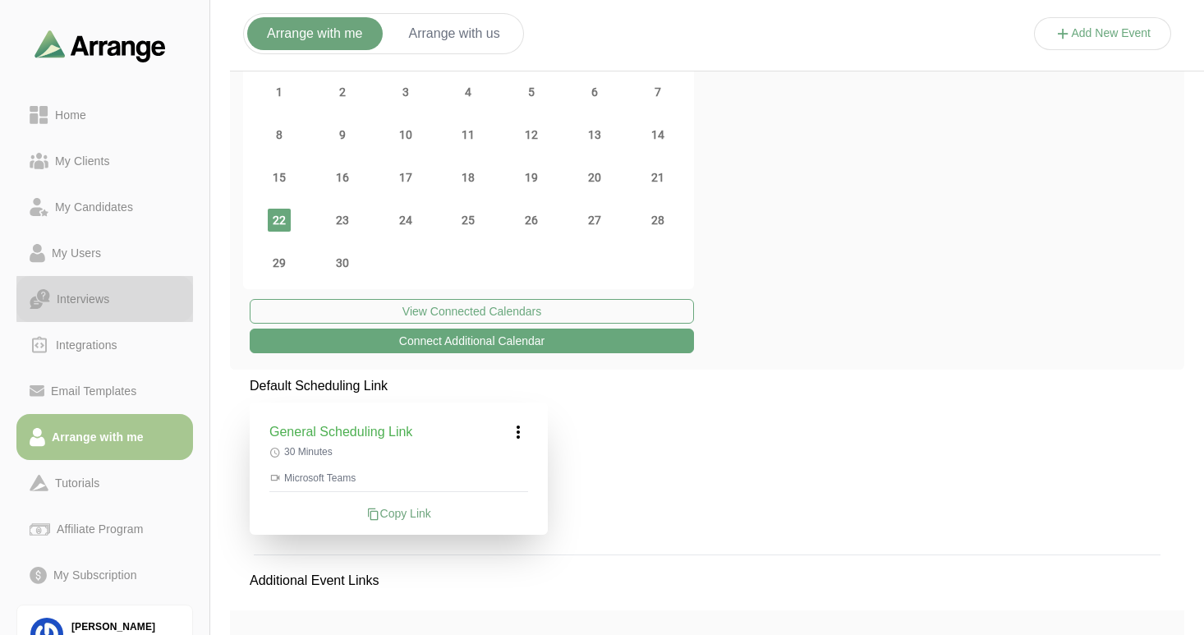
click at [98, 299] on div "Interviews" at bounding box center [83, 299] width 66 height 20
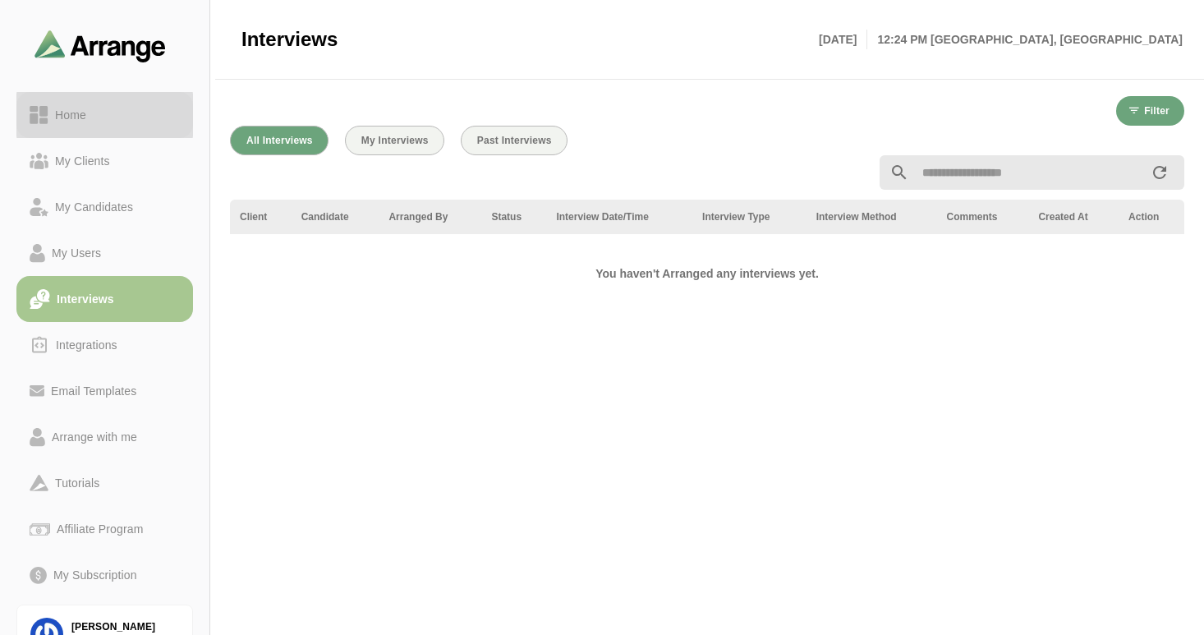
click at [70, 114] on div "Home" at bounding box center [70, 115] width 44 height 20
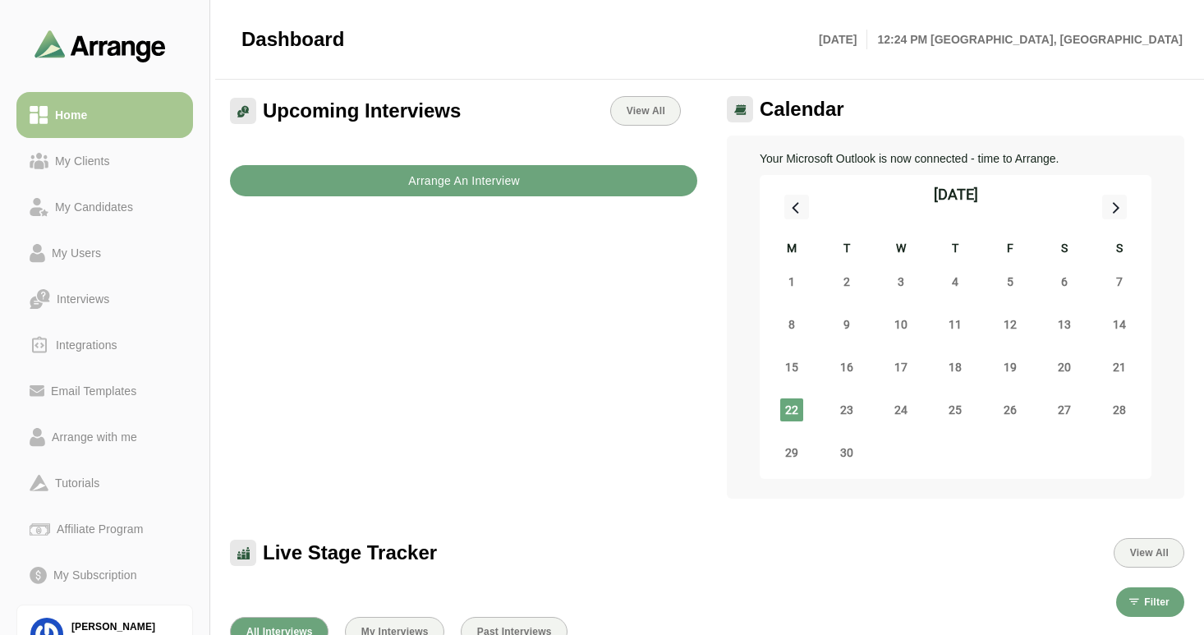
click at [346, 178] on button "Arrange An Interview" at bounding box center [463, 180] width 467 height 31
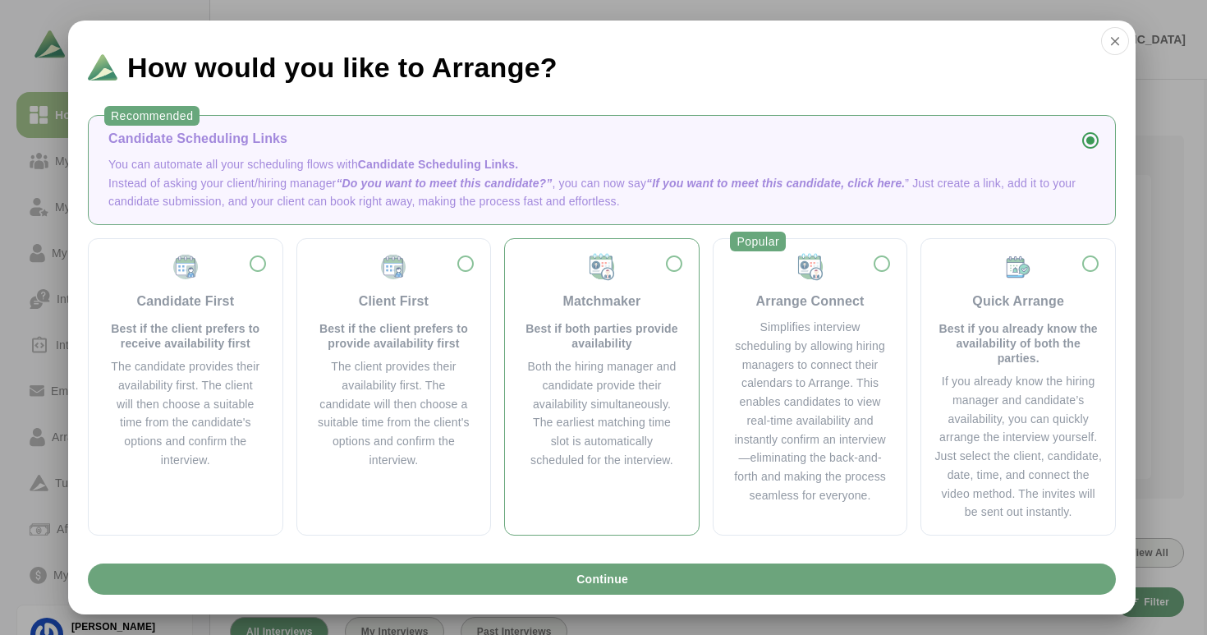
click at [604, 360] on div "Both the hiring manager and candidate provide their availability simultaneously…" at bounding box center [602, 413] width 154 height 112
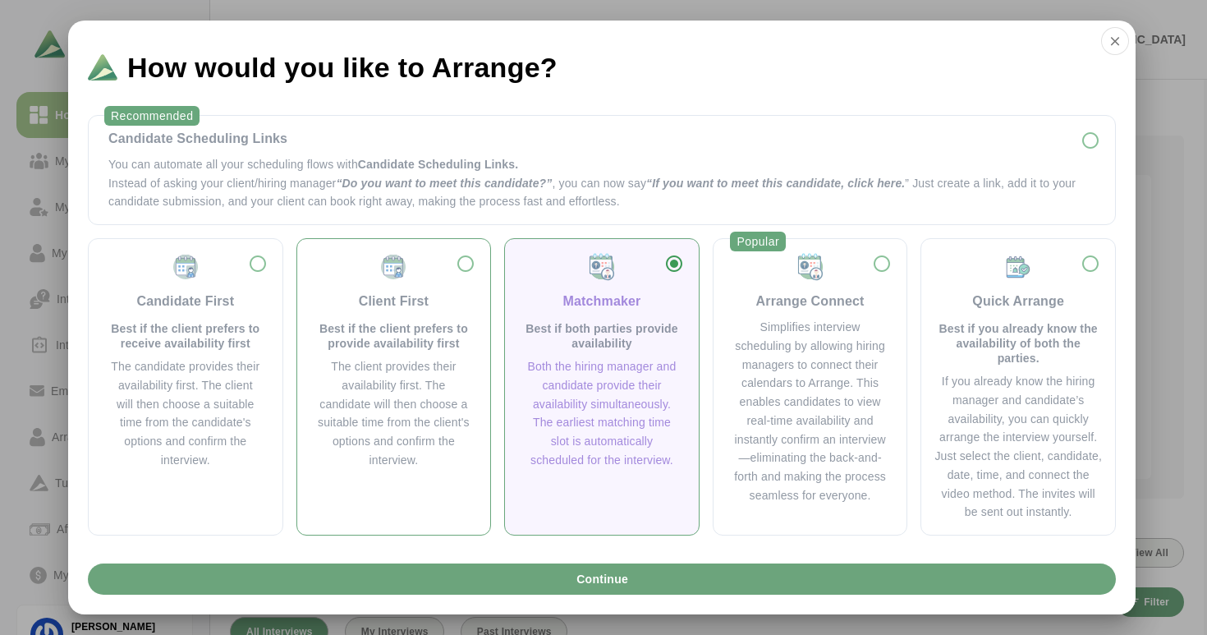
click at [368, 367] on div "The client provides their availability first. The candidate will then choose a …" at bounding box center [394, 413] width 154 height 112
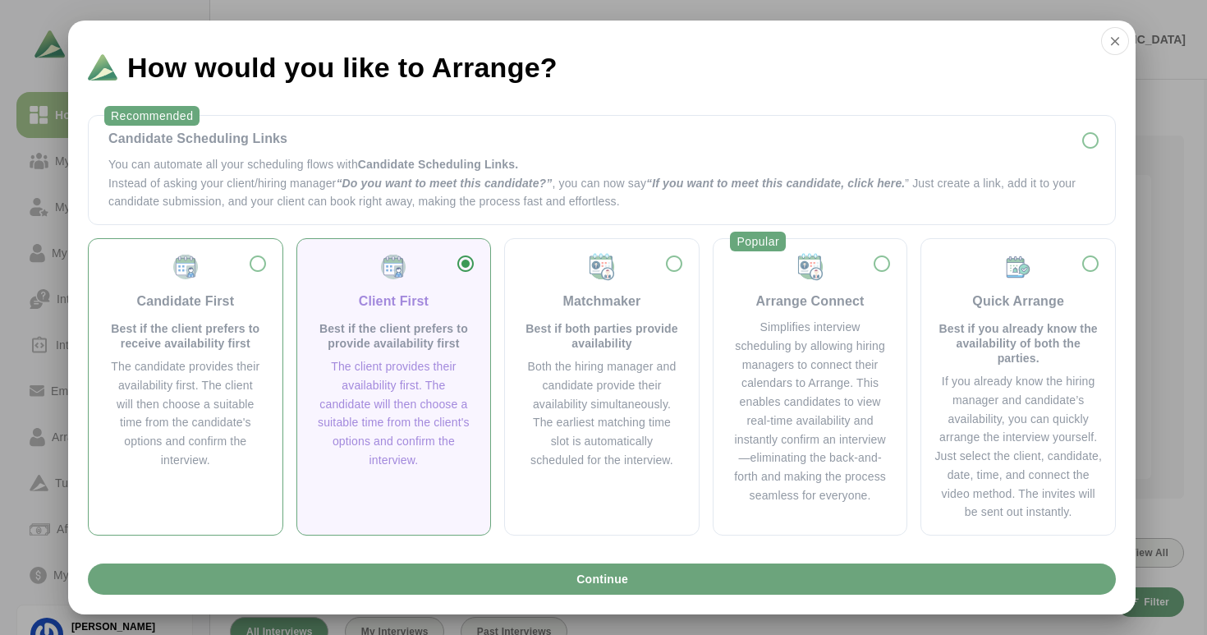
click at [232, 351] on div "Candidate First Best if the client prefers to receive availability first The ca…" at bounding box center [186, 361] width 168 height 218
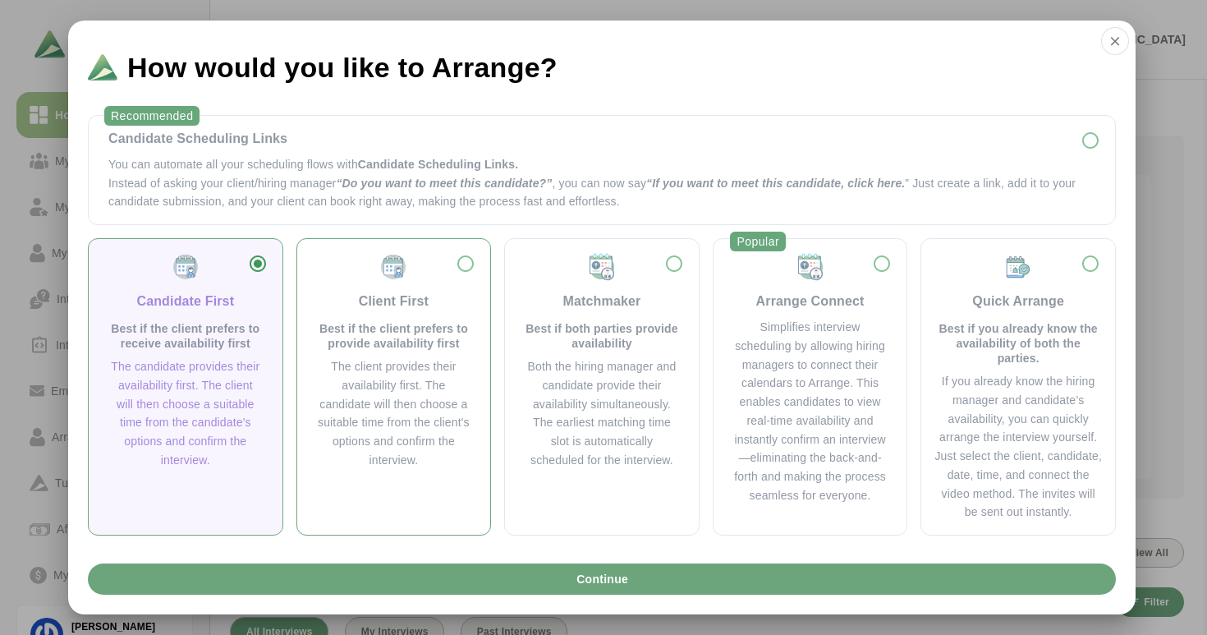
click at [415, 412] on div "The client provides their availability first. The candidate will then choose a …" at bounding box center [394, 413] width 154 height 112
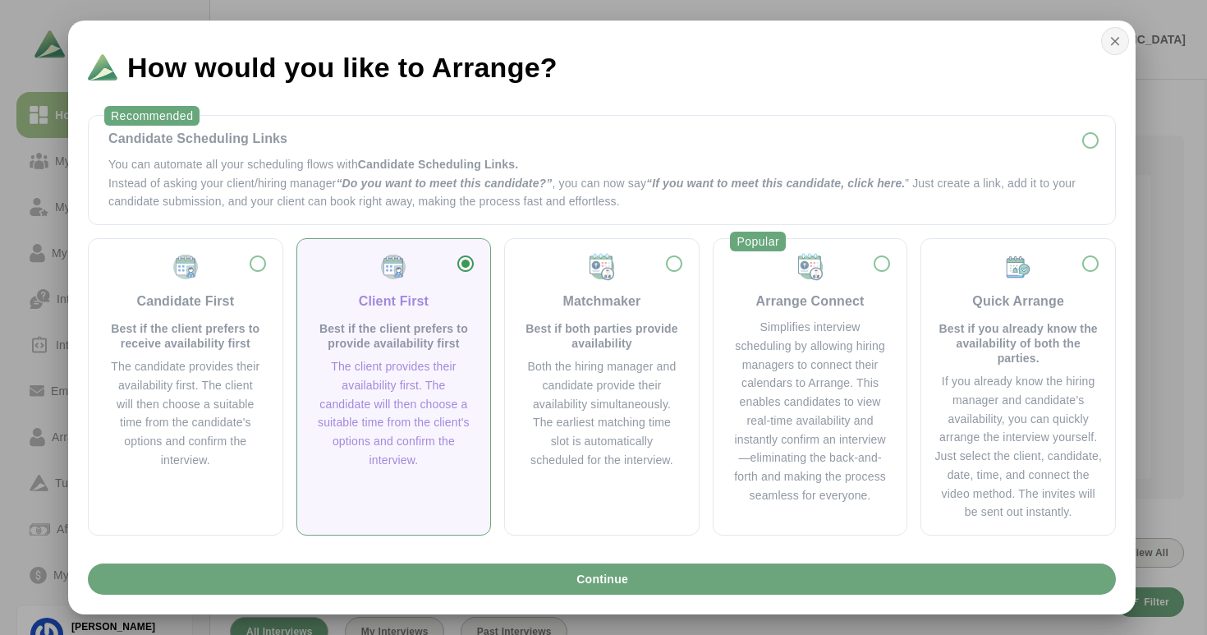
click at [1113, 38] on icon "button" at bounding box center [1115, 41] width 15 height 15
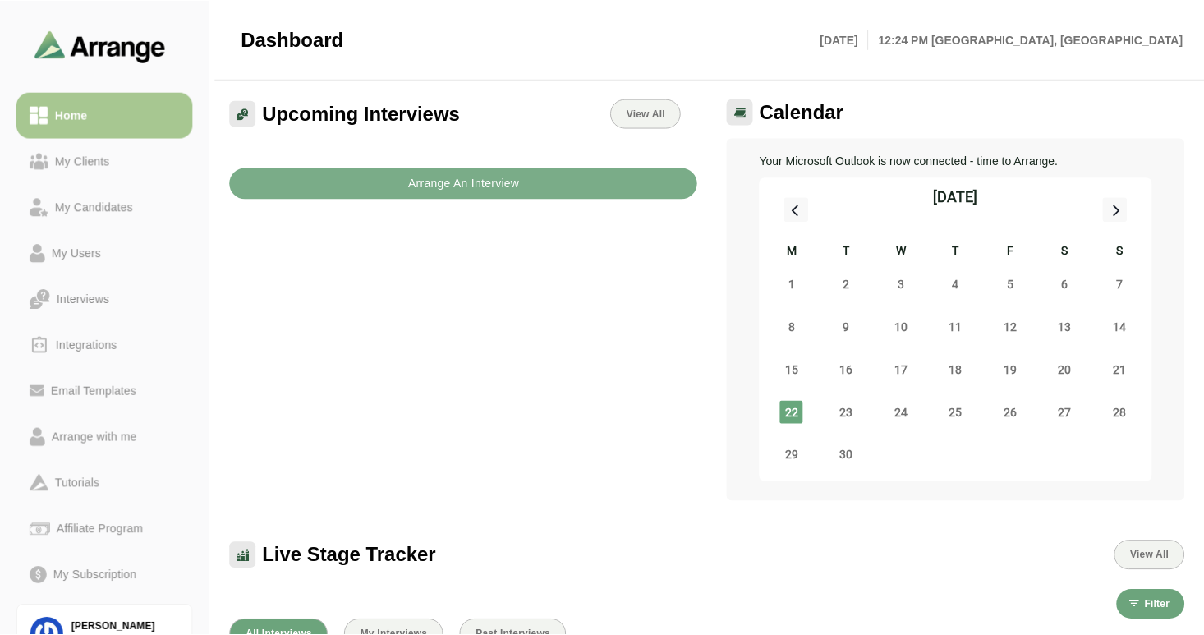
scroll to position [2, 0]
